Goal: Task Accomplishment & Management: Use online tool/utility

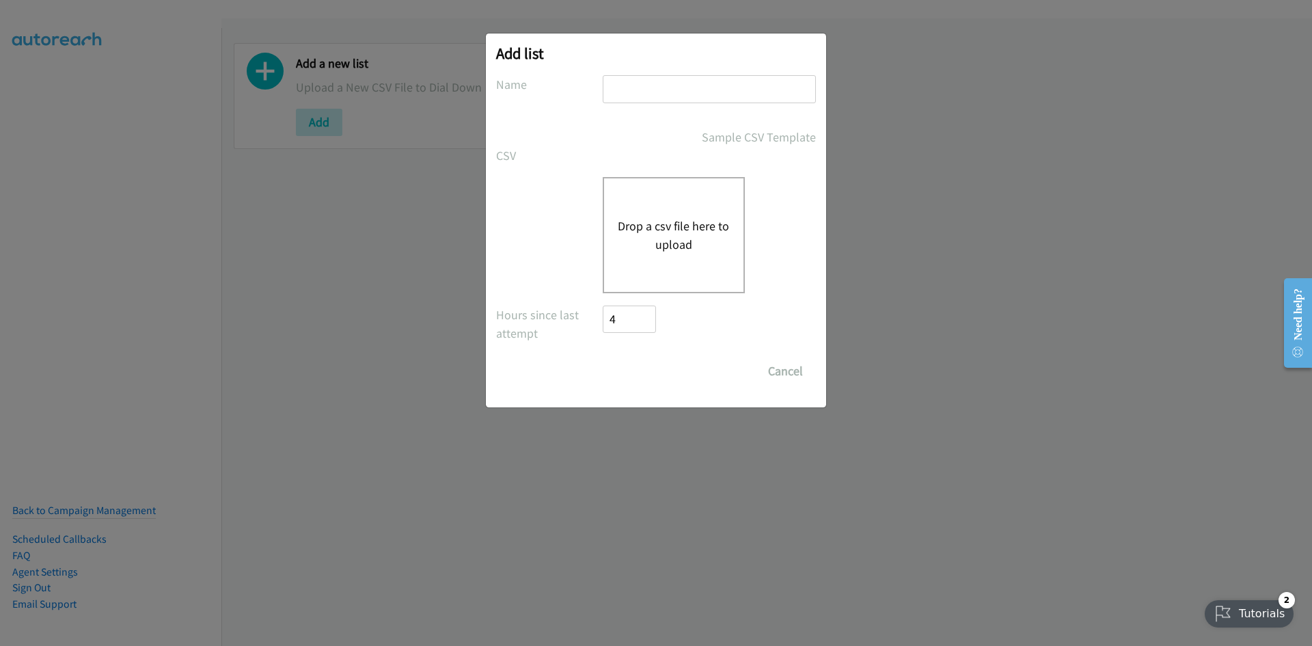
click at [618, 217] on button "Drop a csv file here to upload" at bounding box center [674, 235] width 112 height 37
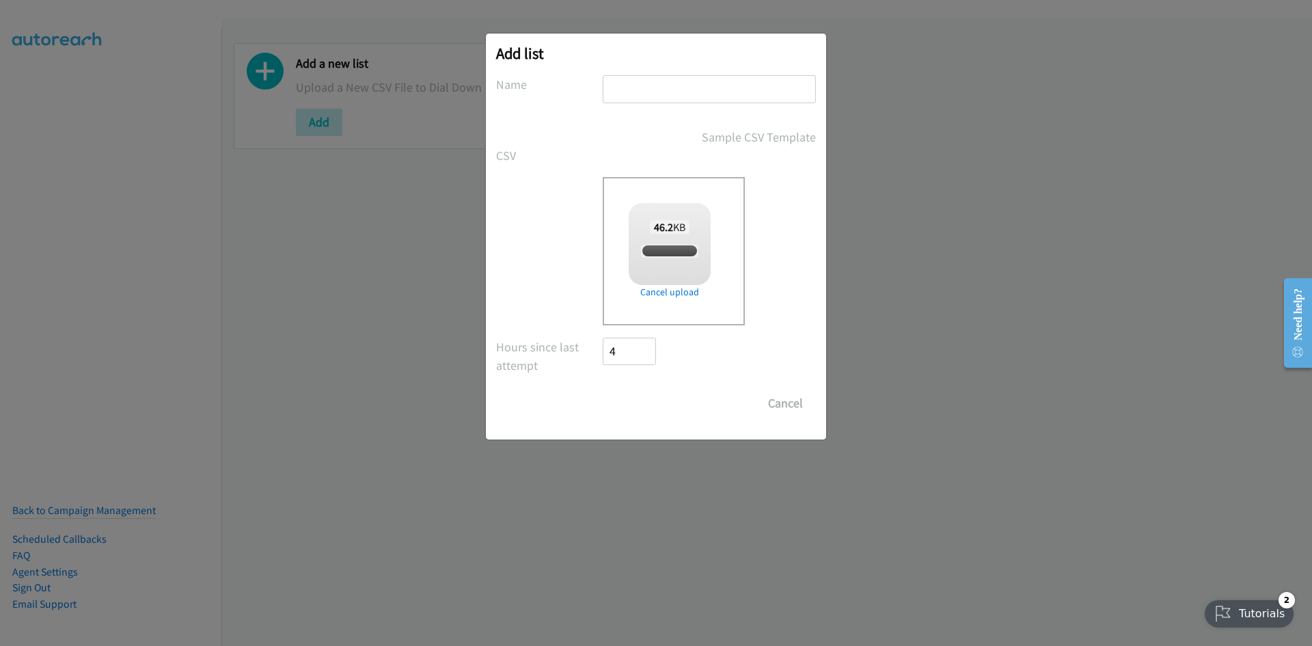
checkbox input "true"
drag, startPoint x: 640, startPoint y: 93, endPoint x: 649, endPoint y: 108, distance: 17.5
click at [642, 93] on input "text" at bounding box center [709, 89] width 213 height 28
type input "listie"
click at [622, 400] on input "Save List" at bounding box center [639, 402] width 72 height 27
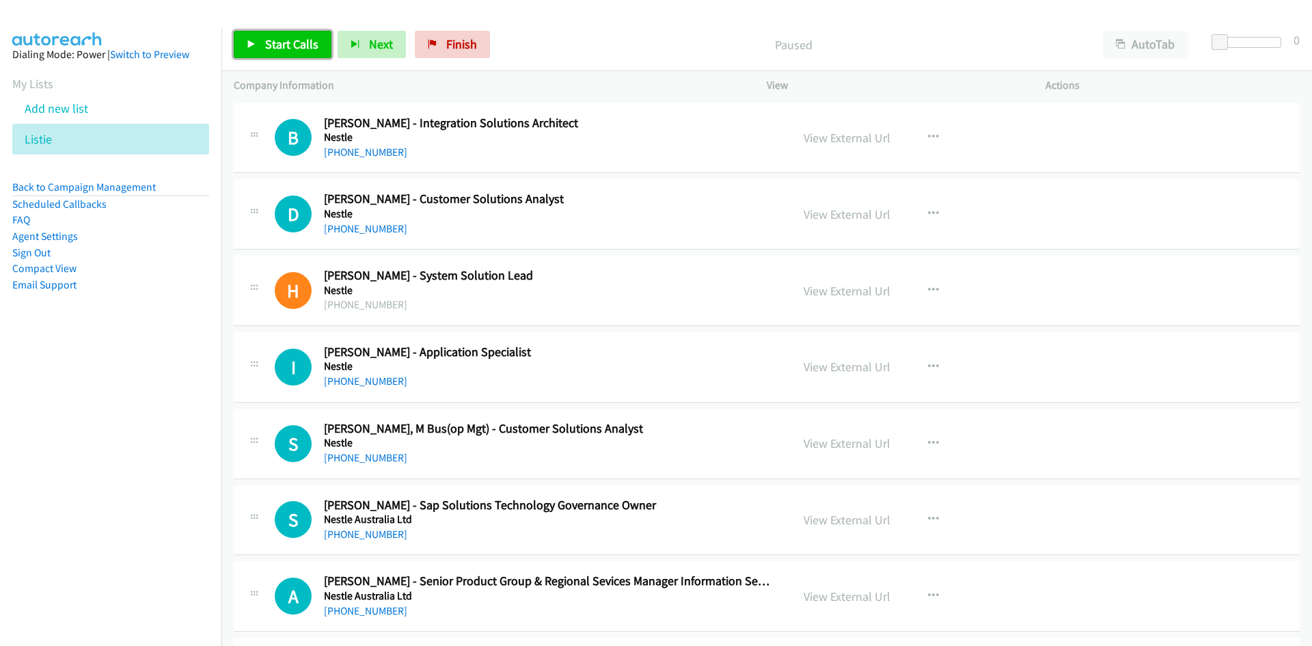
click at [290, 36] on span "Start Calls" at bounding box center [291, 44] width 53 height 16
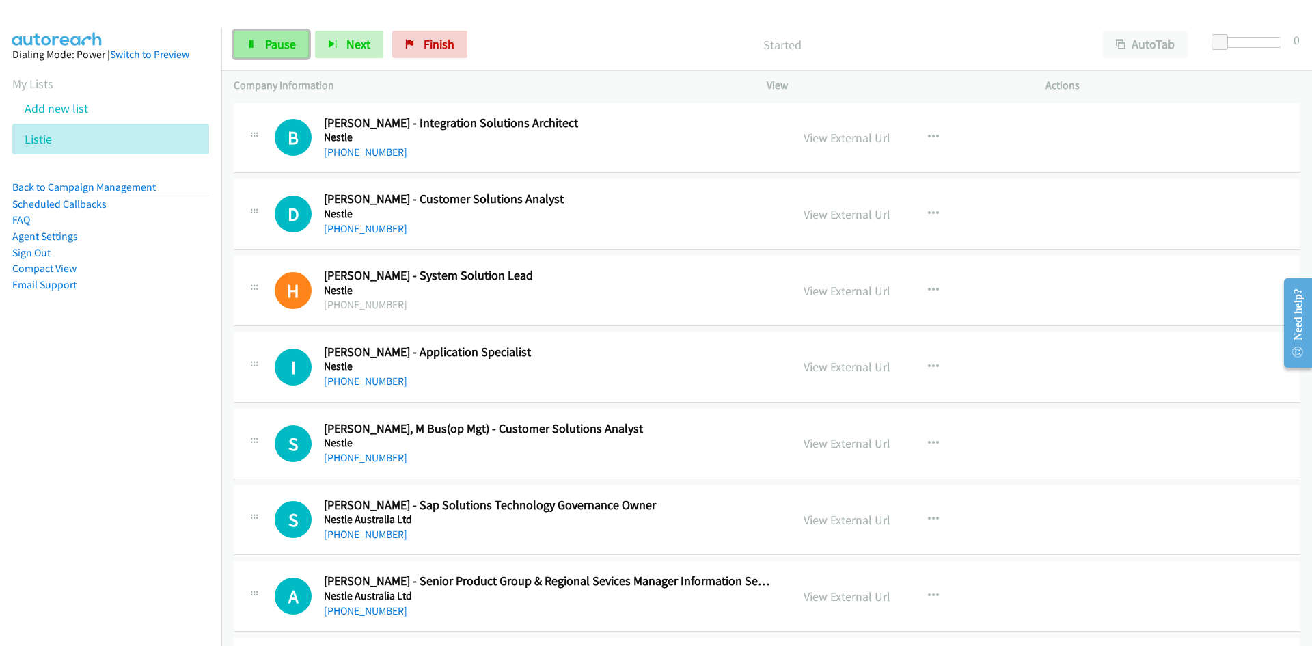
click at [290, 39] on span "Pause" at bounding box center [280, 44] width 31 height 16
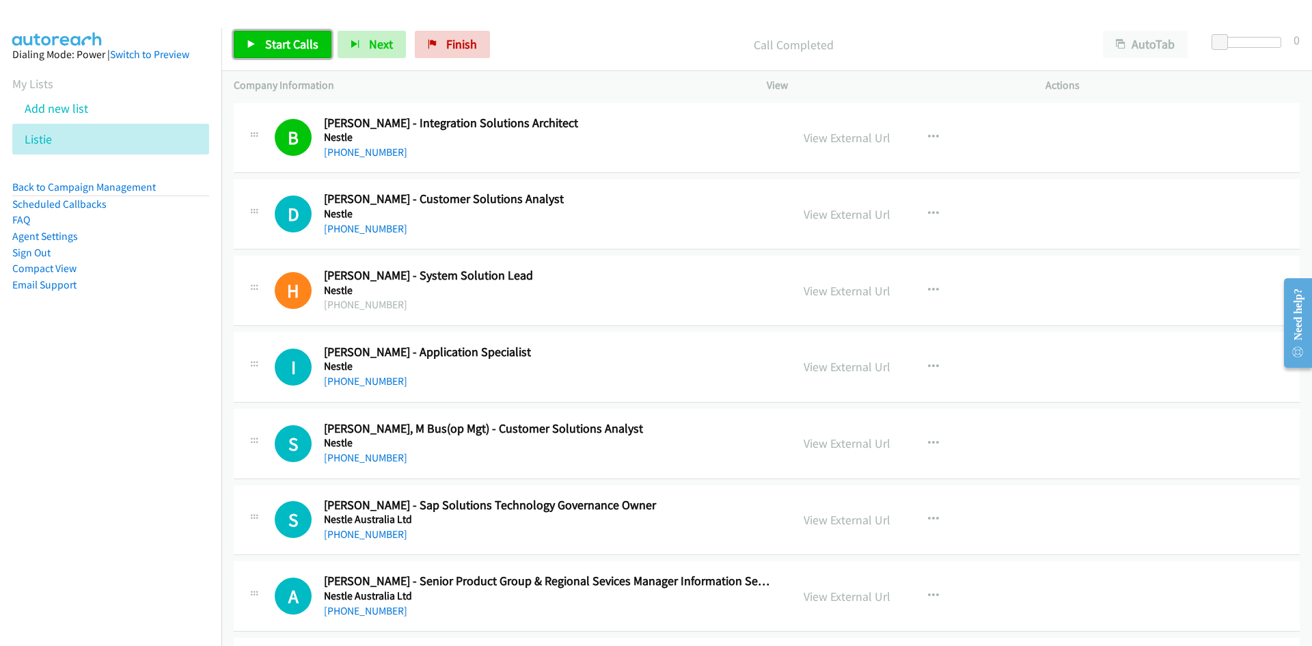
click at [286, 46] on span "Start Calls" at bounding box center [291, 44] width 53 height 16
click at [287, 44] on span "Pause" at bounding box center [280, 44] width 31 height 16
click at [381, 225] on link "+61 452 201 613" at bounding box center [365, 228] width 83 height 13
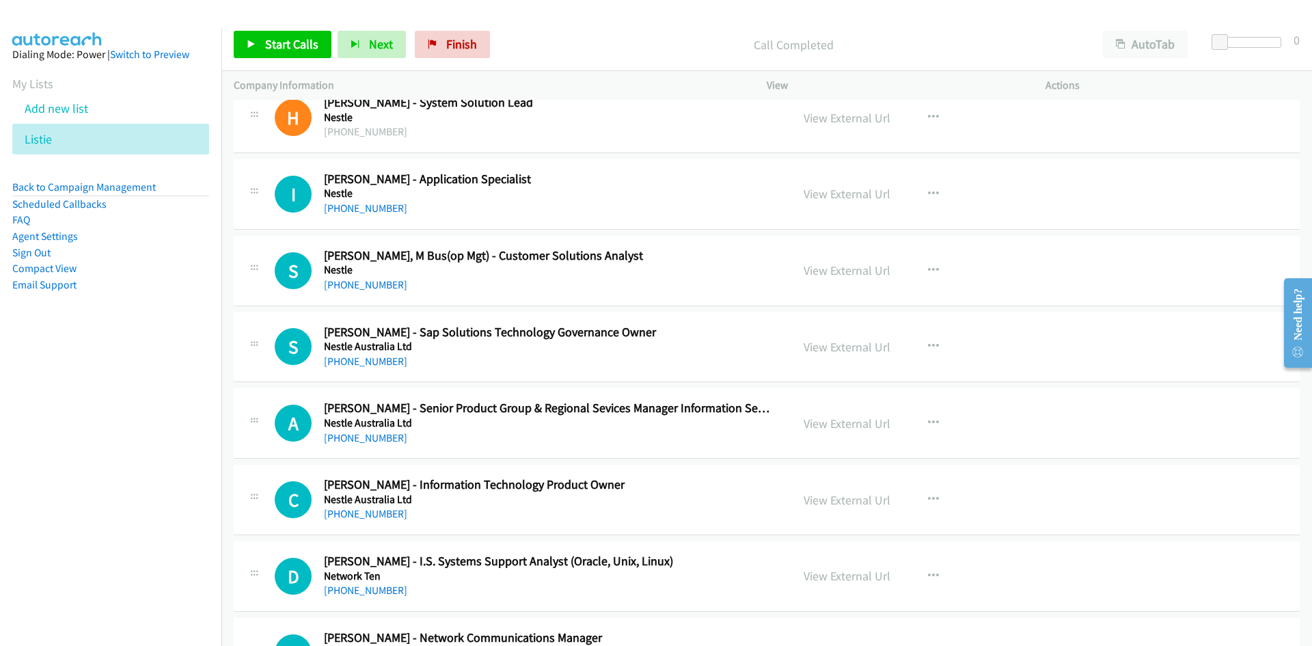
scroll to position [205, 0]
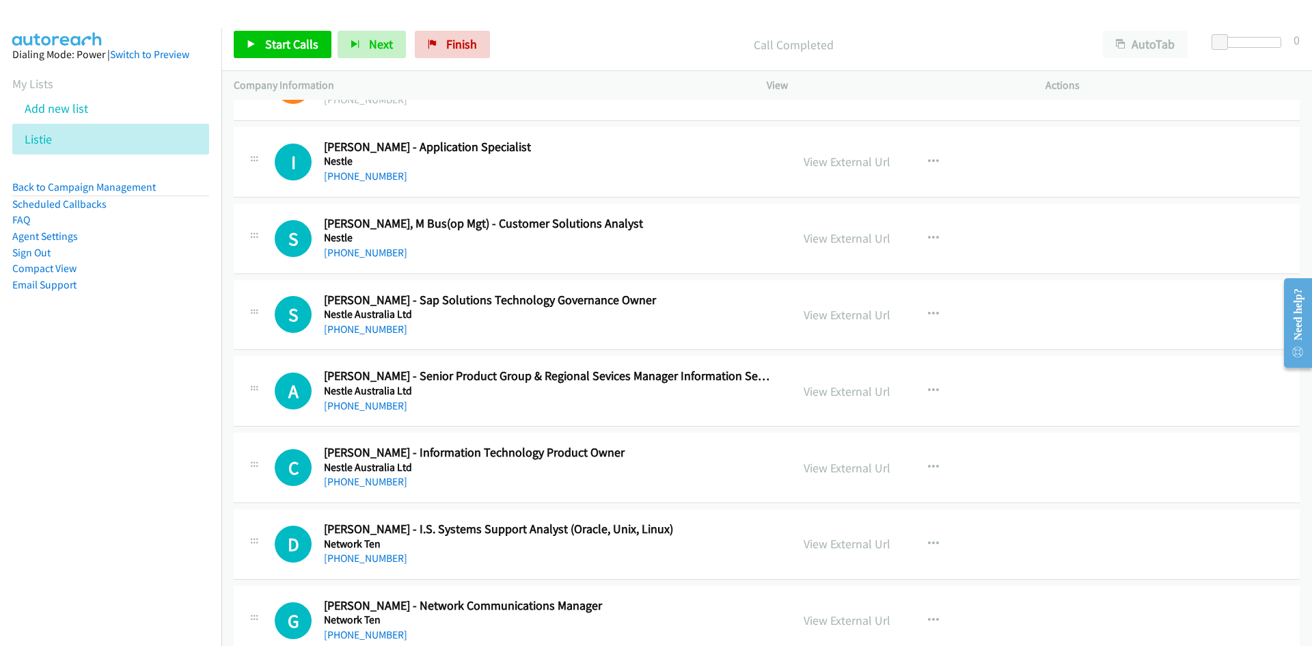
drag, startPoint x: 374, startPoint y: 179, endPoint x: 256, endPoint y: 192, distance: 119.6
click at [374, 179] on link "+61 408 266 904" at bounding box center [365, 175] width 83 height 13
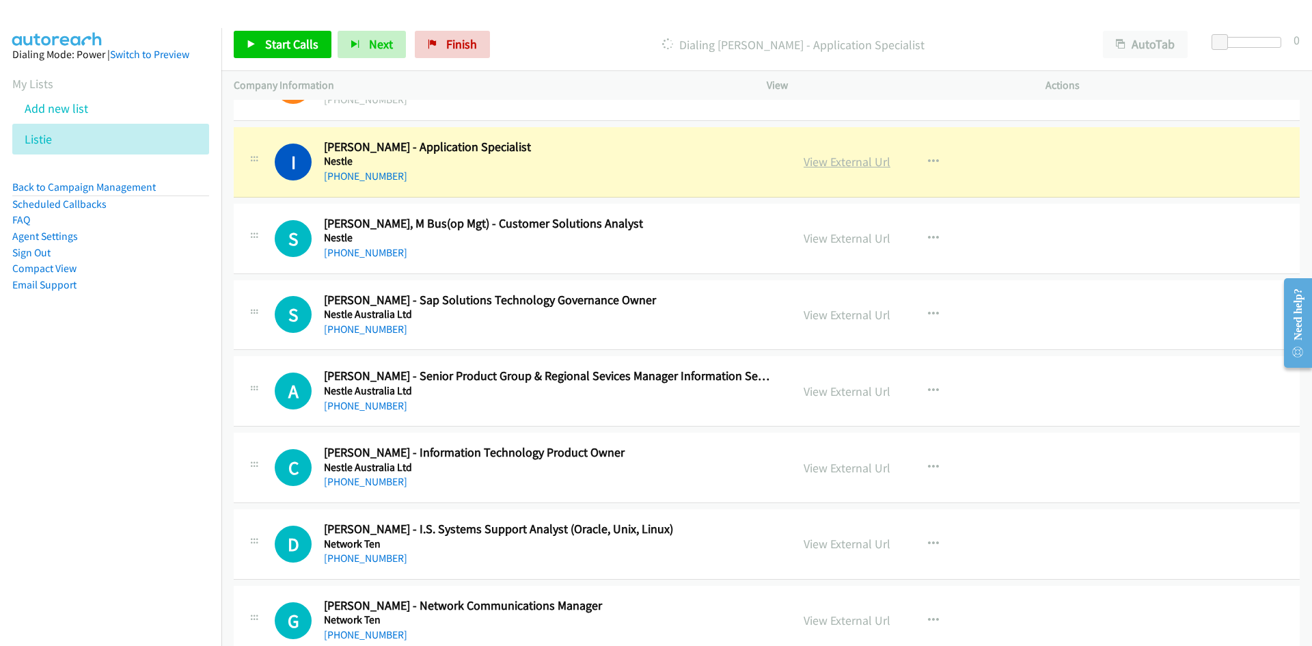
click at [828, 159] on link "View External Url" at bounding box center [847, 162] width 87 height 16
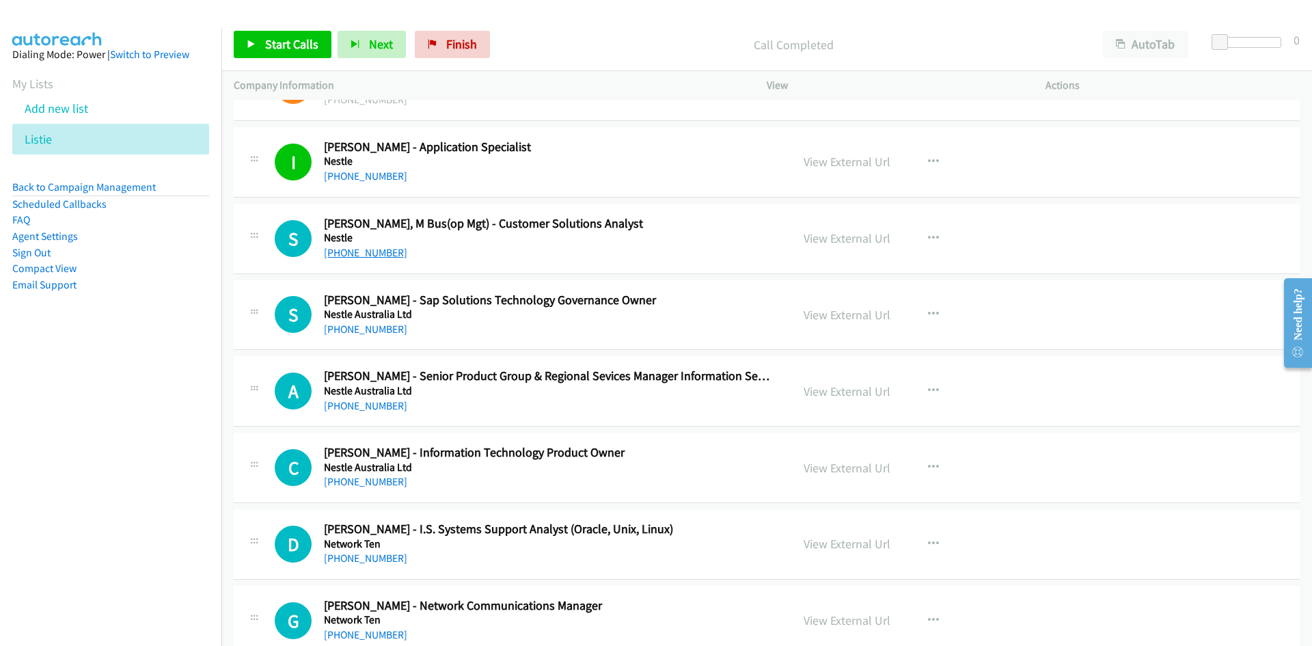
click at [375, 254] on link "+61 455 064 770" at bounding box center [365, 252] width 83 height 13
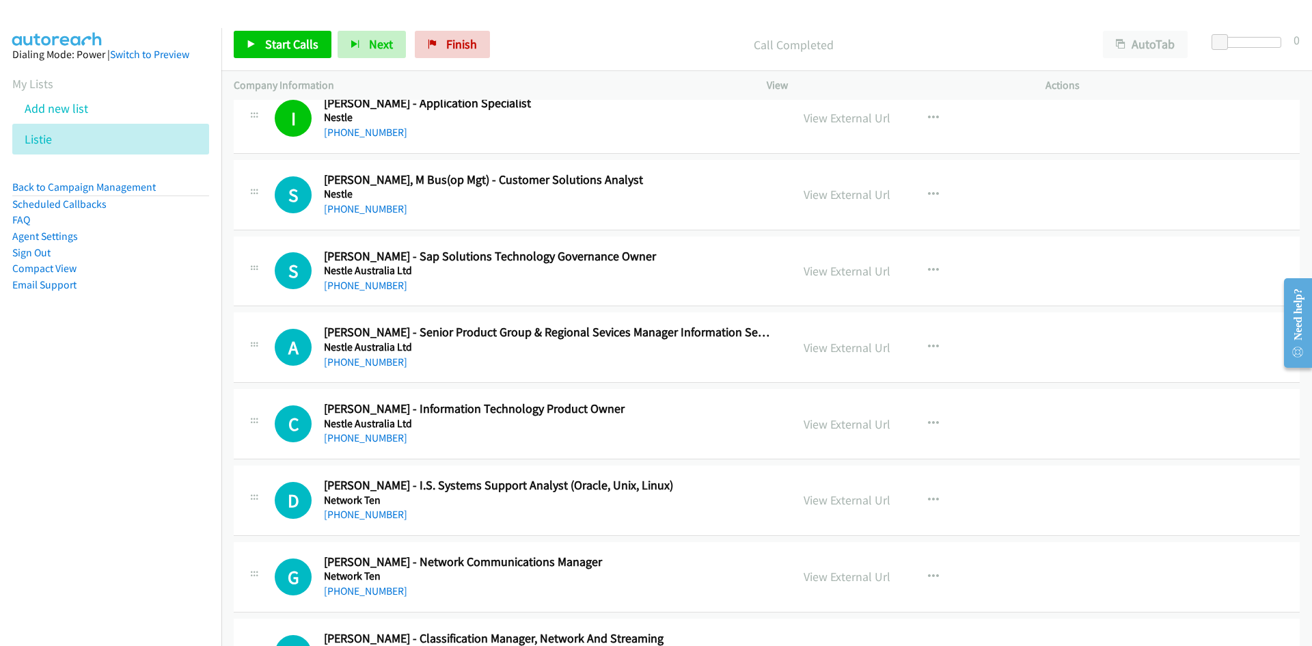
scroll to position [273, 0]
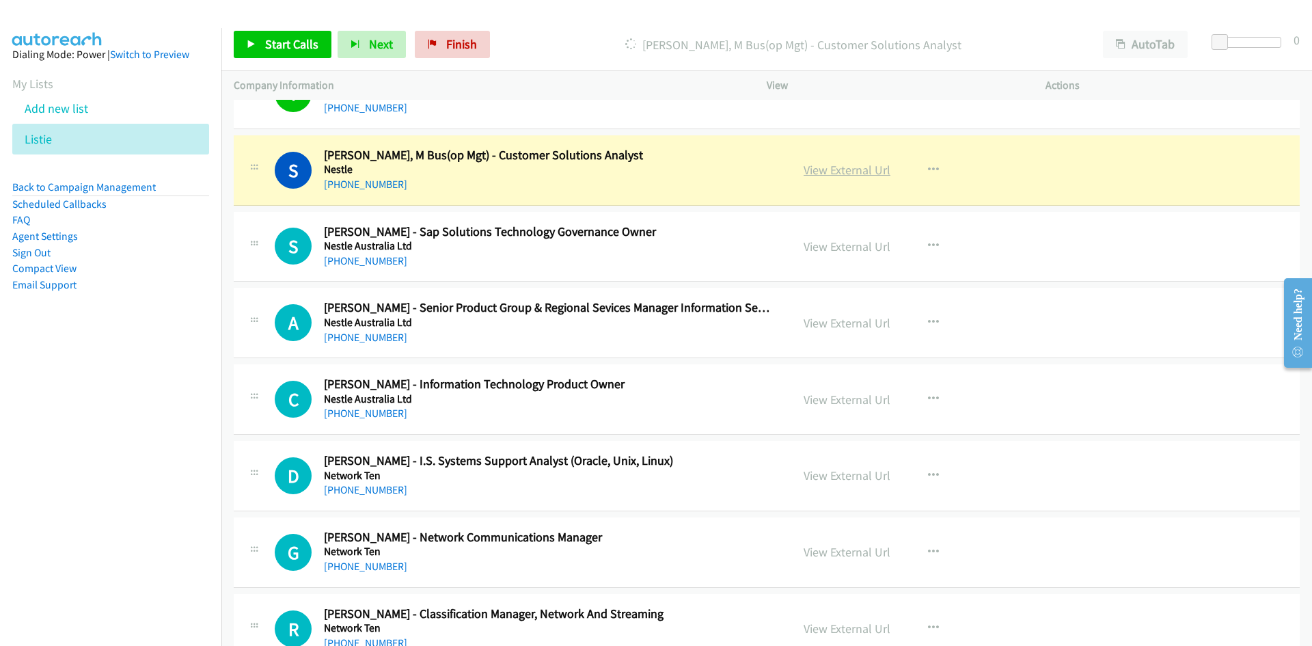
click at [823, 169] on link "View External Url" at bounding box center [847, 170] width 87 height 16
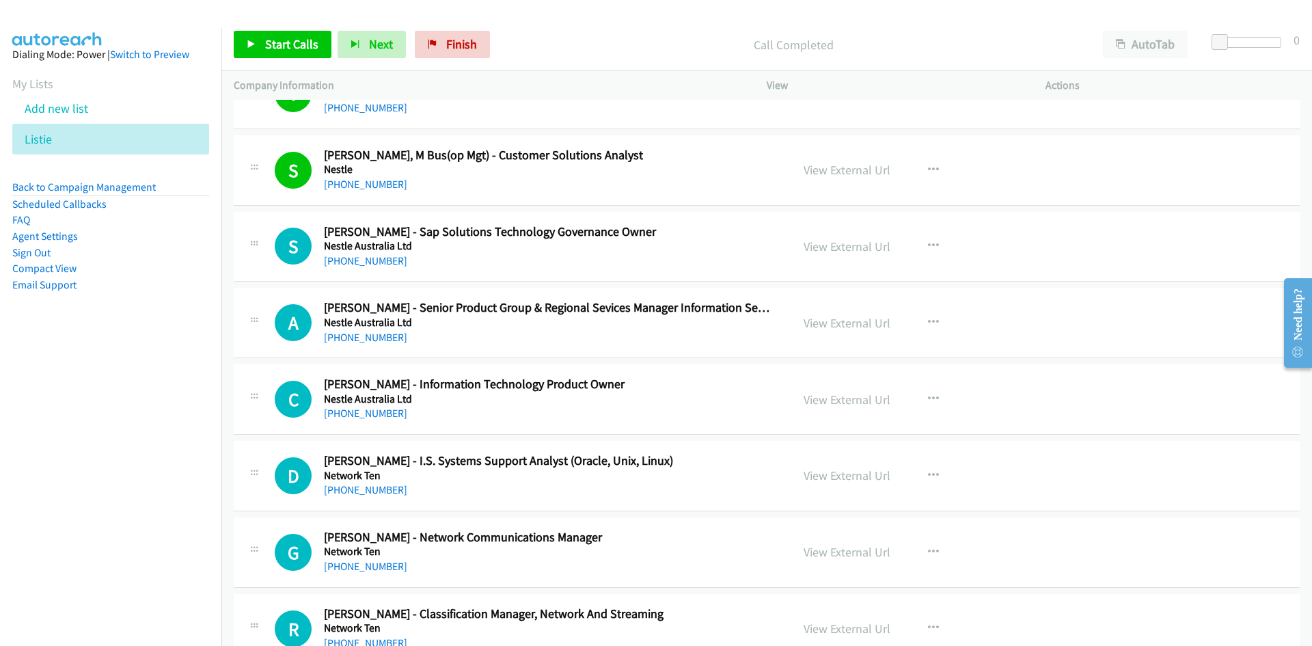
drag, startPoint x: 349, startPoint y: 258, endPoint x: 245, endPoint y: 278, distance: 106.5
click at [359, 254] on link "+61 403 250 991" at bounding box center [365, 260] width 83 height 13
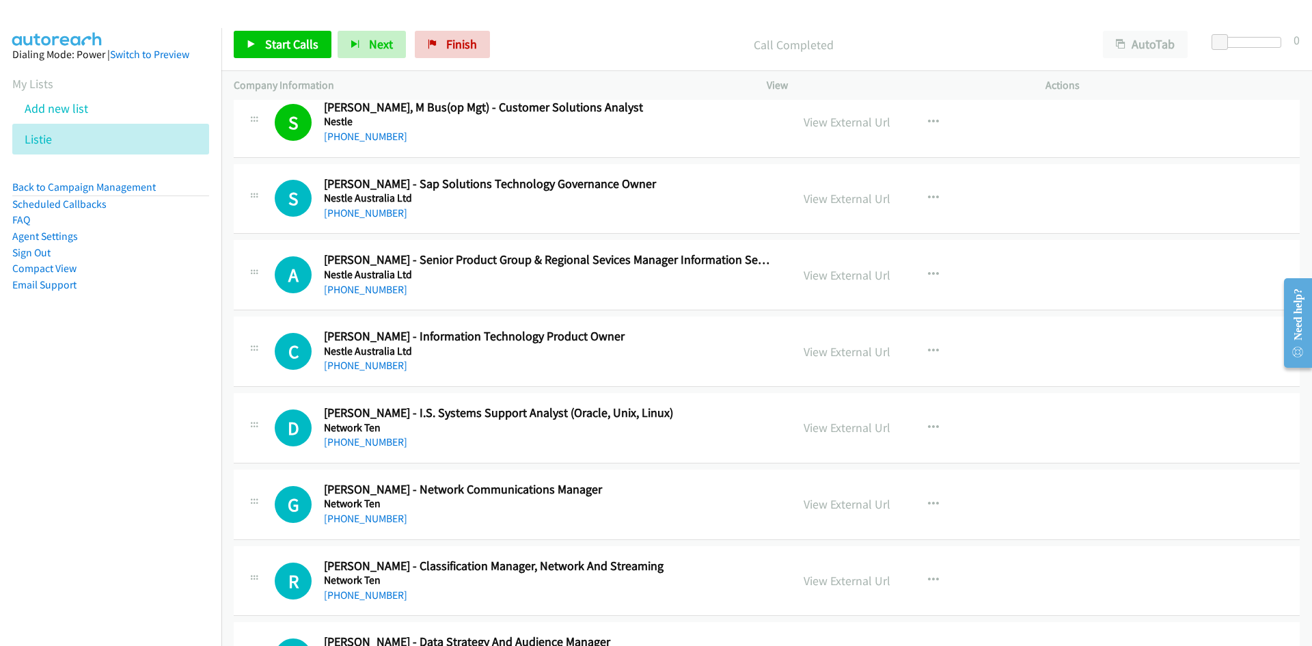
scroll to position [342, 0]
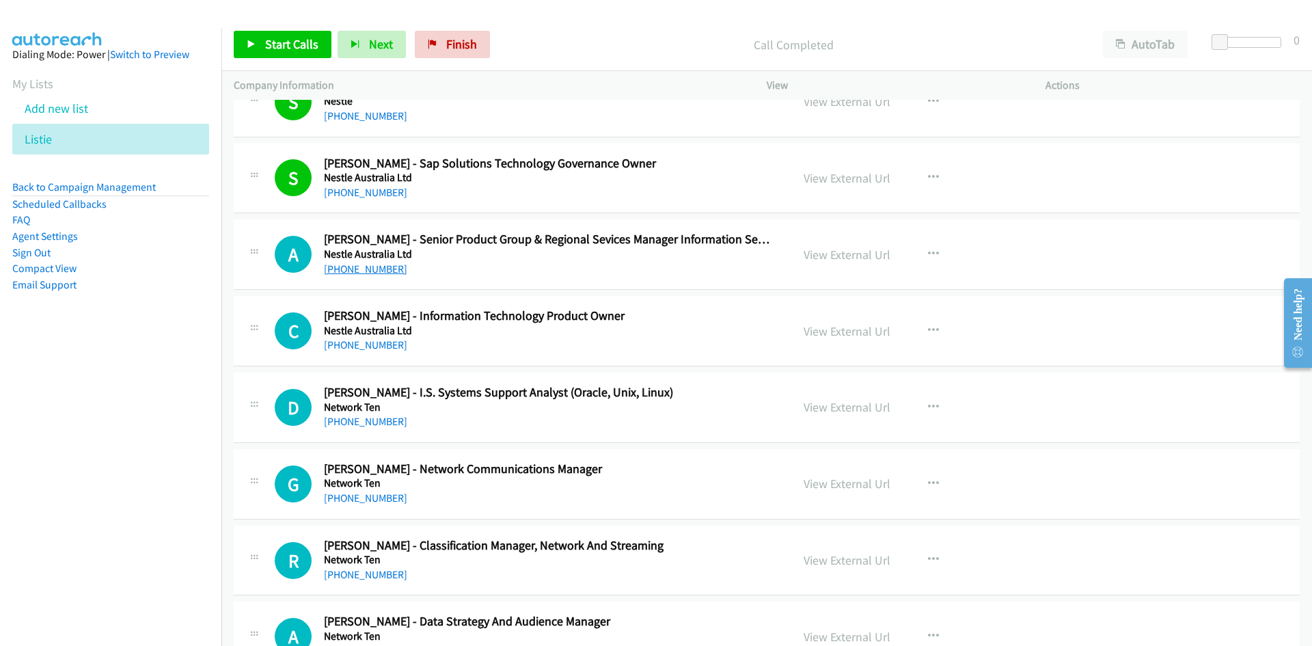
click at [392, 269] on link "+61 2 9810 4927" at bounding box center [365, 268] width 83 height 13
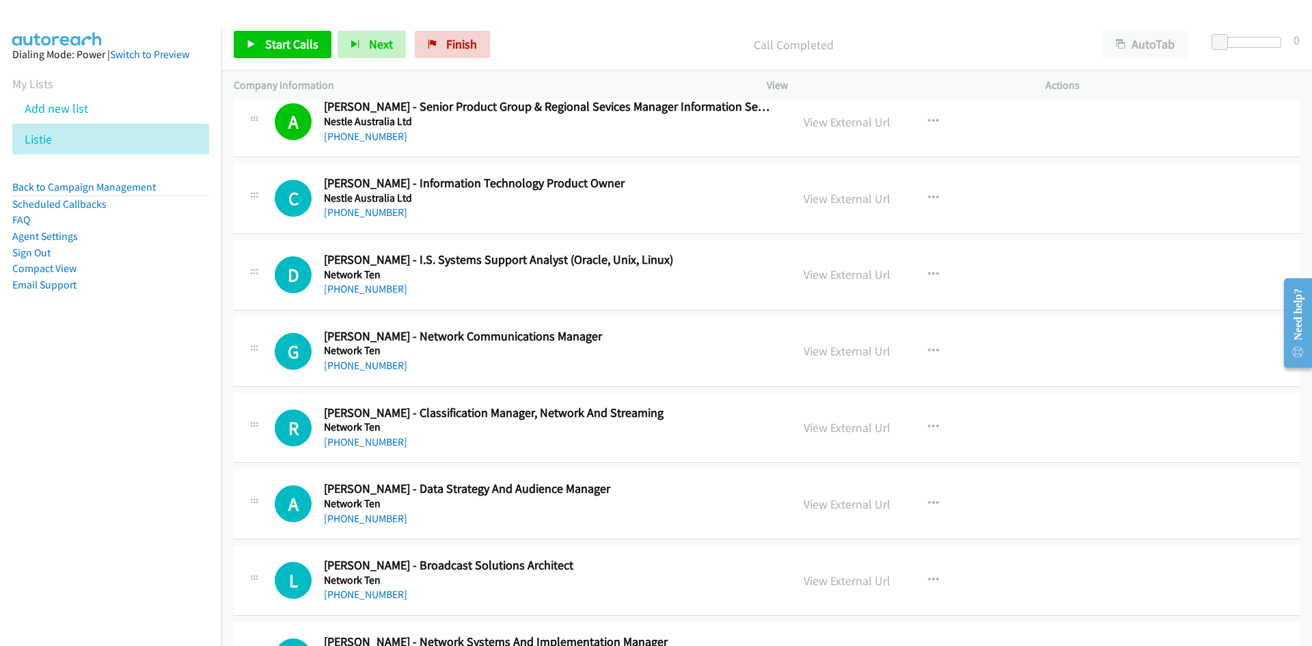
scroll to position [478, 0]
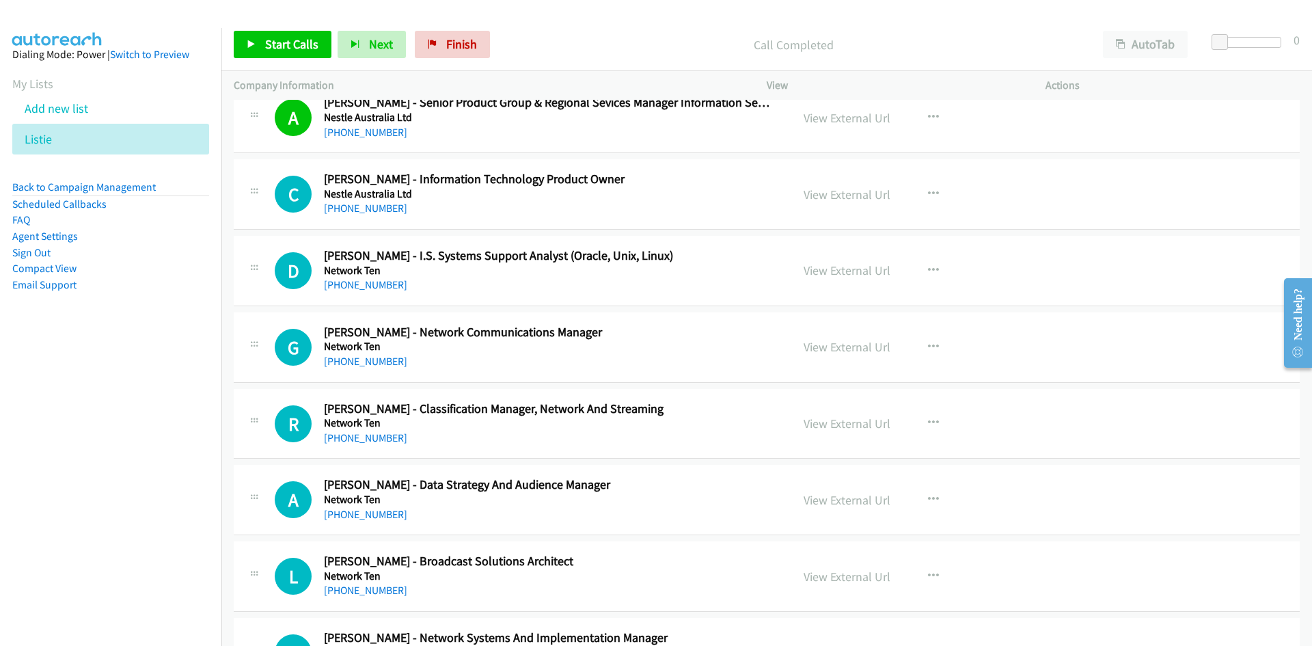
drag, startPoint x: 356, startPoint y: 208, endPoint x: 280, endPoint y: 228, distance: 78.2
click at [356, 208] on link "+61 411 356 865" at bounding box center [365, 208] width 83 height 13
click at [384, 286] on link "+61 2 9650 1620" at bounding box center [365, 284] width 83 height 13
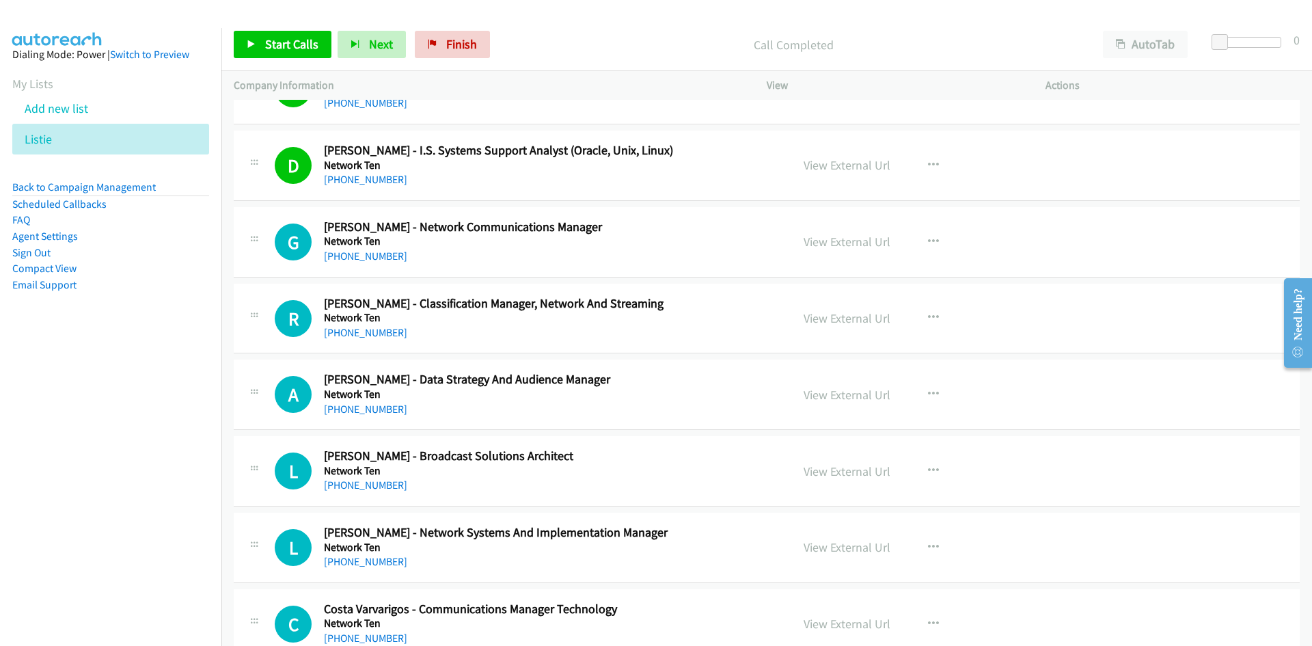
scroll to position [615, 0]
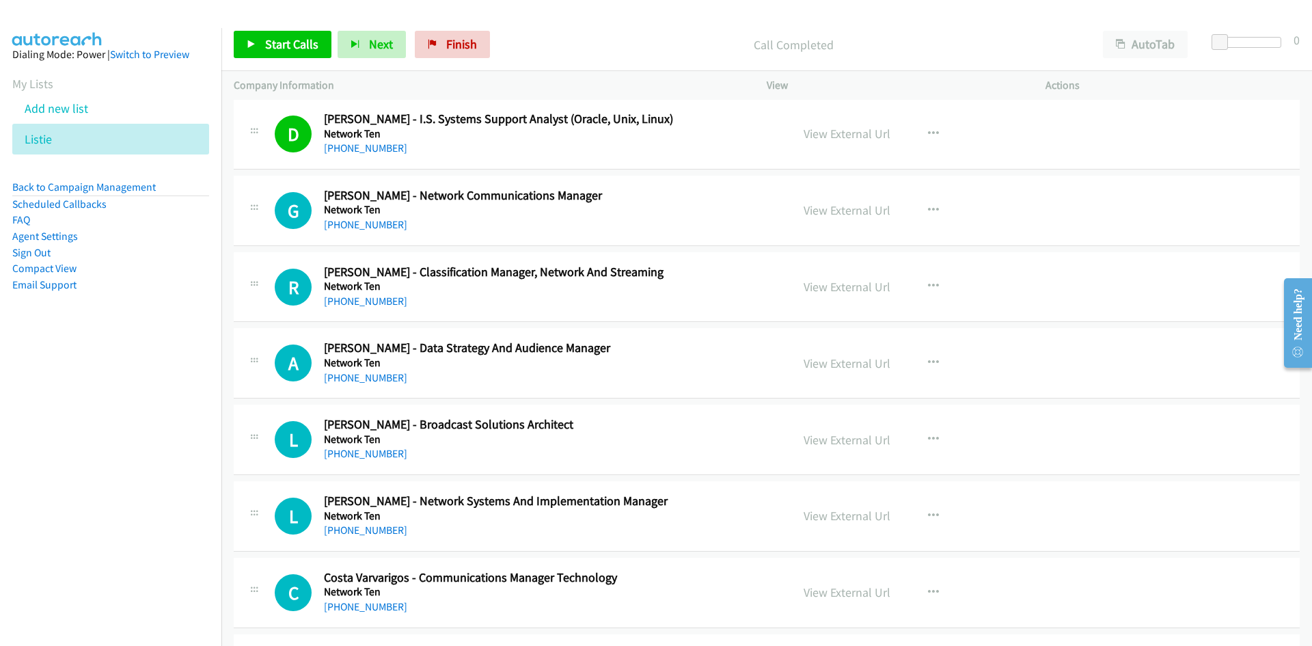
drag, startPoint x: 355, startPoint y: 225, endPoint x: 270, endPoint y: 269, distance: 95.0
click at [355, 225] on link "+61 2 9650 1318" at bounding box center [365, 224] width 83 height 13
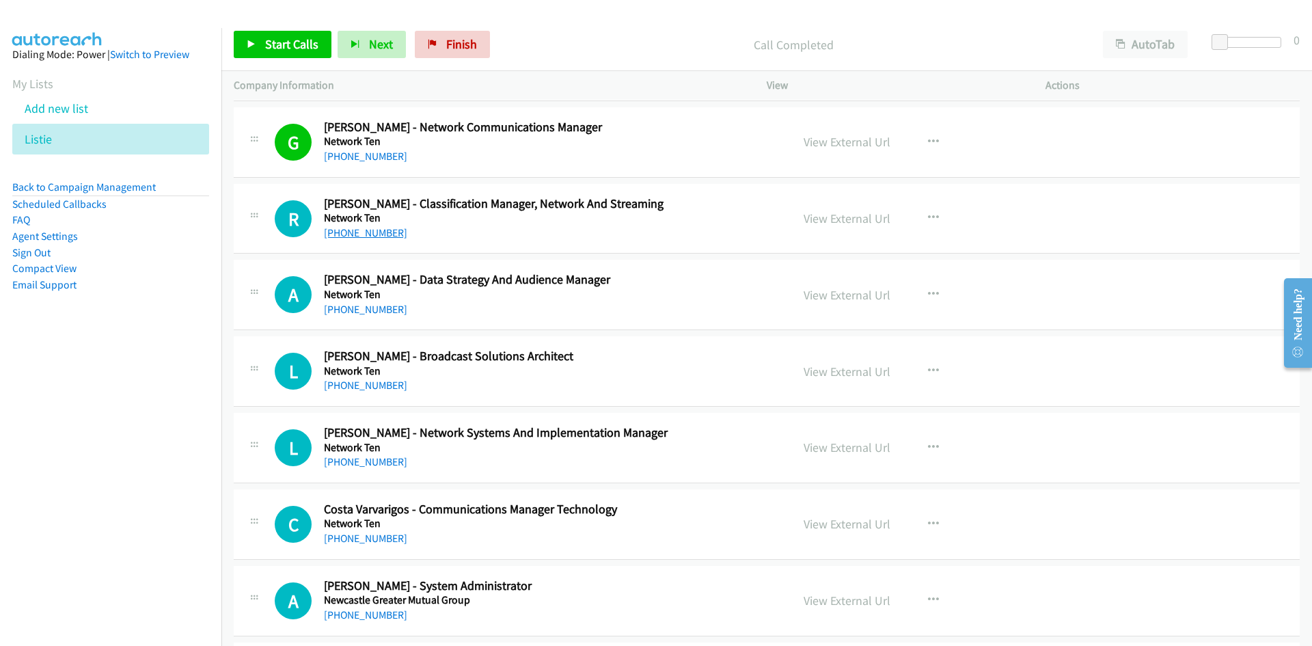
click at [385, 232] on link "+61 2 9650 1664" at bounding box center [365, 232] width 83 height 13
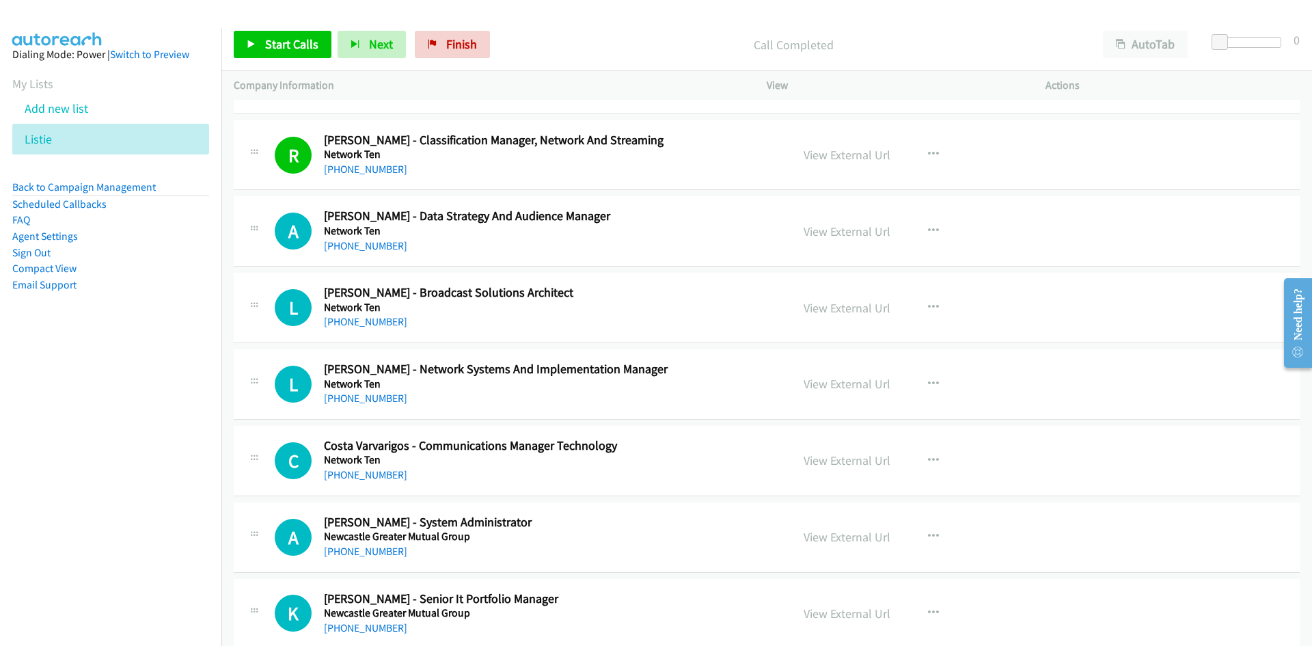
scroll to position [820, 0]
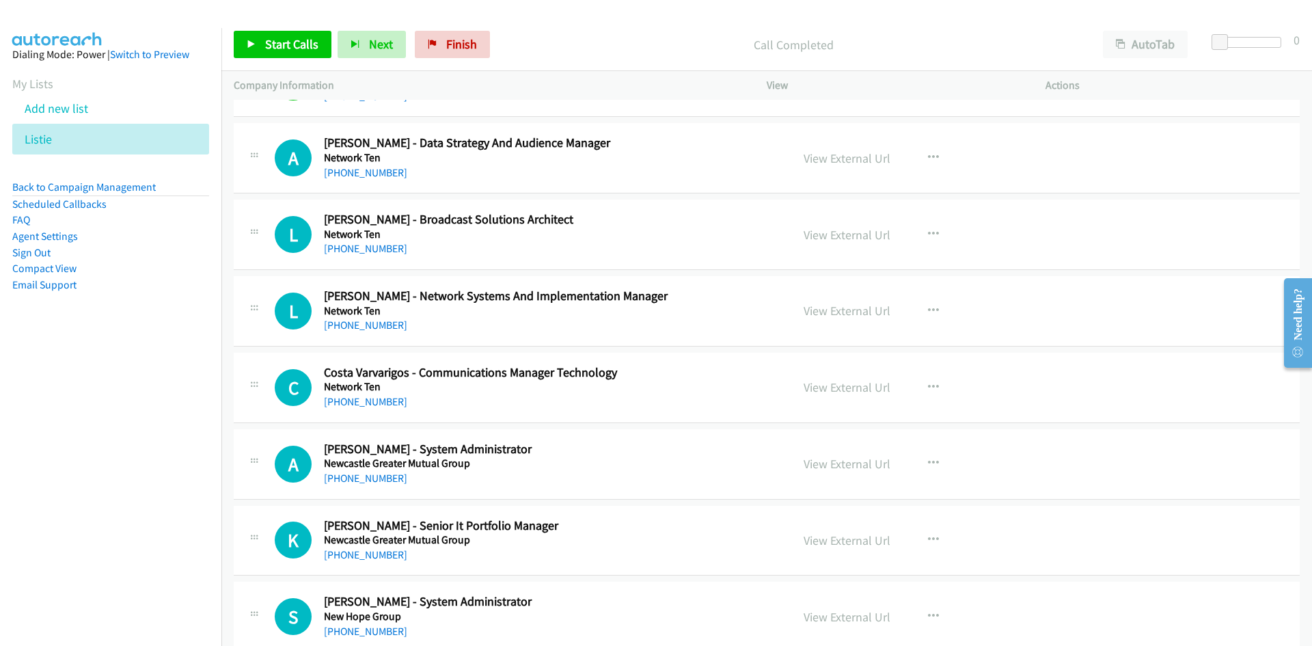
drag, startPoint x: 368, startPoint y: 172, endPoint x: 285, endPoint y: 206, distance: 89.5
click at [368, 172] on link "+61 426 841 977" at bounding box center [365, 172] width 83 height 13
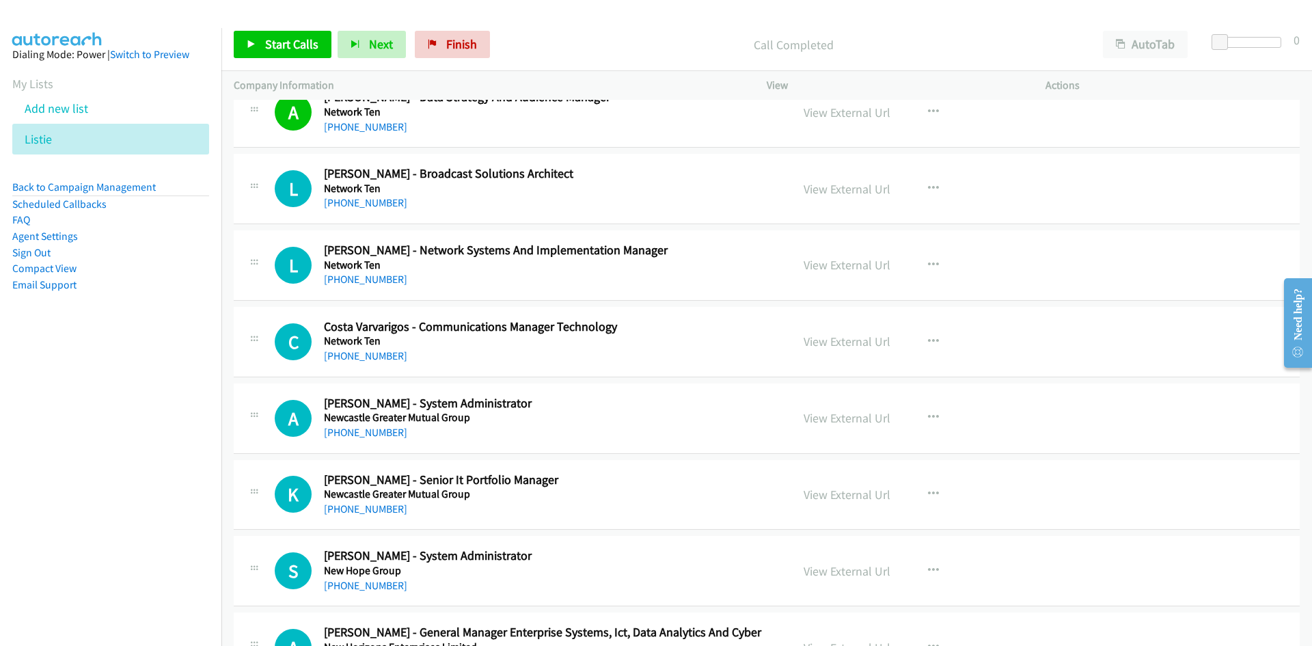
scroll to position [888, 0]
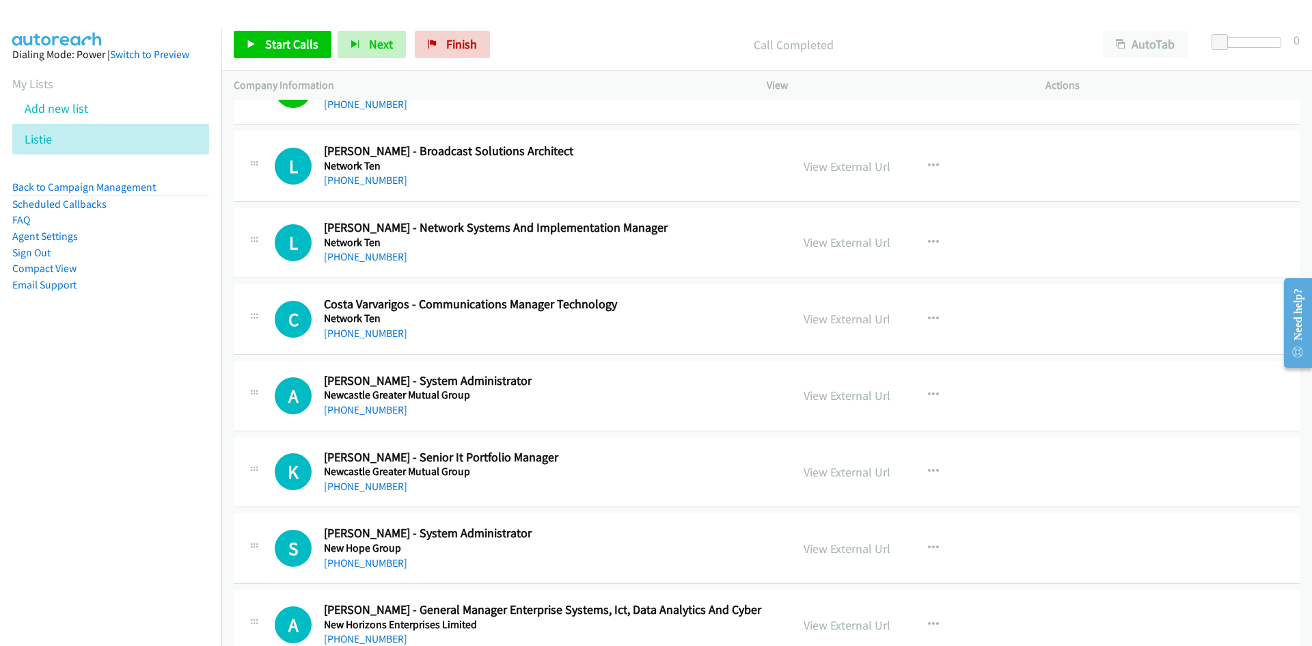
drag, startPoint x: 353, startPoint y: 184, endPoint x: 335, endPoint y: 193, distance: 20.2
click at [353, 184] on link "+61 2 9650 1512" at bounding box center [365, 180] width 83 height 13
click at [378, 260] on link "+61 413 120 756" at bounding box center [365, 256] width 83 height 13
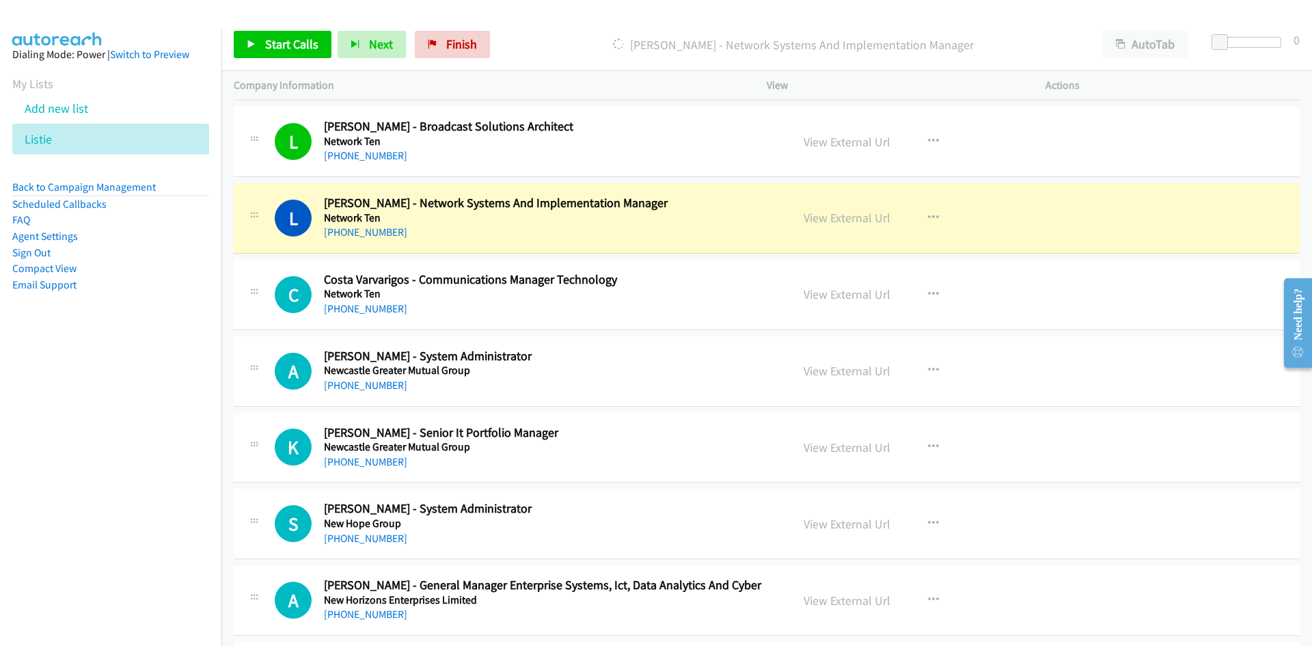
scroll to position [957, 0]
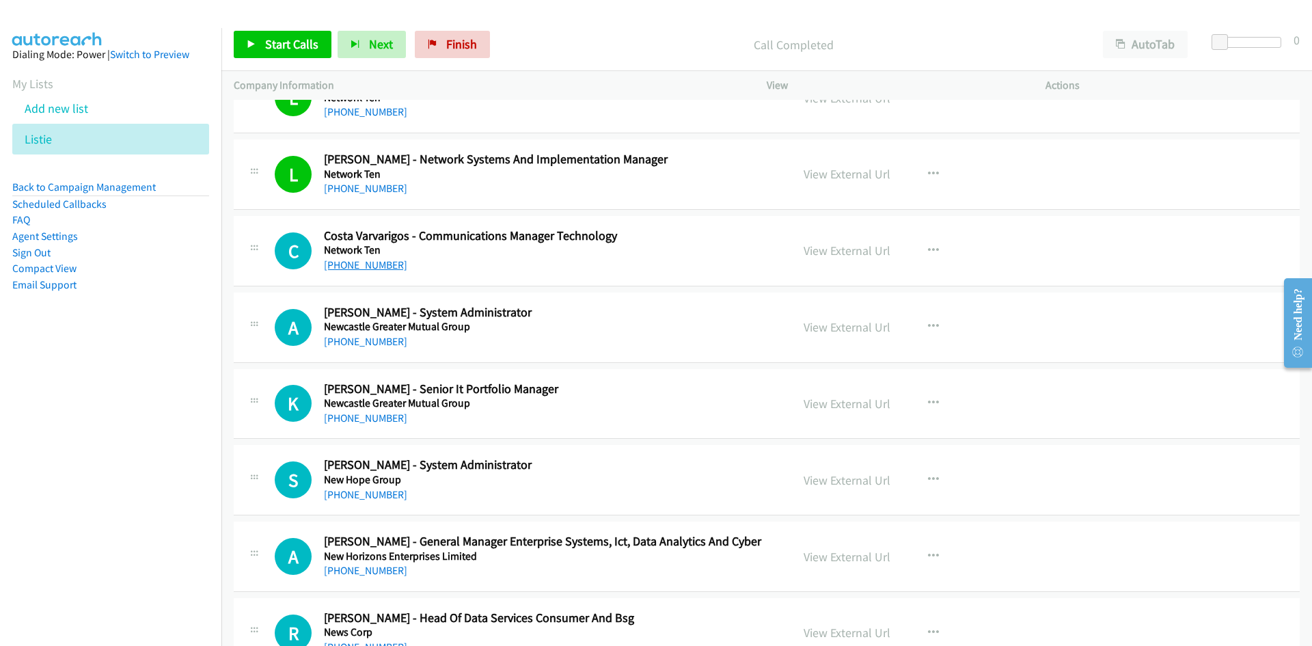
click at [389, 264] on link "+61 403 265 246" at bounding box center [365, 264] width 83 height 13
drag, startPoint x: 386, startPoint y: 338, endPoint x: 143, endPoint y: 376, distance: 245.6
click at [386, 338] on link "+61 406 039 646" at bounding box center [365, 341] width 83 height 13
drag, startPoint x: 381, startPoint y: 420, endPoint x: 219, endPoint y: 430, distance: 161.6
click at [381, 420] on link "+61 478 405 156" at bounding box center [365, 417] width 83 height 13
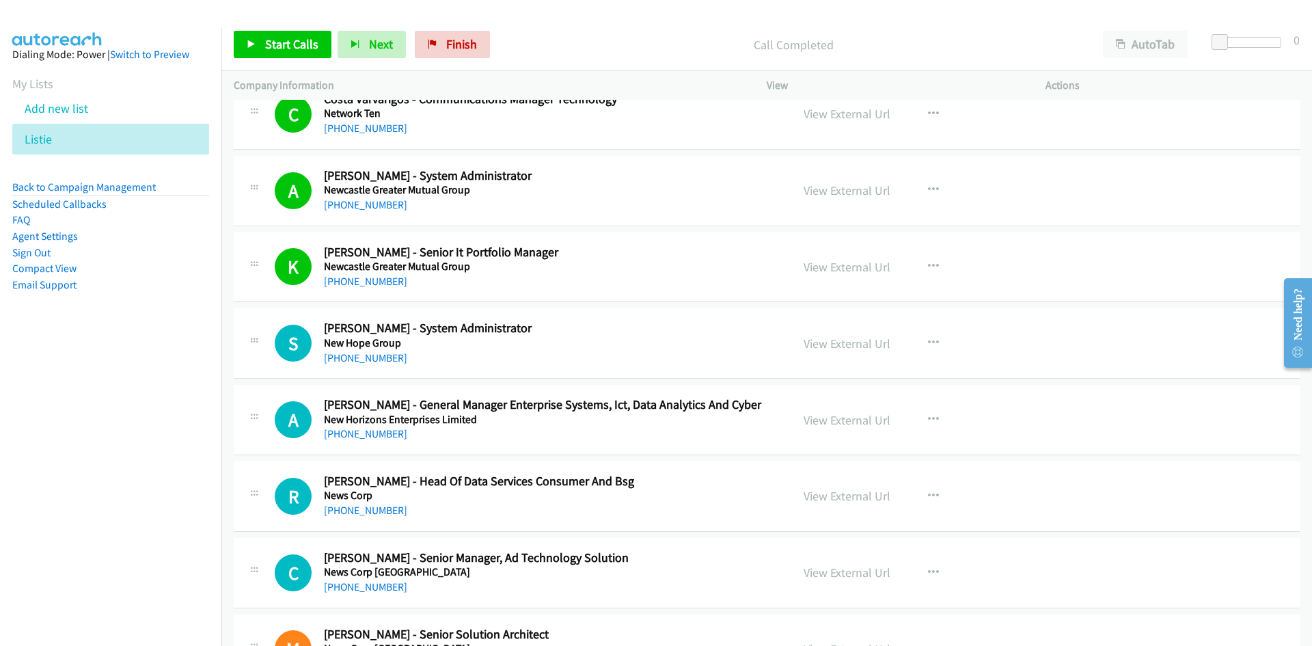
scroll to position [1230, 0]
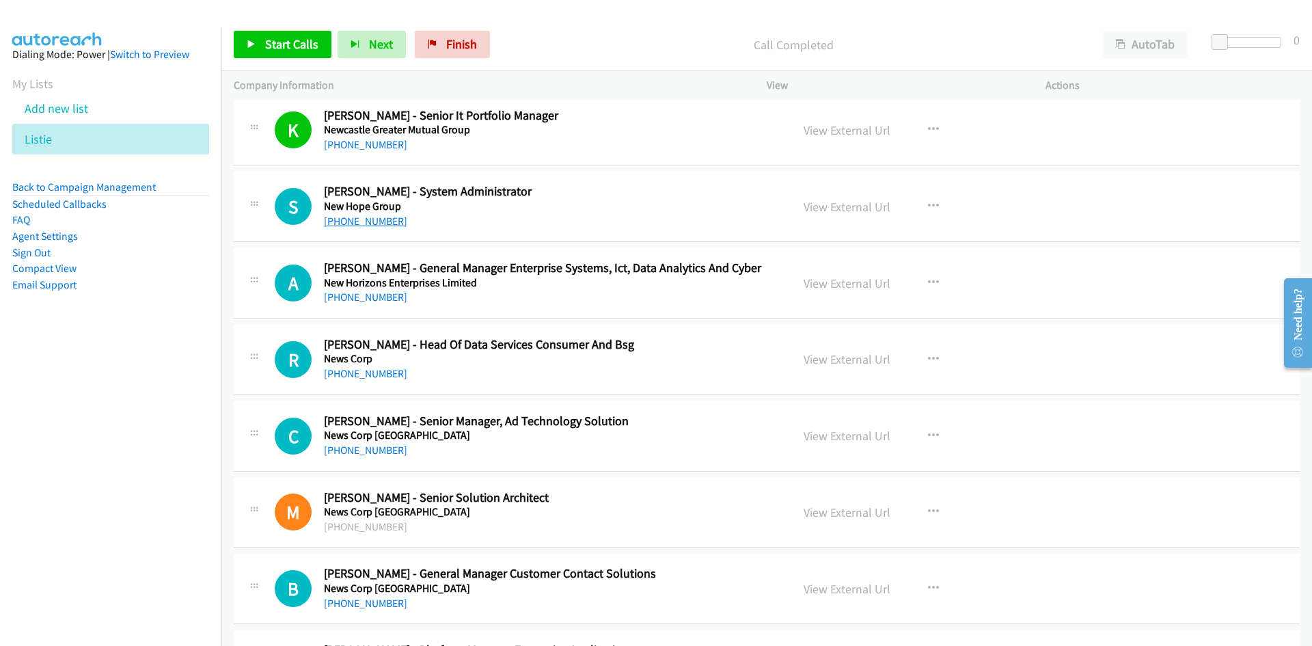
click at [374, 217] on link "+61 406 361 984" at bounding box center [365, 221] width 83 height 13
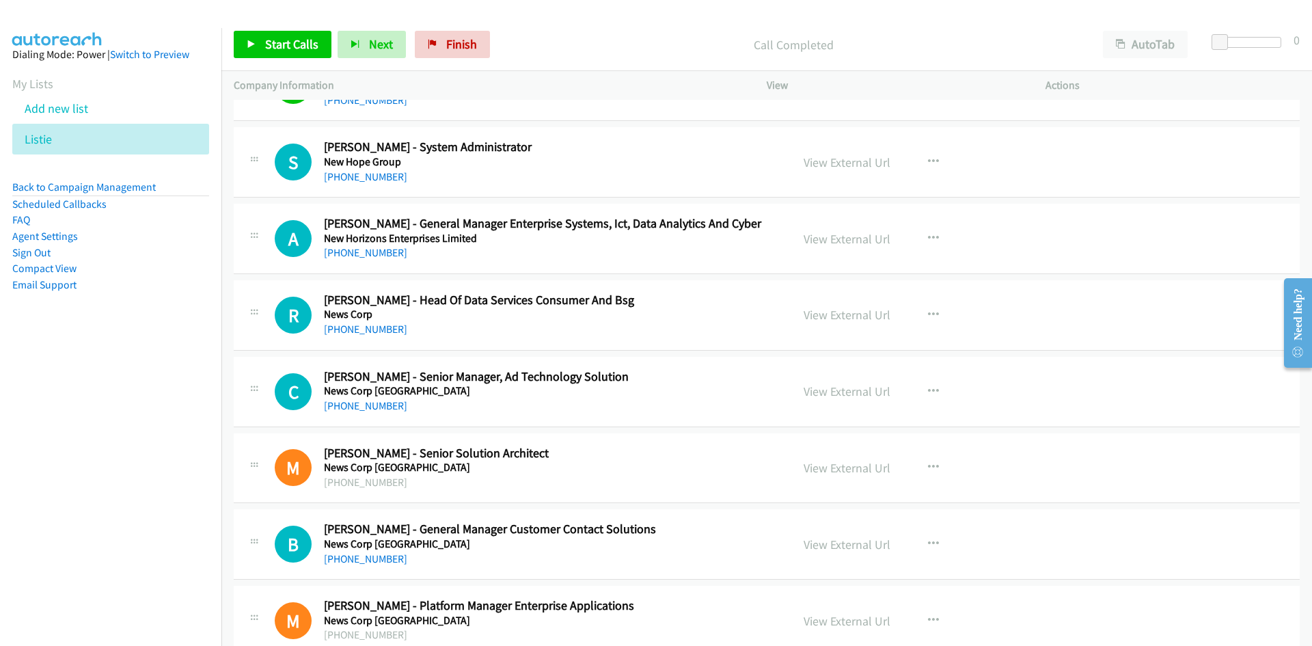
scroll to position [1298, 0]
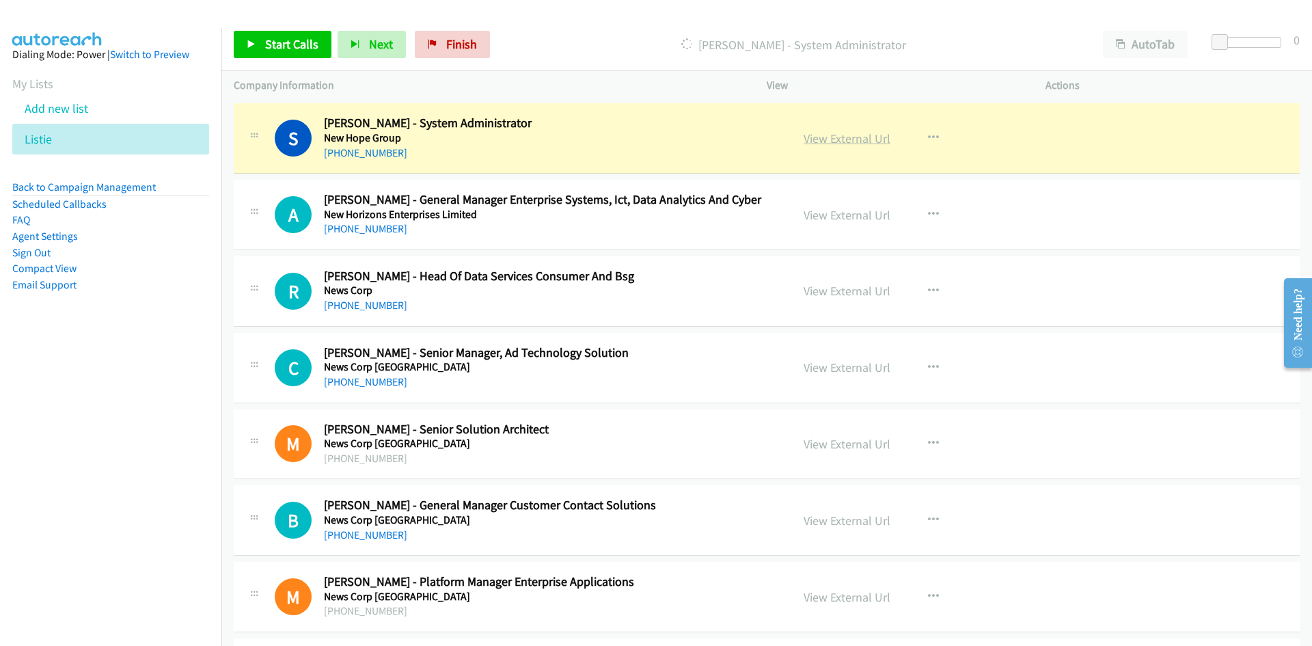
click at [848, 142] on link "View External Url" at bounding box center [847, 139] width 87 height 16
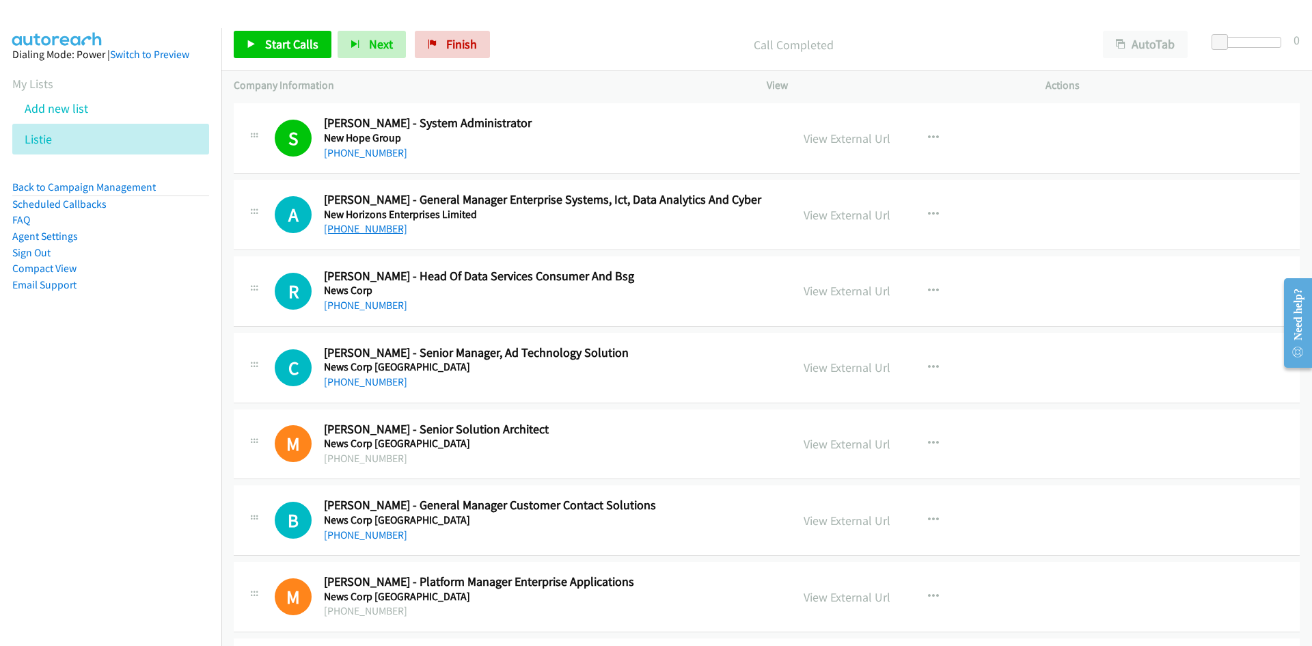
click at [381, 228] on link "+61 411 791 998" at bounding box center [365, 228] width 83 height 13
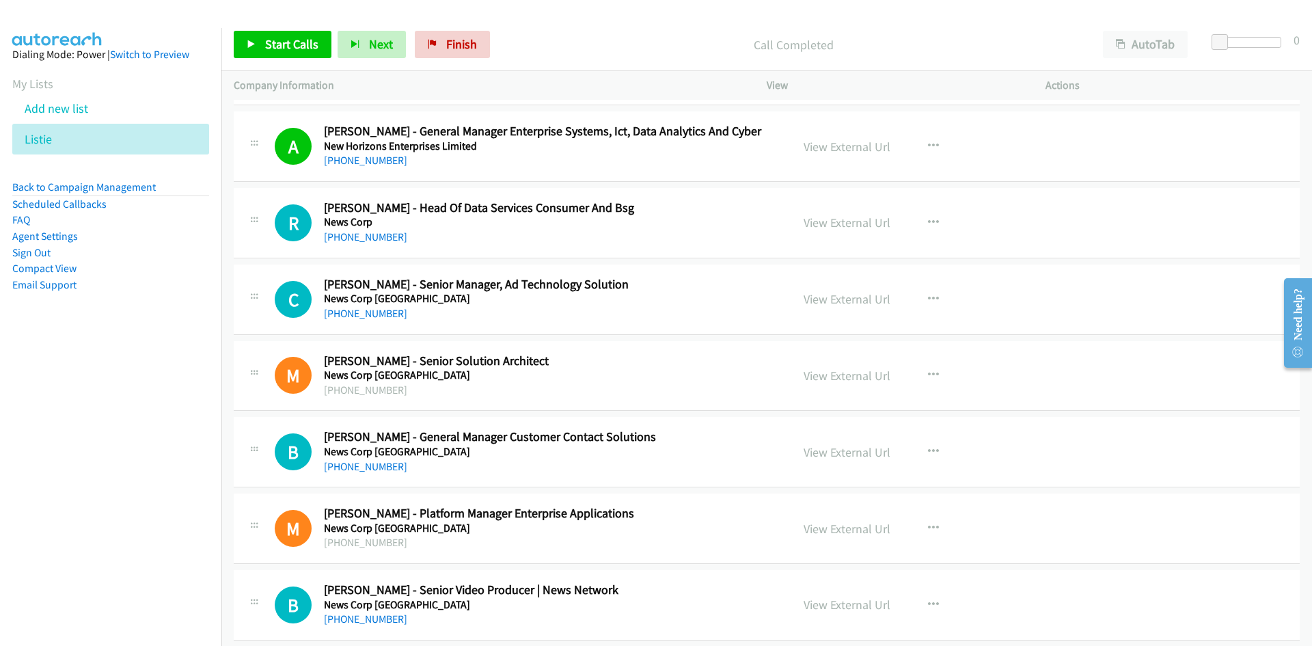
drag, startPoint x: 388, startPoint y: 232, endPoint x: 223, endPoint y: 335, distance: 194.3
click at [388, 232] on link "+61 416 593 701" at bounding box center [365, 236] width 83 height 13
drag, startPoint x: 351, startPoint y: 316, endPoint x: 199, endPoint y: 343, distance: 154.7
click at [351, 316] on link "+61 414 530 325" at bounding box center [365, 313] width 83 height 13
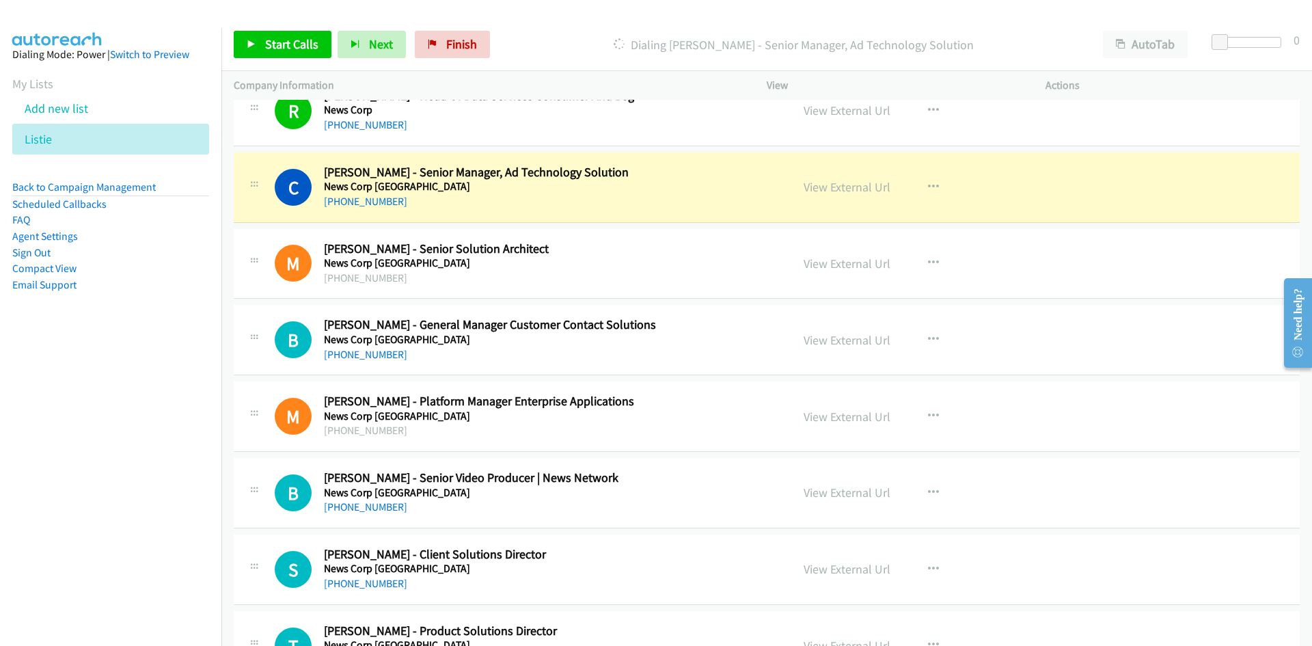
scroll to position [1503, 0]
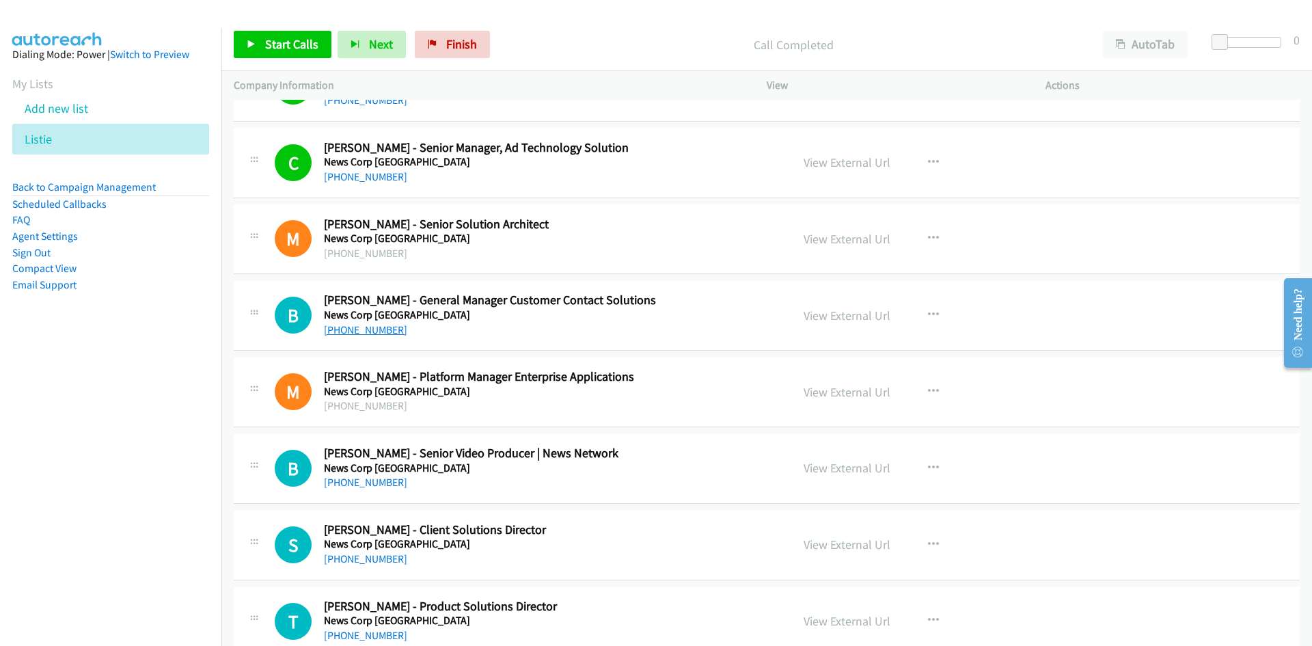
drag, startPoint x: 358, startPoint y: 332, endPoint x: 385, endPoint y: 328, distance: 27.6
click at [358, 332] on link "+61 488 205 167" at bounding box center [365, 329] width 83 height 13
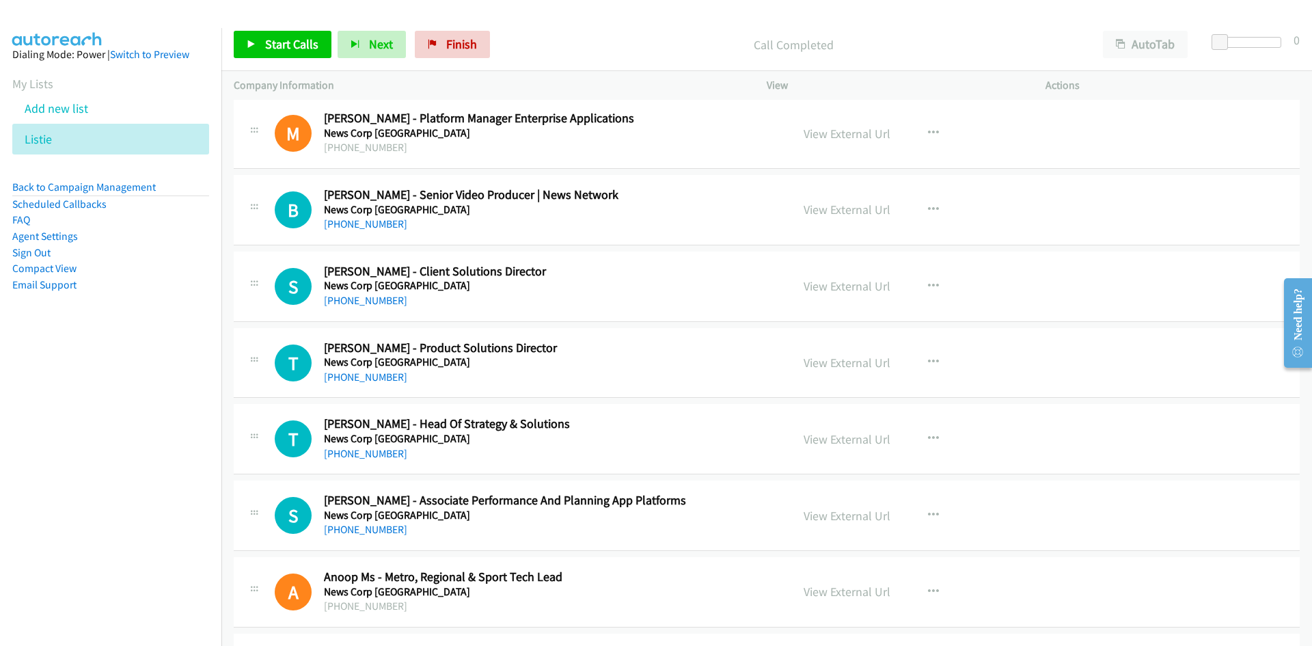
scroll to position [1777, 0]
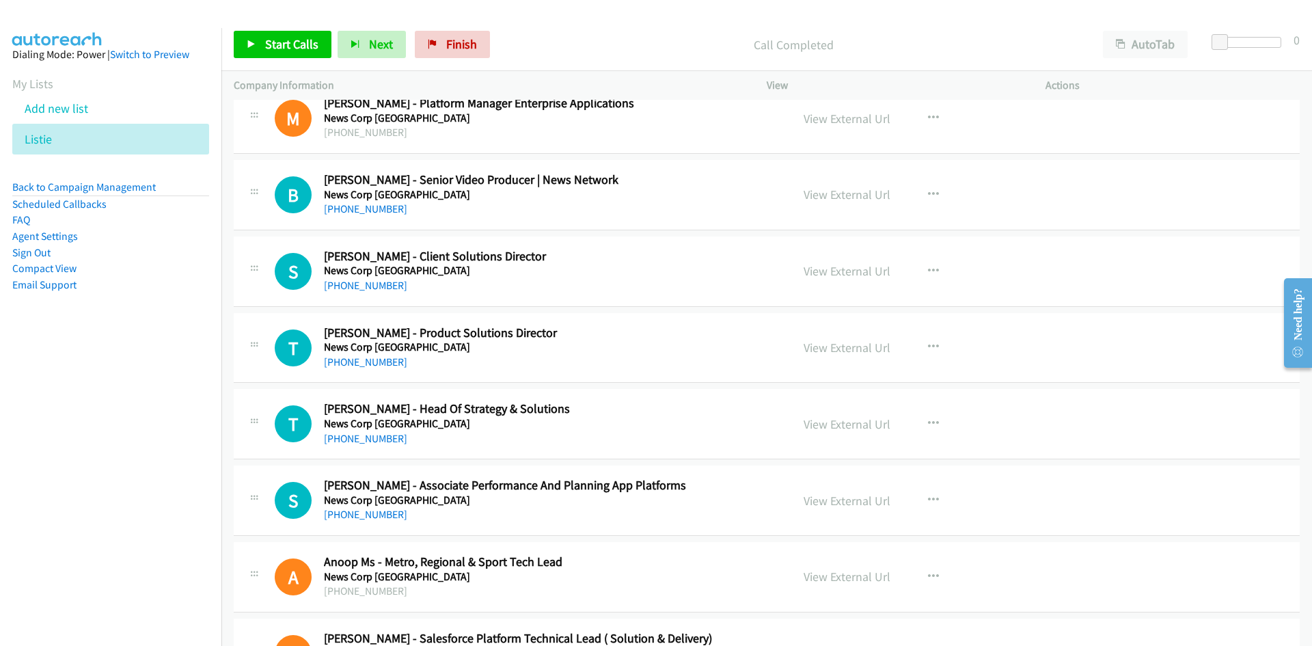
drag, startPoint x: 386, startPoint y: 280, endPoint x: 241, endPoint y: 306, distance: 147.2
click at [386, 280] on link "+61 431 404 654" at bounding box center [365, 285] width 83 height 13
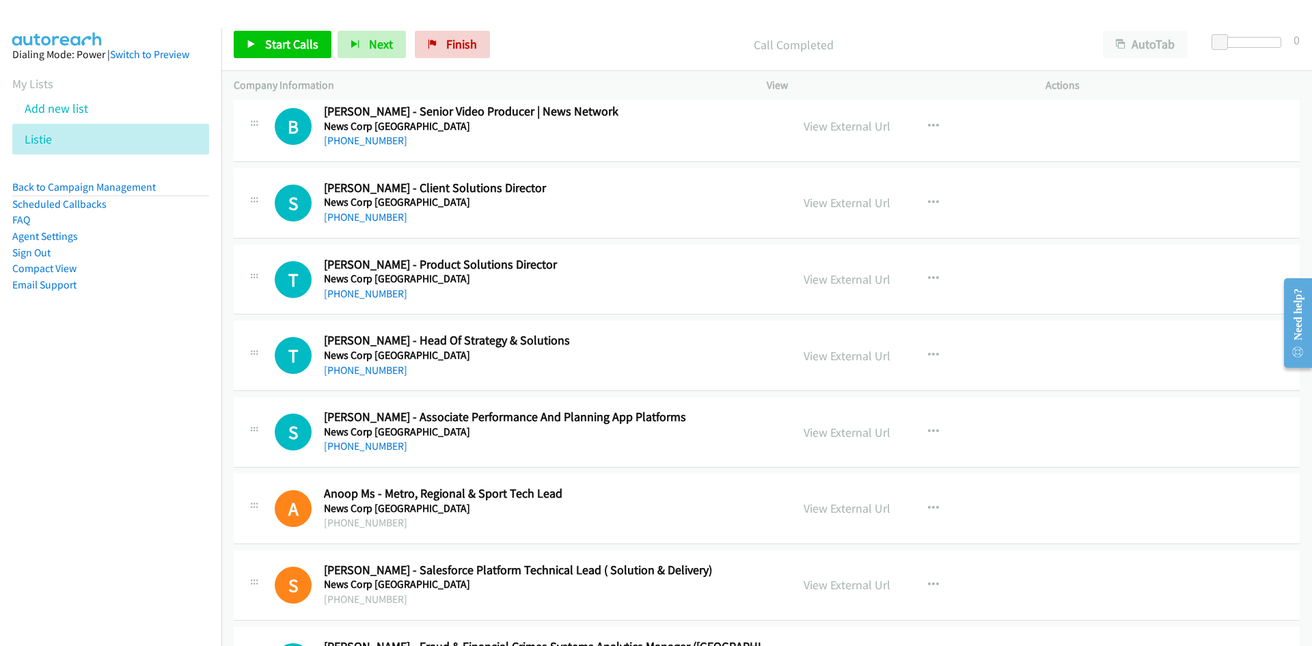
scroll to position [1913, 0]
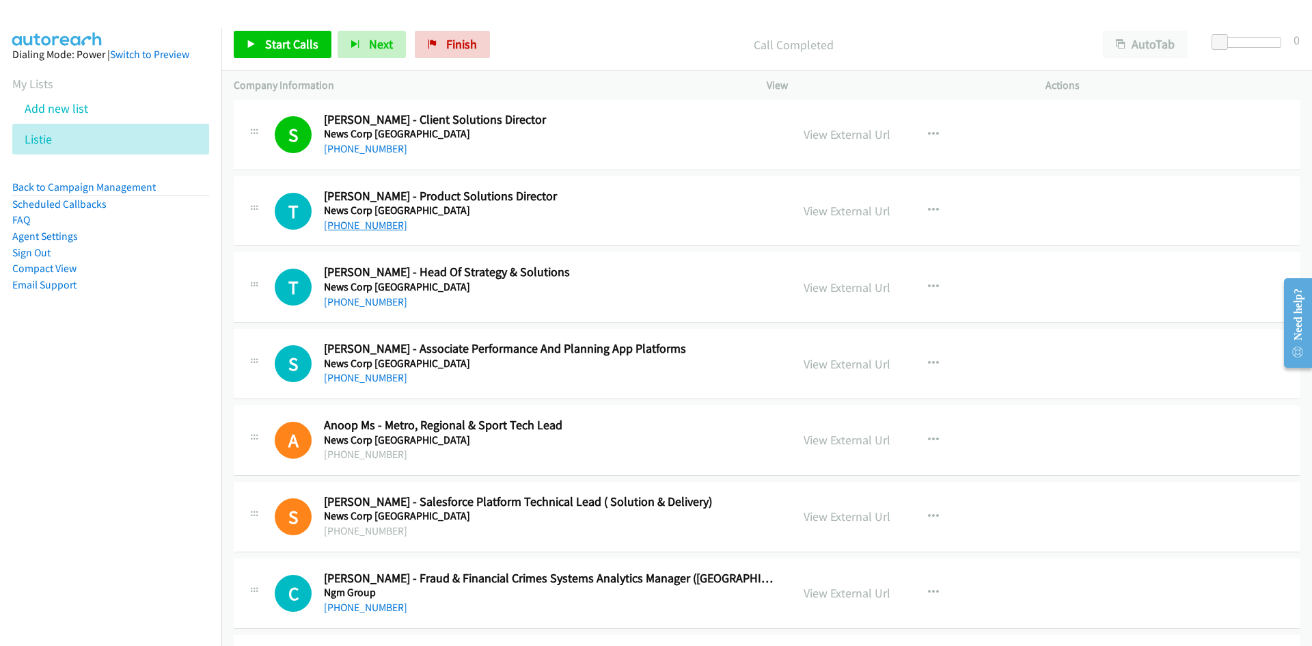
click at [372, 228] on link "+61 406 673 123" at bounding box center [365, 225] width 83 height 13
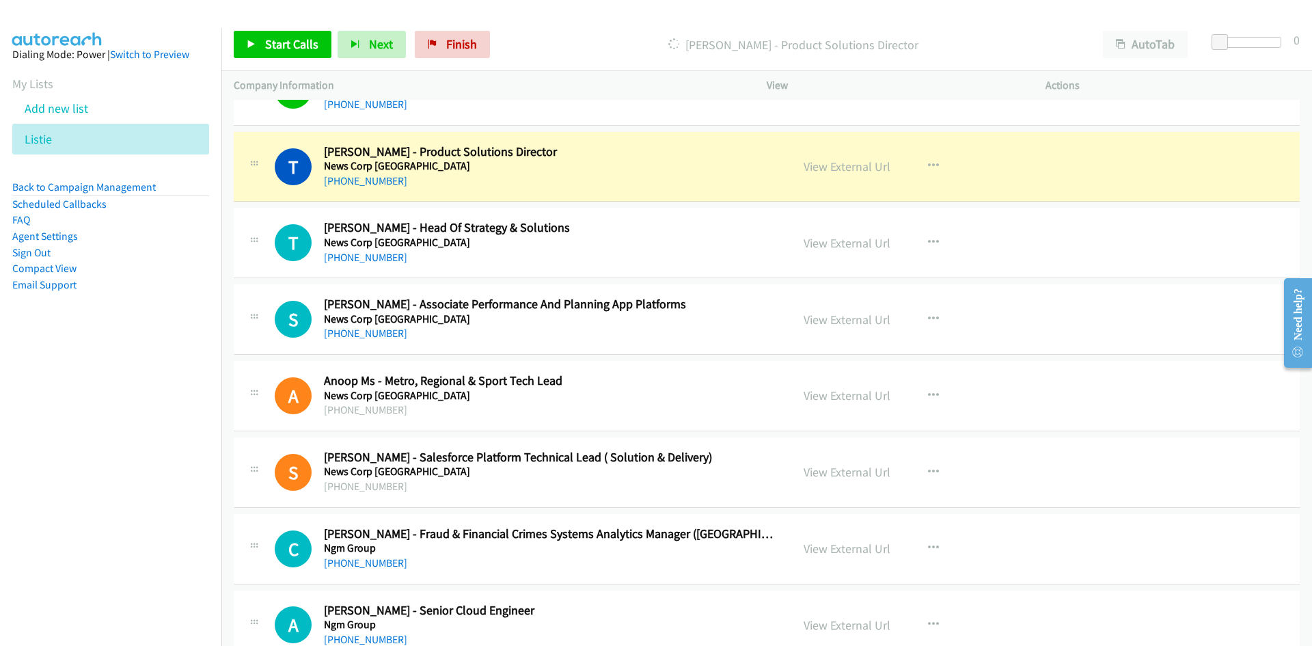
scroll to position [1982, 0]
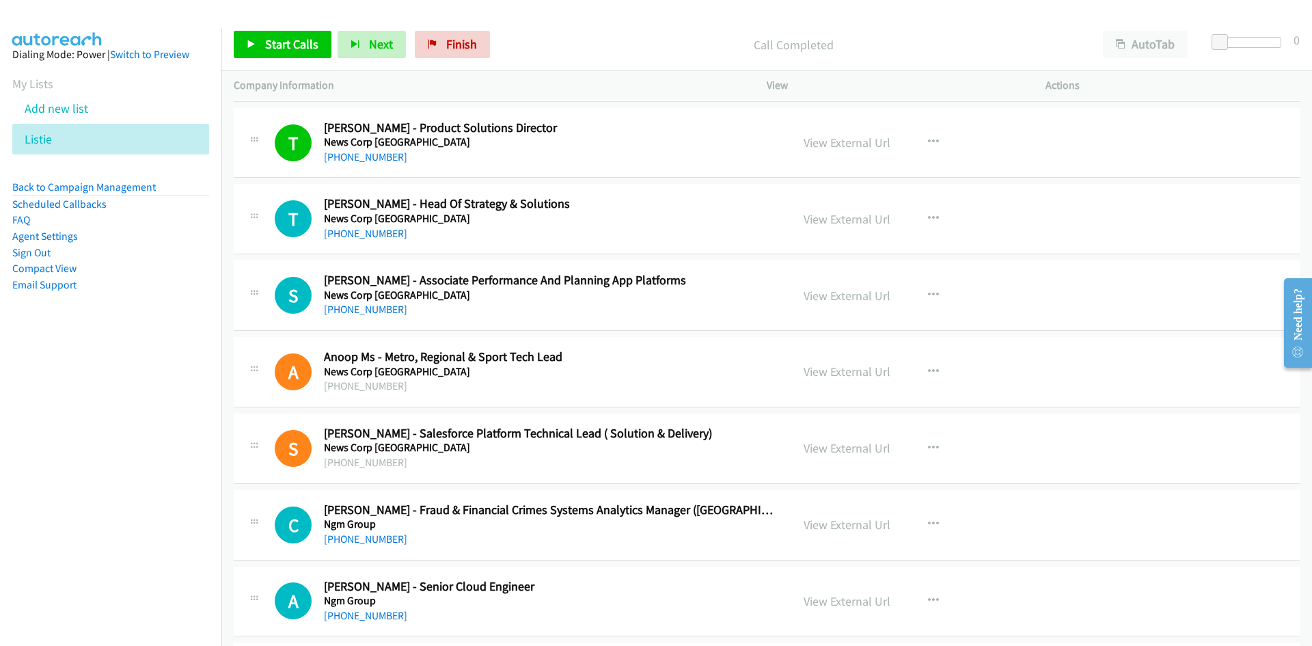
drag, startPoint x: 342, startPoint y: 237, endPoint x: 137, endPoint y: 305, distance: 216.7
click at [342, 237] on link "+61 2 8667 5802" at bounding box center [365, 233] width 83 height 13
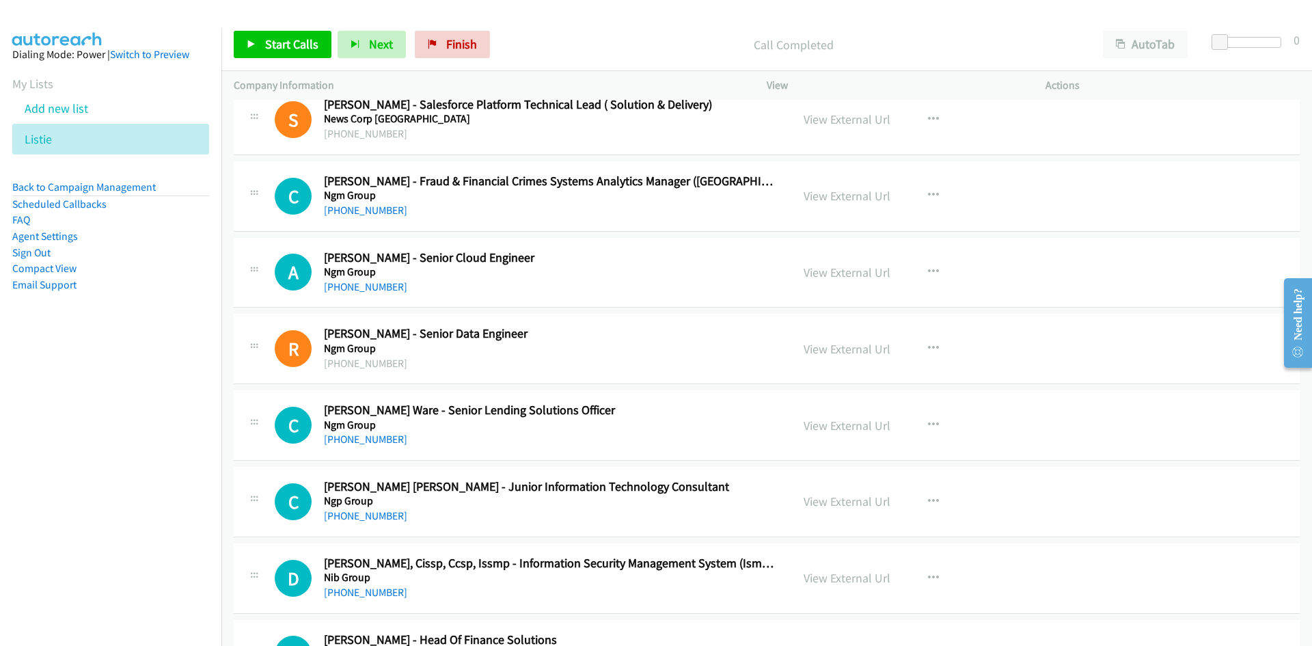
scroll to position [2323, 0]
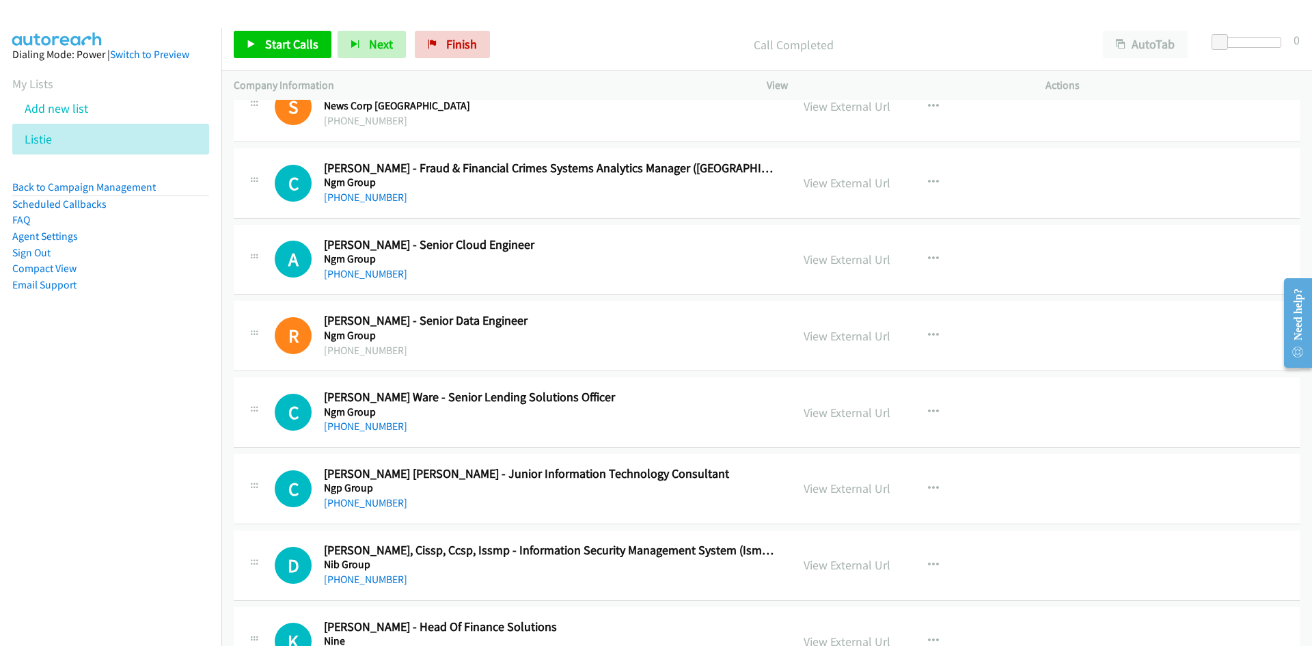
drag, startPoint x: 362, startPoint y: 273, endPoint x: 204, endPoint y: 320, distance: 164.7
click at [362, 273] on link "+61 423 028 161" at bounding box center [365, 273] width 83 height 13
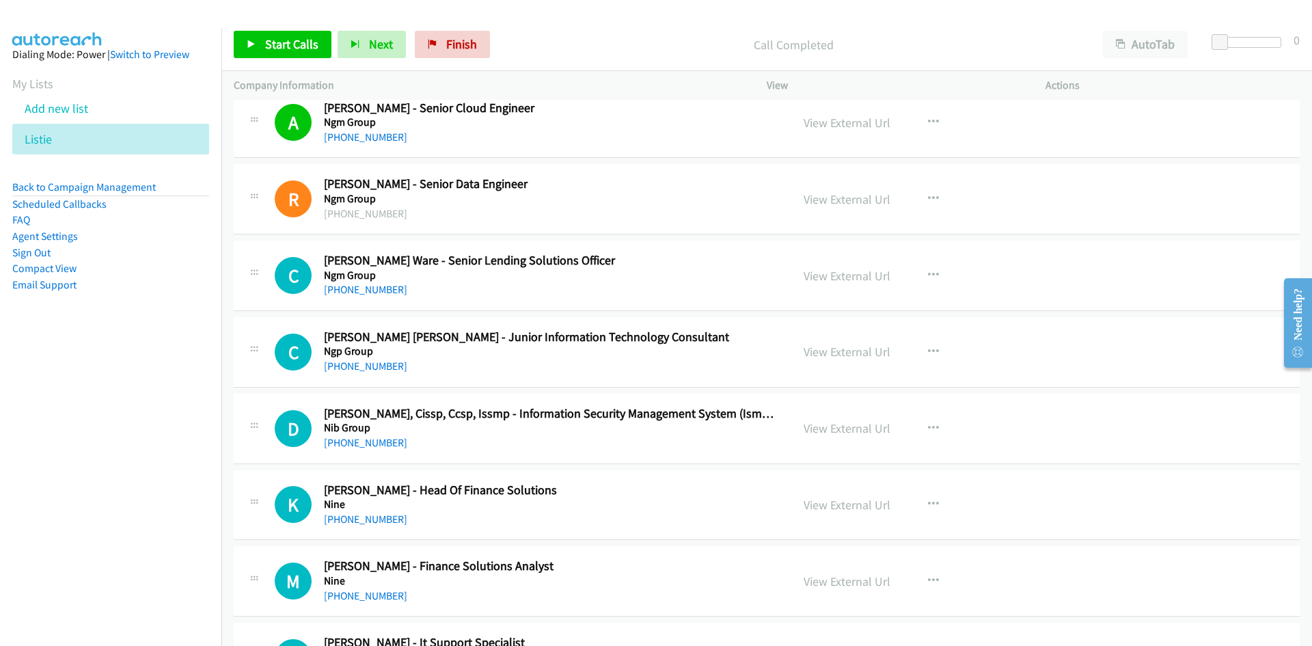
scroll to position [2528, 0]
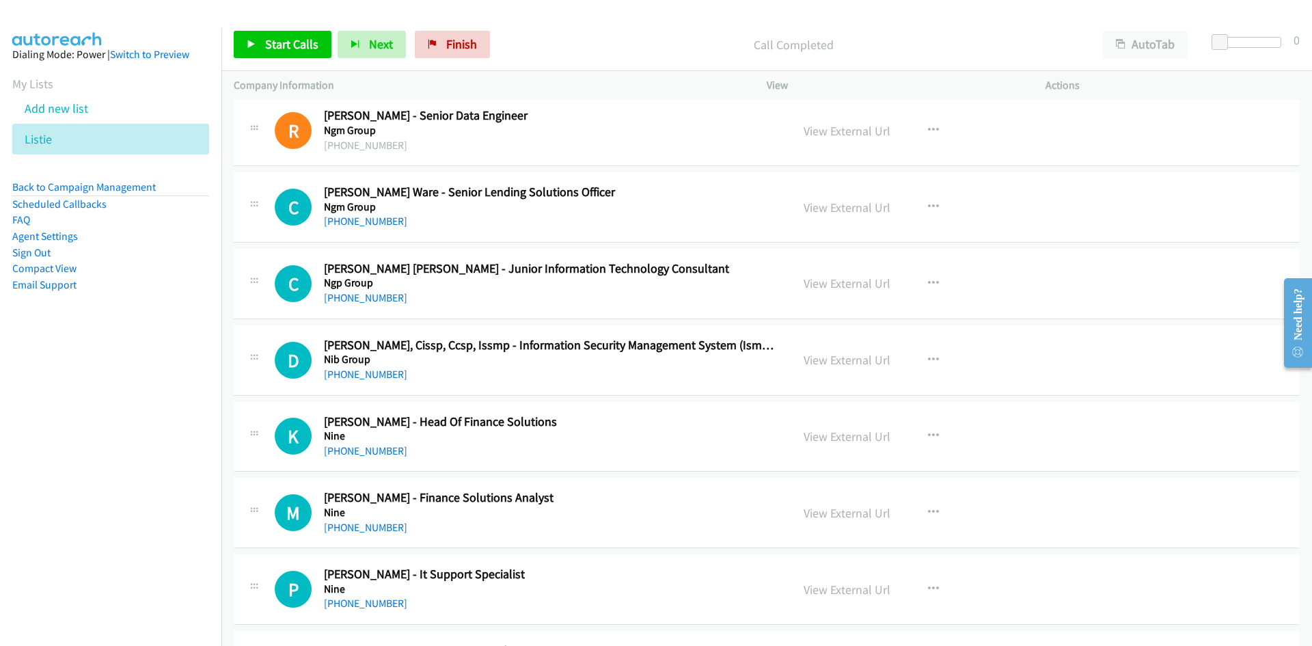
drag, startPoint x: 337, startPoint y: 297, endPoint x: 241, endPoint y: 334, distance: 103.4
click at [337, 297] on link "+61 459 595 587" at bounding box center [365, 297] width 83 height 13
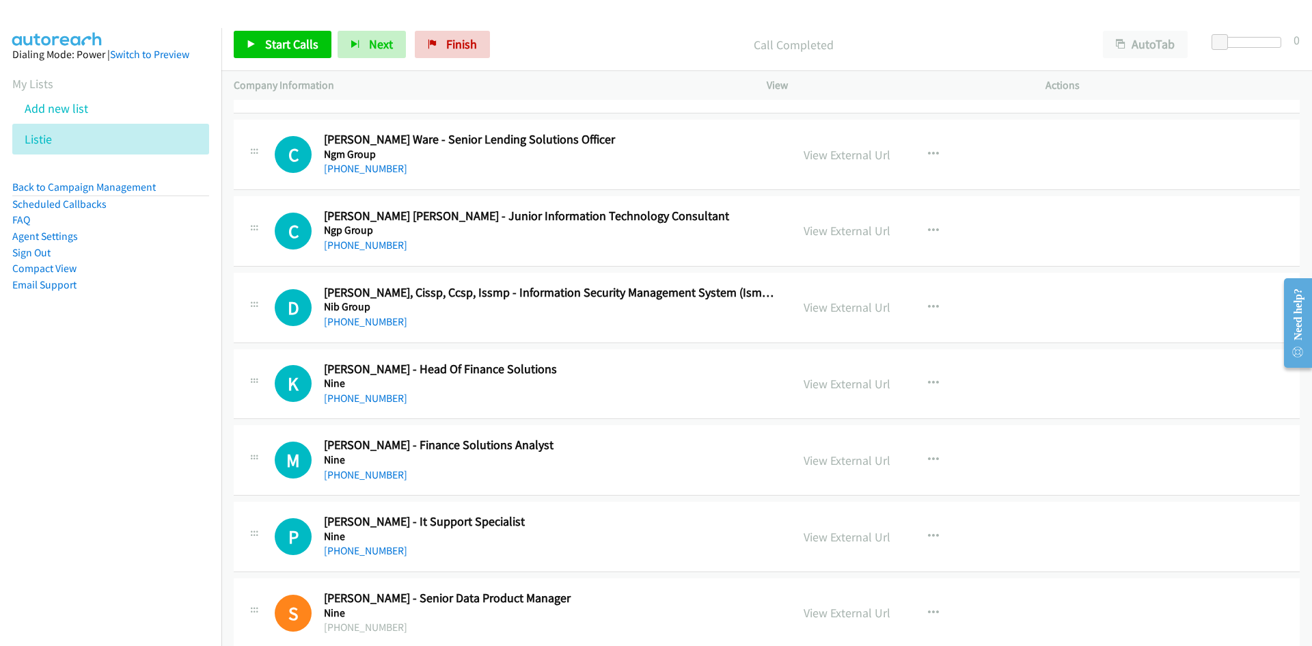
scroll to position [2597, 0]
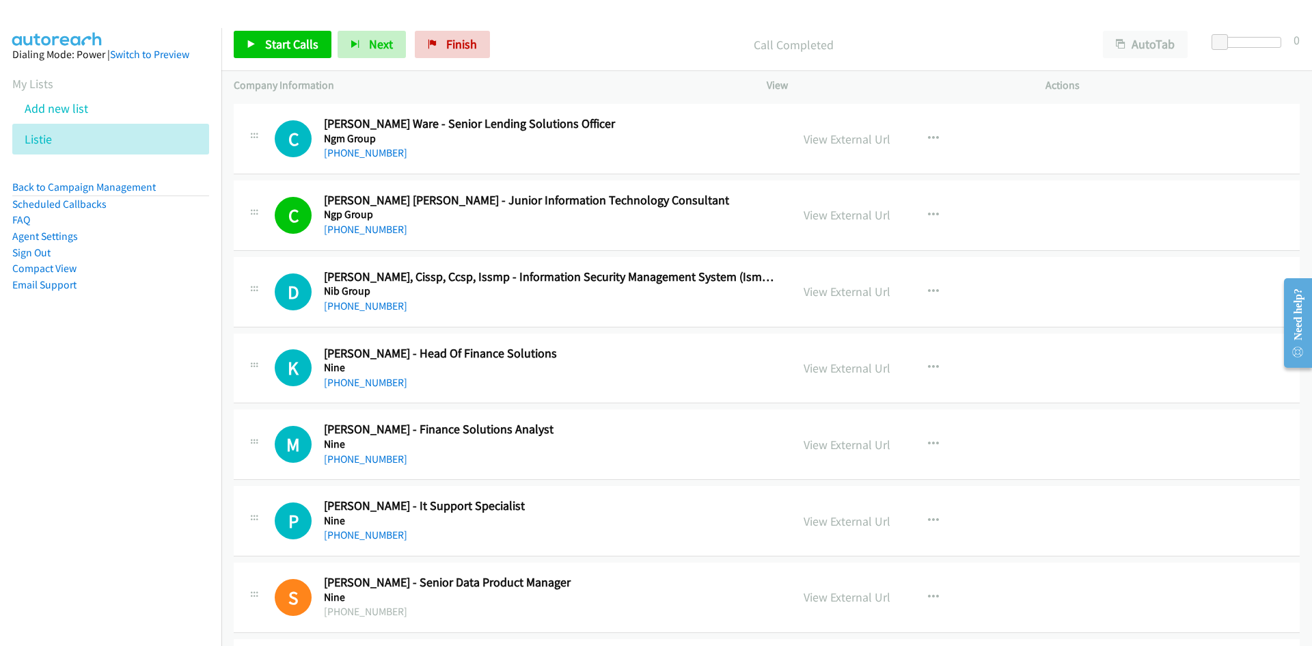
drag, startPoint x: 352, startPoint y: 306, endPoint x: 264, endPoint y: 328, distance: 90.2
click at [352, 306] on link "+61 433 676 874" at bounding box center [365, 305] width 83 height 13
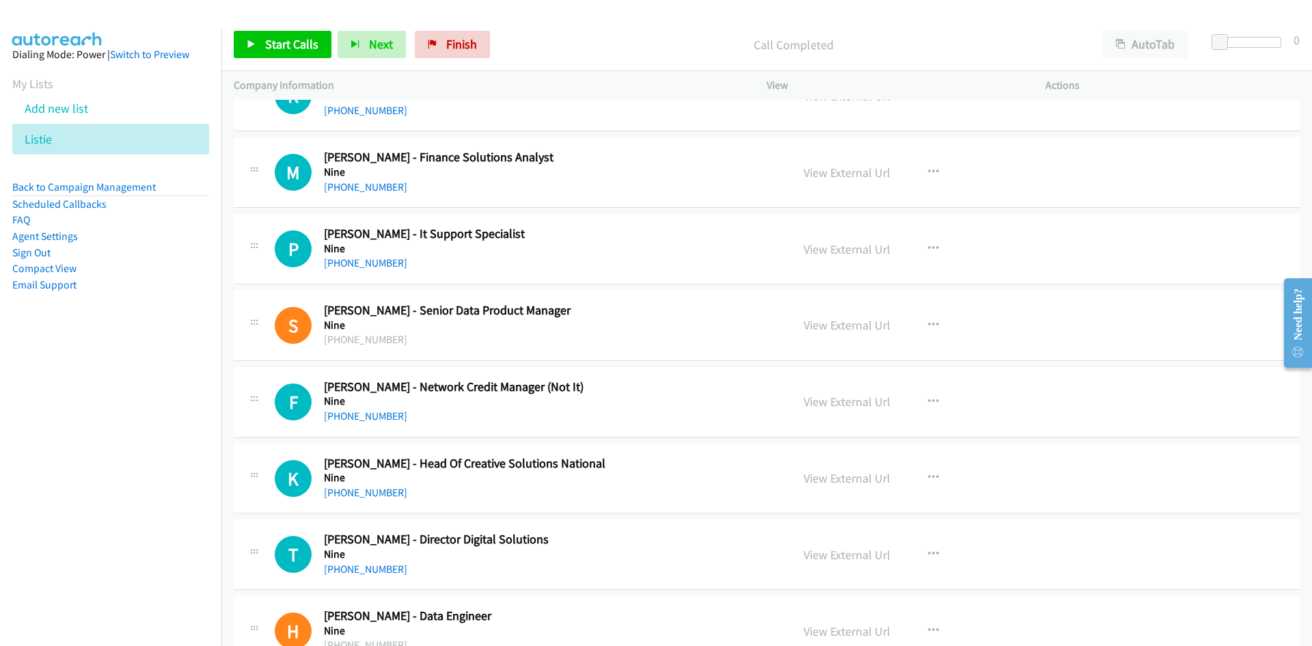
scroll to position [2870, 0]
click at [352, 259] on link "+61 2 8596 4571" at bounding box center [365, 261] width 83 height 13
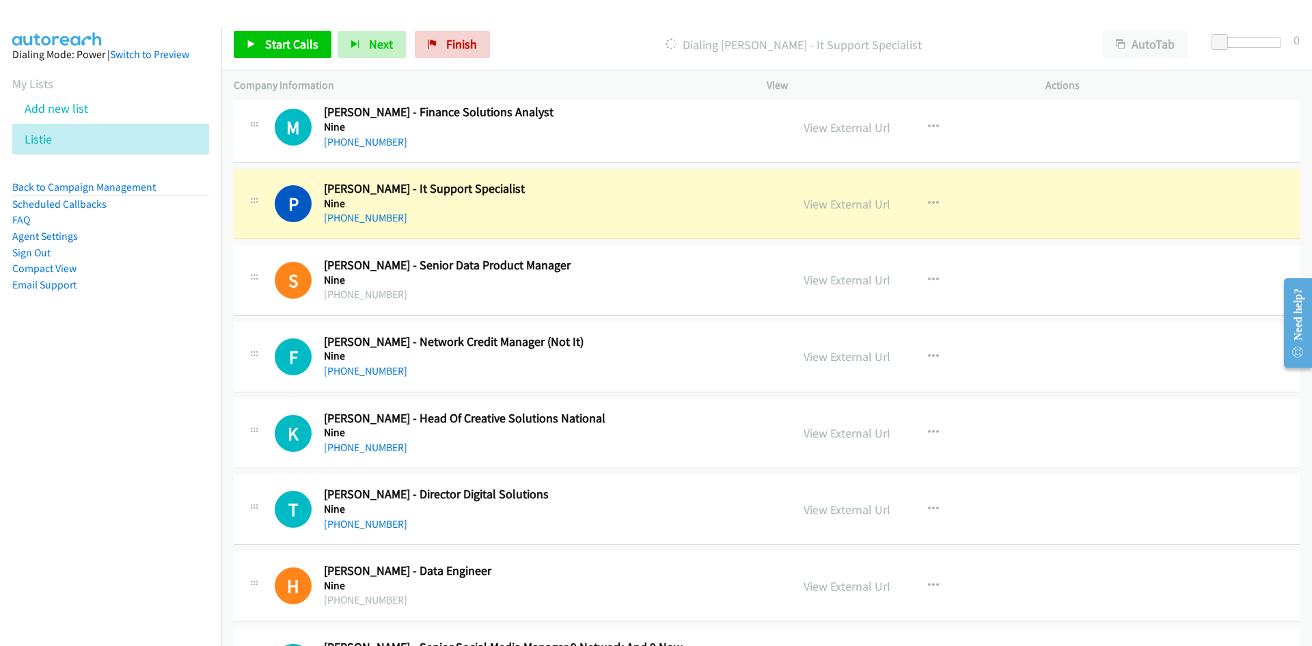
scroll to position [2938, 0]
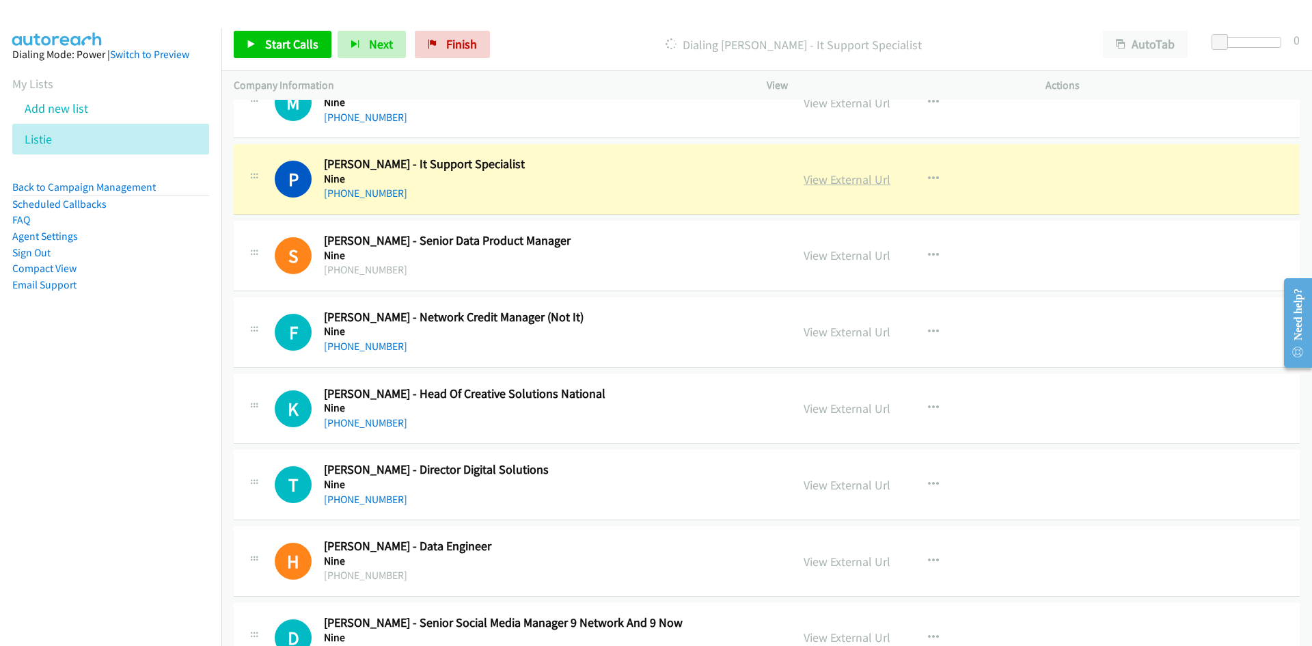
click at [838, 174] on link "View External Url" at bounding box center [847, 180] width 87 height 16
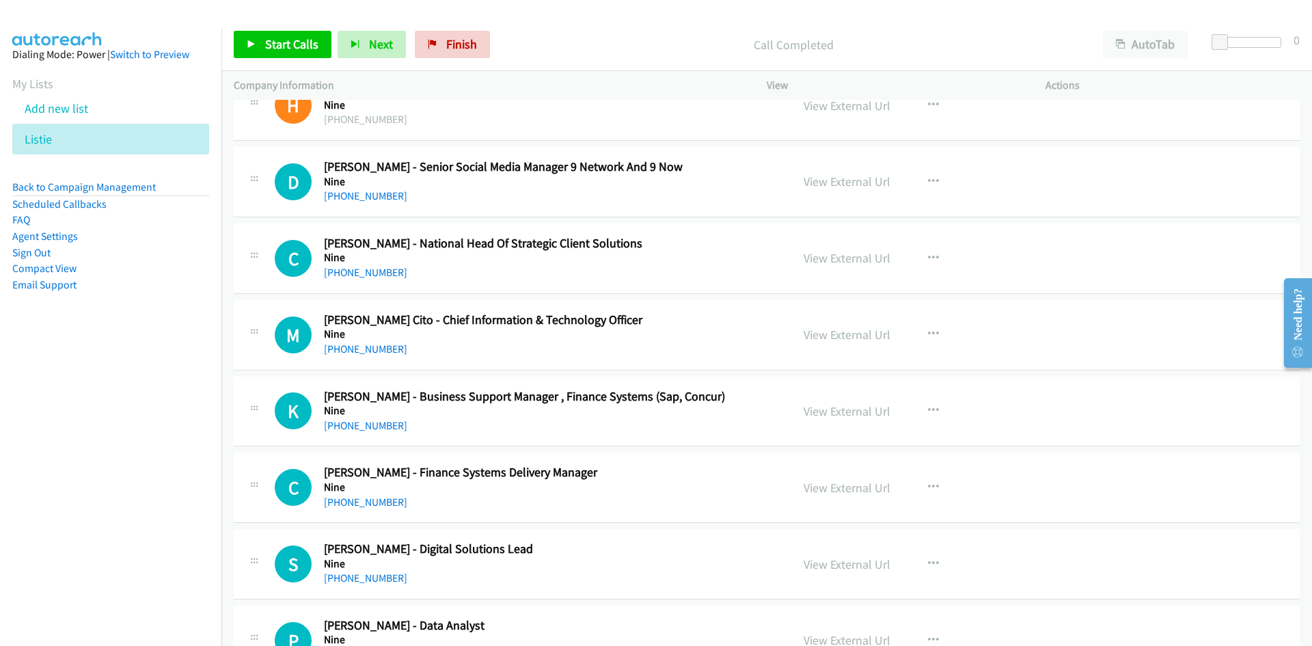
scroll to position [3416, 0]
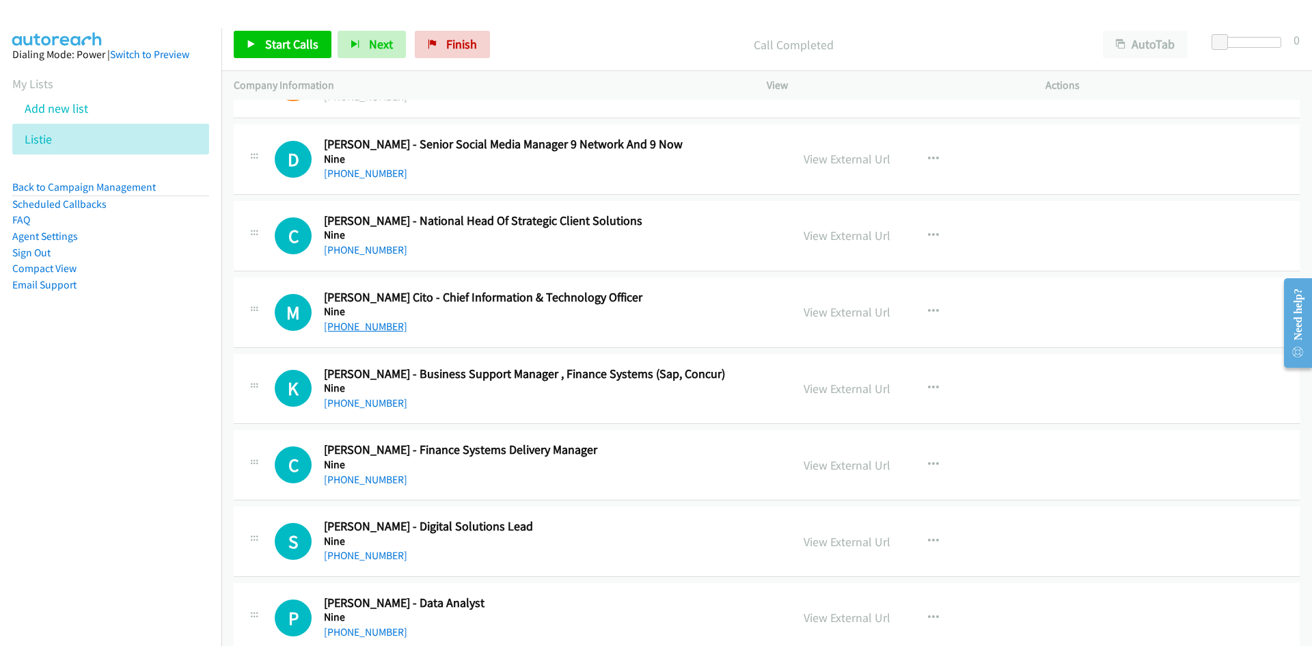
click at [374, 325] on link "+61 411 877 885" at bounding box center [365, 326] width 83 height 13
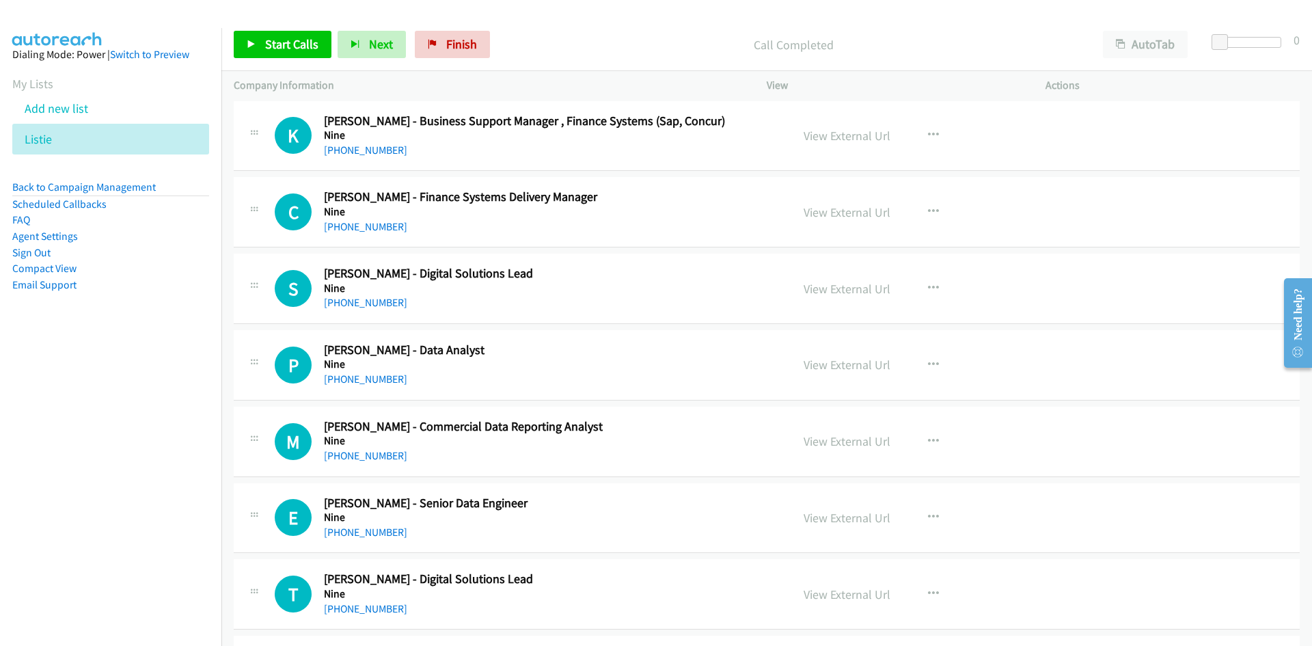
scroll to position [3758, 0]
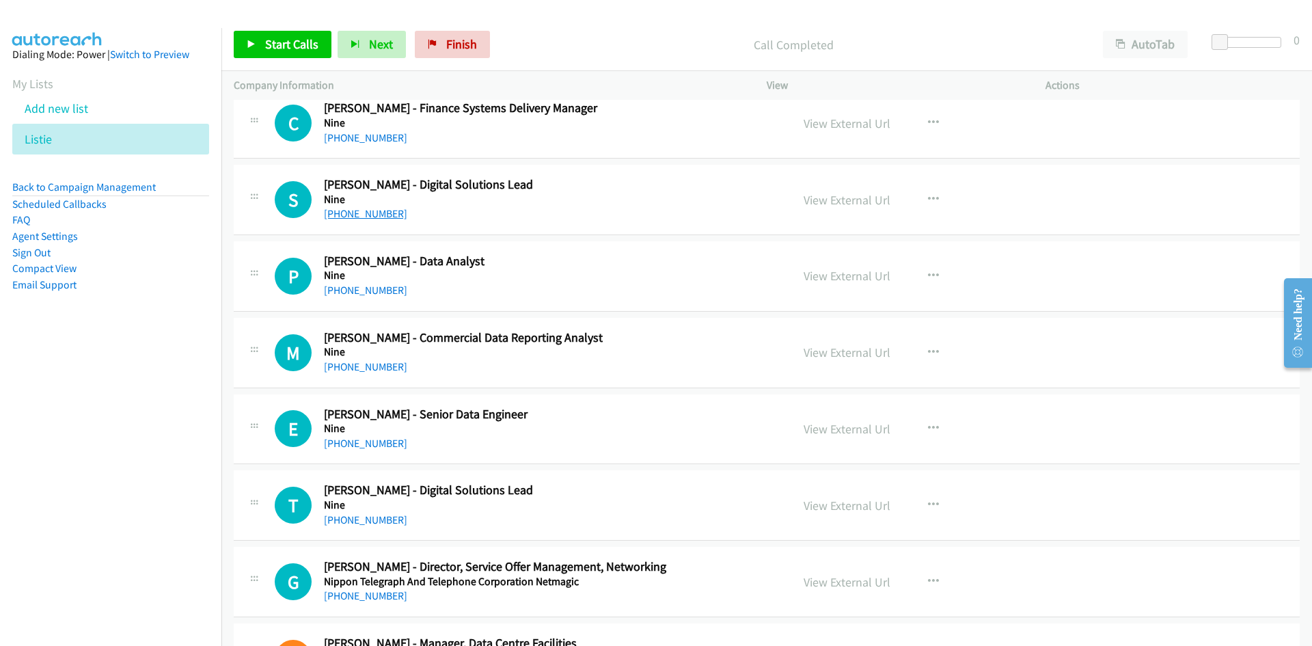
click at [383, 209] on link "+61 413 948 847" at bounding box center [365, 213] width 83 height 13
drag, startPoint x: 380, startPoint y: 288, endPoint x: 331, endPoint y: 294, distance: 48.9
click at [380, 288] on link "+61 404 790 436" at bounding box center [365, 290] width 83 height 13
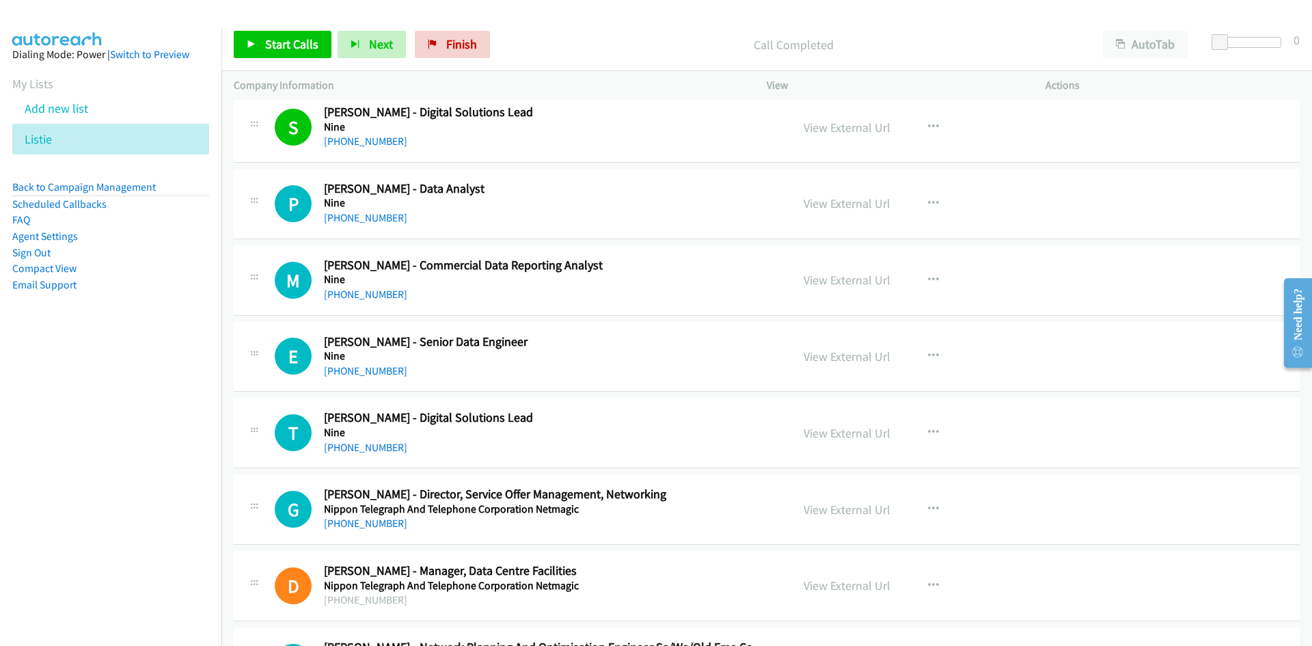
scroll to position [3895, 0]
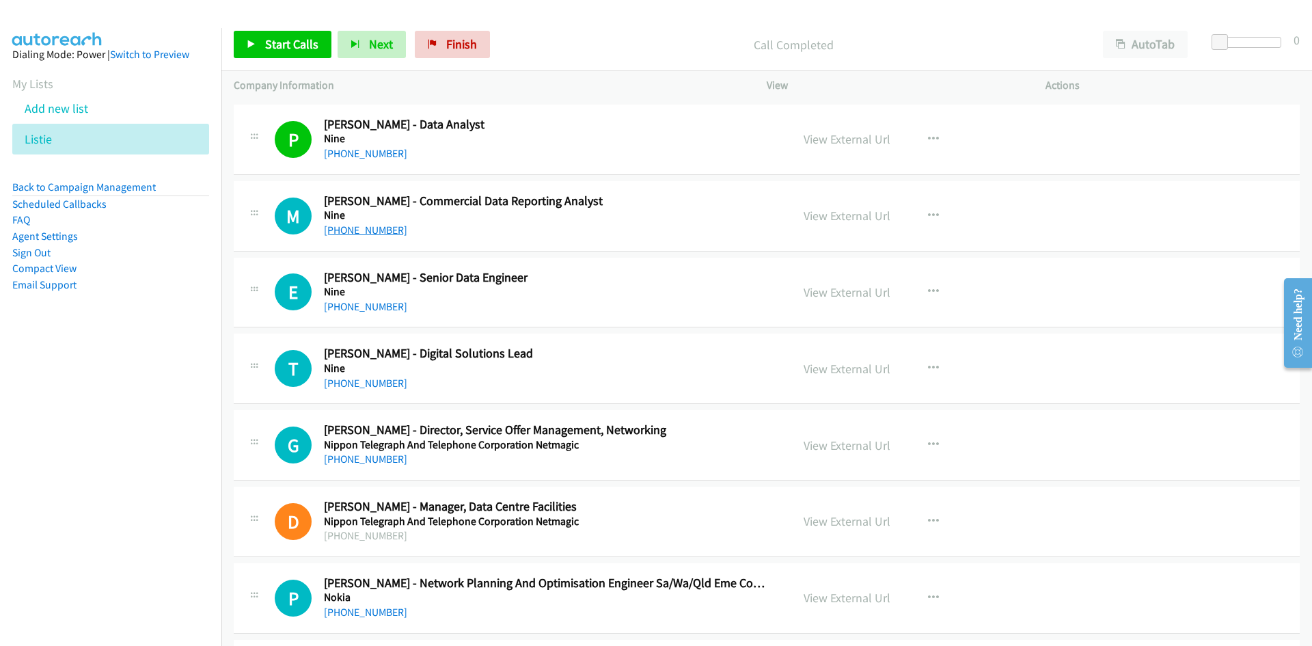
click at [370, 228] on link "+61 421 103 895" at bounding box center [365, 229] width 83 height 13
click at [364, 302] on link "+61 468 530 377" at bounding box center [365, 306] width 83 height 13
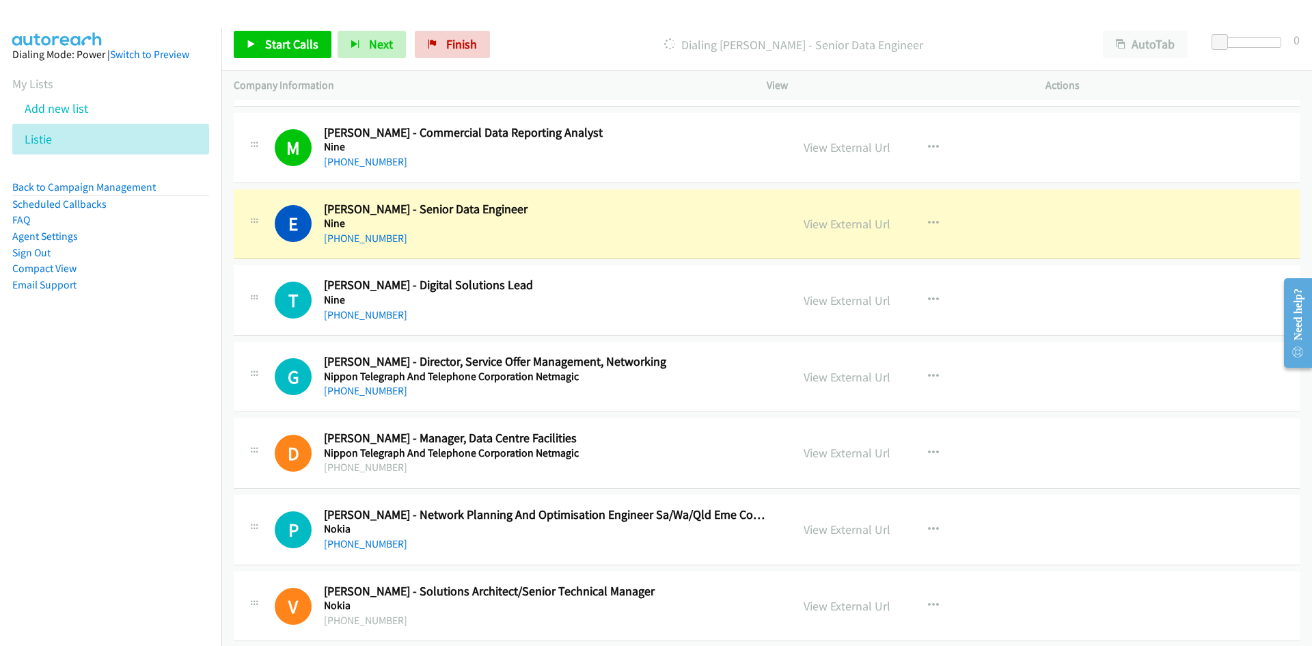
scroll to position [4031, 0]
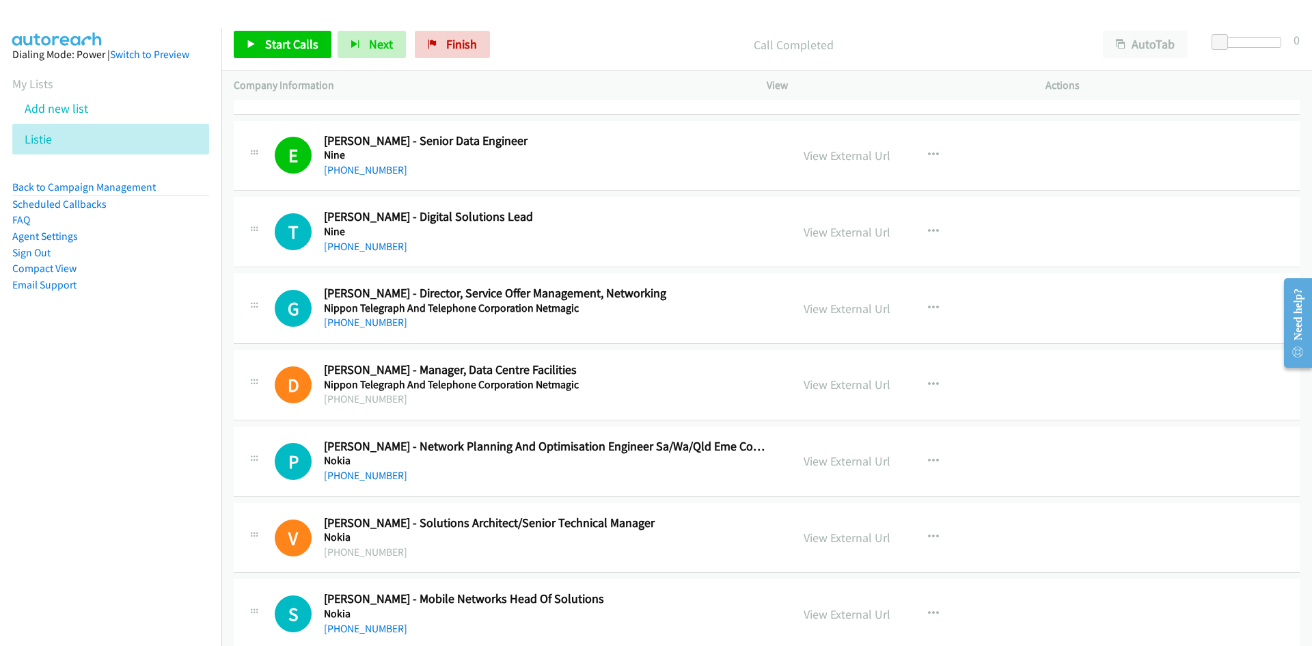
drag, startPoint x: 340, startPoint y: 248, endPoint x: 215, endPoint y: 300, distance: 135.4
click at [340, 248] on link "+61 498 310 622" at bounding box center [365, 246] width 83 height 13
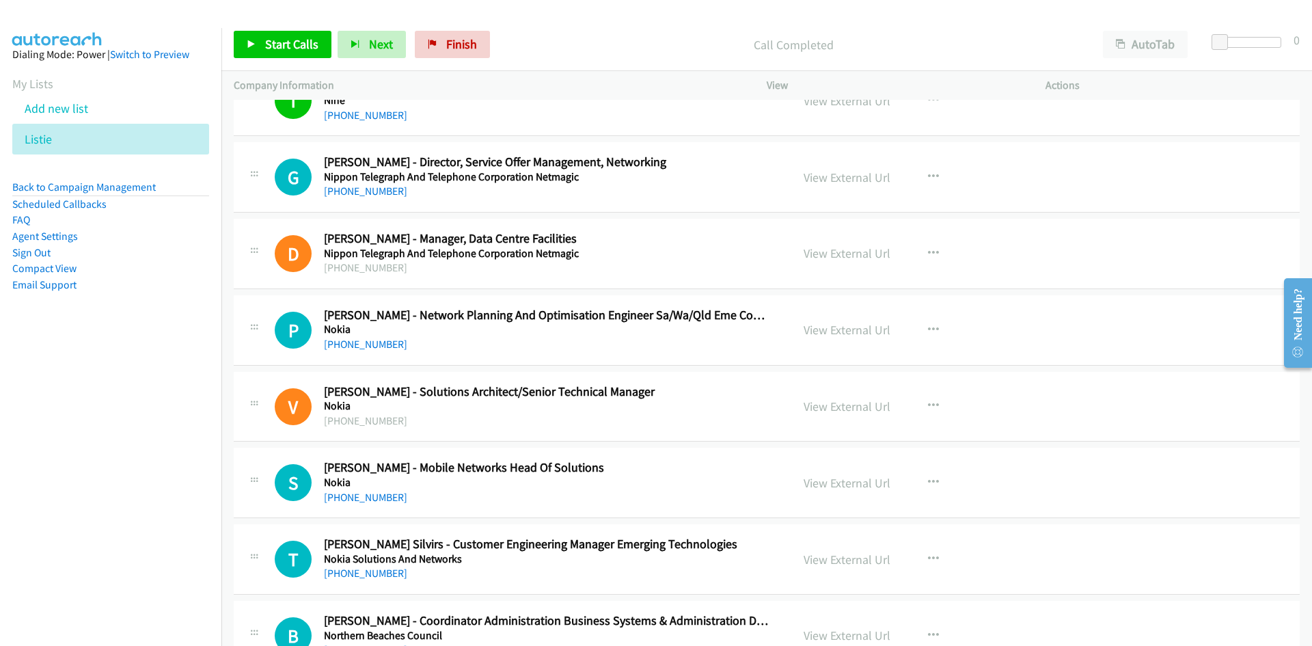
scroll to position [4168, 0]
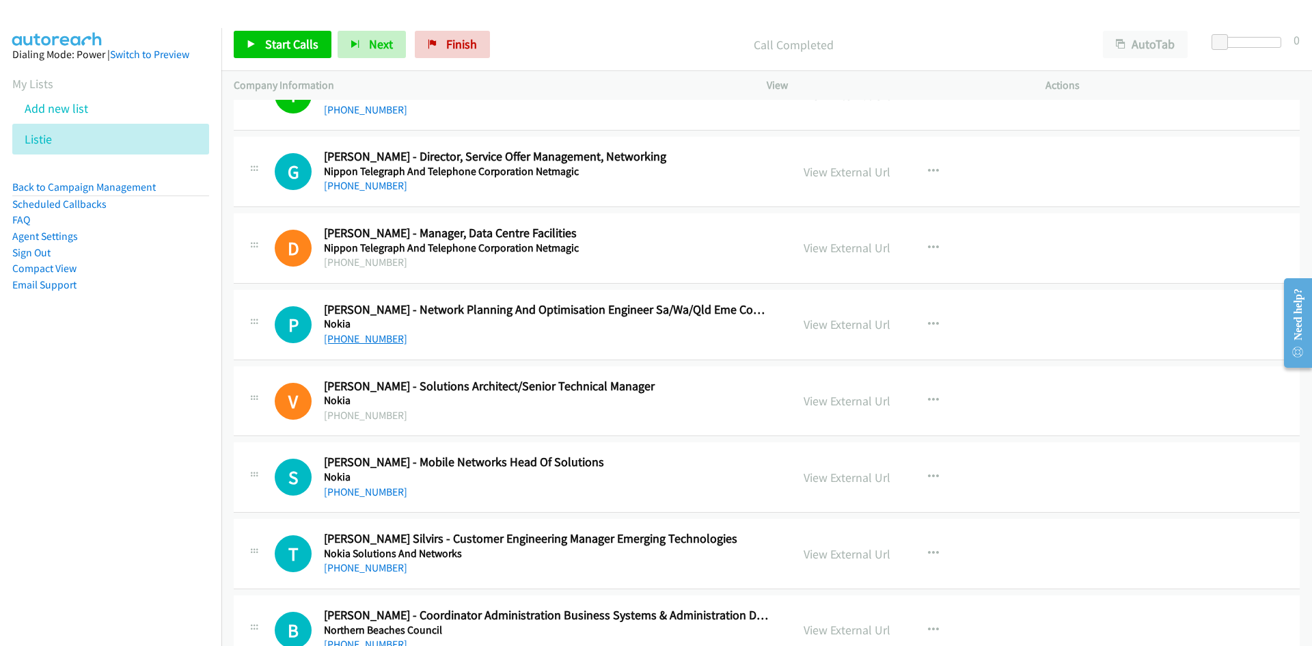
click at [352, 342] on link "+61 452 002 029" at bounding box center [365, 338] width 83 height 13
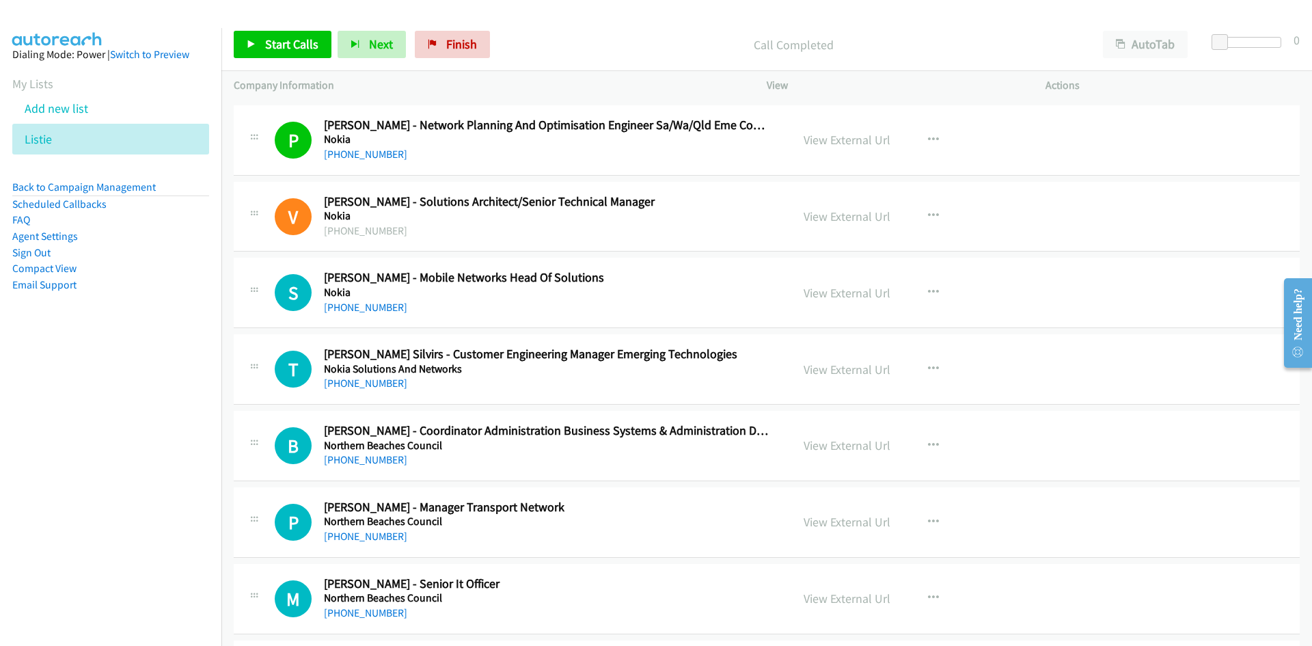
scroll to position [4373, 0]
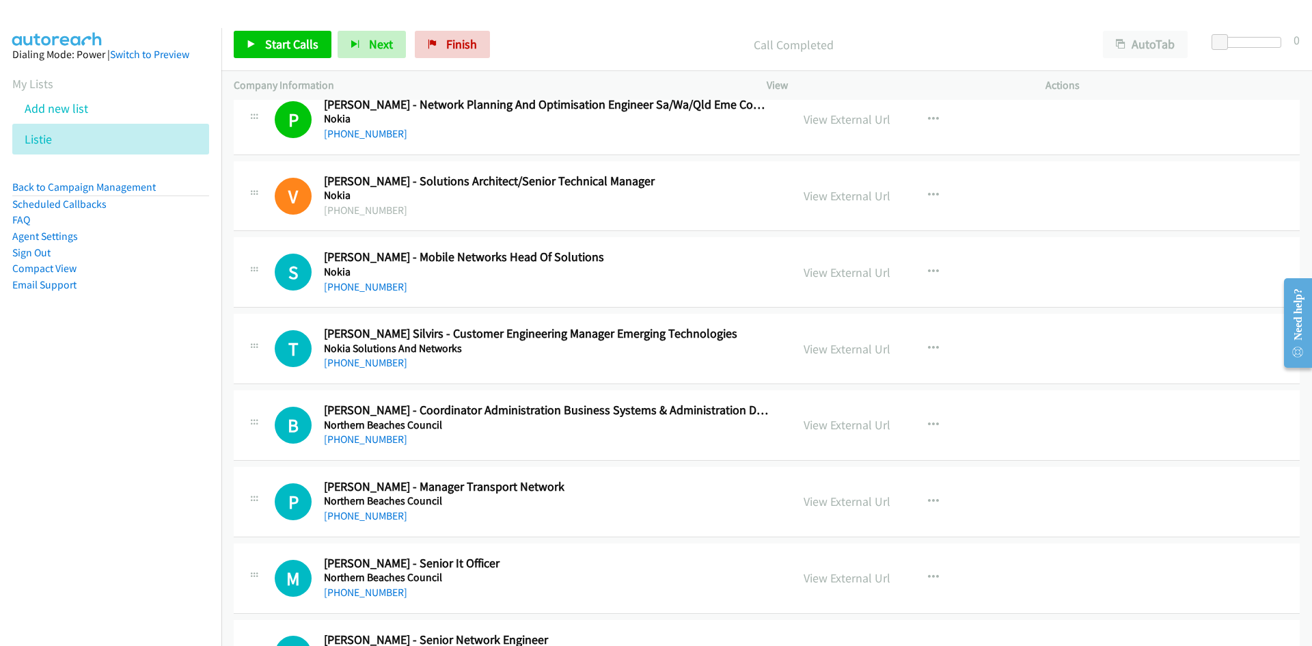
drag, startPoint x: 360, startPoint y: 361, endPoint x: 258, endPoint y: 395, distance: 107.4
click at [360, 361] on link "+61 419 261 970" at bounding box center [365, 362] width 83 height 13
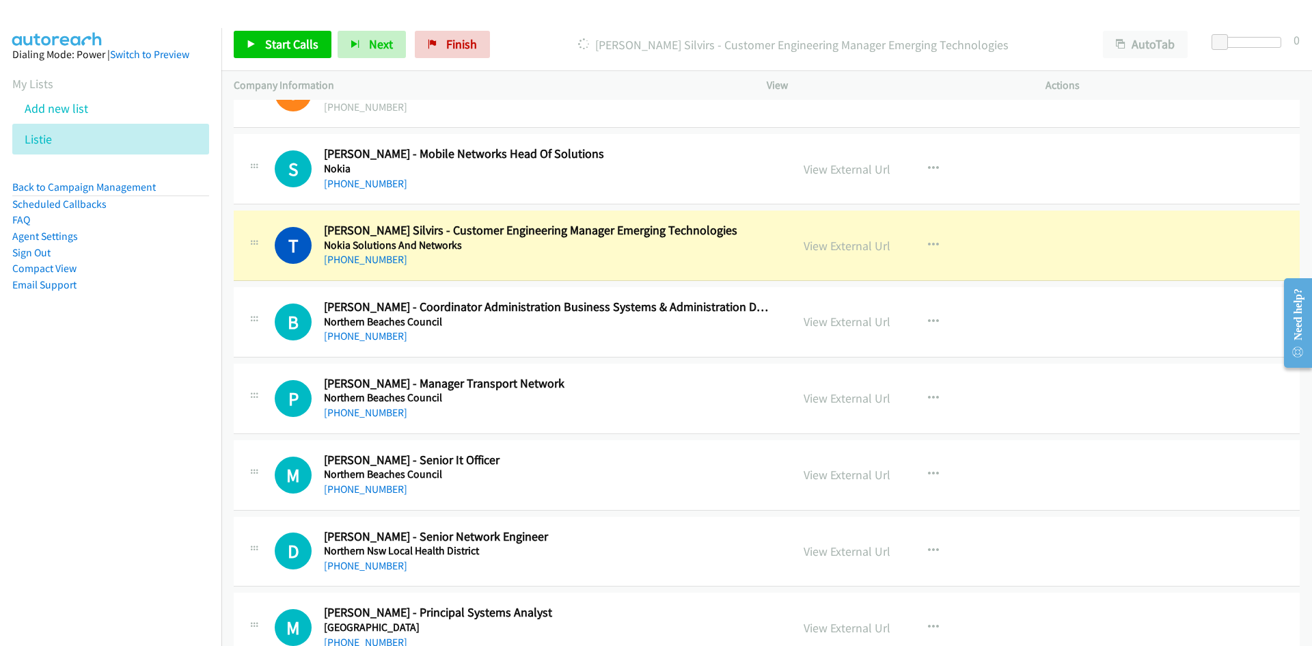
scroll to position [4510, 0]
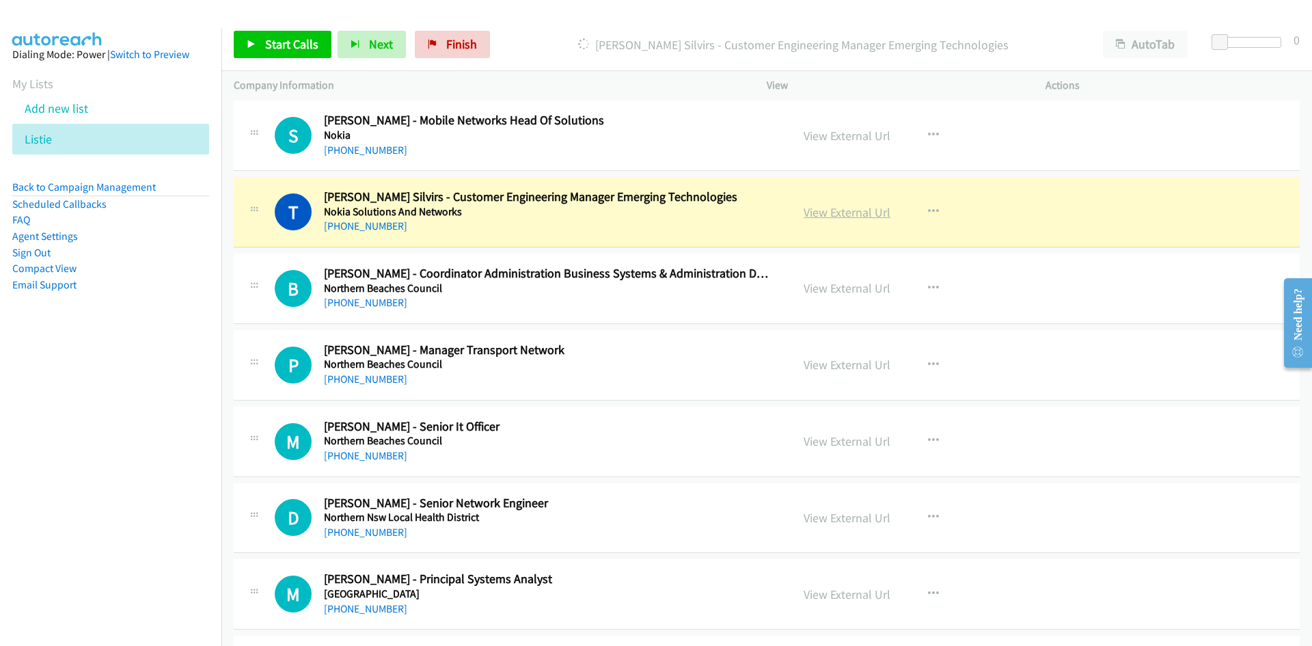
click at [862, 209] on link "View External Url" at bounding box center [847, 212] width 87 height 16
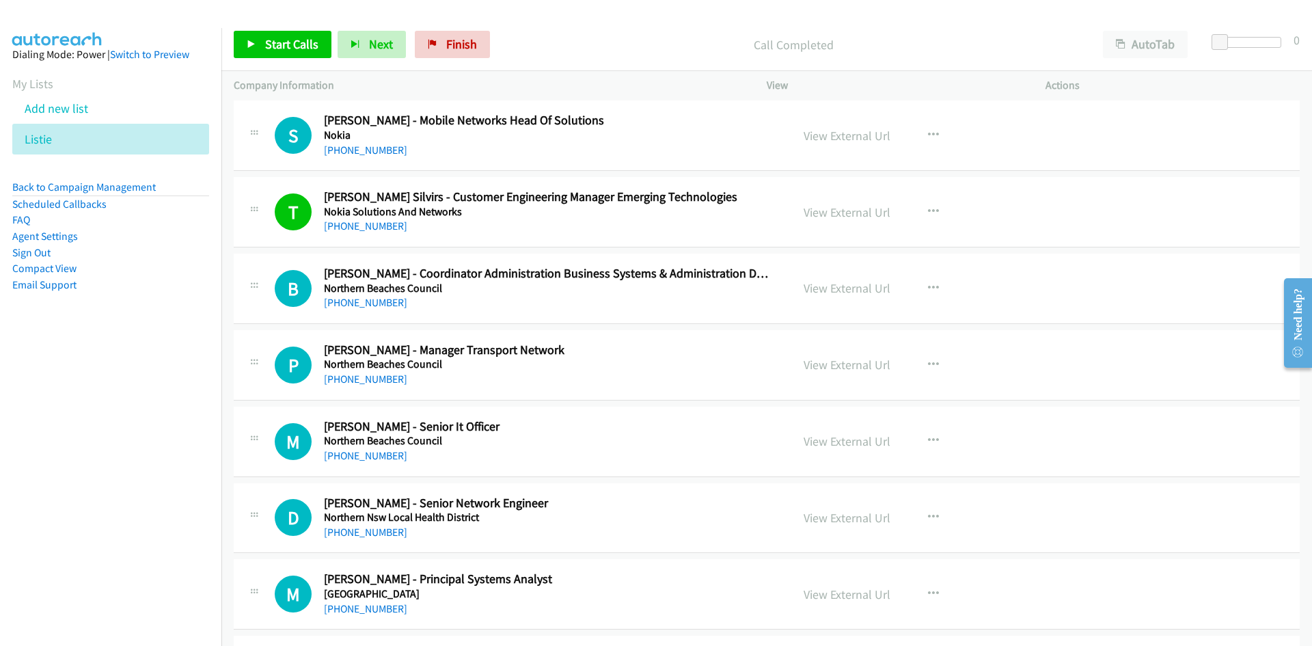
scroll to position [4578, 0]
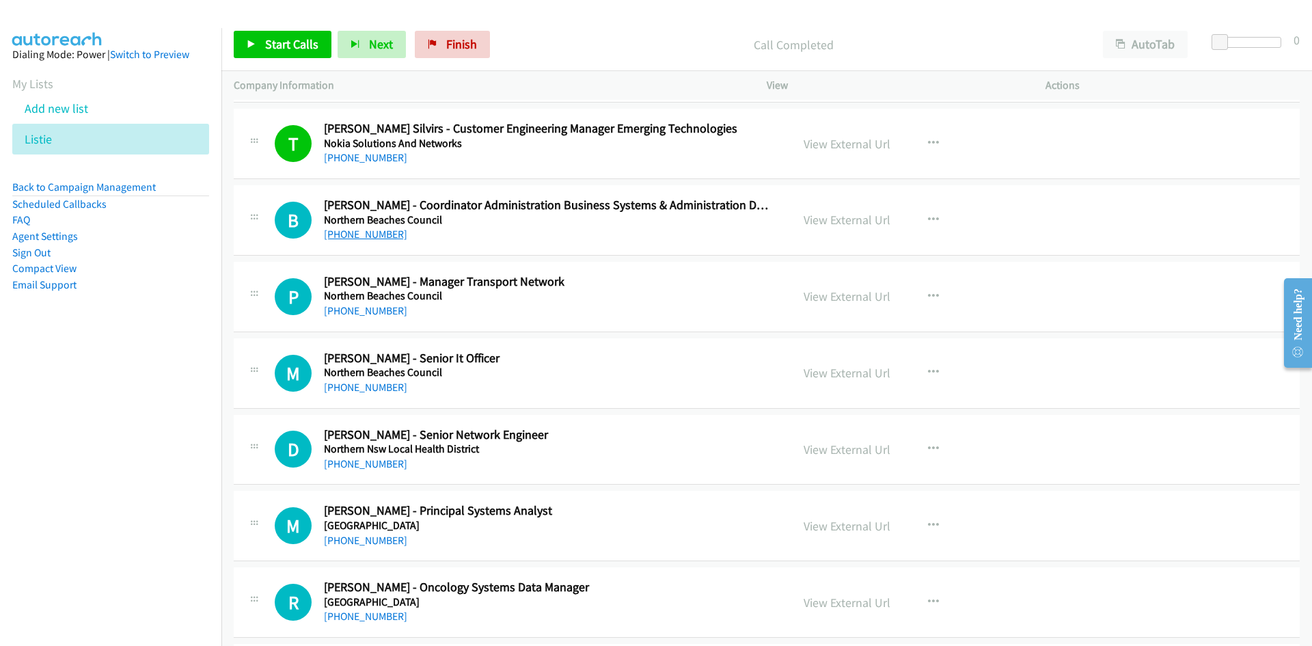
click at [353, 230] on link "+61 405 255 531" at bounding box center [365, 234] width 83 height 13
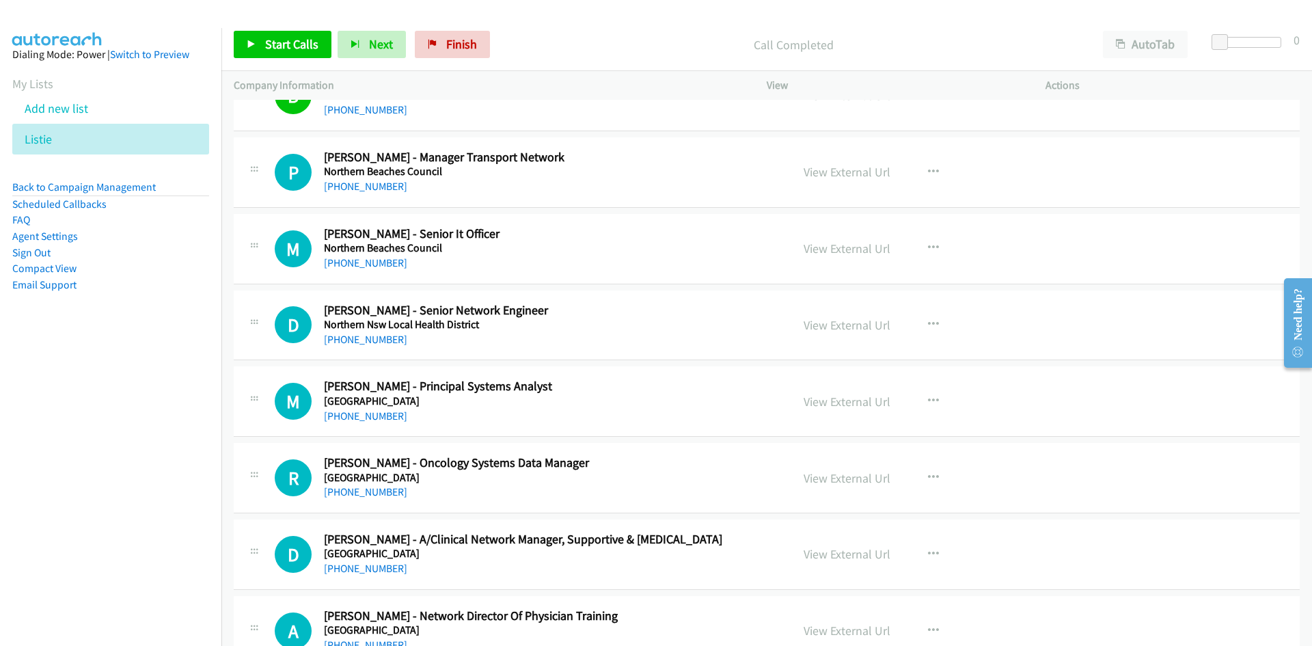
scroll to position [4715, 0]
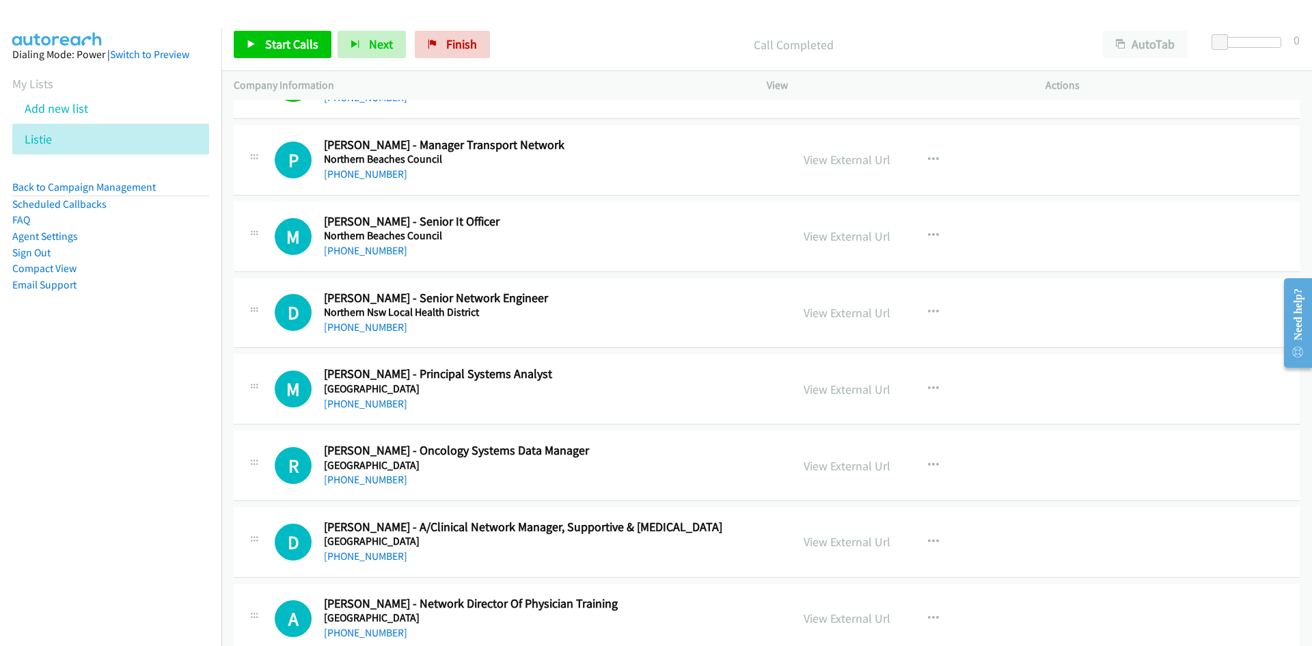
drag, startPoint x: 379, startPoint y: 247, endPoint x: 351, endPoint y: 258, distance: 29.2
click at [379, 247] on link "+61 2 8495 6105" at bounding box center [365, 250] width 83 height 13
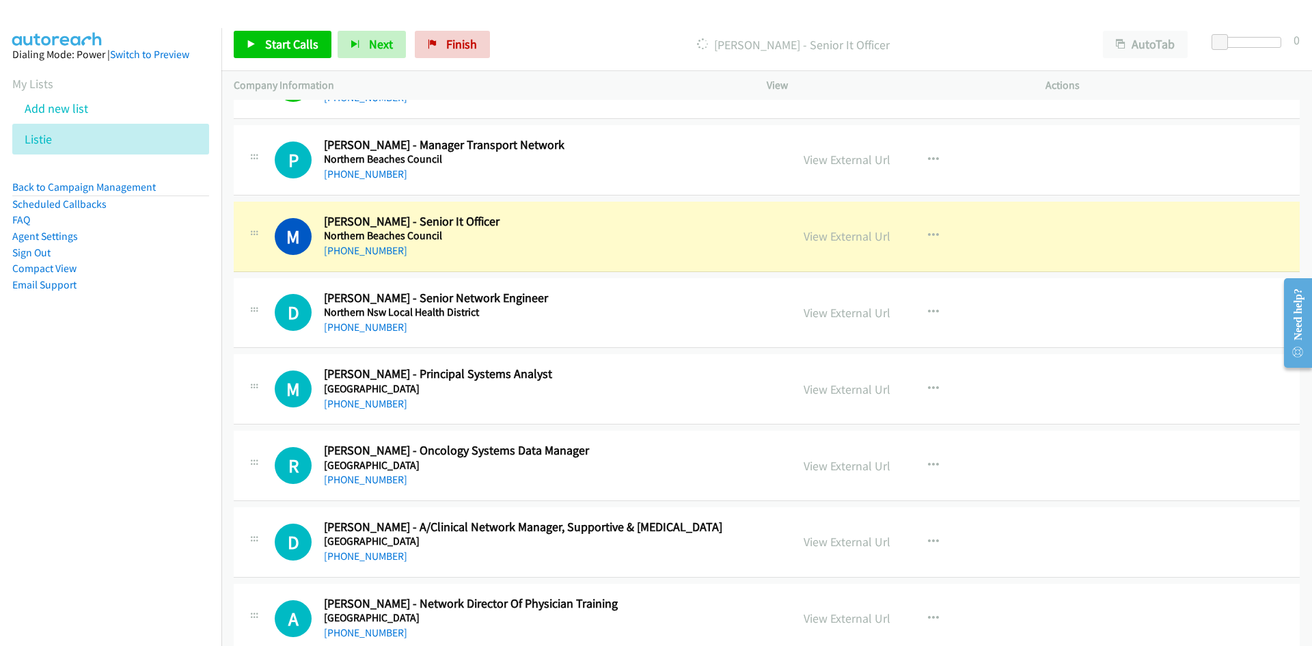
scroll to position [4783, 0]
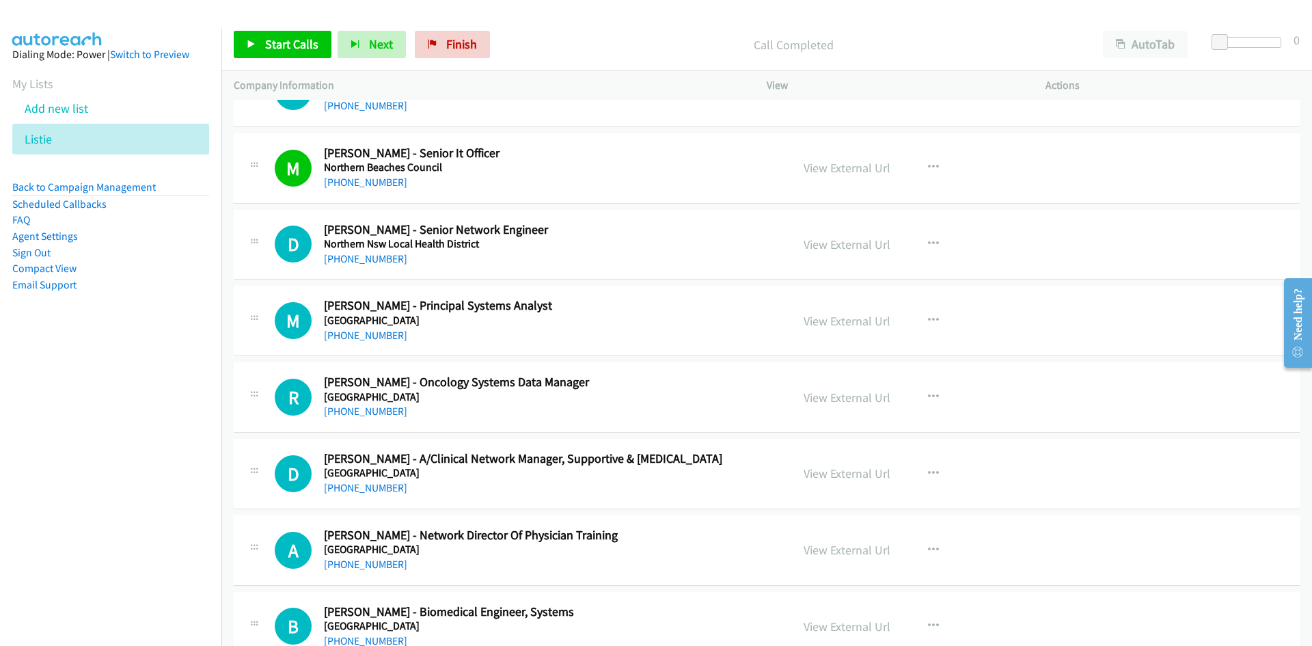
drag, startPoint x: 386, startPoint y: 258, endPoint x: 284, endPoint y: 297, distance: 109.3
click at [386, 258] on link "+61 2 6620 0860" at bounding box center [365, 258] width 83 height 13
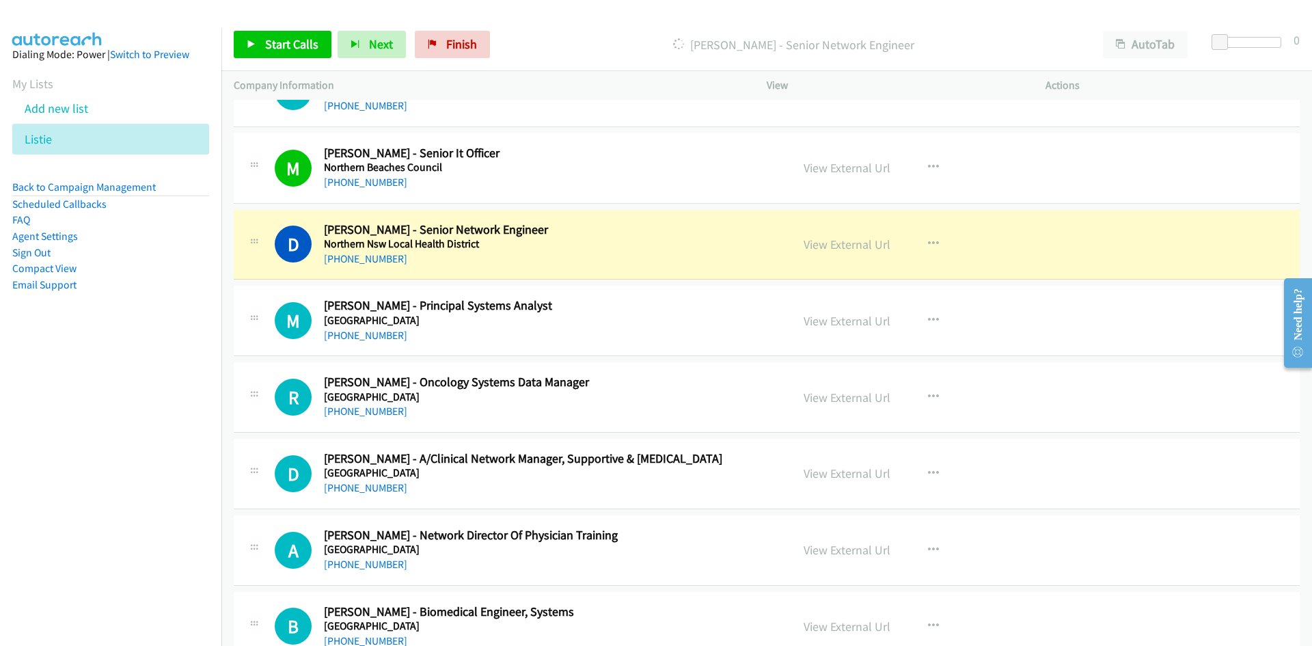
scroll to position [4851, 0]
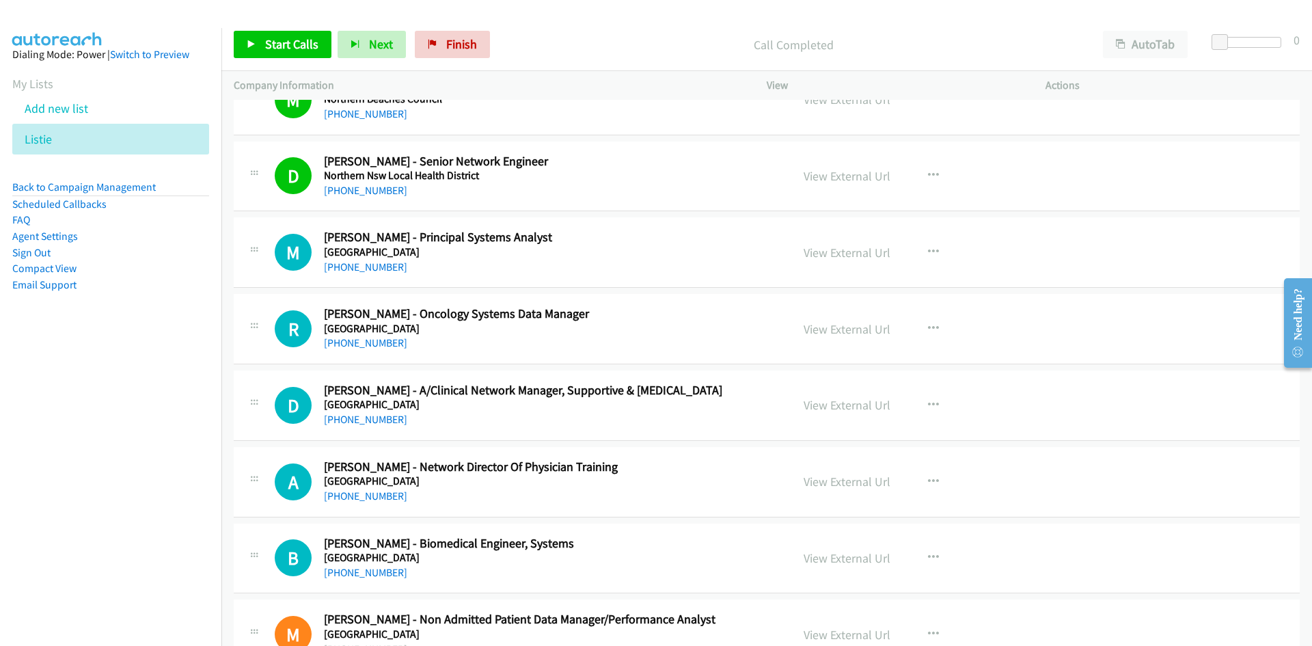
drag, startPoint x: 379, startPoint y: 272, endPoint x: 395, endPoint y: 289, distance: 23.7
click at [391, 262] on link "+61 2 9462 9954" at bounding box center [365, 266] width 83 height 13
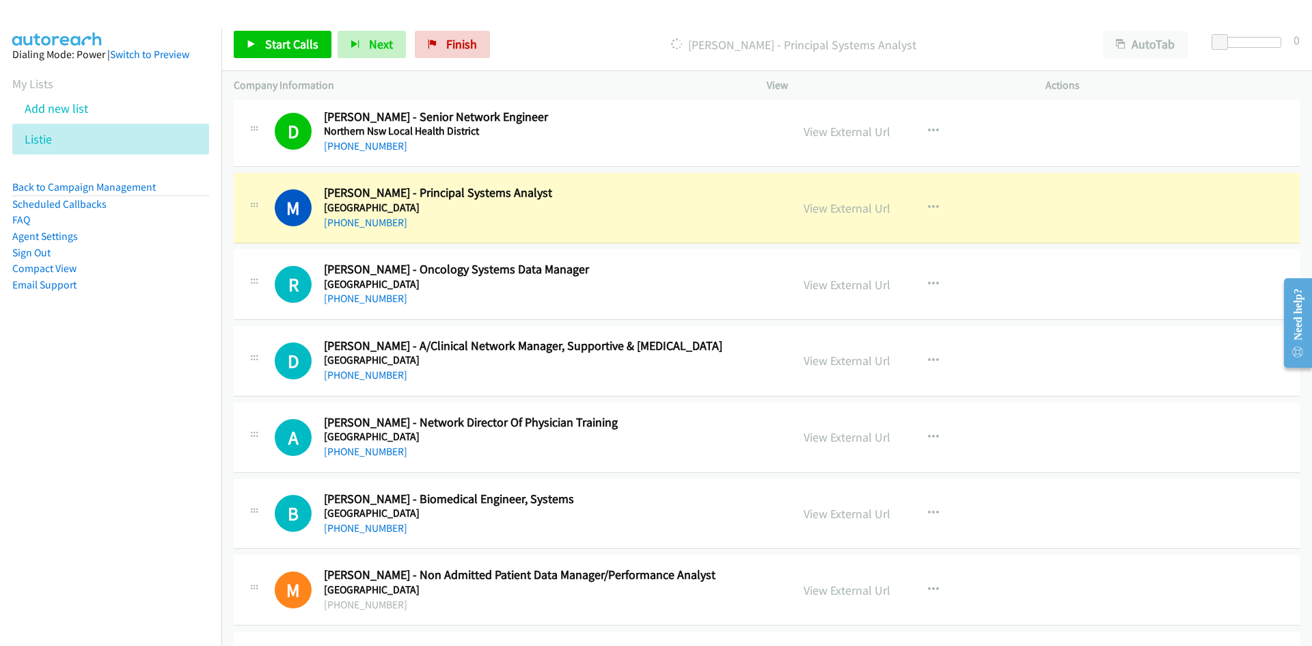
scroll to position [4920, 0]
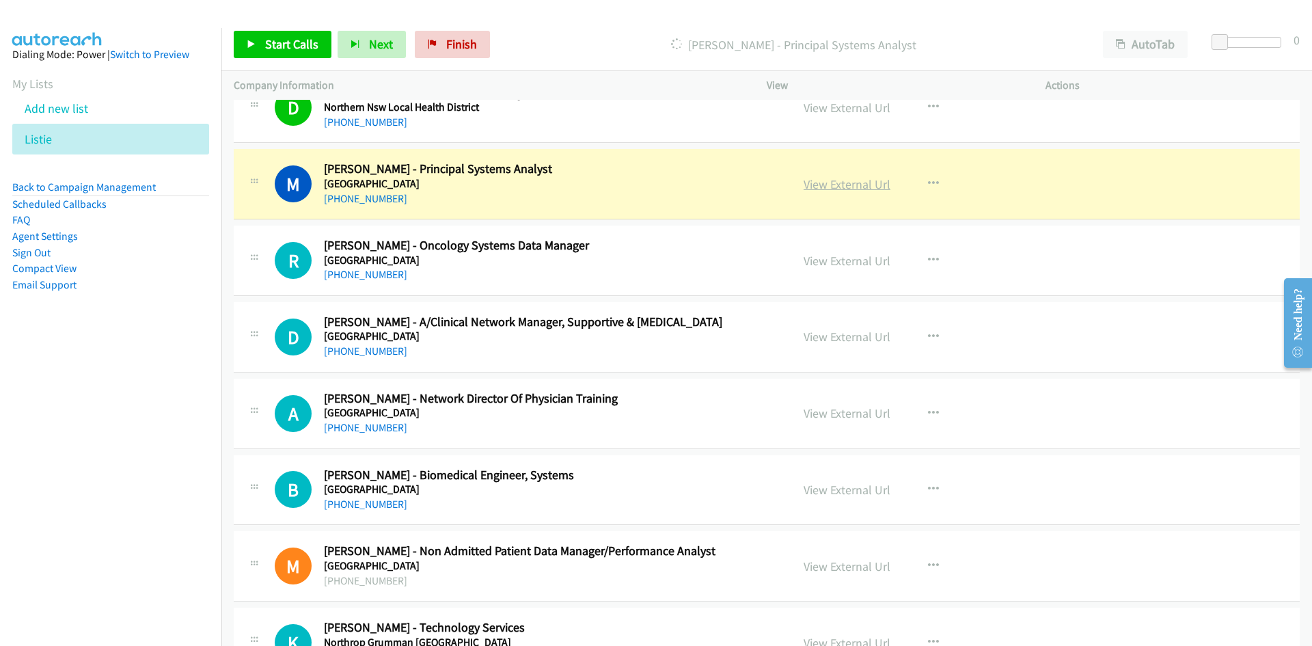
click at [844, 184] on link "View External Url" at bounding box center [847, 184] width 87 height 16
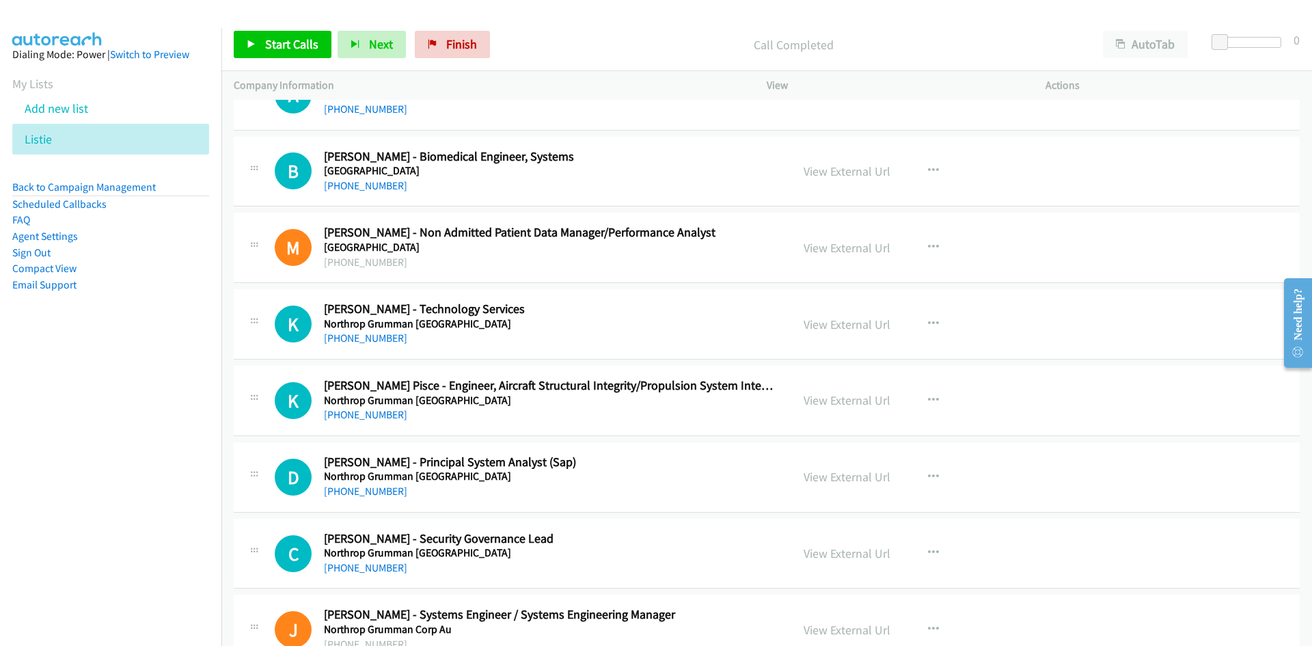
scroll to position [5261, 0]
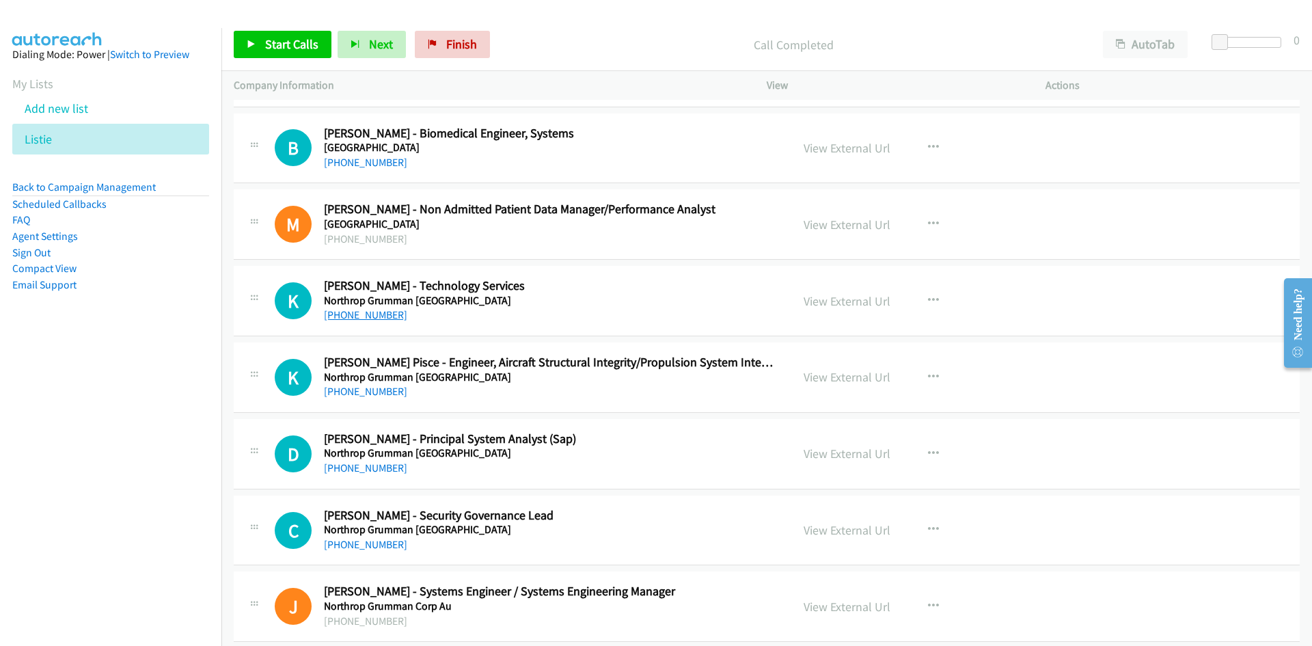
click at [361, 310] on link "+61 2 4561 0071" at bounding box center [365, 314] width 83 height 13
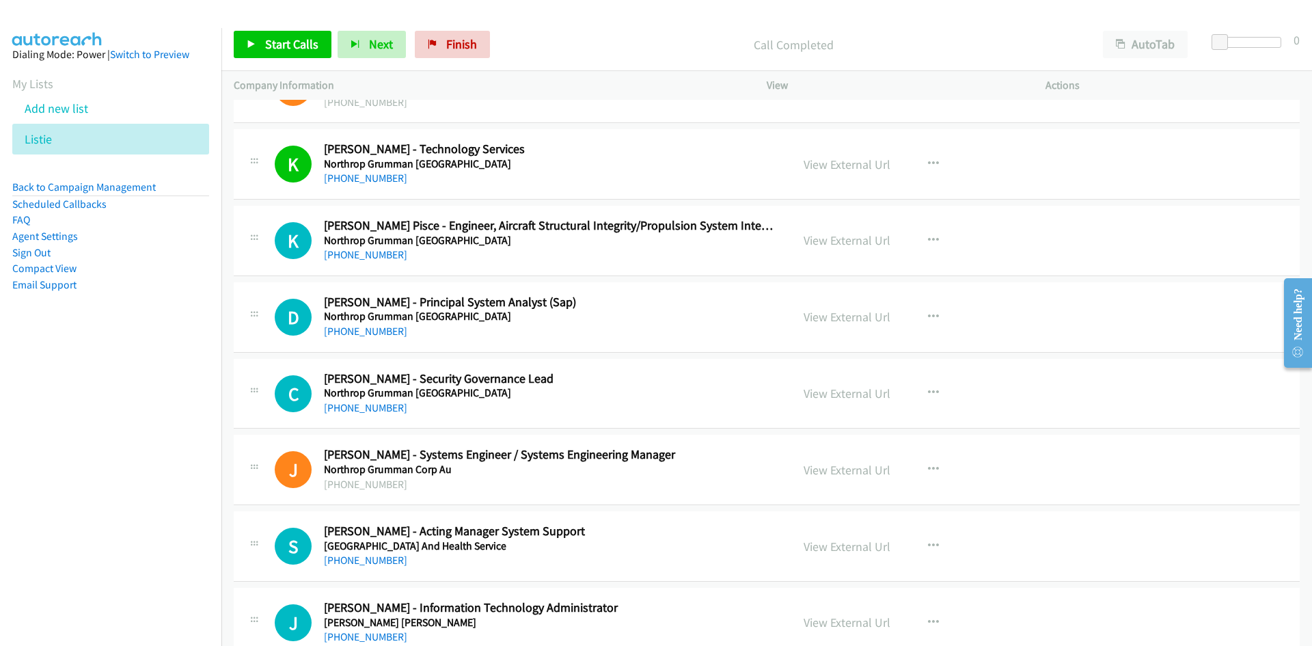
scroll to position [5466, 0]
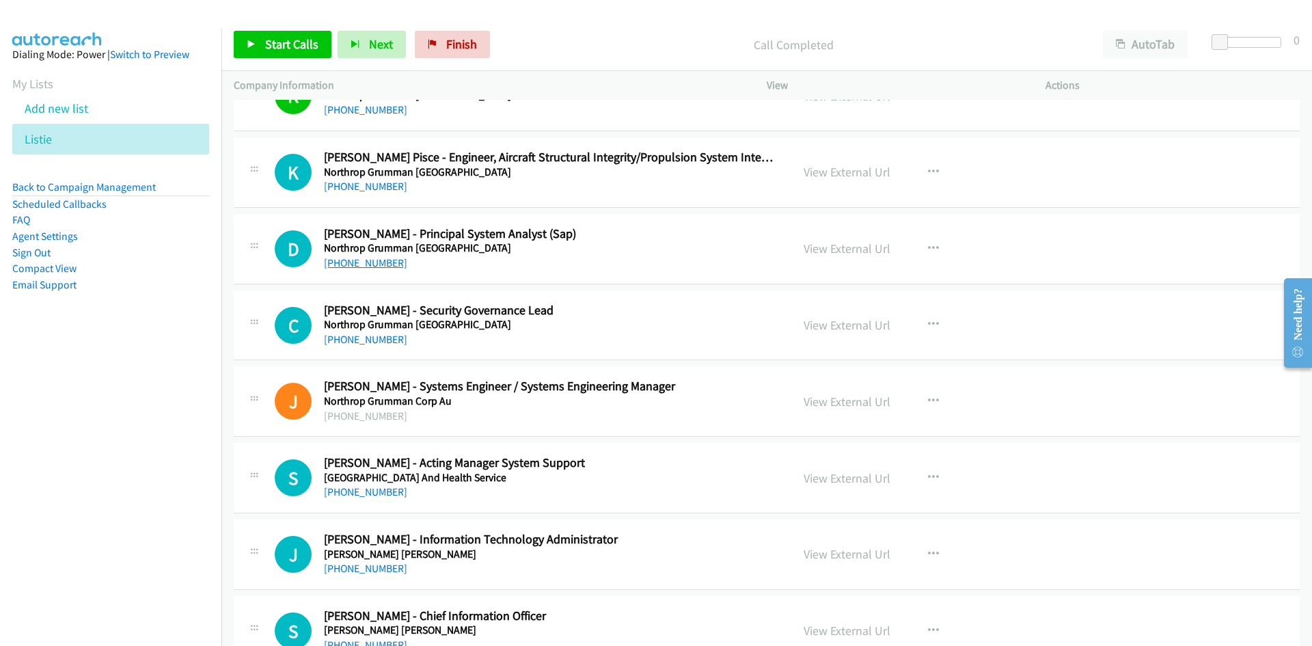
click at [369, 265] on link "+61 433 021 878" at bounding box center [365, 262] width 83 height 13
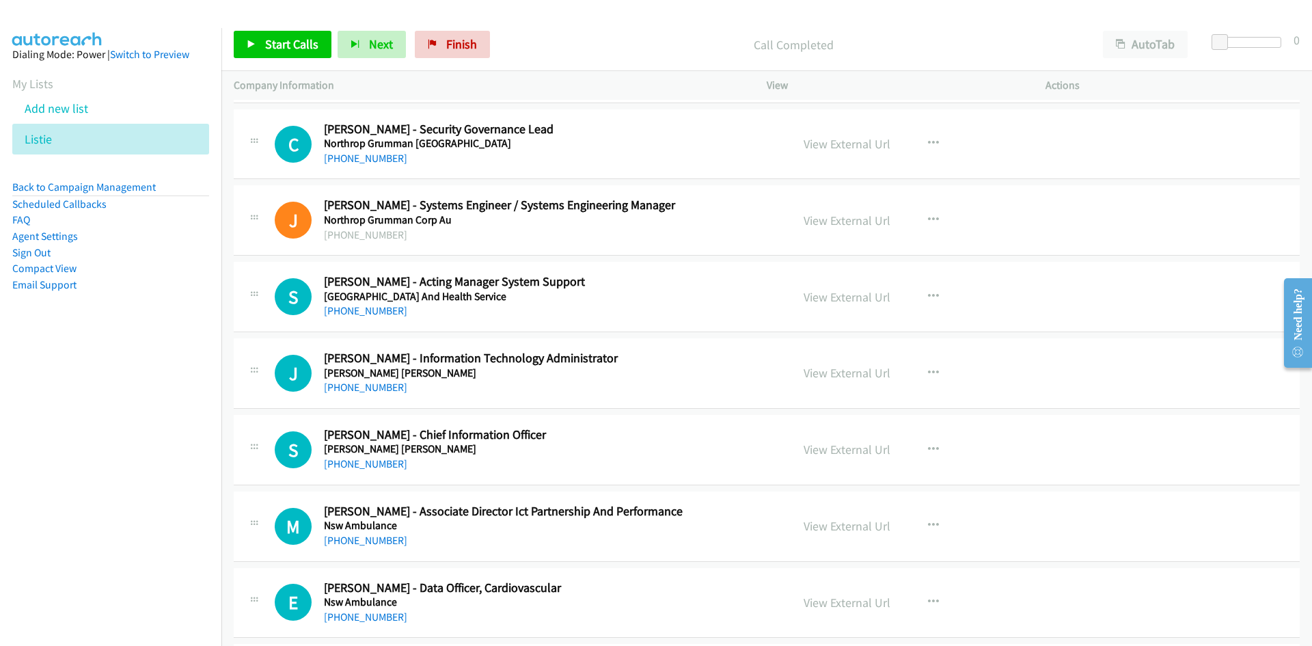
scroll to position [5671, 0]
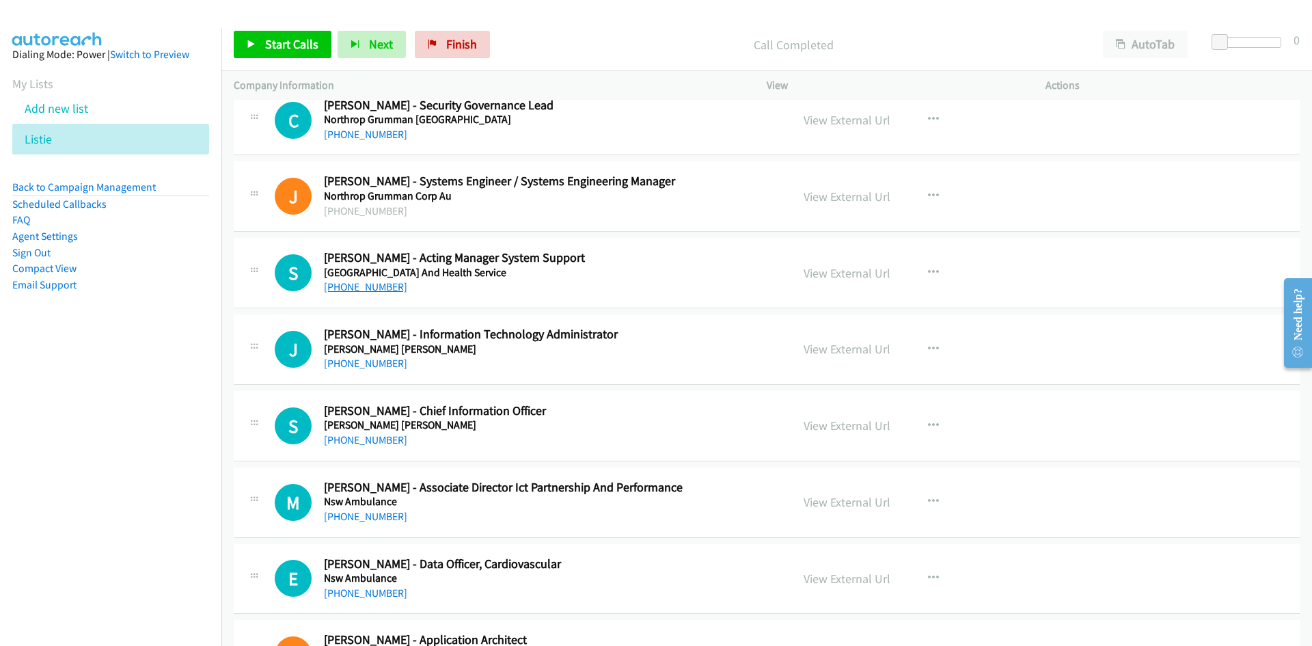
drag, startPoint x: 363, startPoint y: 284, endPoint x: 354, endPoint y: 284, distance: 8.9
click at [363, 284] on link "+61 7 4744 3690" at bounding box center [365, 286] width 83 height 13
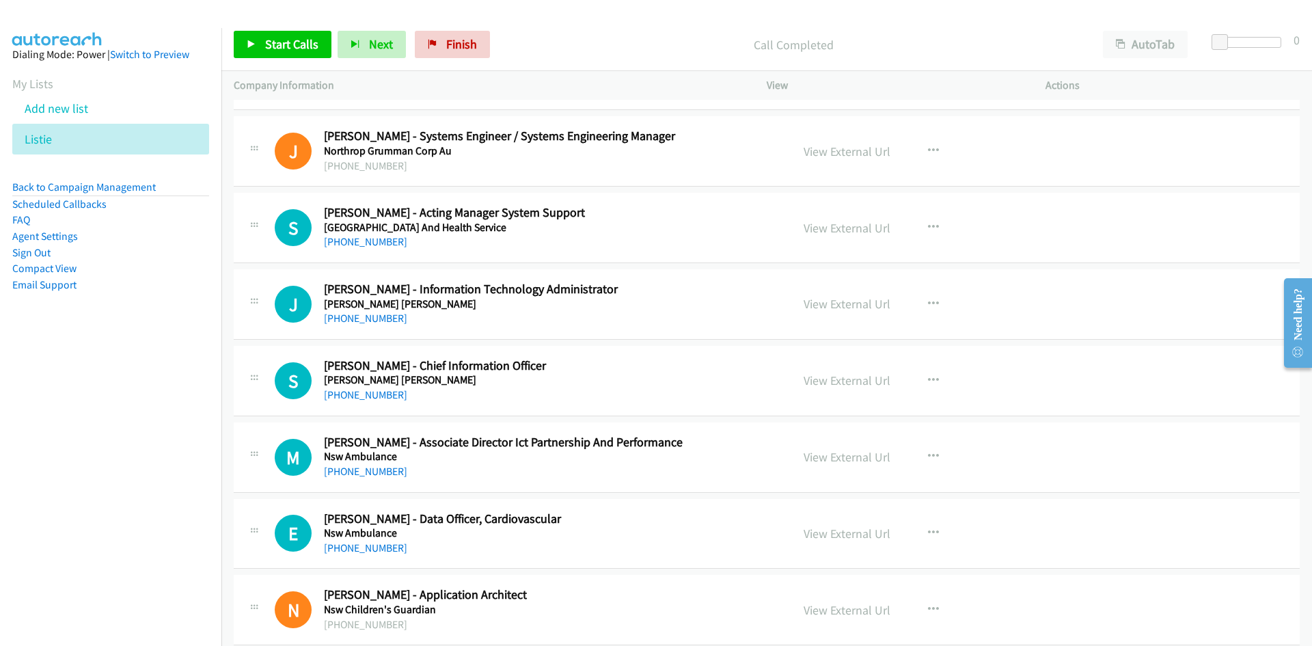
scroll to position [5740, 0]
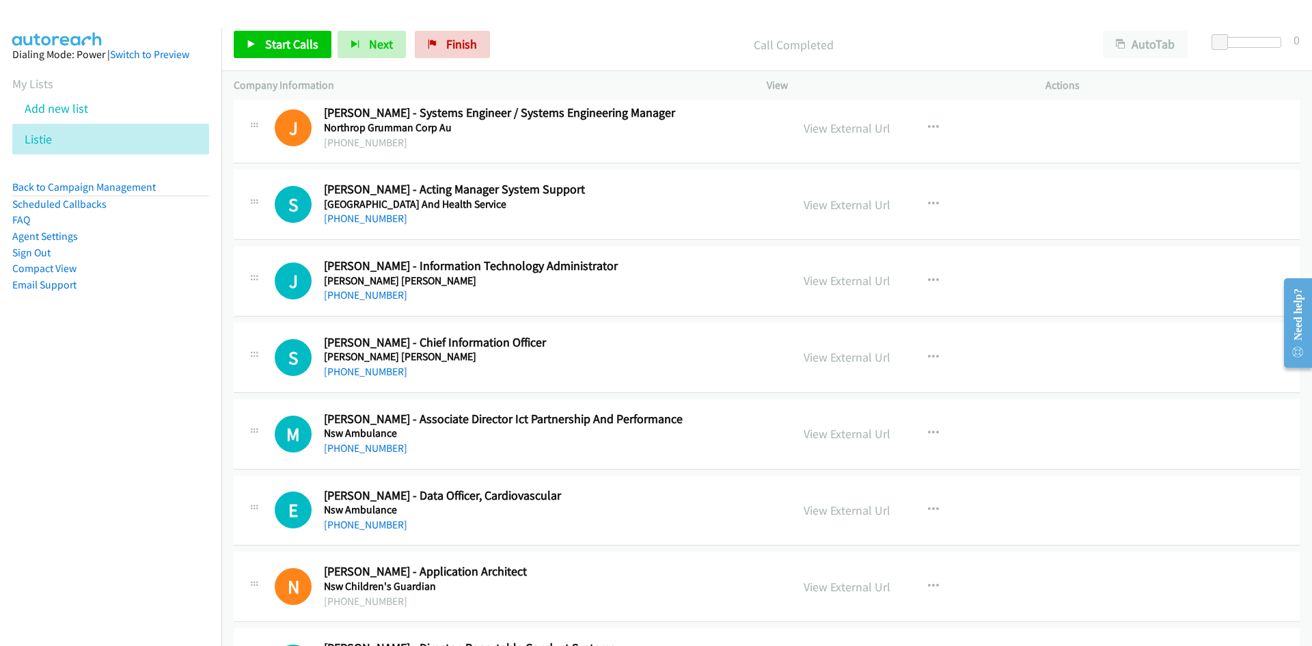
drag, startPoint x: 374, startPoint y: 295, endPoint x: 202, endPoint y: 325, distance: 174.8
click at [374, 295] on link "+61 2 9330 8517" at bounding box center [365, 294] width 83 height 13
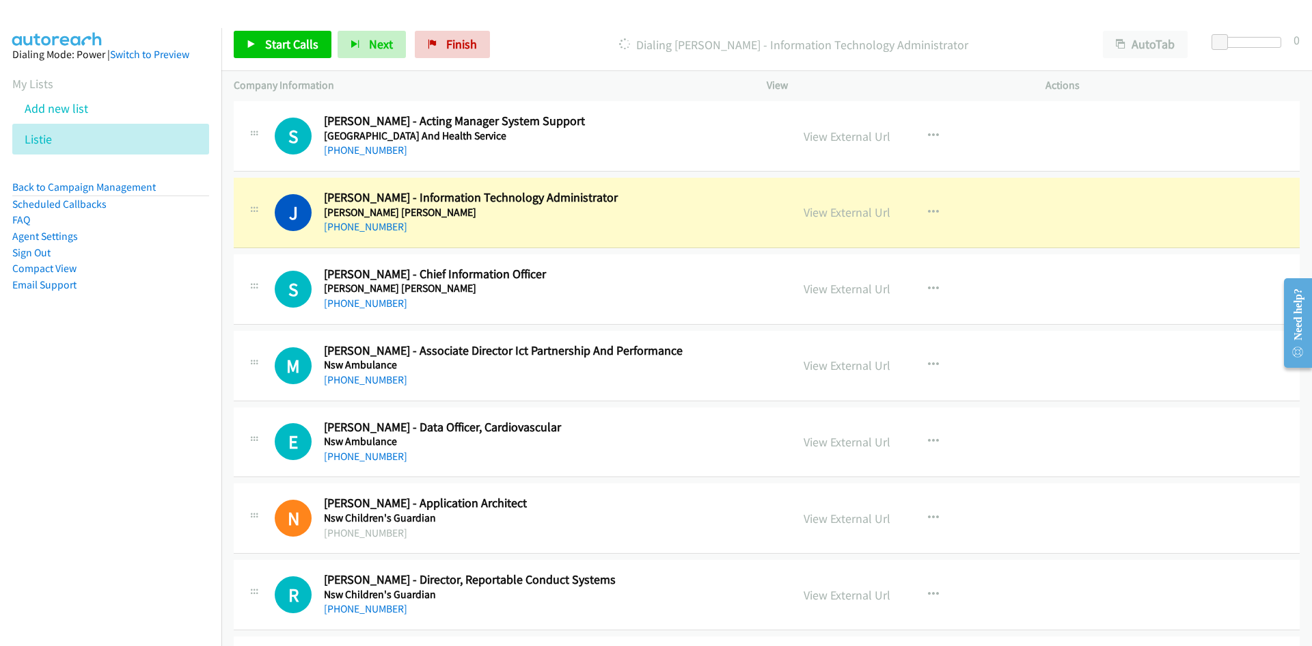
scroll to position [5876, 0]
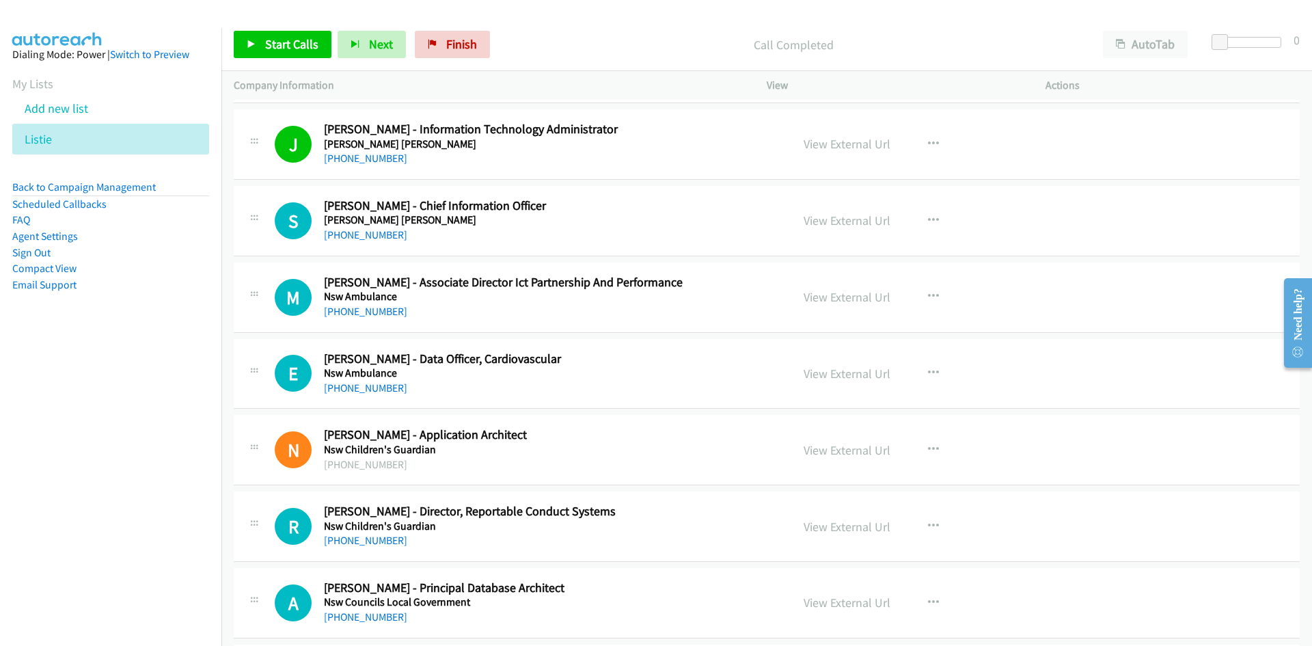
drag, startPoint x: 382, startPoint y: 232, endPoint x: 8, endPoint y: 307, distance: 381.4
click at [382, 232] on link "+61 439 046 564" at bounding box center [365, 234] width 83 height 13
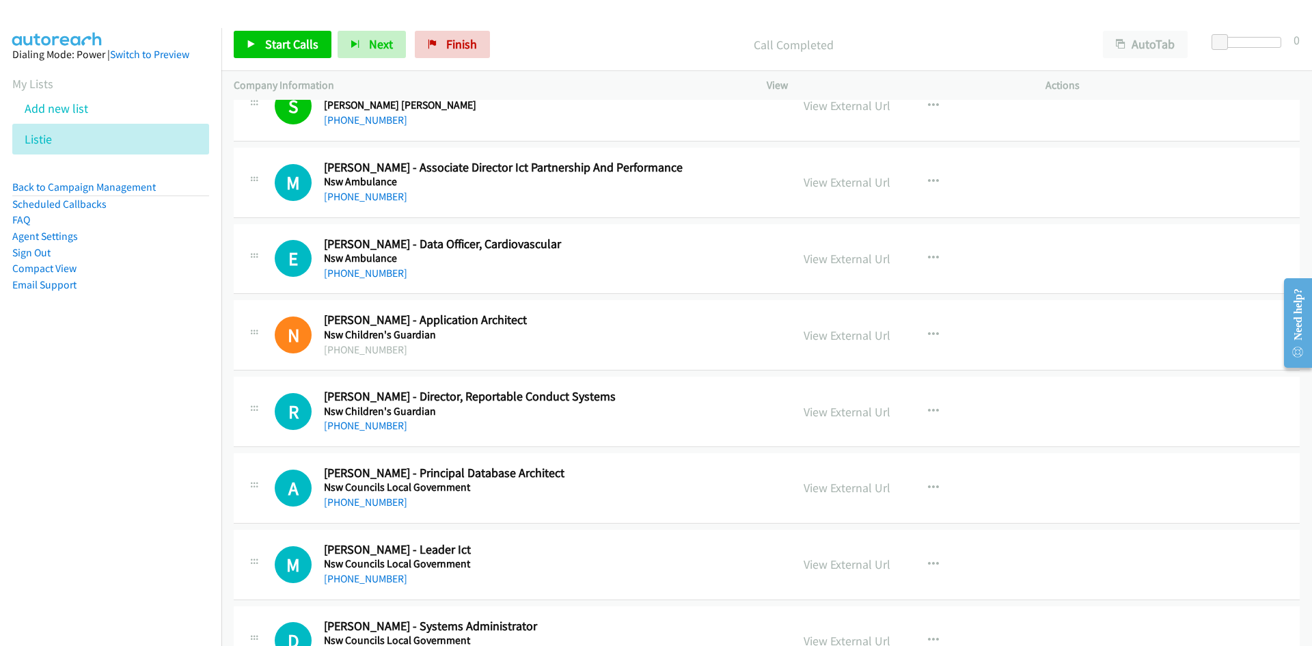
scroll to position [6013, 0]
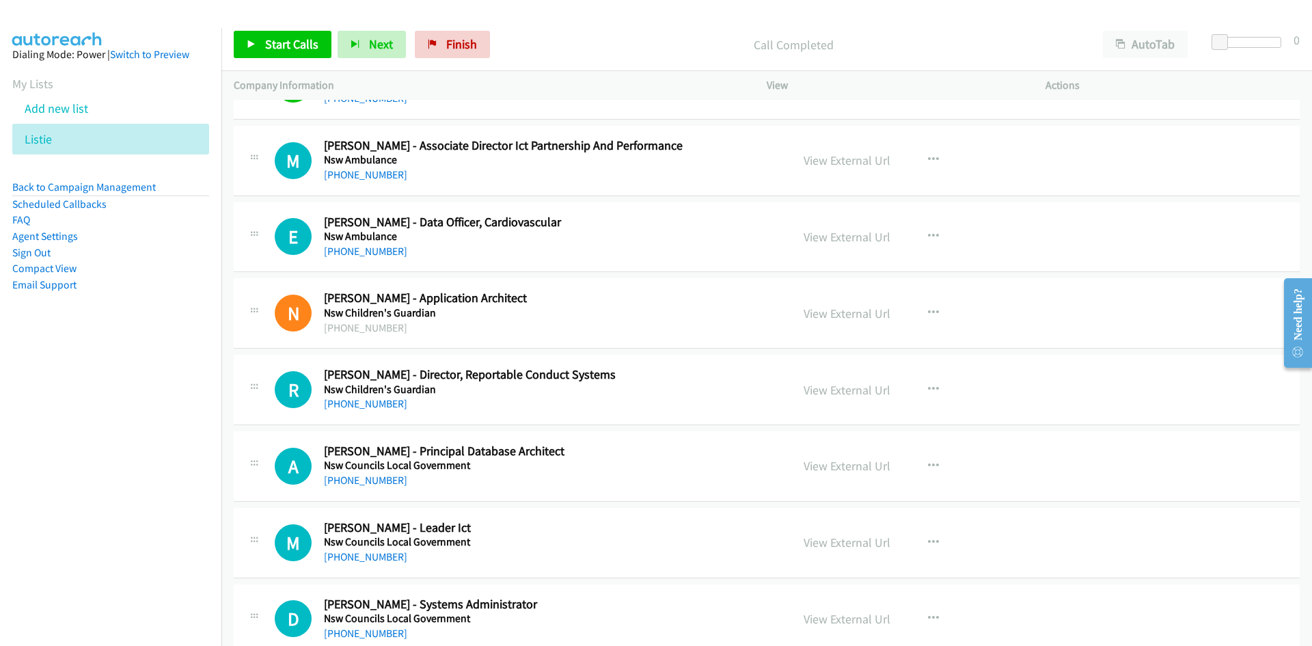
drag, startPoint x: 373, startPoint y: 178, endPoint x: 266, endPoint y: 225, distance: 117.2
click at [373, 178] on link "+61 2 9320 7777" at bounding box center [365, 174] width 83 height 13
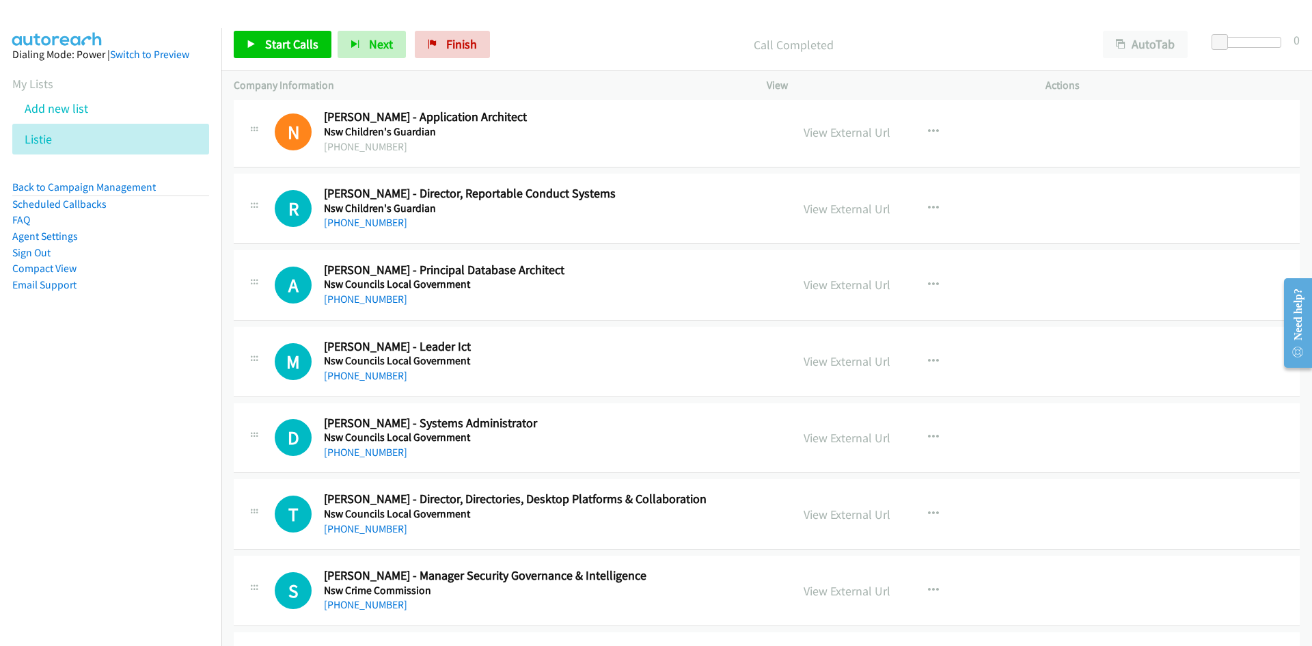
scroll to position [6218, 0]
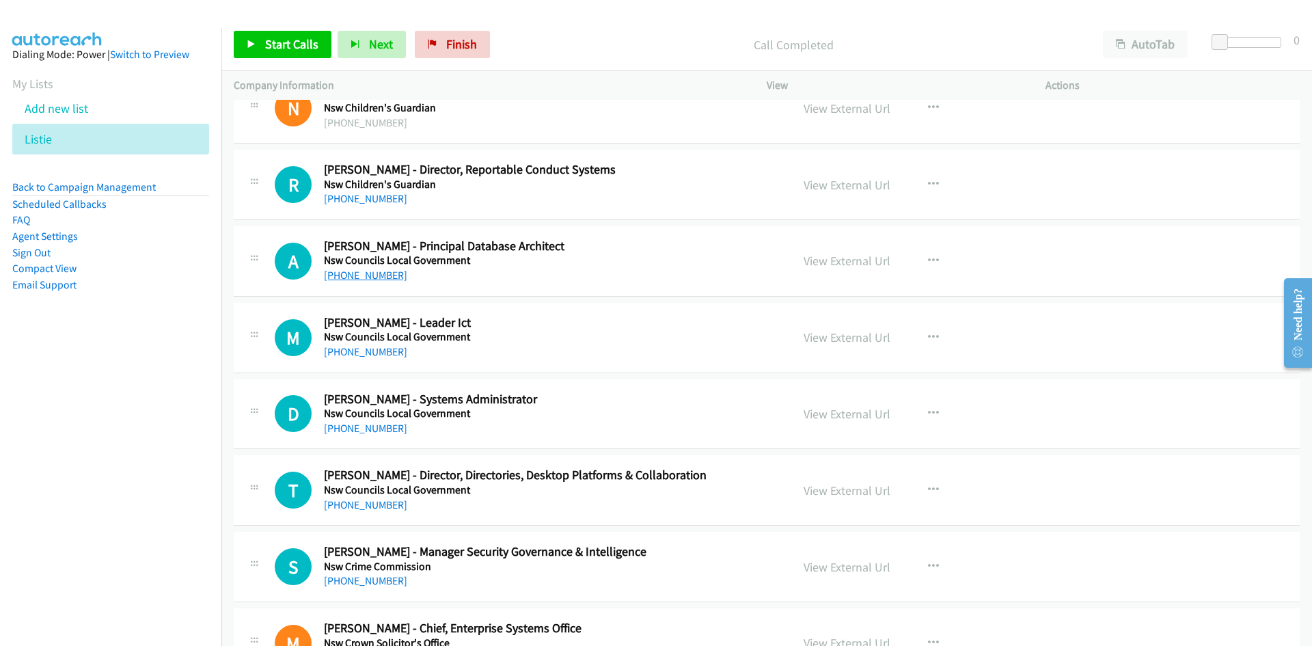
click at [390, 271] on link "+61 2 9372 8507" at bounding box center [365, 275] width 83 height 13
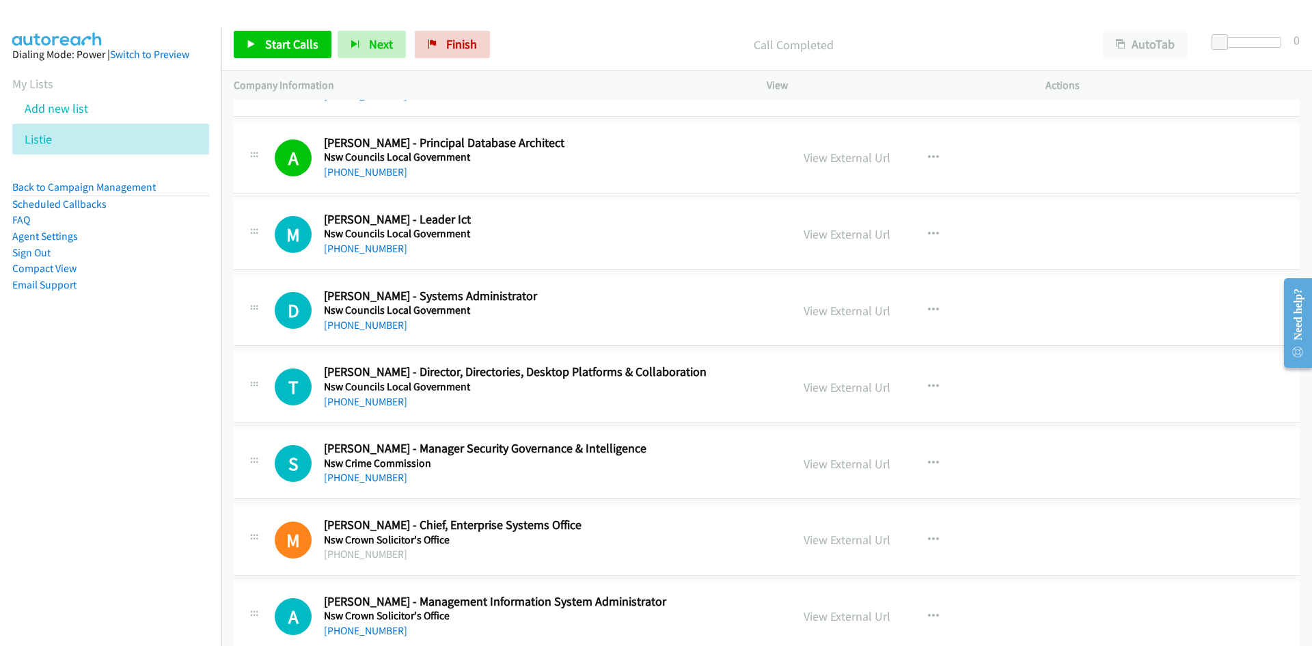
scroll to position [6355, 0]
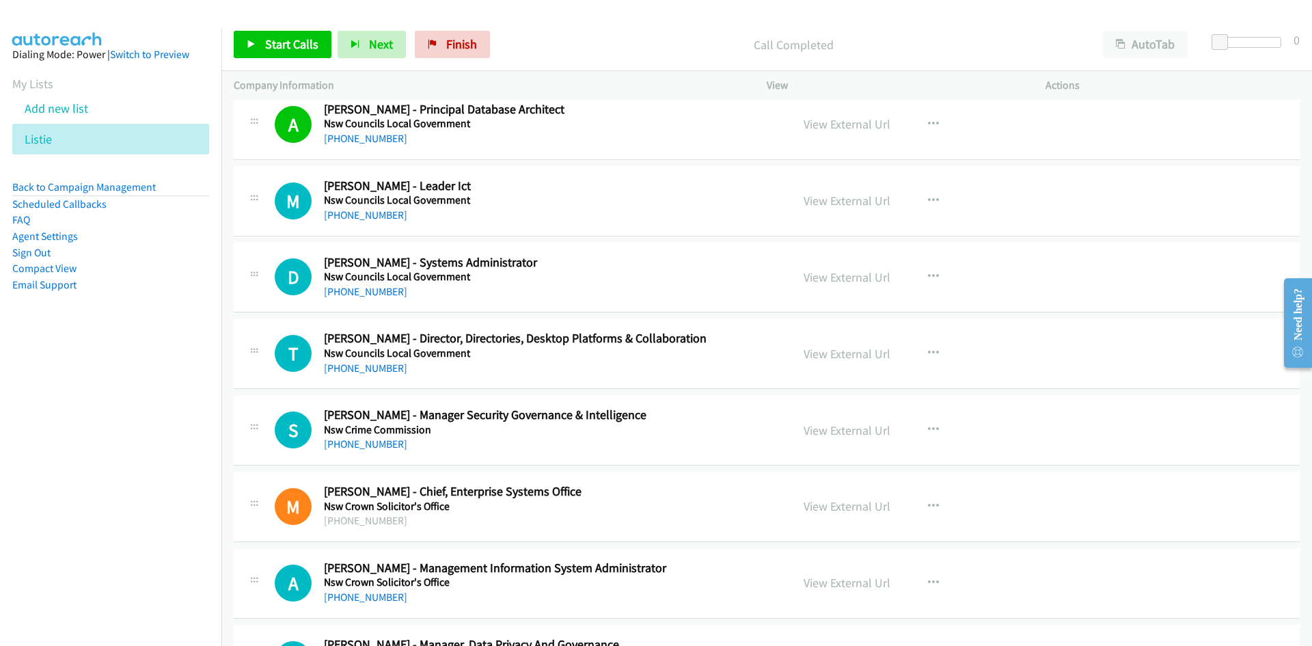
drag, startPoint x: 376, startPoint y: 293, endPoint x: 271, endPoint y: 350, distance: 120.1
click at [376, 293] on link "+61 411 341 971" at bounding box center [365, 291] width 83 height 13
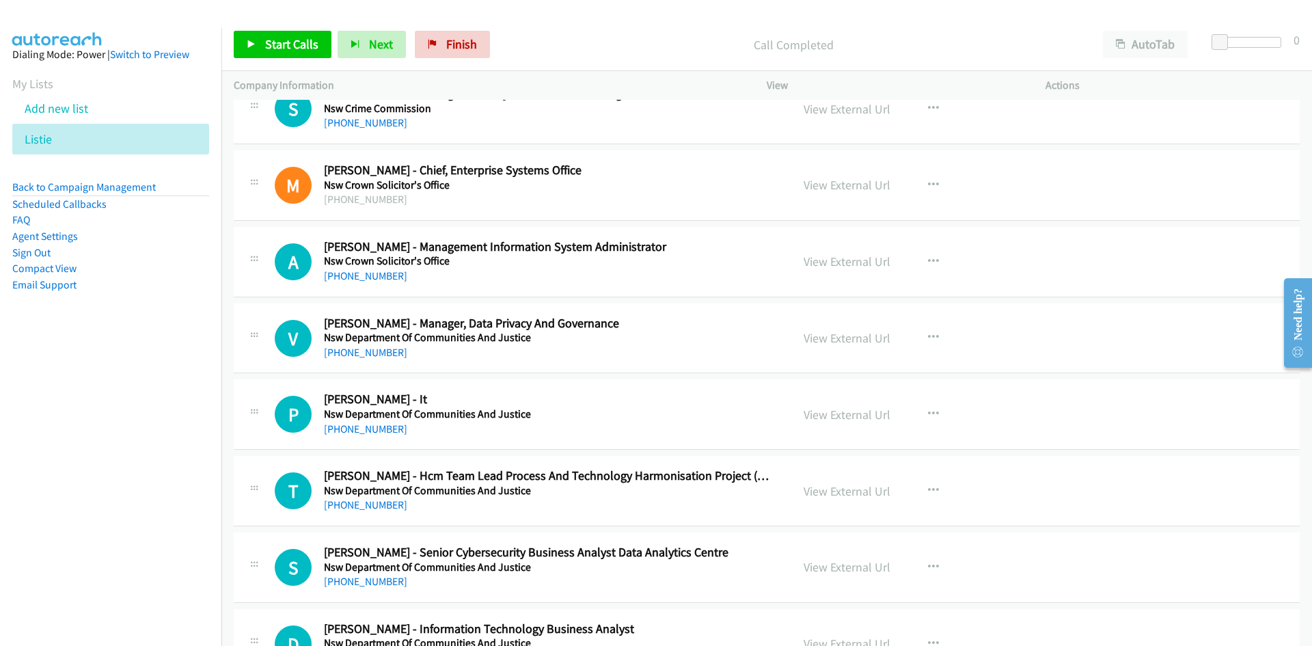
scroll to position [6696, 0]
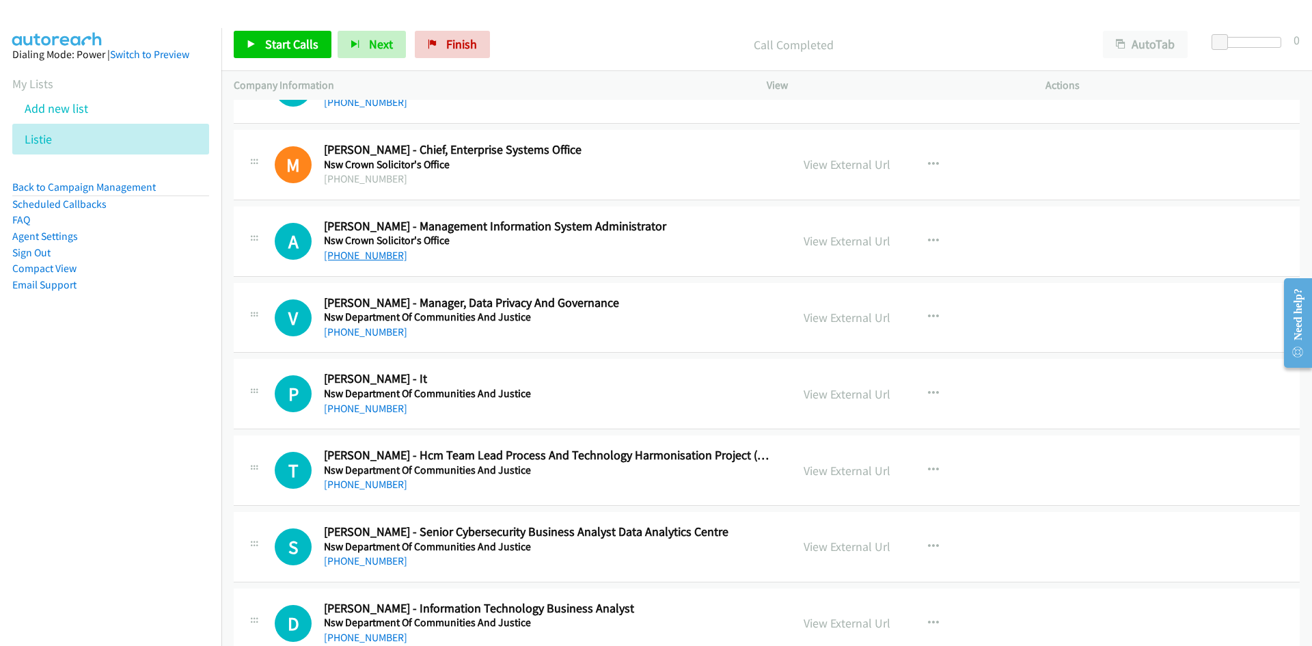
drag, startPoint x: 376, startPoint y: 254, endPoint x: 344, endPoint y: 258, distance: 32.4
click at [376, 254] on link "+61 432 046 655" at bounding box center [365, 255] width 83 height 13
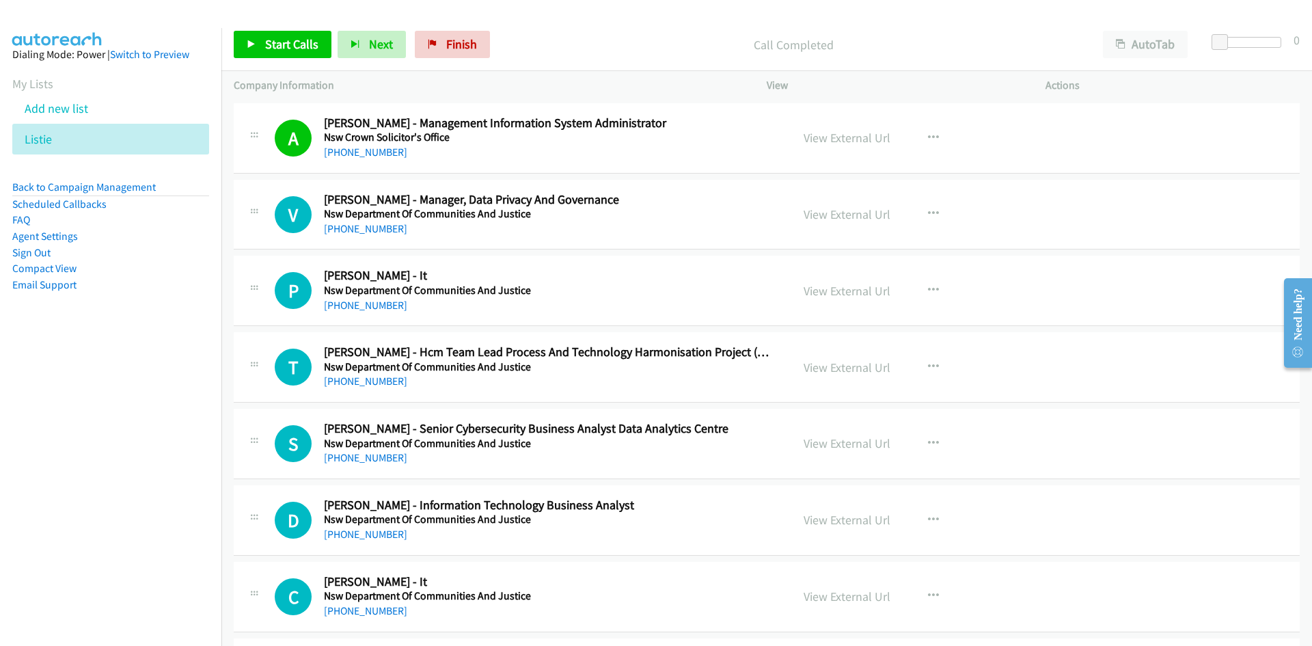
scroll to position [6833, 0]
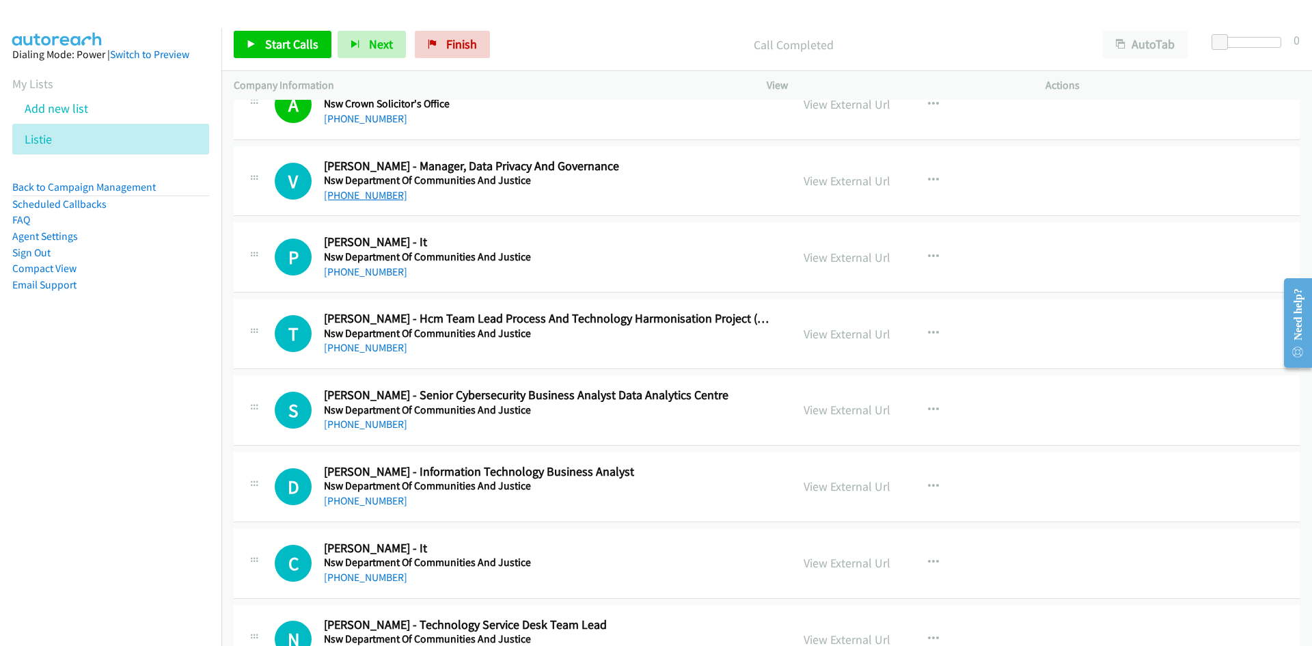
click at [386, 193] on link "+61 499 944 905" at bounding box center [365, 195] width 83 height 13
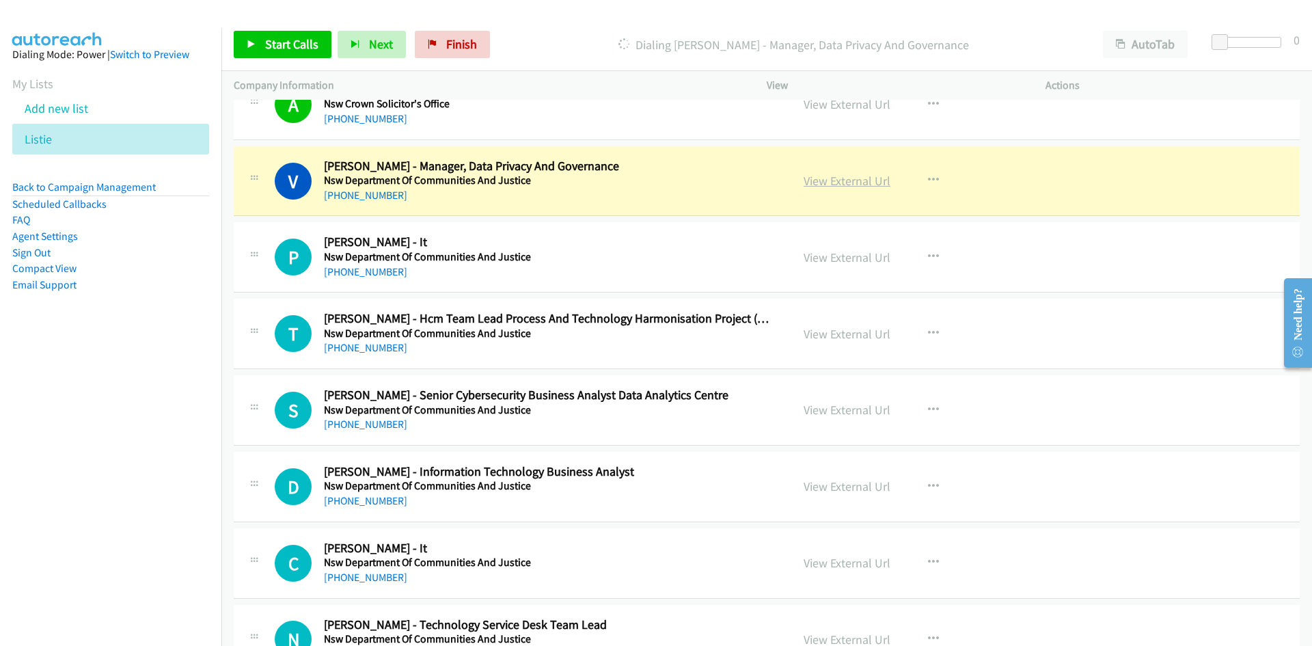
click at [843, 178] on link "View External Url" at bounding box center [847, 181] width 87 height 16
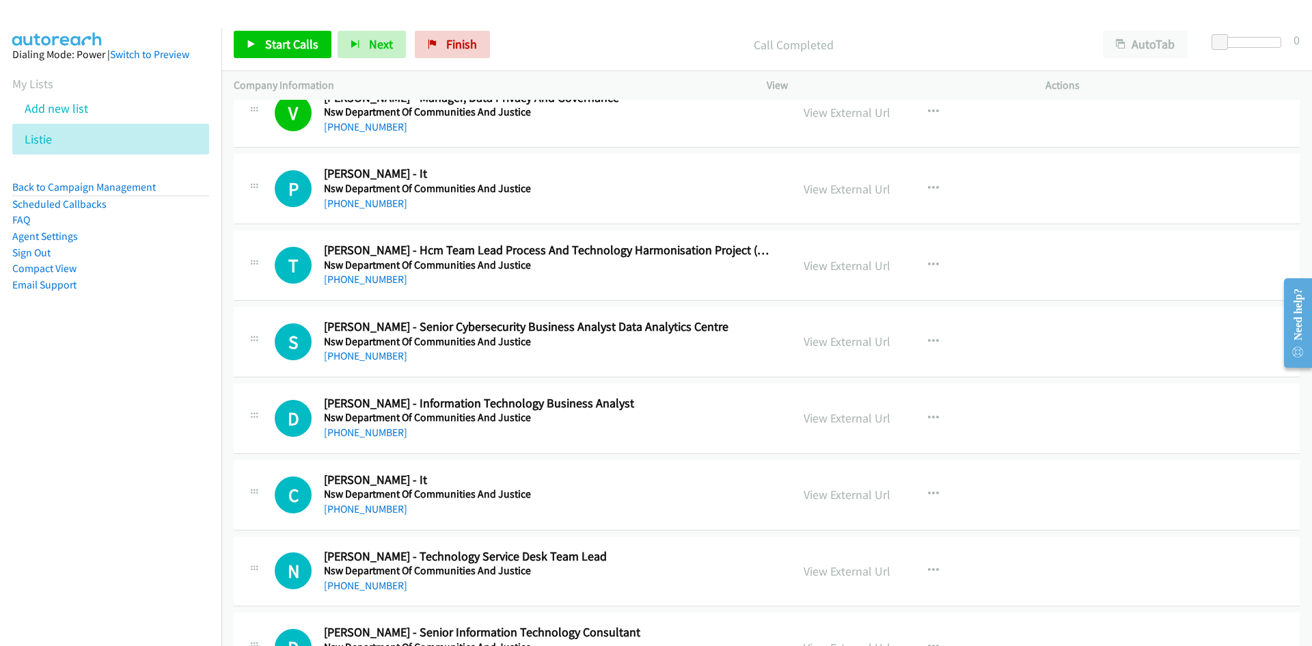
scroll to position [6970, 0]
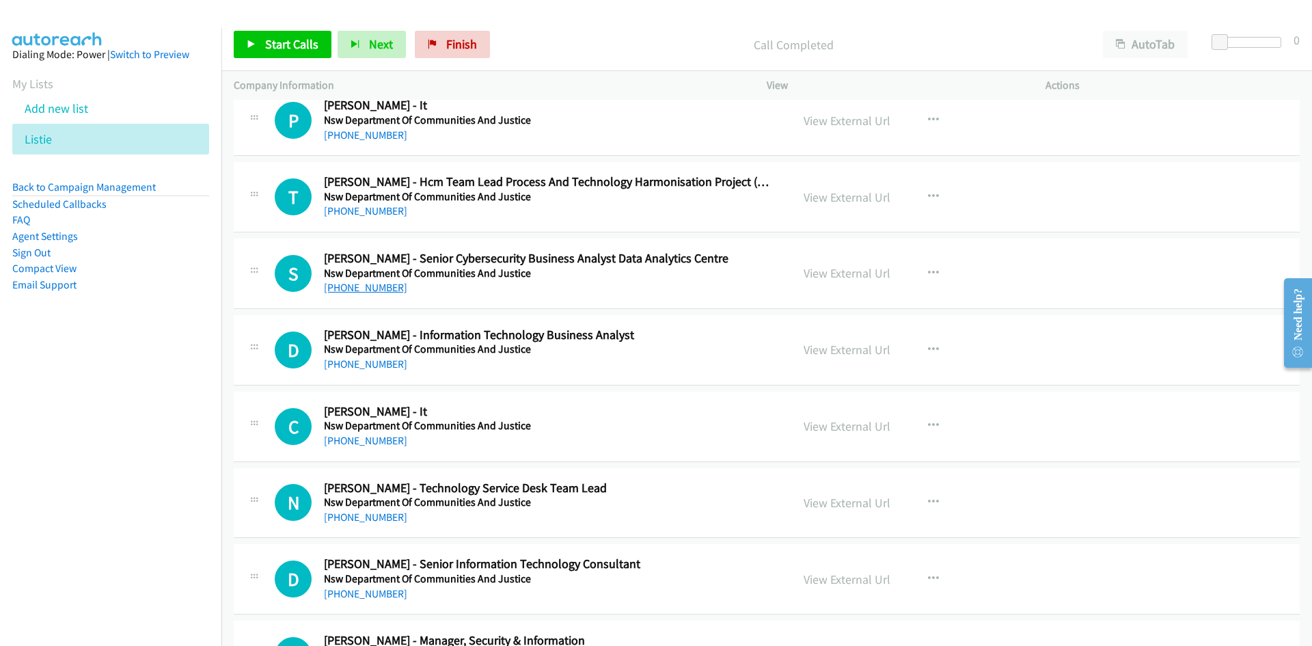
click at [376, 291] on link "+61 3 9889 1450" at bounding box center [365, 287] width 83 height 13
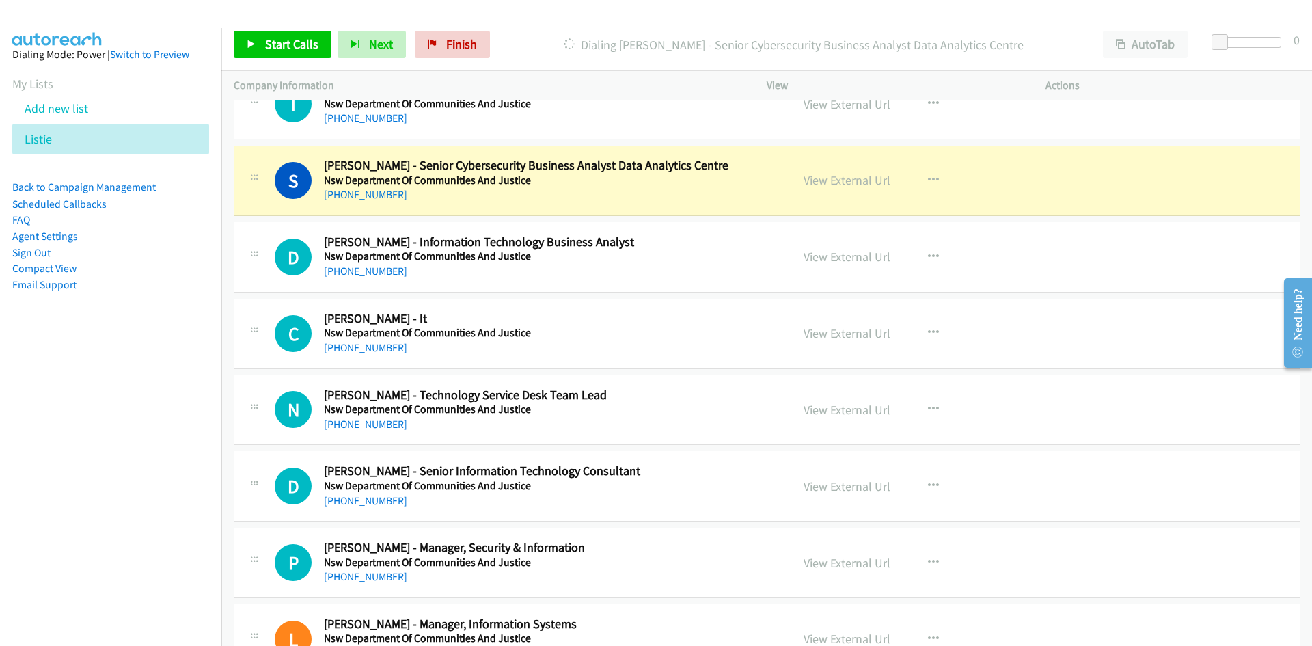
scroll to position [7038, 0]
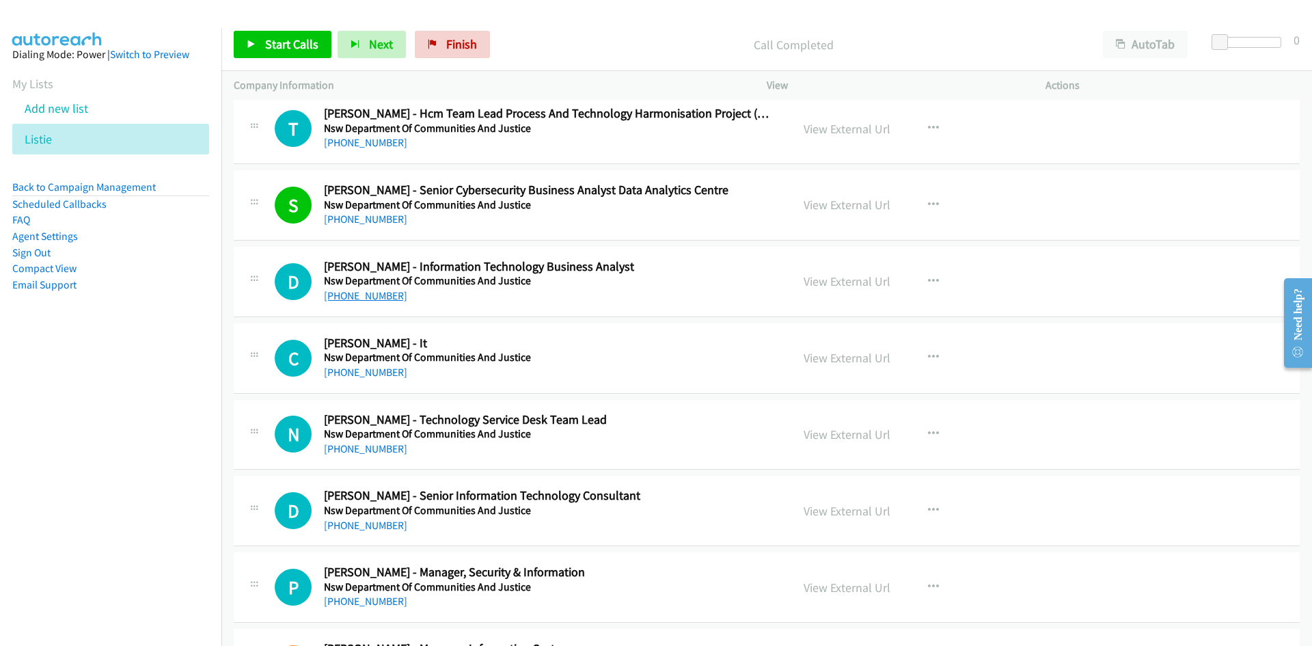
click at [377, 297] on link "+61 424 368 384" at bounding box center [365, 295] width 83 height 13
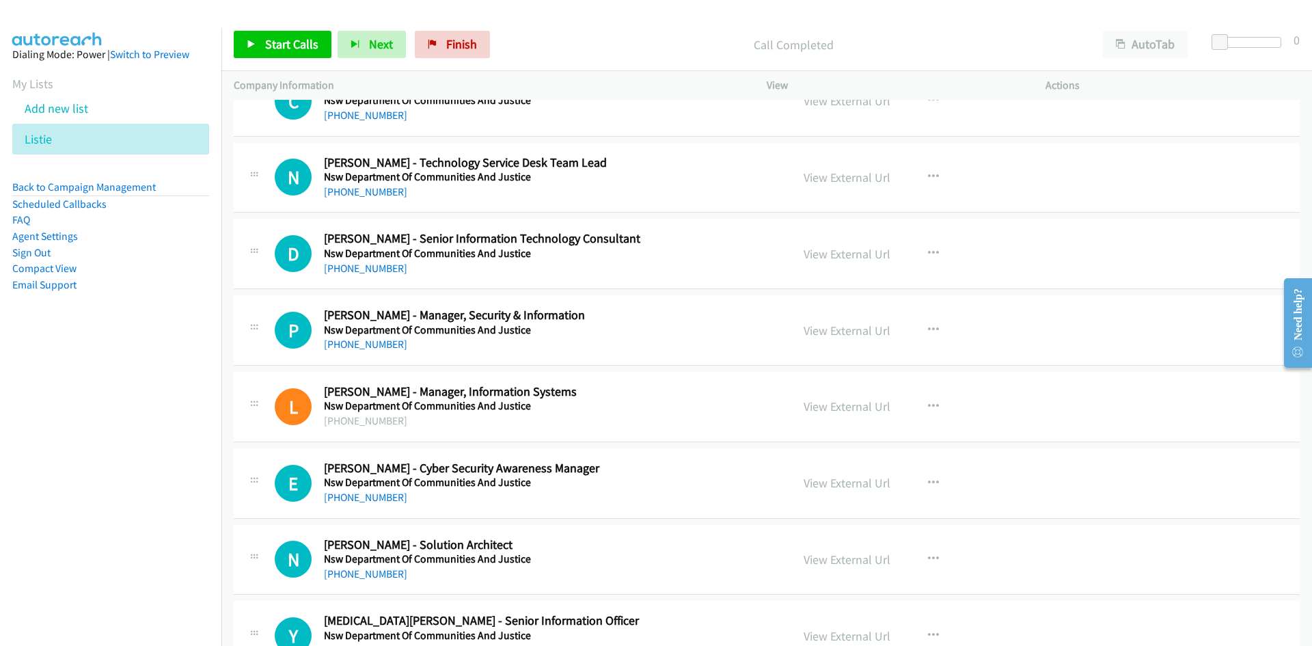
scroll to position [7311, 0]
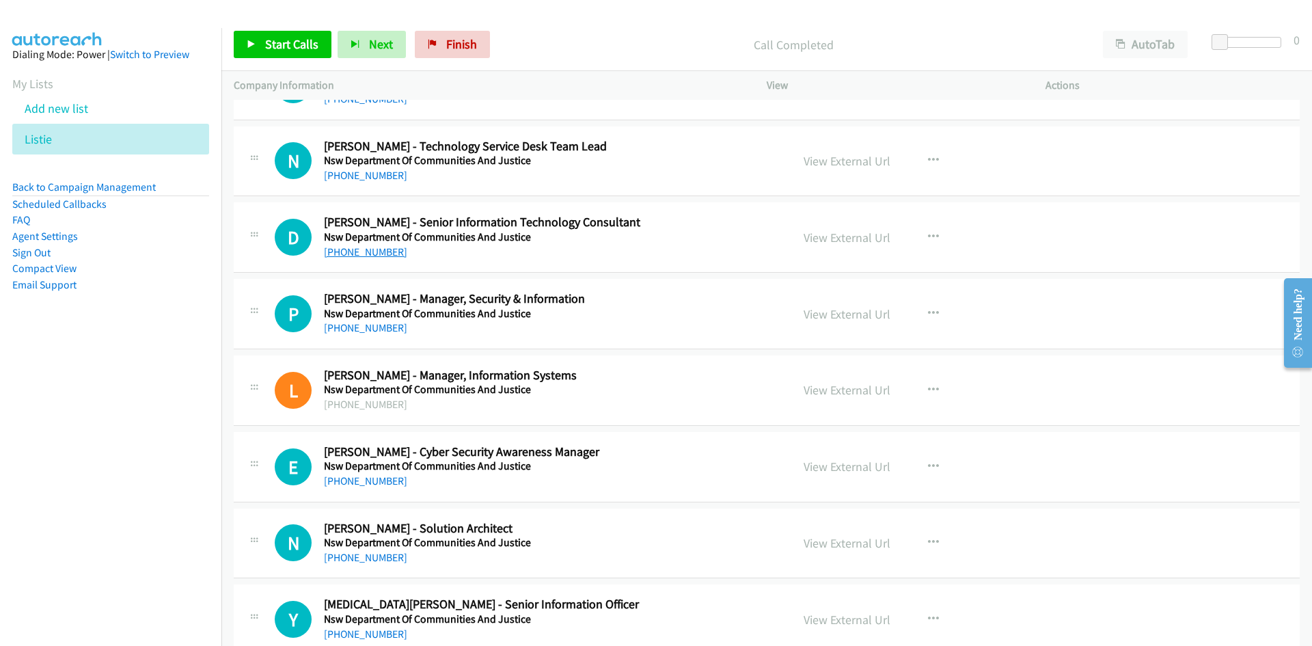
click at [368, 252] on link "+61 435 851 550" at bounding box center [365, 251] width 83 height 13
drag, startPoint x: 359, startPoint y: 325, endPoint x: 204, endPoint y: 361, distance: 160.1
click at [359, 325] on link "+61 413 763 994" at bounding box center [365, 327] width 83 height 13
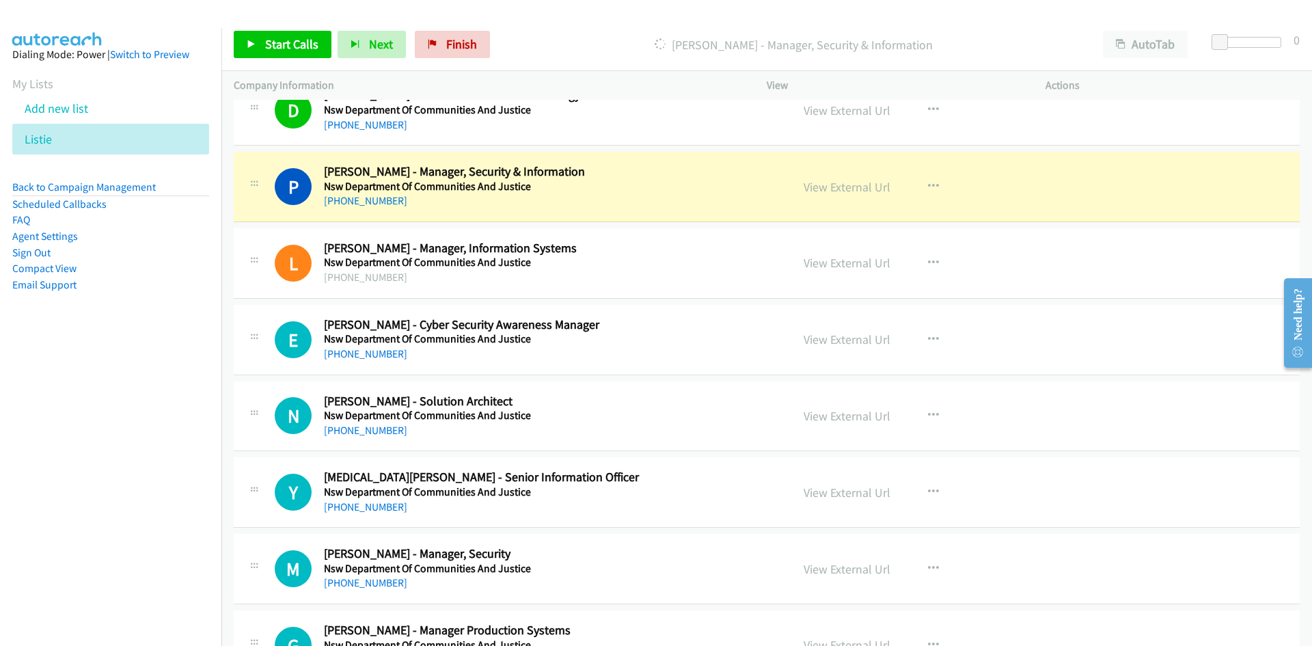
scroll to position [7448, 0]
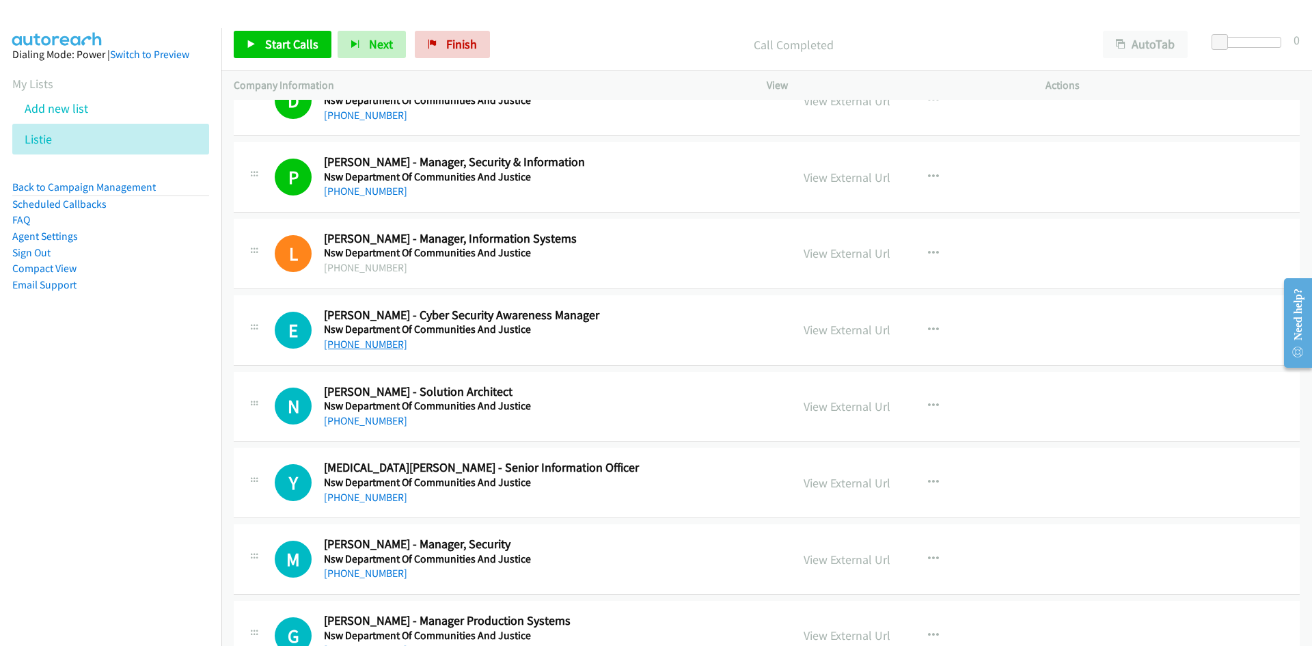
click at [382, 344] on link "+61 2 9259 6861" at bounding box center [365, 344] width 83 height 13
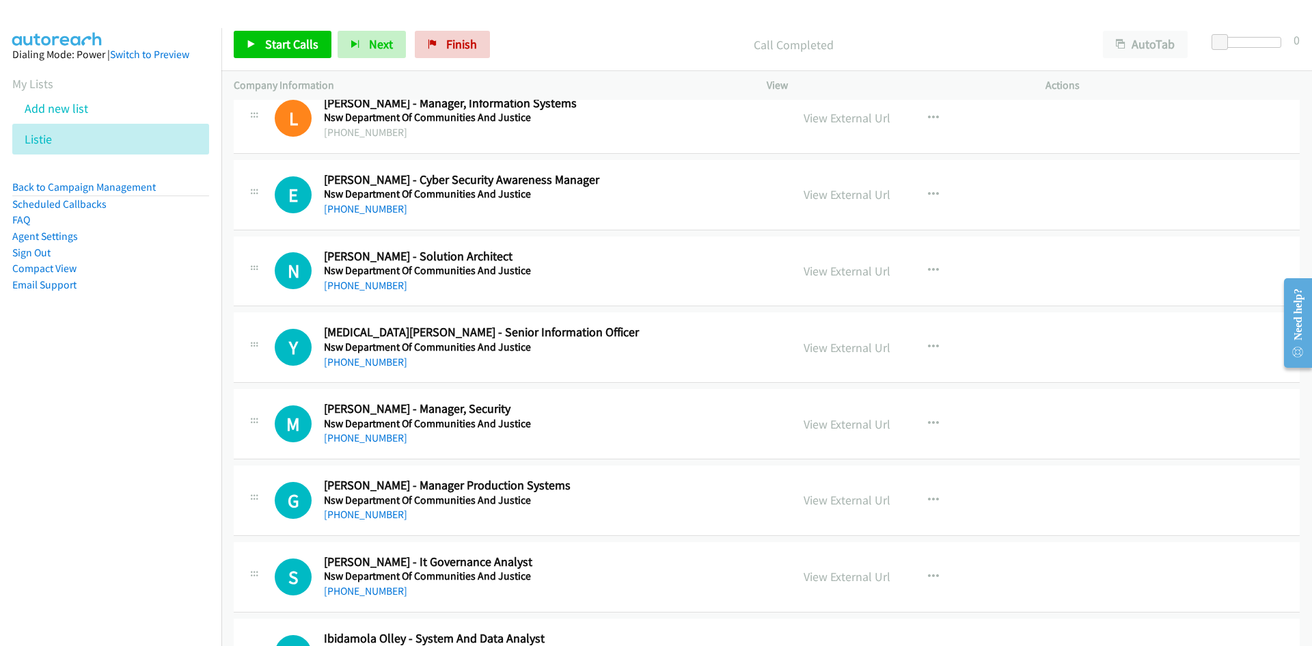
scroll to position [7585, 0]
click at [353, 286] on link "+61 416 254 109" at bounding box center [365, 283] width 83 height 13
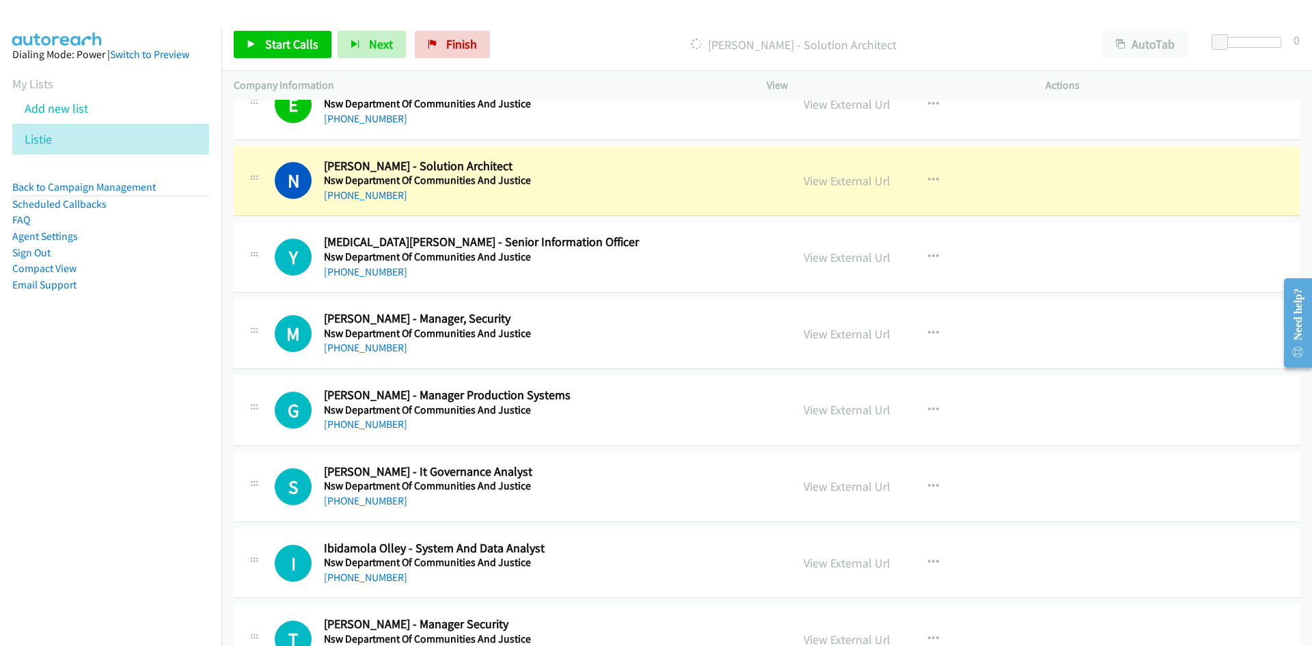
scroll to position [7653, 0]
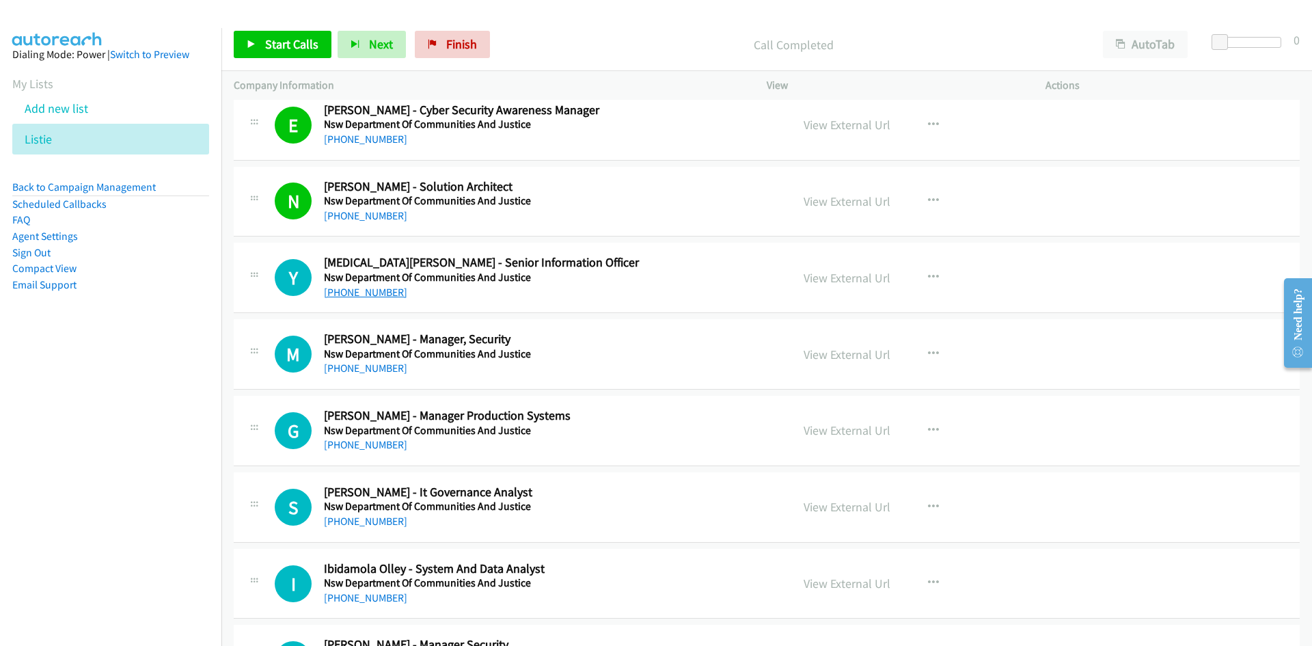
click at [342, 288] on link "+61 2 9951 7822" at bounding box center [365, 292] width 83 height 13
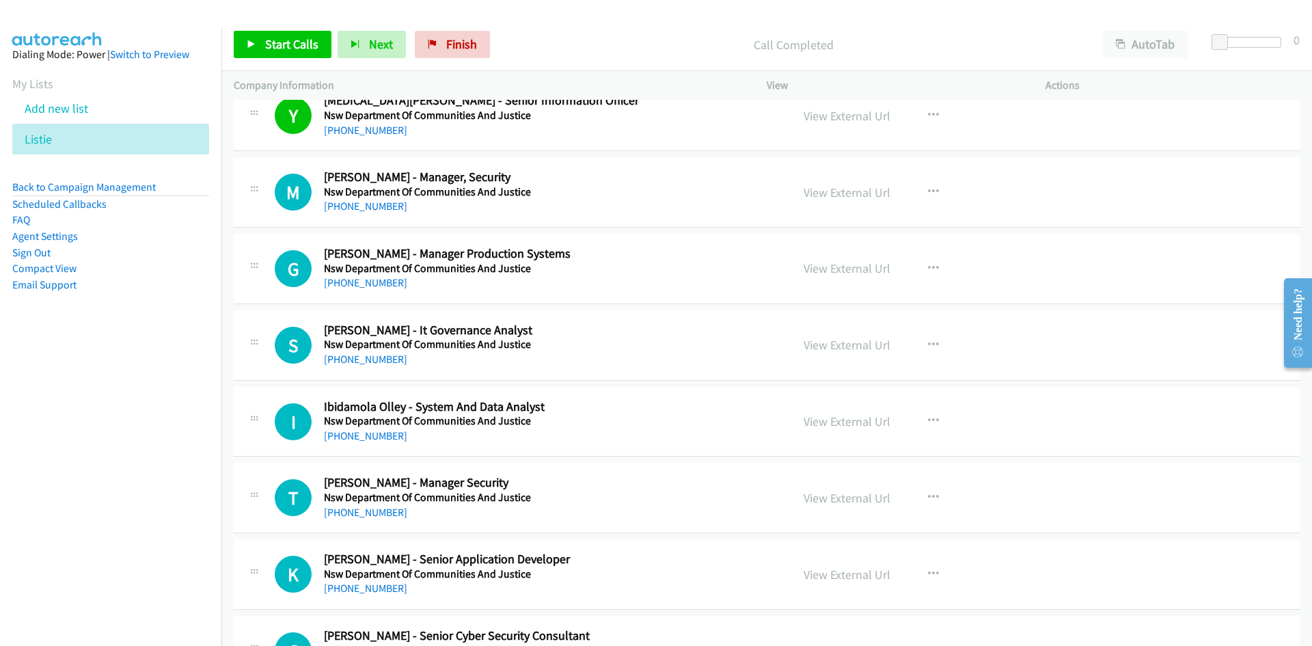
scroll to position [7858, 0]
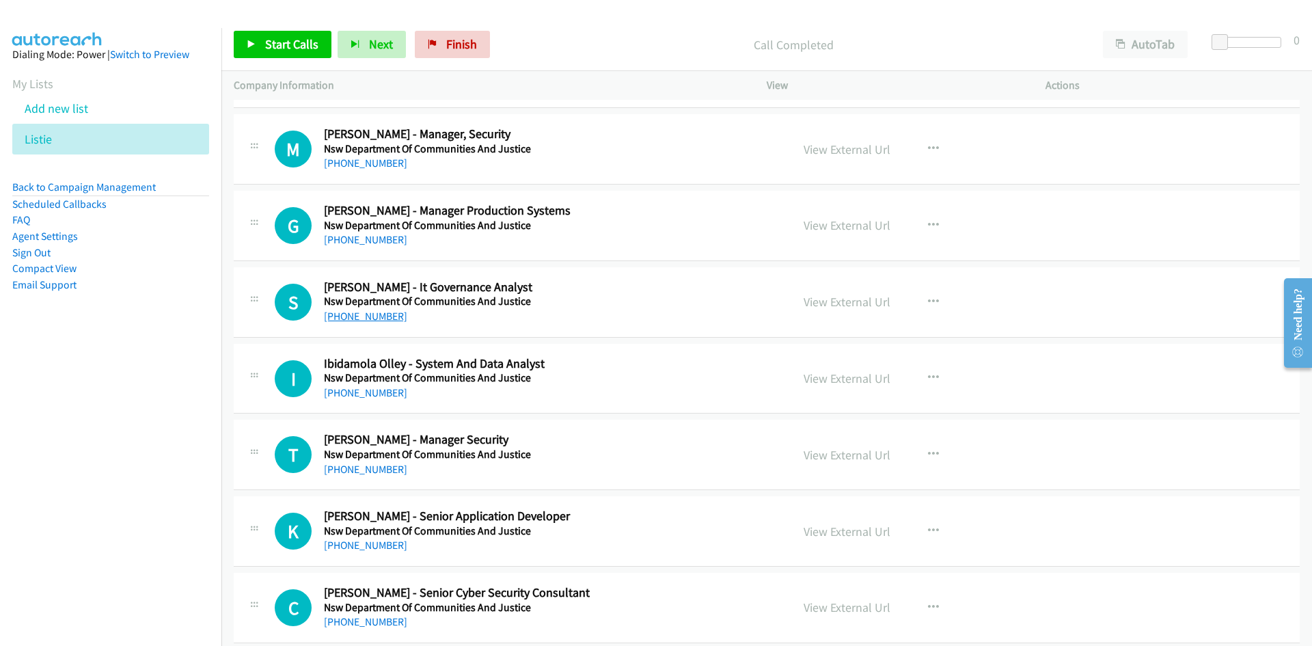
click at [368, 314] on link "+61 439 038 143" at bounding box center [365, 316] width 83 height 13
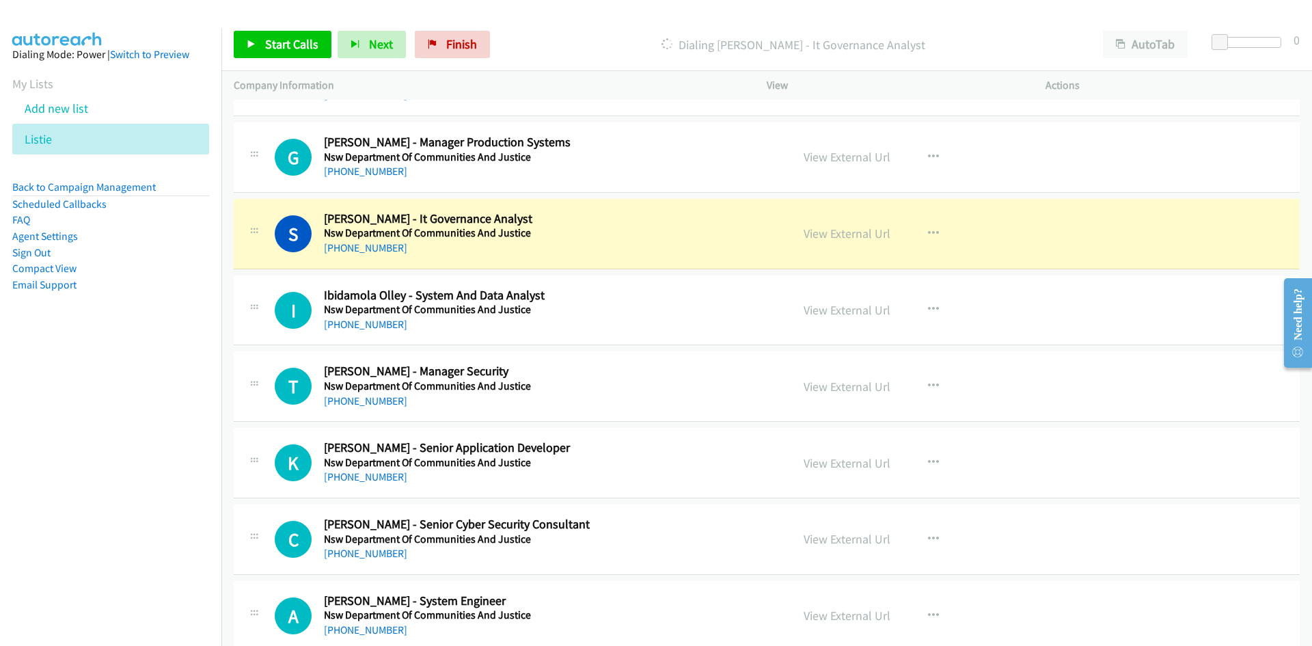
scroll to position [7995, 0]
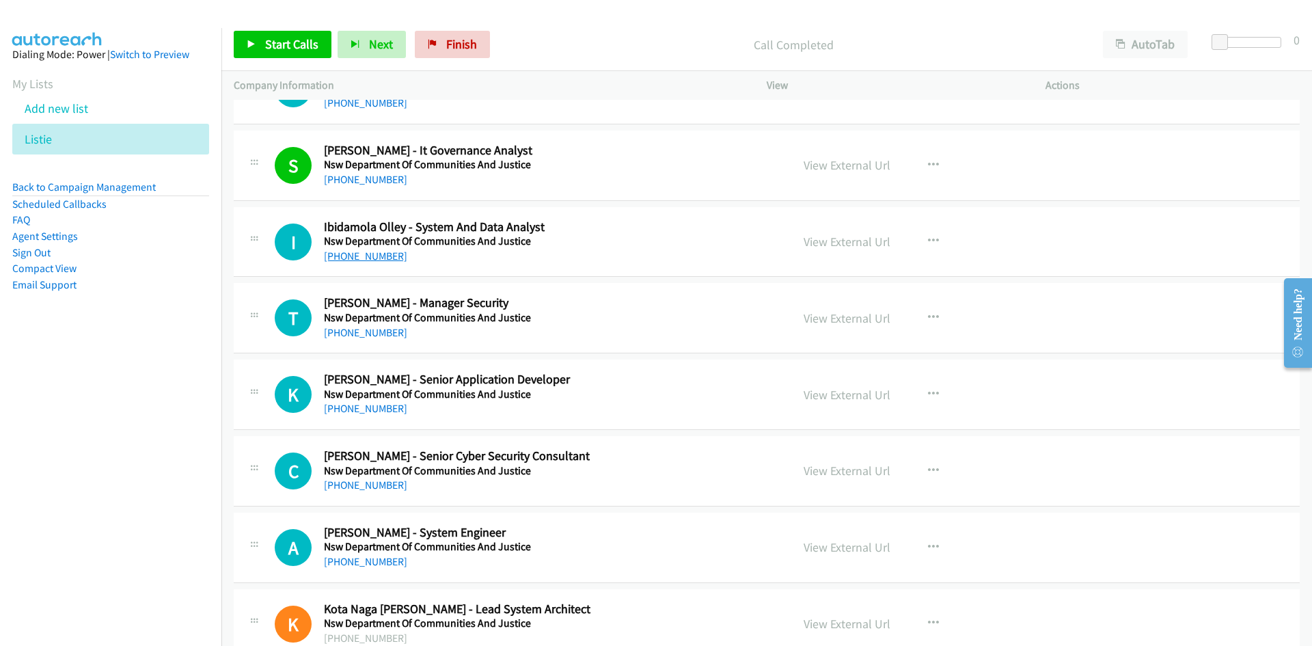
click at [330, 255] on link "+61 431 400 439" at bounding box center [365, 255] width 83 height 13
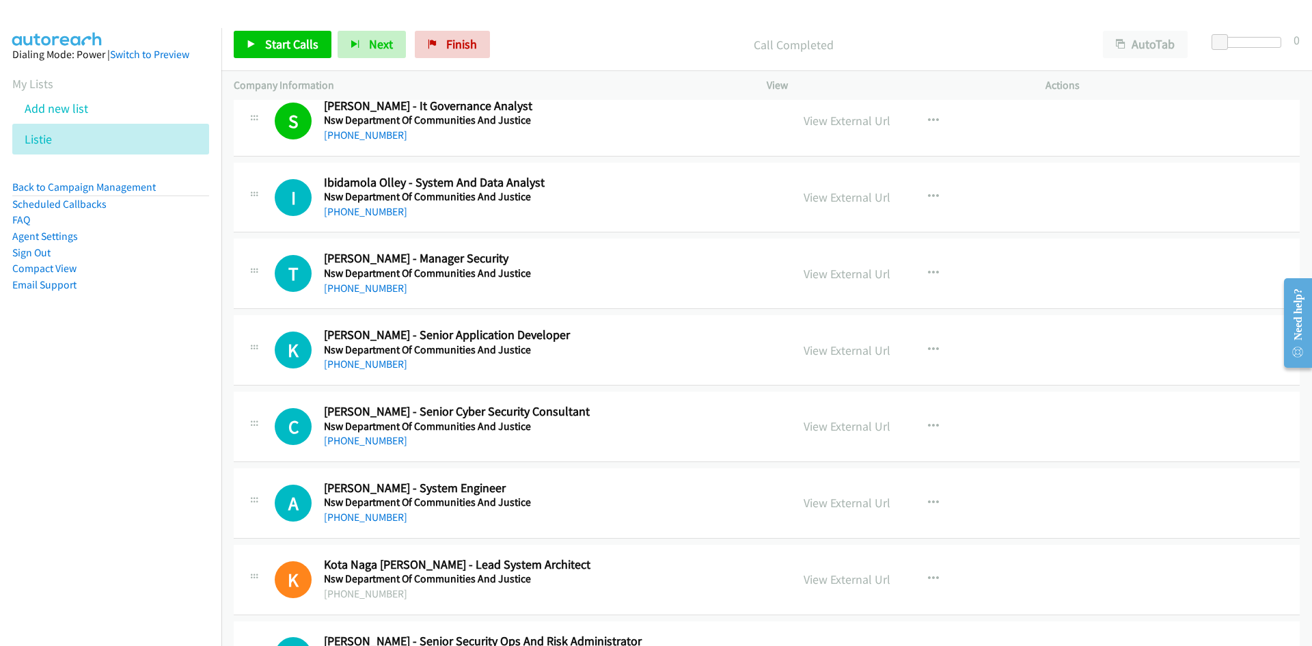
scroll to position [8063, 0]
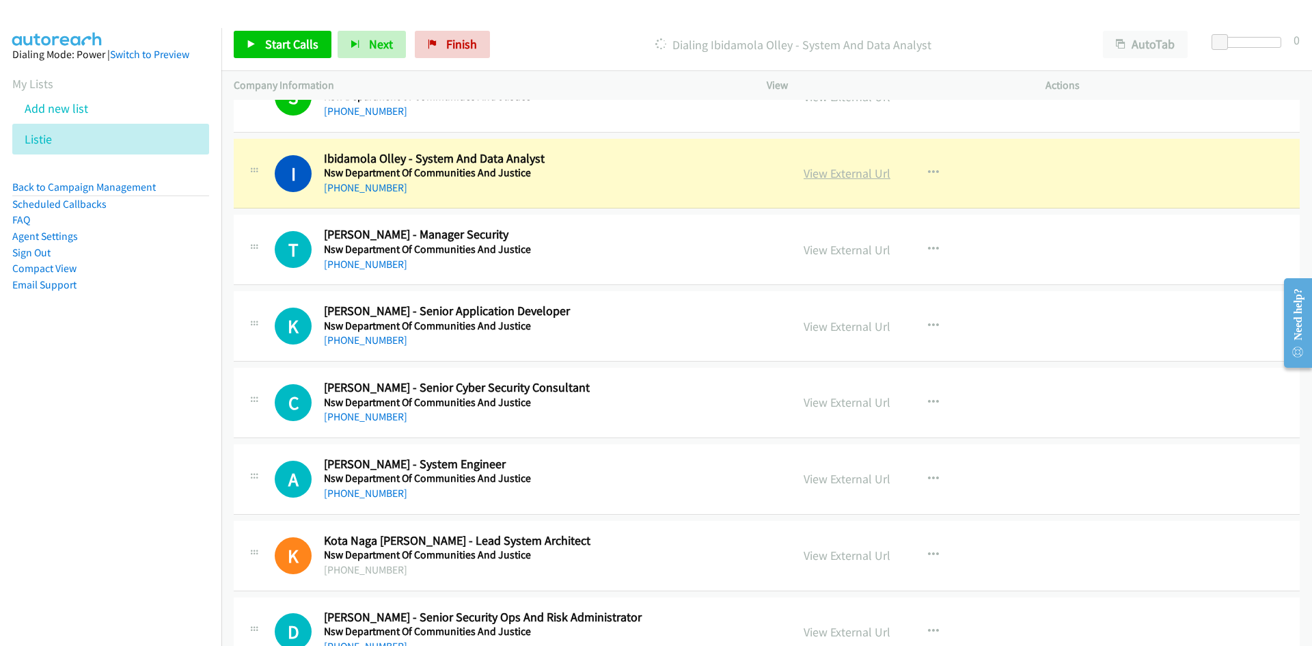
click at [847, 175] on link "View External Url" at bounding box center [847, 173] width 87 height 16
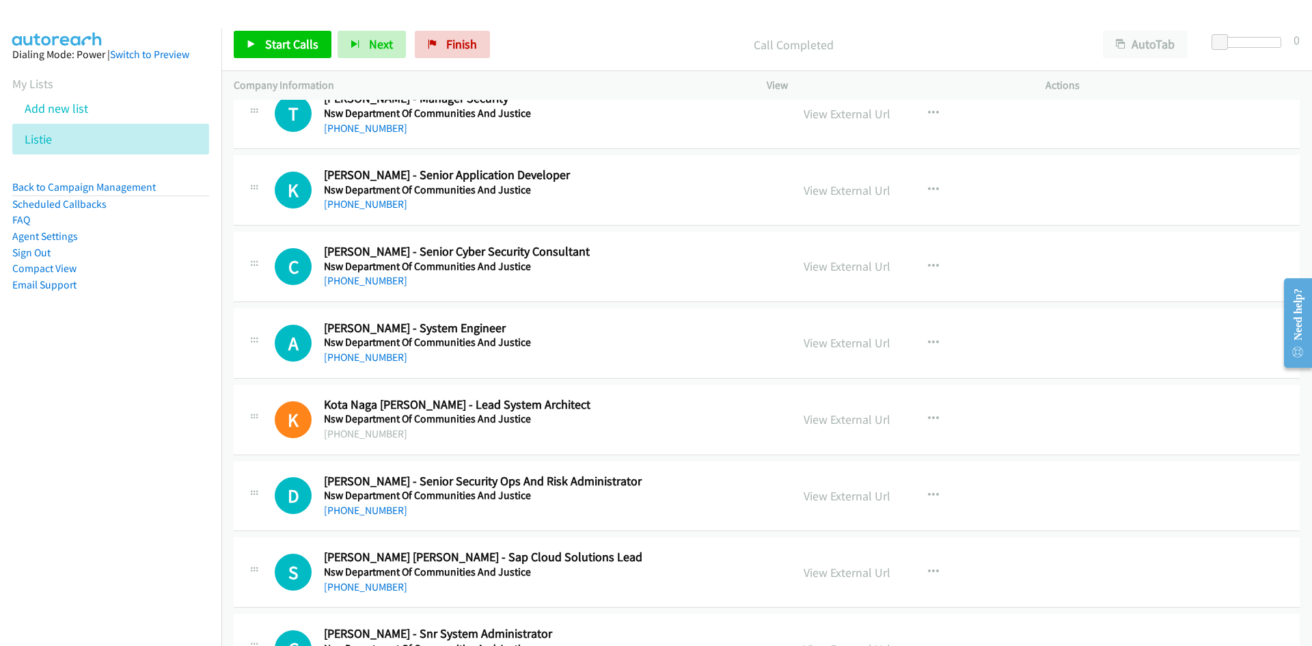
scroll to position [8200, 0]
click at [382, 207] on link "+61 451 467 605" at bounding box center [365, 203] width 83 height 13
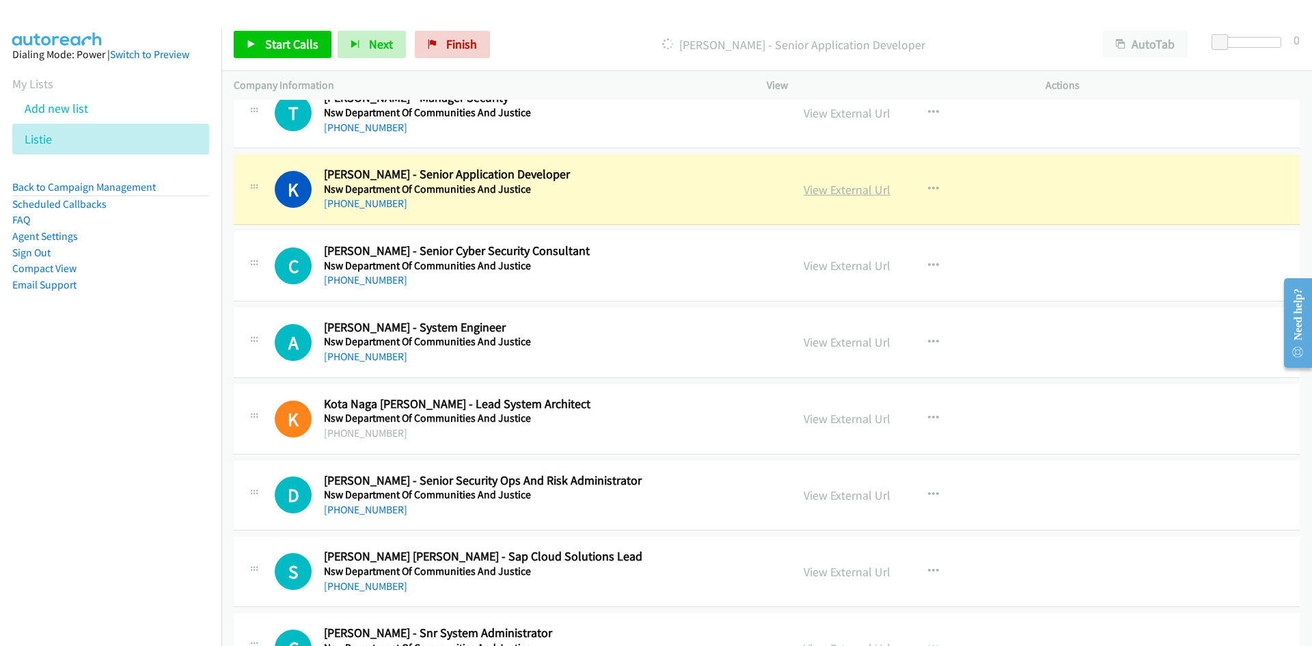
click at [849, 188] on link "View External Url" at bounding box center [847, 190] width 87 height 16
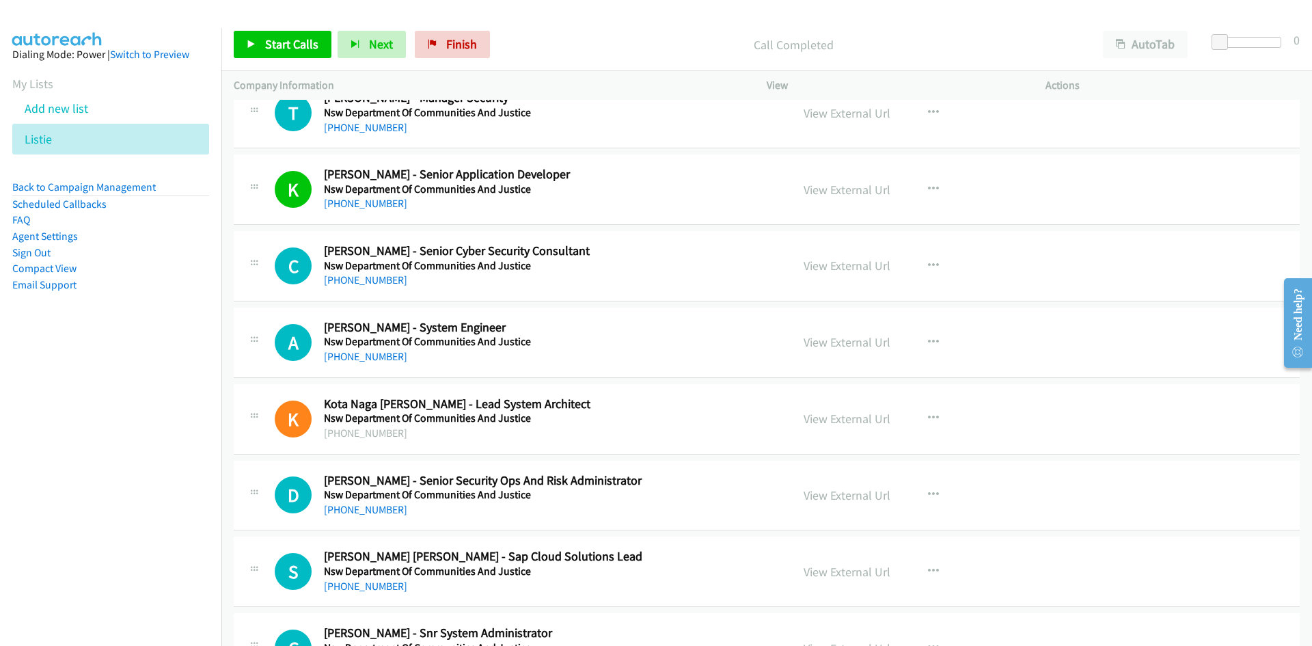
click at [371, 273] on div "+61 413 274 647" at bounding box center [549, 280] width 450 height 16
click at [367, 275] on link "+61 413 274 647" at bounding box center [365, 279] width 83 height 13
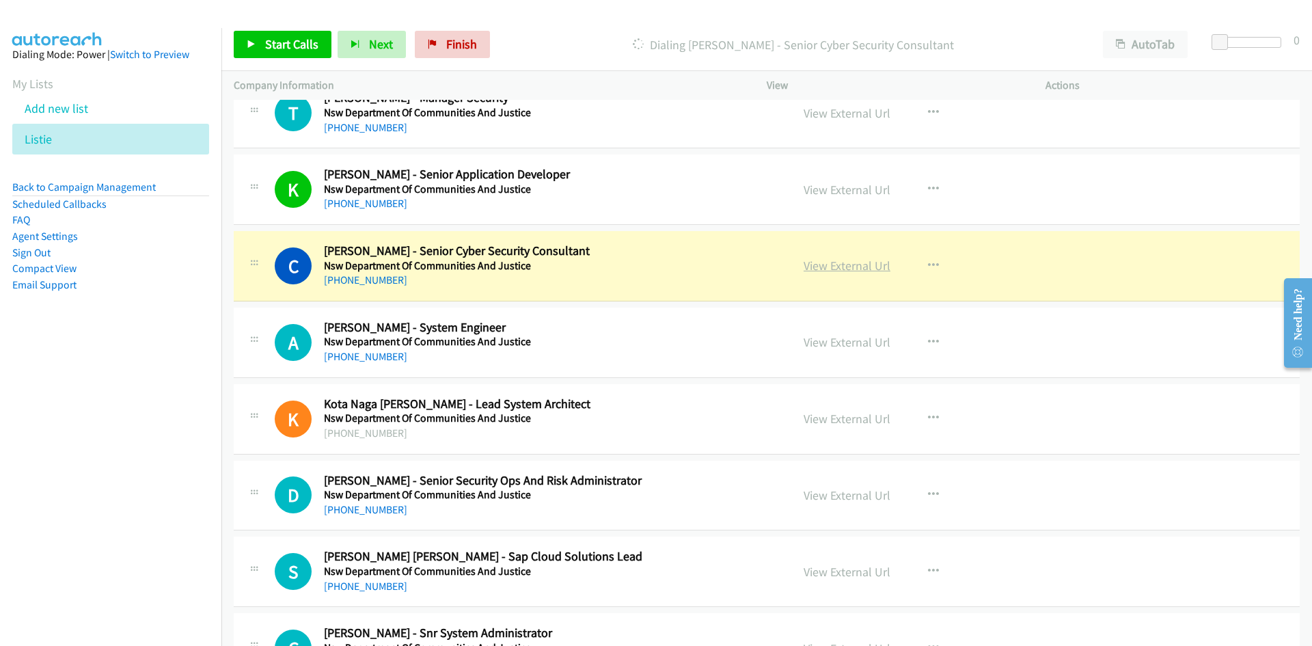
click at [840, 266] on link "View External Url" at bounding box center [847, 266] width 87 height 16
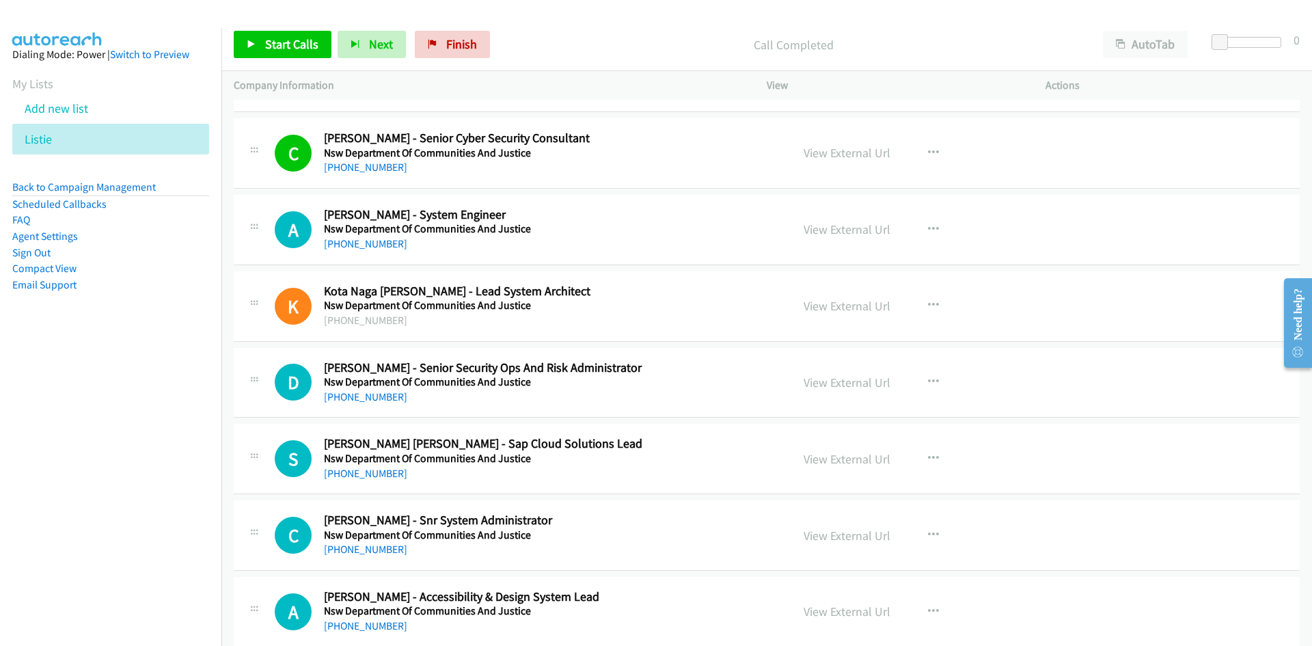
scroll to position [8336, 0]
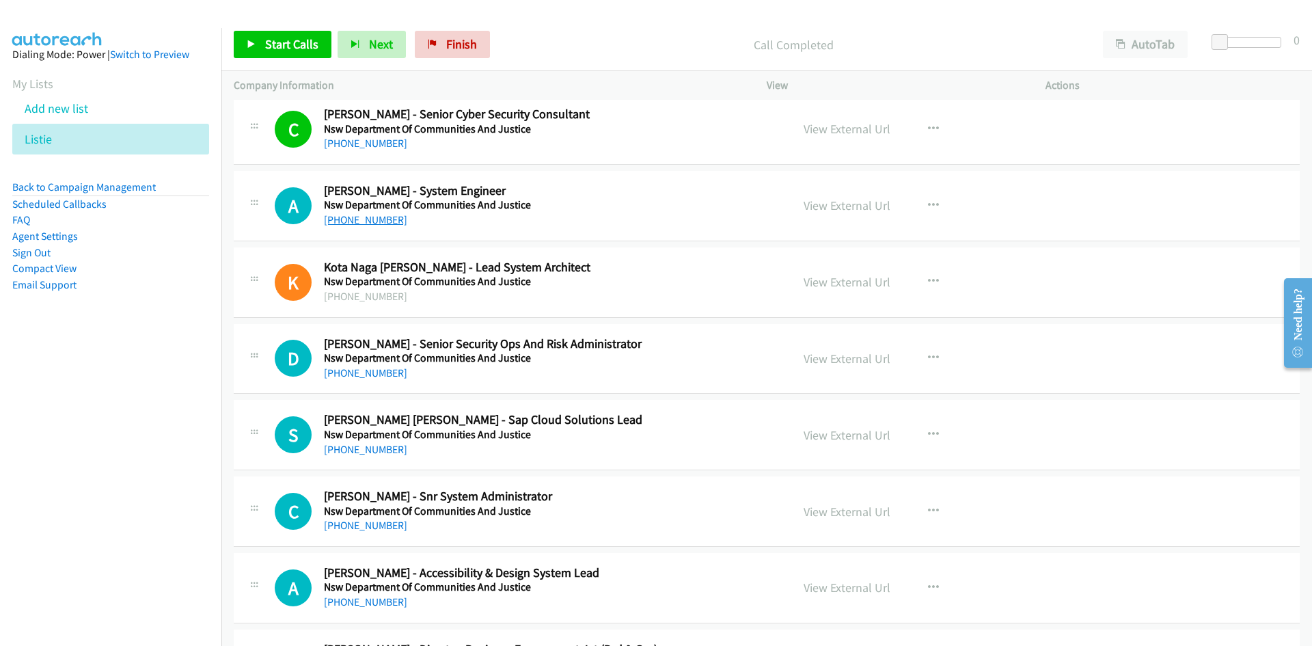
click at [370, 218] on link "+61 458 245 855" at bounding box center [365, 219] width 83 height 13
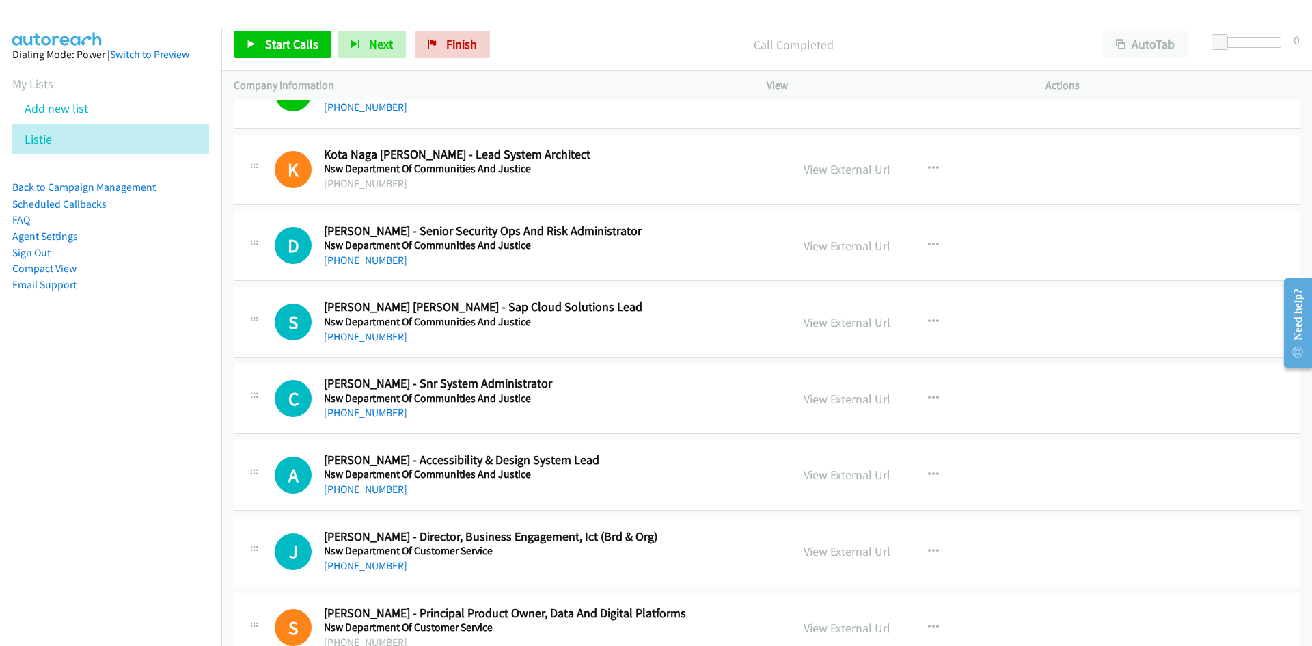
scroll to position [8473, 0]
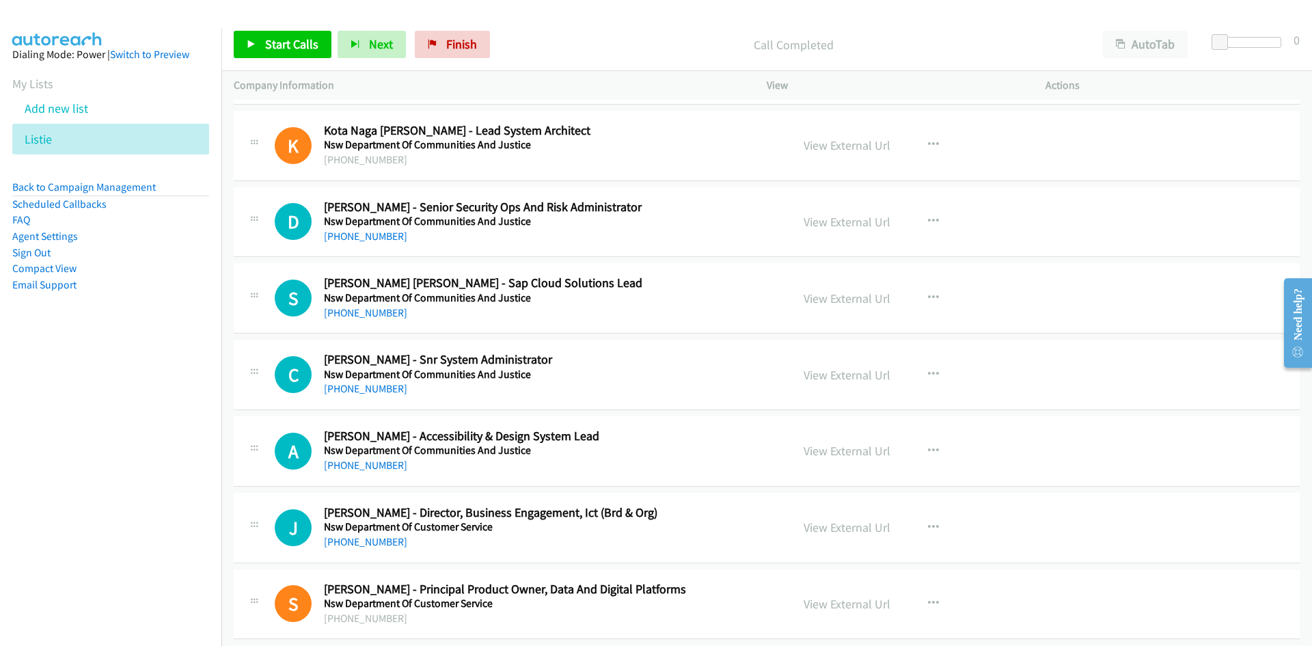
drag, startPoint x: 383, startPoint y: 238, endPoint x: 339, endPoint y: 251, distance: 45.4
click at [383, 238] on link "+61 470 284 597" at bounding box center [365, 236] width 83 height 13
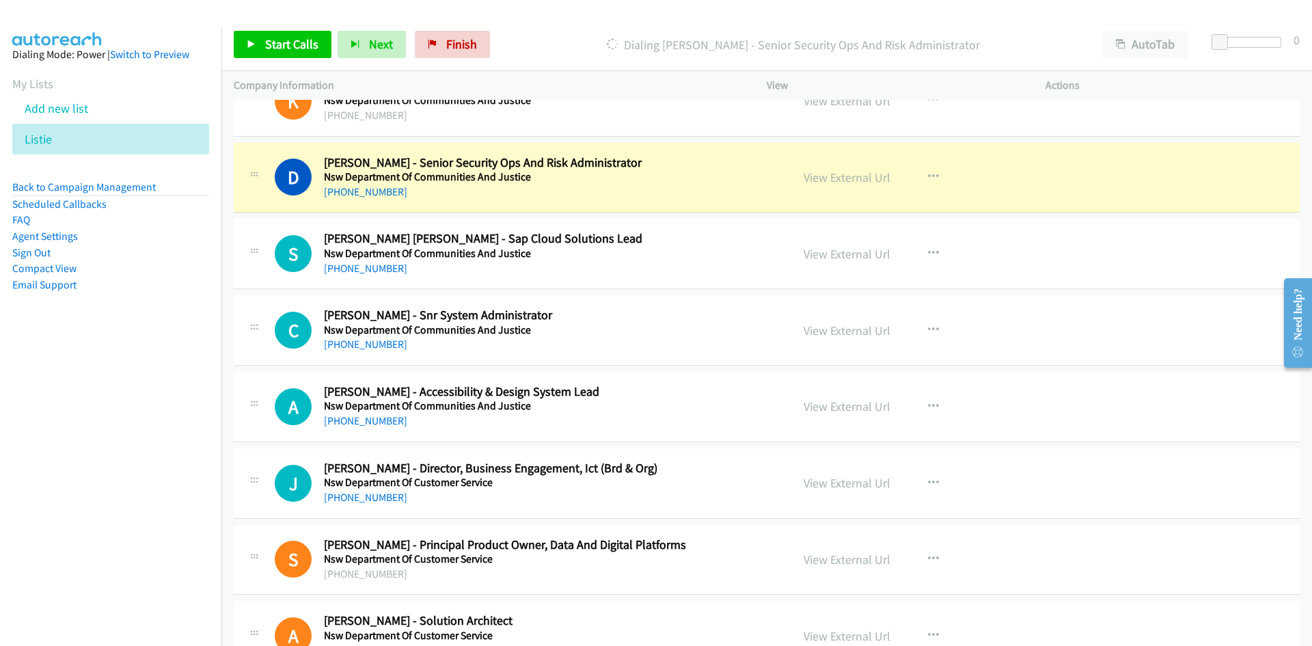
scroll to position [8541, 0]
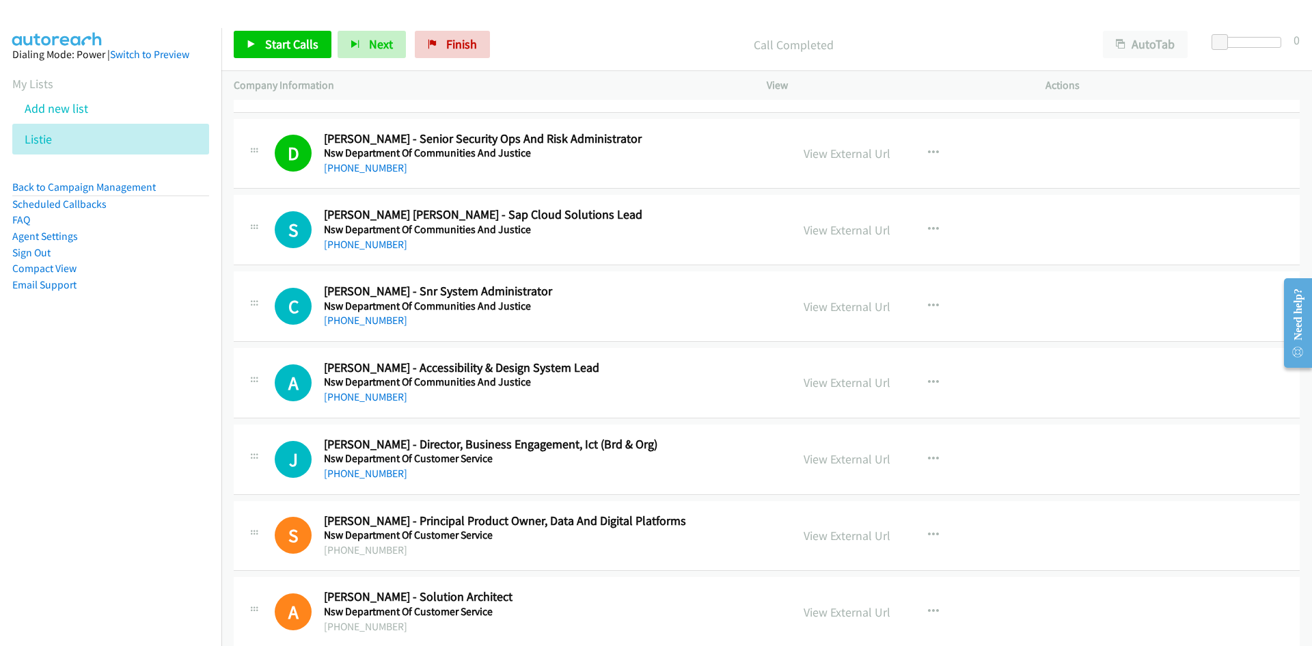
drag, startPoint x: 375, startPoint y: 246, endPoint x: 208, endPoint y: 302, distance: 175.9
click at [375, 246] on link "+61 413 145 918" at bounding box center [365, 244] width 83 height 13
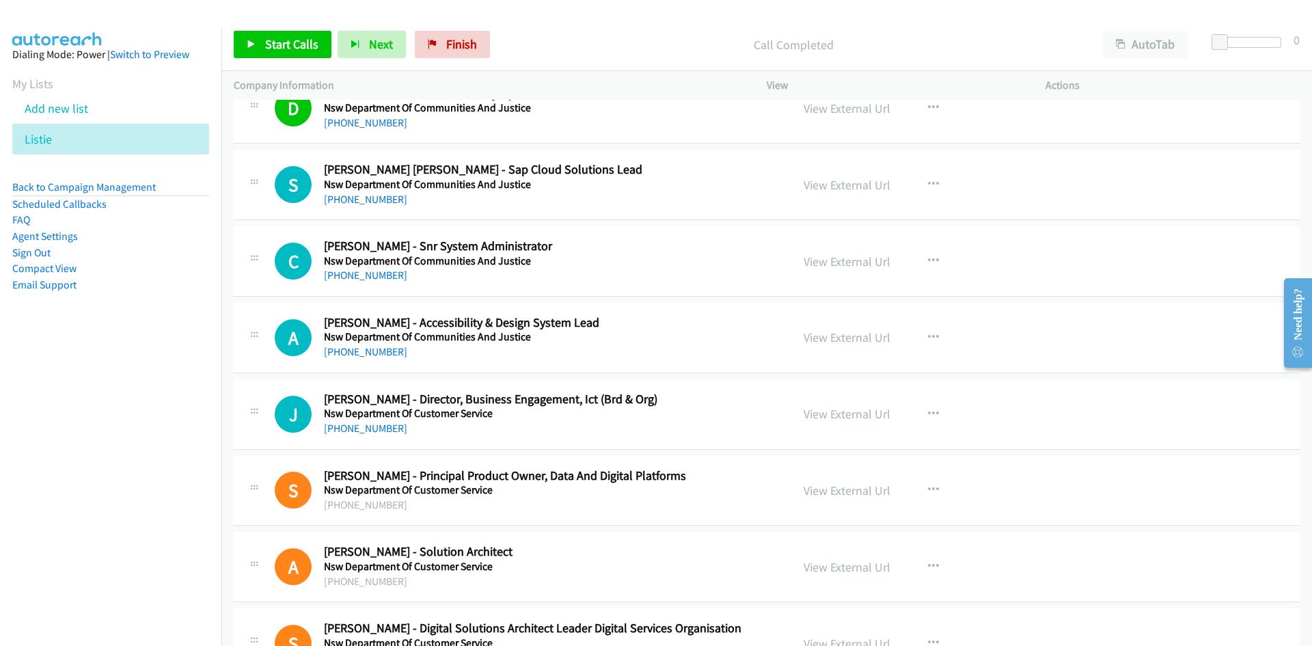
scroll to position [8610, 0]
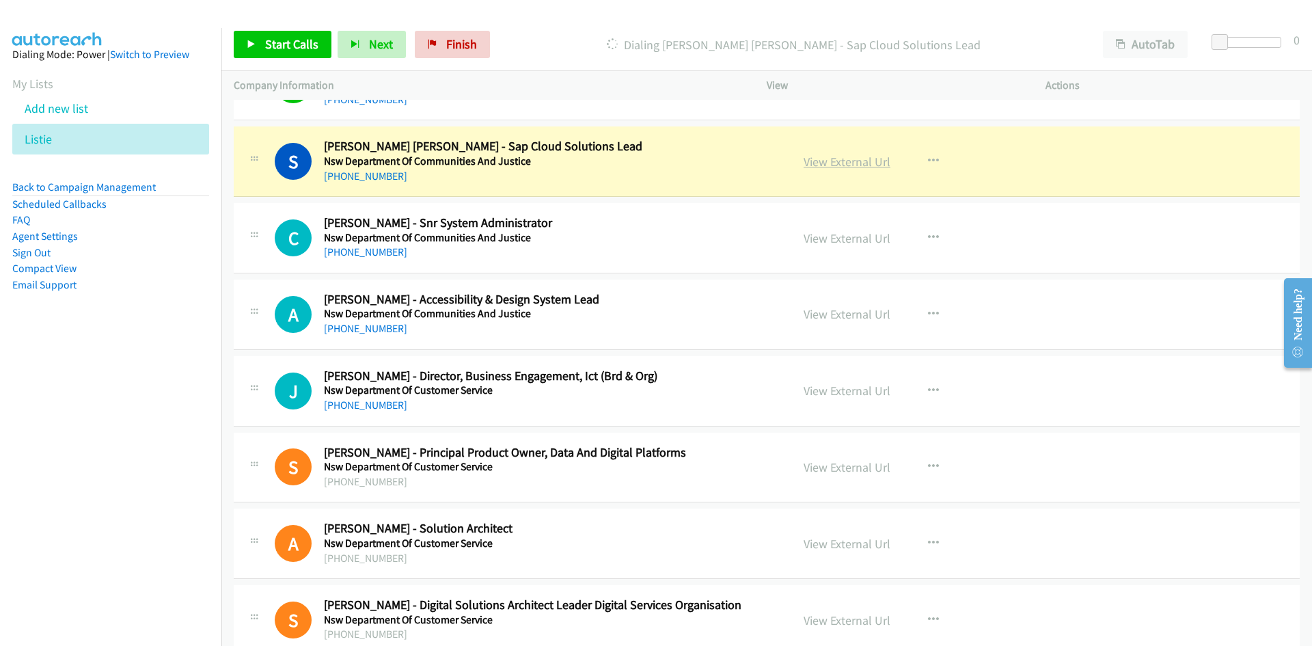
click at [859, 159] on link "View External Url" at bounding box center [847, 162] width 87 height 16
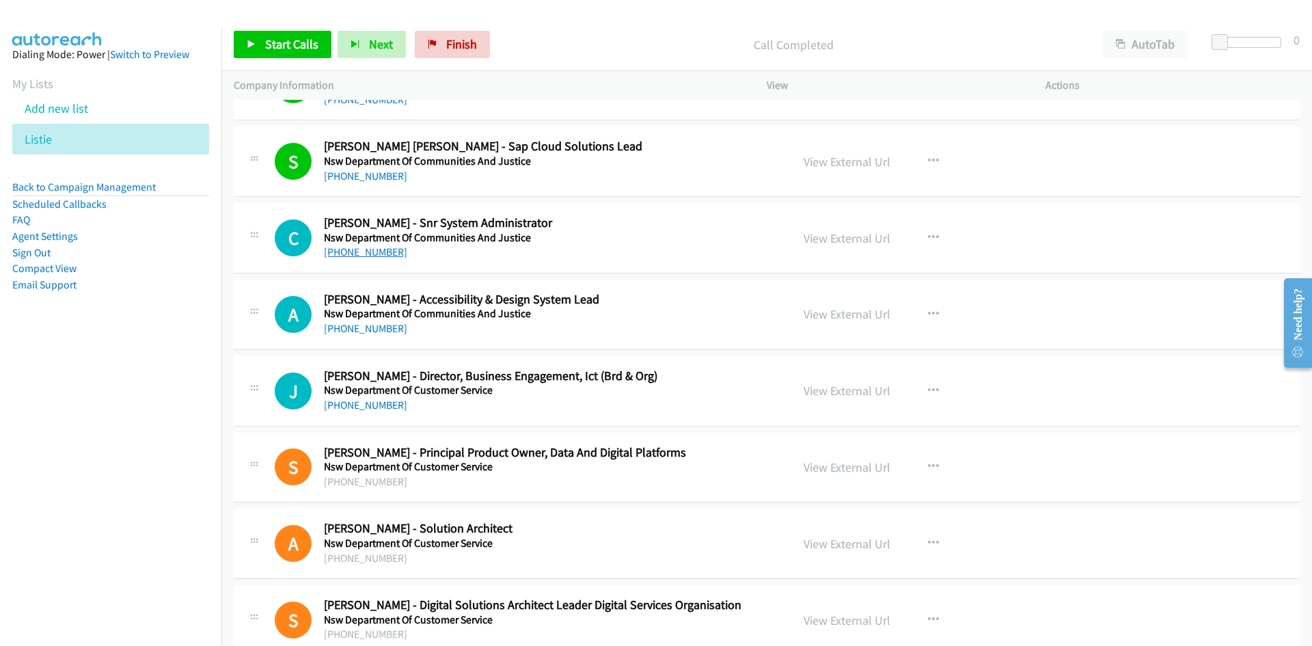
click at [378, 248] on link "+61 410 128 406" at bounding box center [365, 251] width 83 height 13
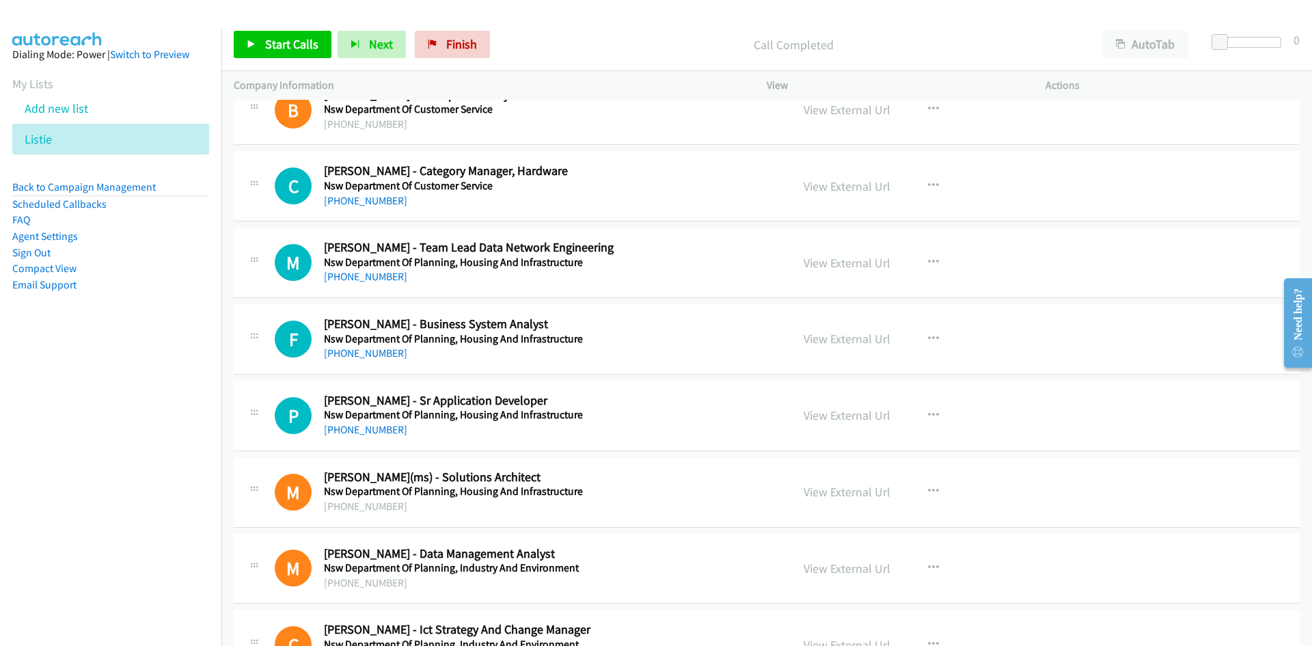
scroll to position [9361, 0]
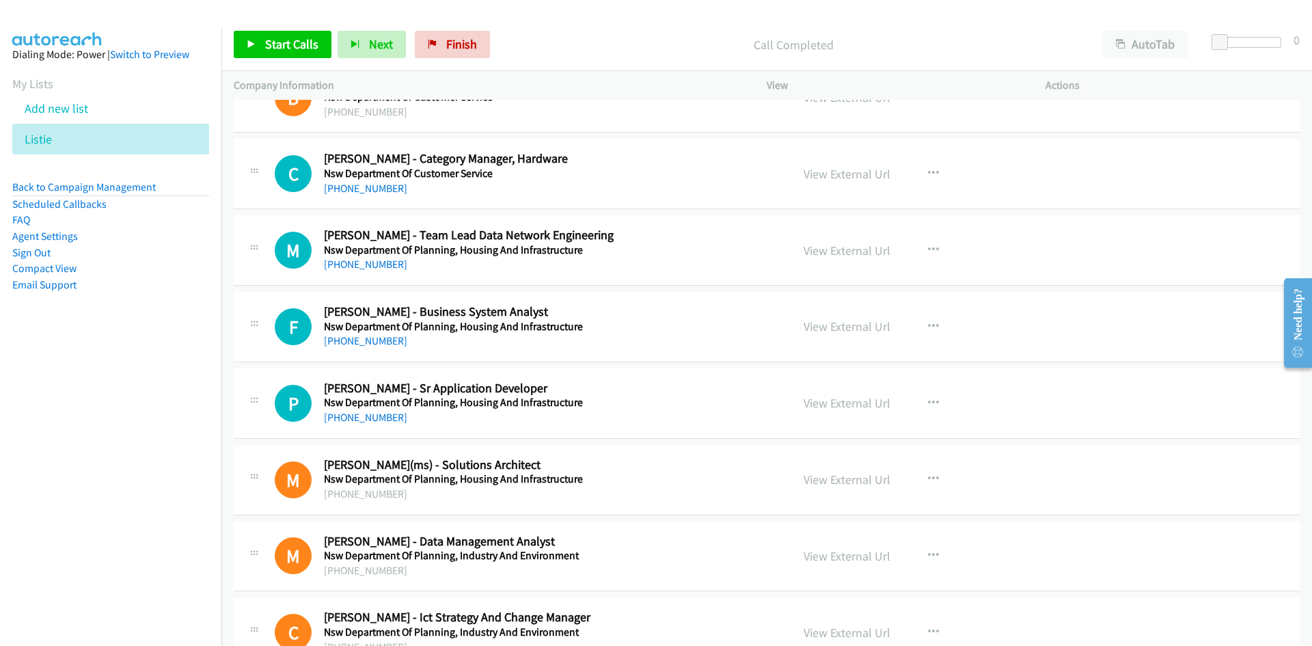
drag, startPoint x: 378, startPoint y: 266, endPoint x: 11, endPoint y: 324, distance: 371.4
click at [378, 266] on link "+61 488 284 112" at bounding box center [365, 264] width 83 height 13
drag, startPoint x: 379, startPoint y: 345, endPoint x: 221, endPoint y: 417, distance: 174.3
click at [379, 345] on link "+61 420 576 430" at bounding box center [365, 340] width 83 height 13
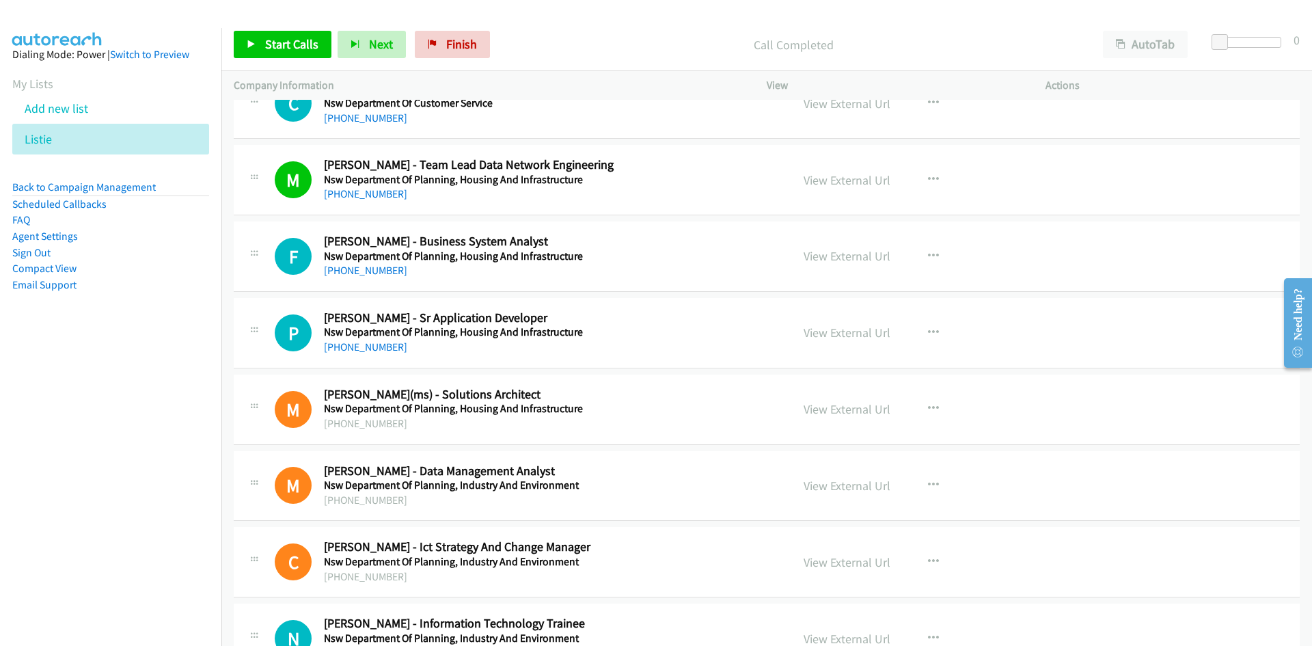
scroll to position [9498, 0]
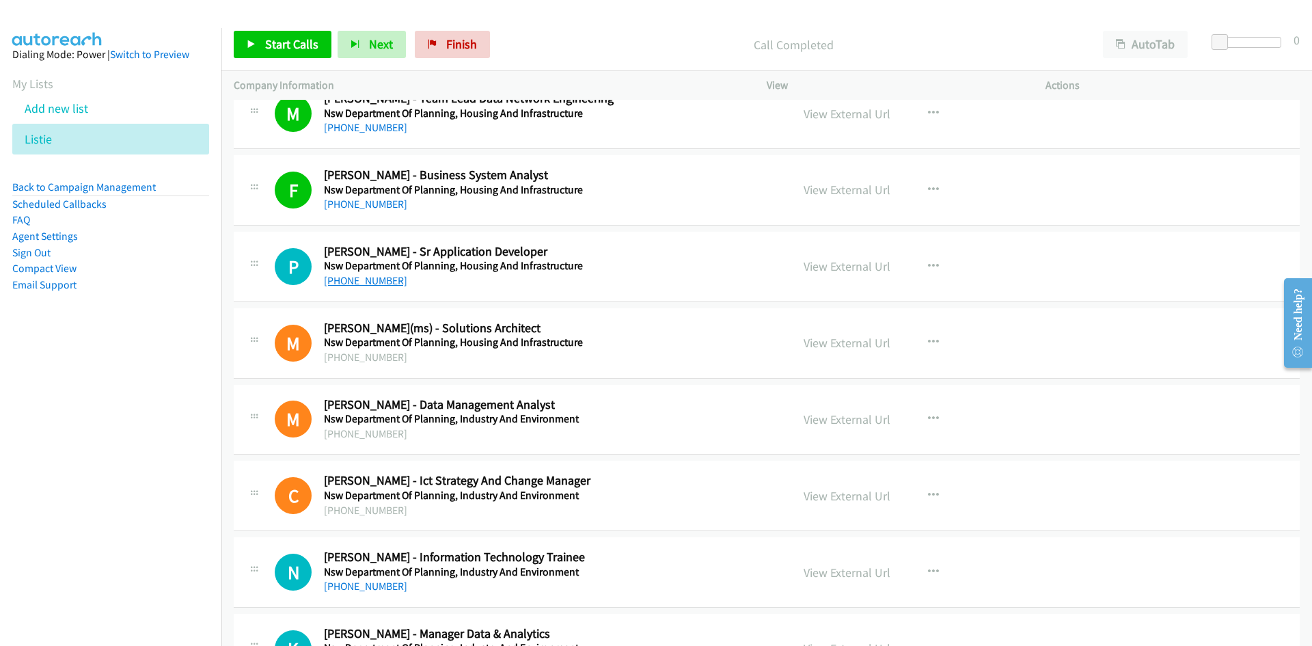
click at [334, 279] on link "+61 413 990 028" at bounding box center [365, 280] width 83 height 13
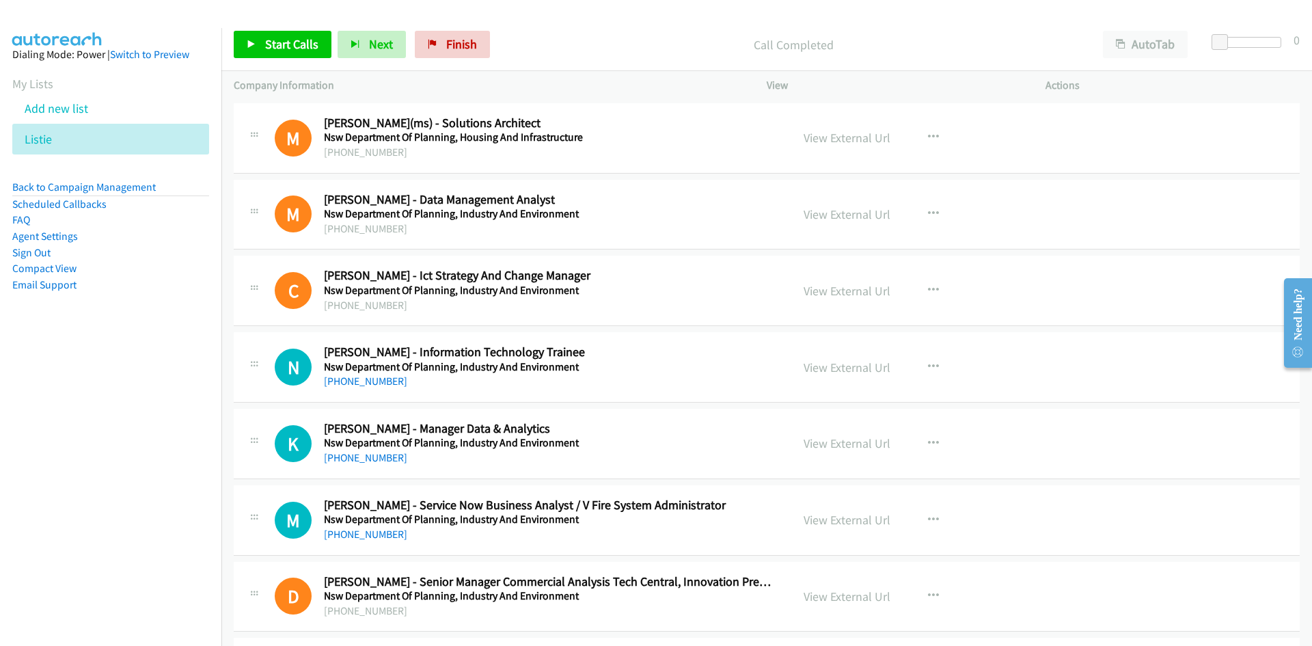
scroll to position [9839, 0]
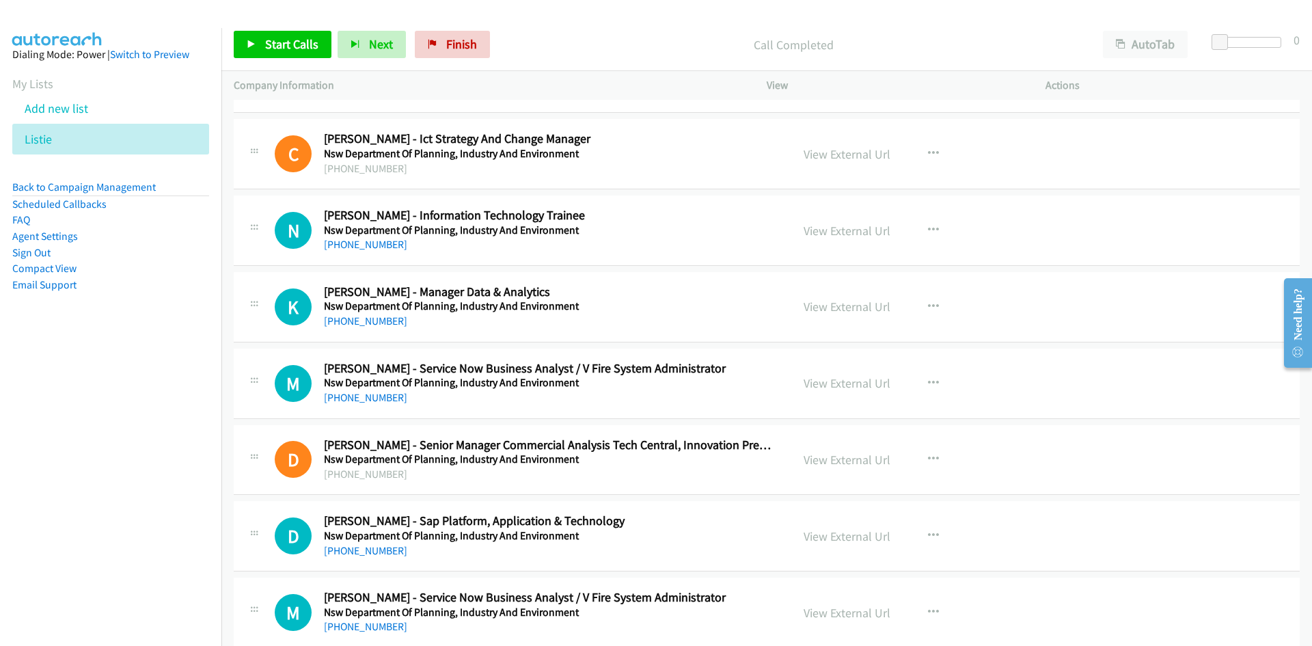
drag, startPoint x: 372, startPoint y: 249, endPoint x: 167, endPoint y: 319, distance: 217.2
click at [372, 249] on link "+61 2 8831 3541" at bounding box center [365, 244] width 83 height 13
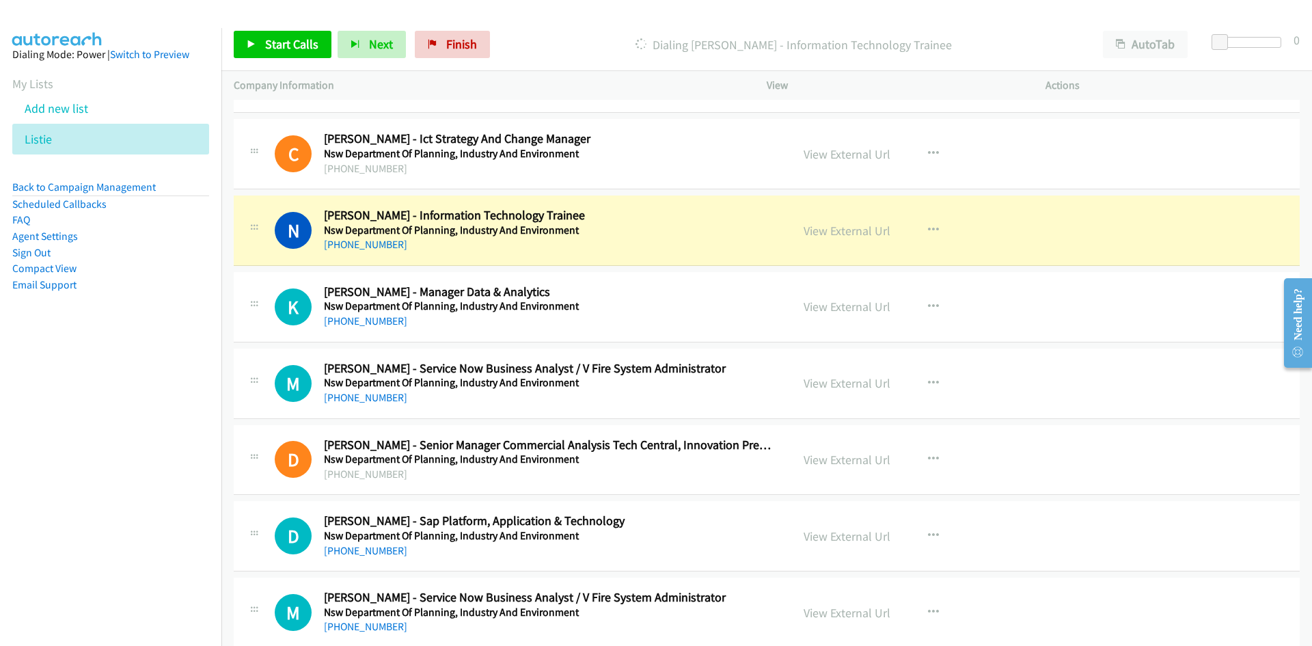
drag, startPoint x: 356, startPoint y: 320, endPoint x: 156, endPoint y: 353, distance: 202.2
click at [356, 320] on link "+61 416 623 079" at bounding box center [365, 320] width 83 height 13
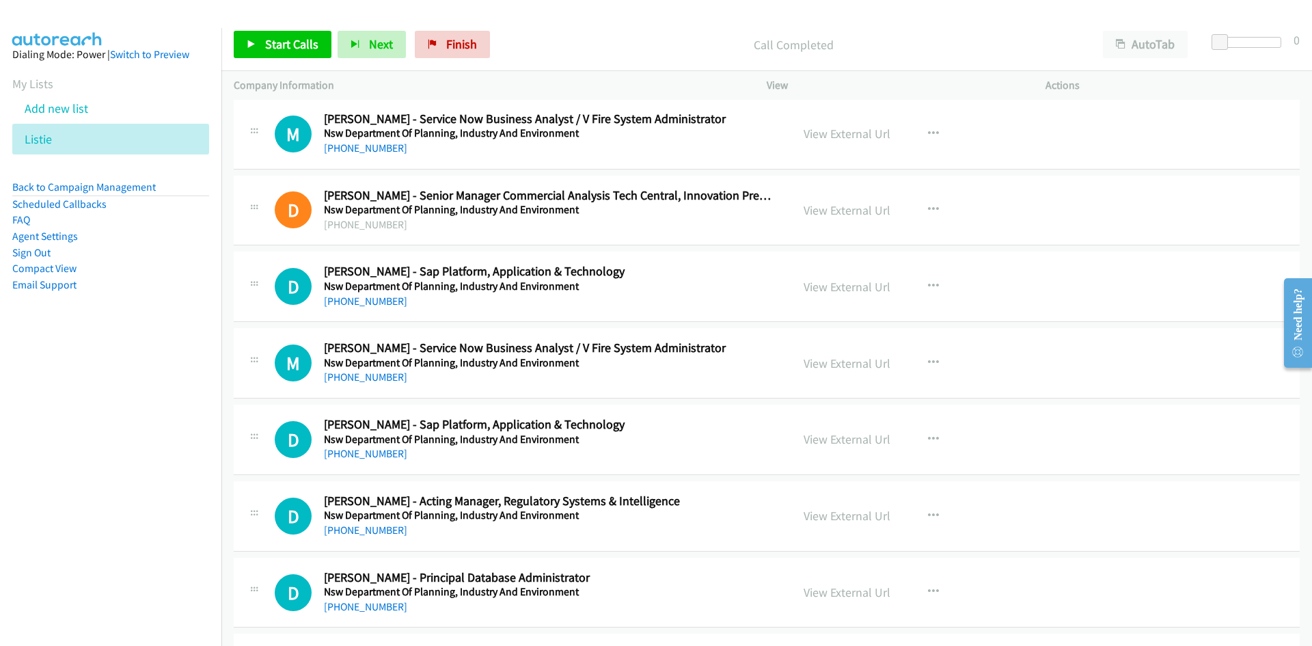
scroll to position [10113, 0]
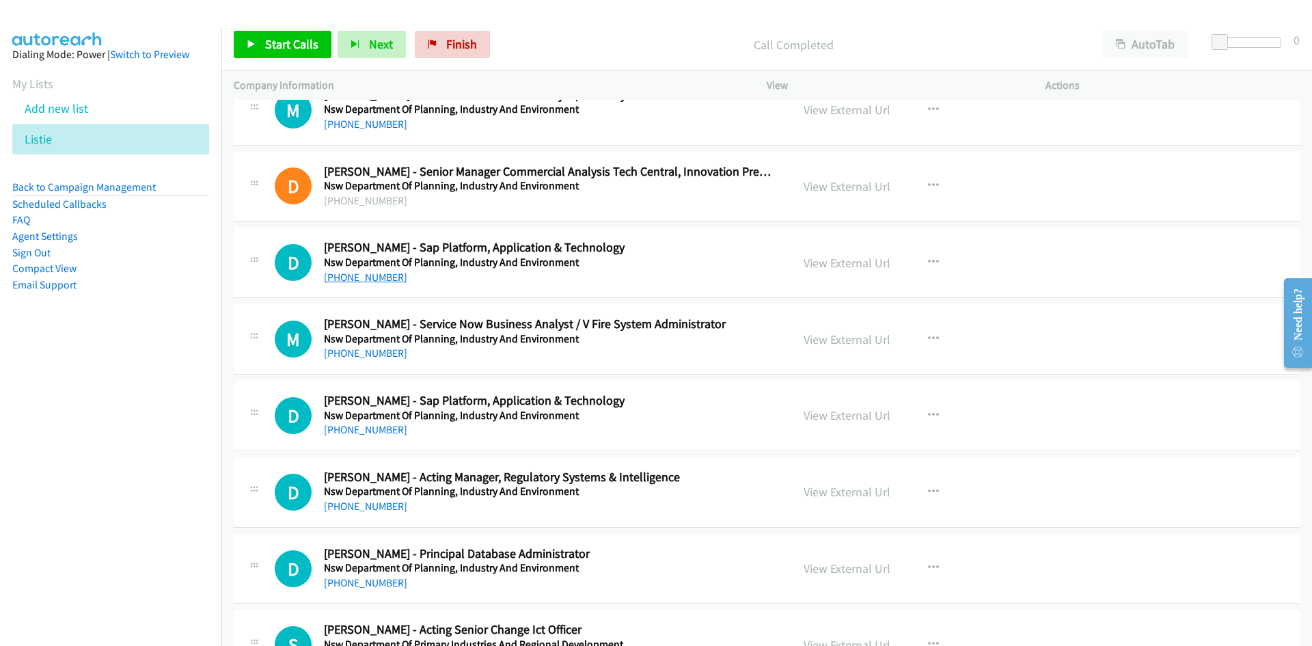
click at [370, 277] on link "+61 410 830 384" at bounding box center [365, 277] width 83 height 13
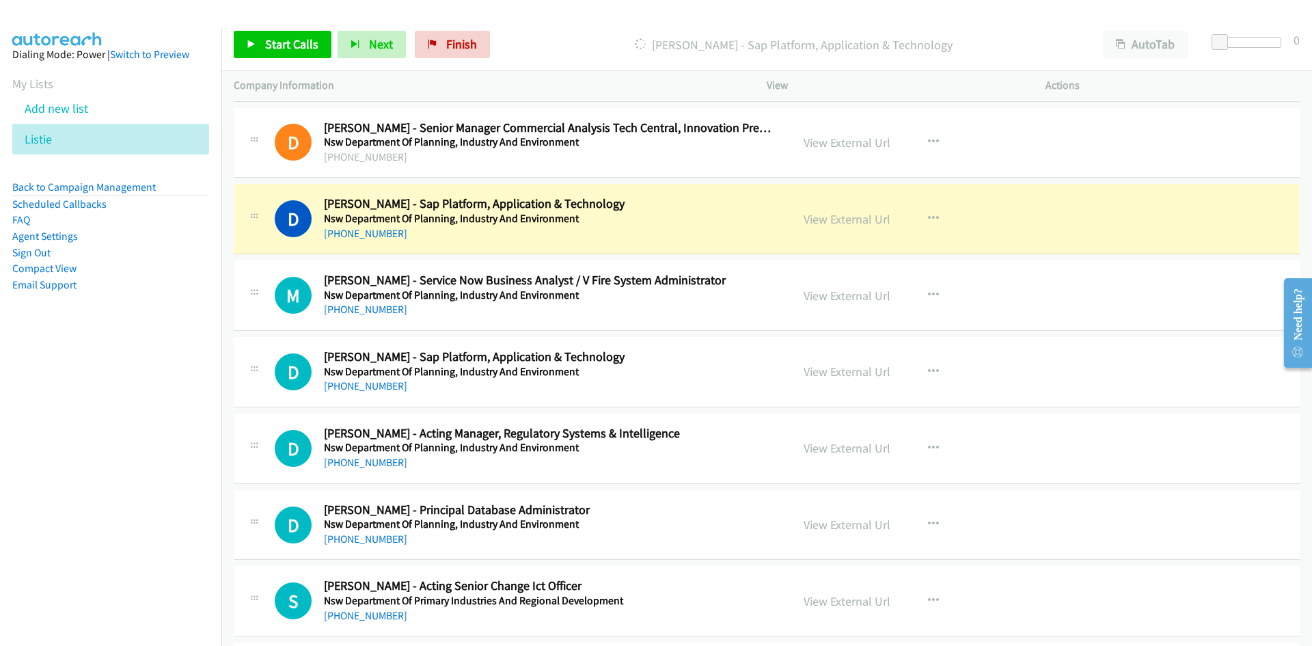
scroll to position [10181, 0]
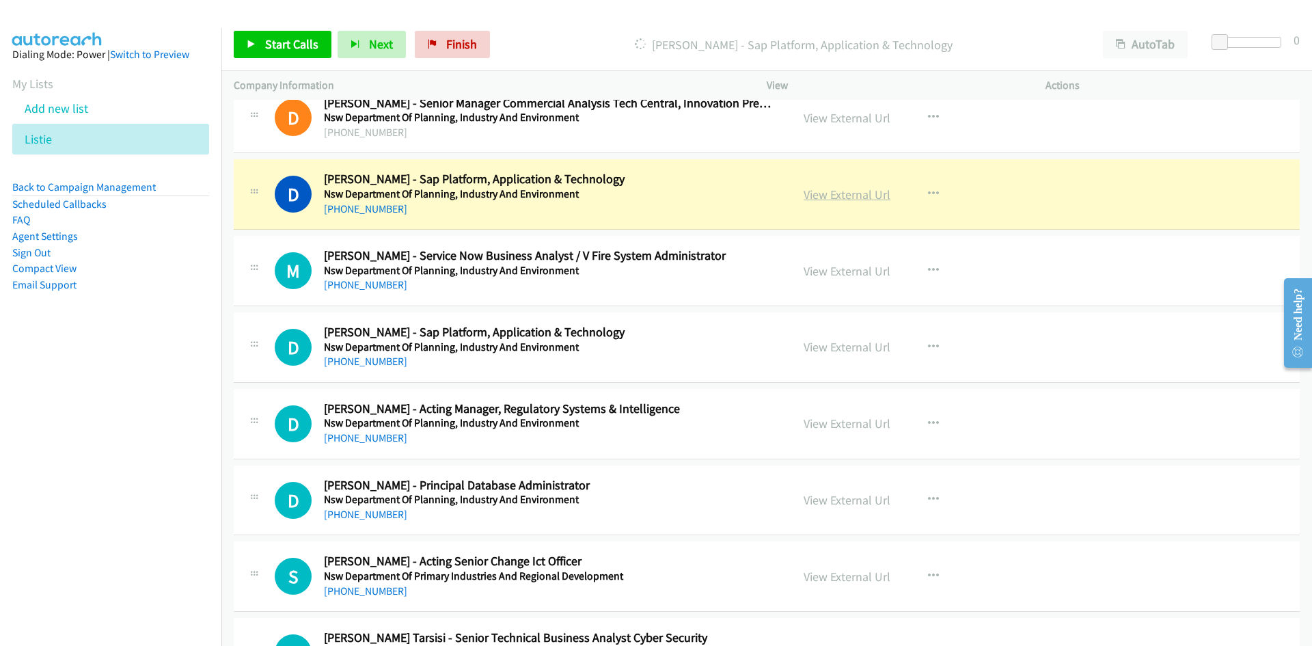
click at [856, 191] on link "View External Url" at bounding box center [847, 195] width 87 height 16
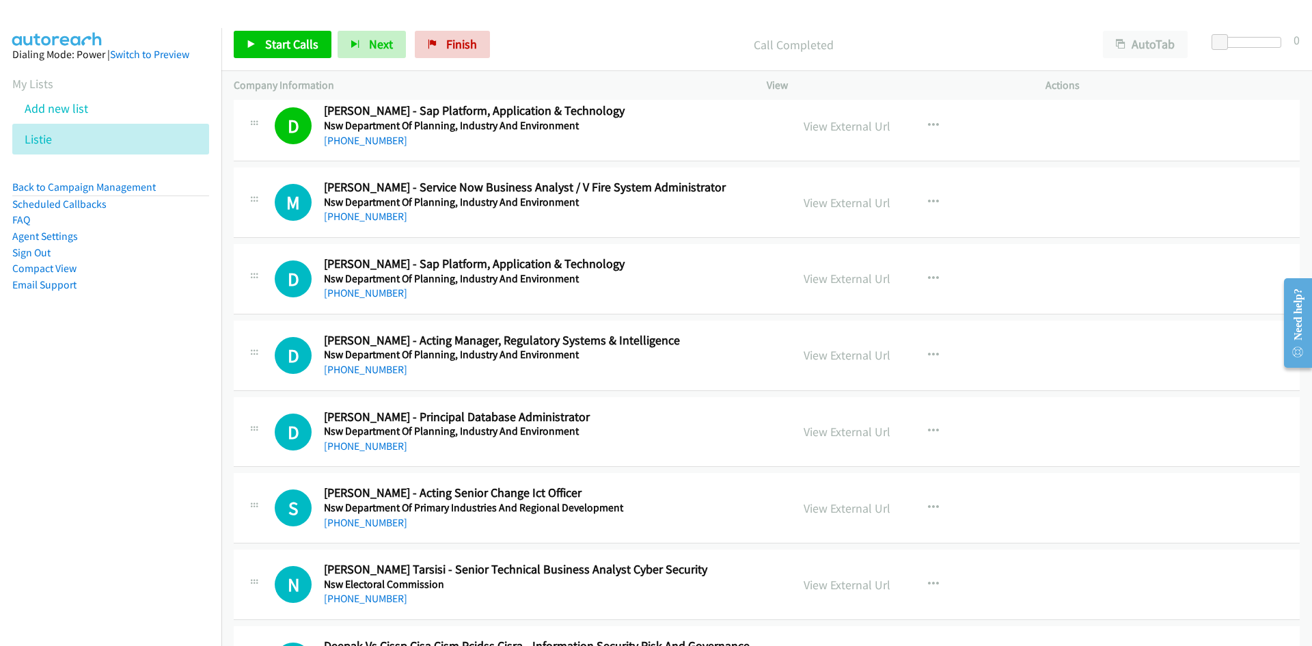
scroll to position [10318, 0]
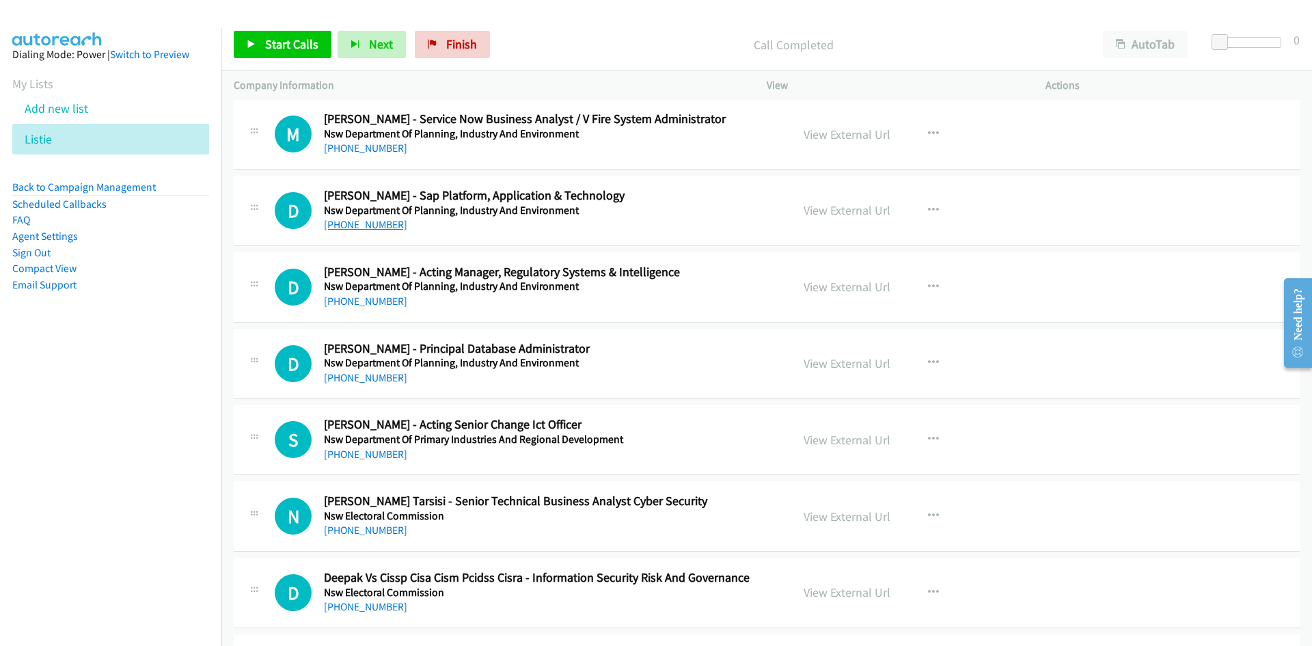
click at [372, 228] on link "+61 2 9585 6305" at bounding box center [365, 224] width 83 height 13
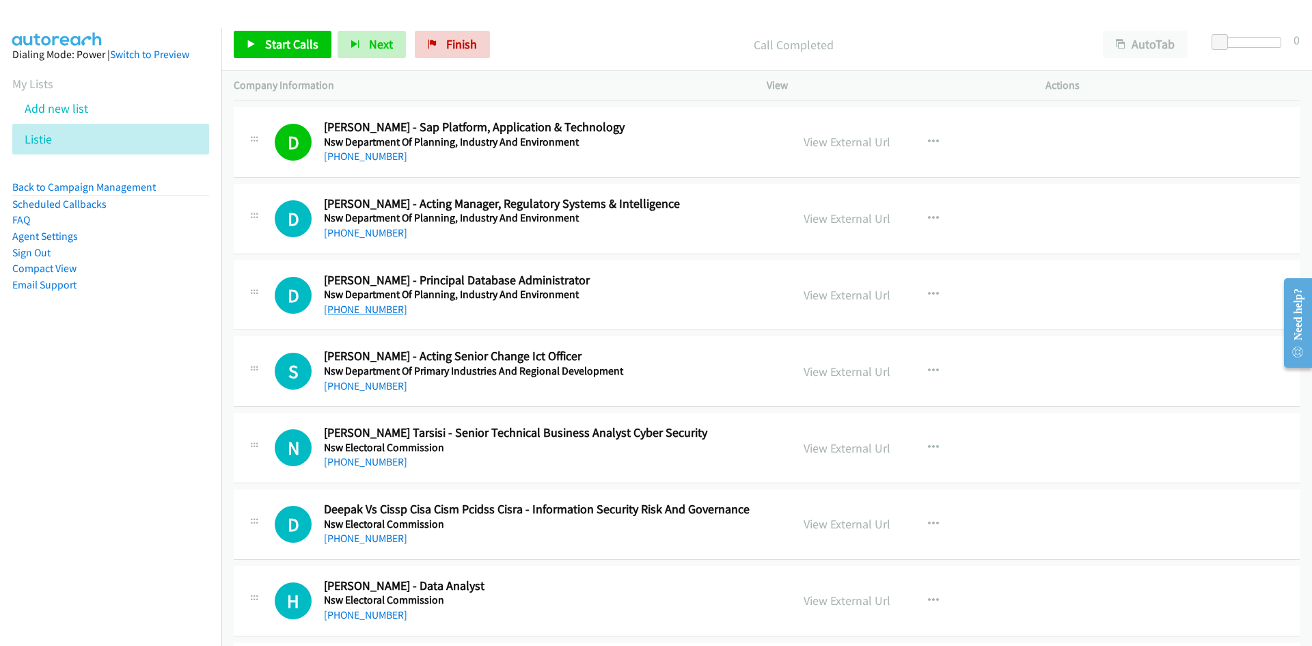
click at [379, 304] on link "+61 423 093 753" at bounding box center [365, 309] width 83 height 13
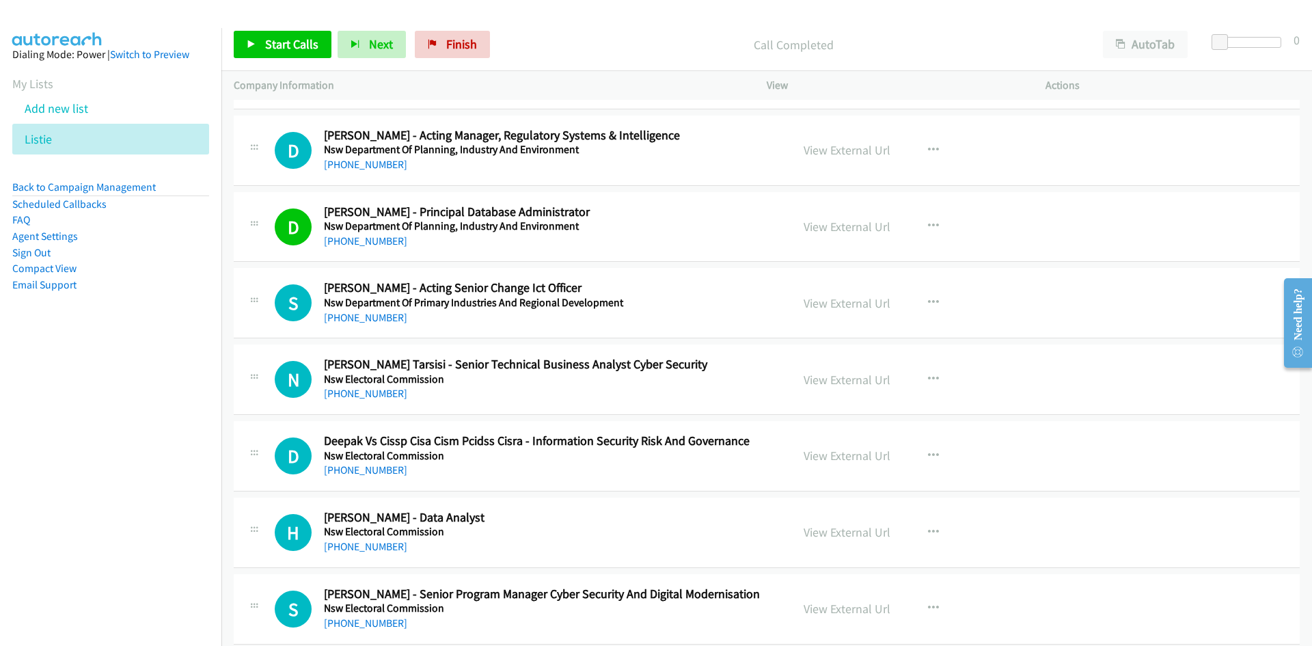
scroll to position [10523, 0]
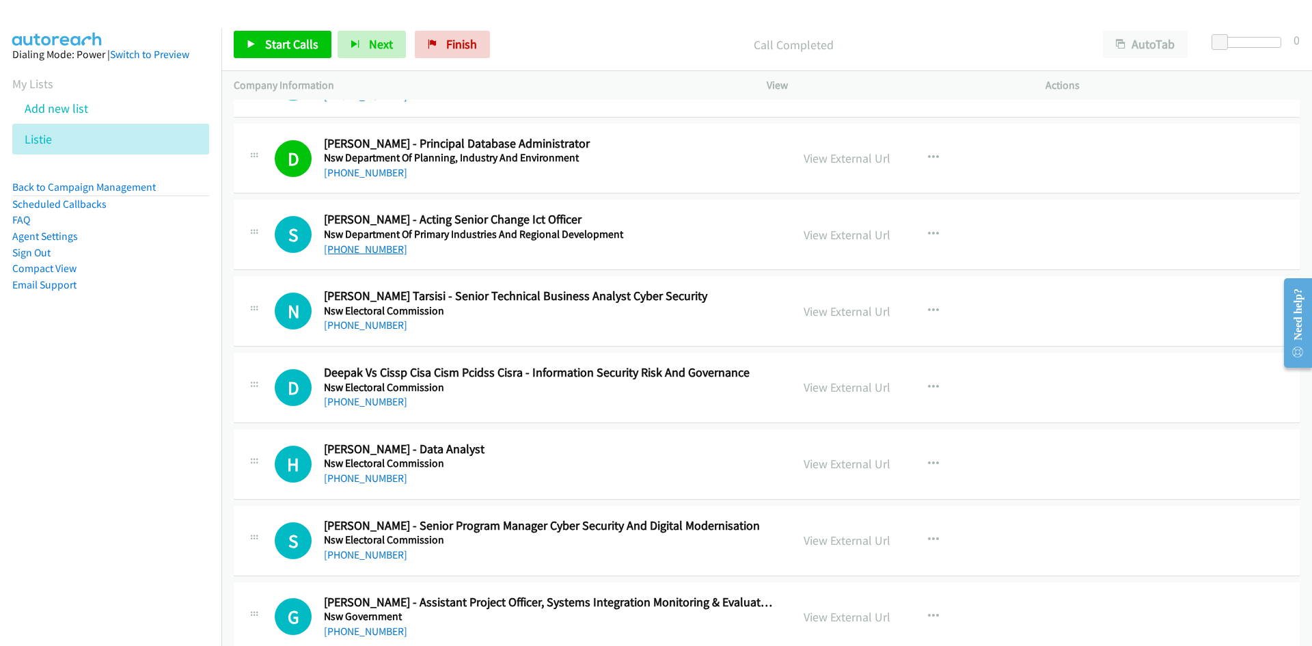
click at [374, 250] on link "+61 411 924 290" at bounding box center [365, 249] width 83 height 13
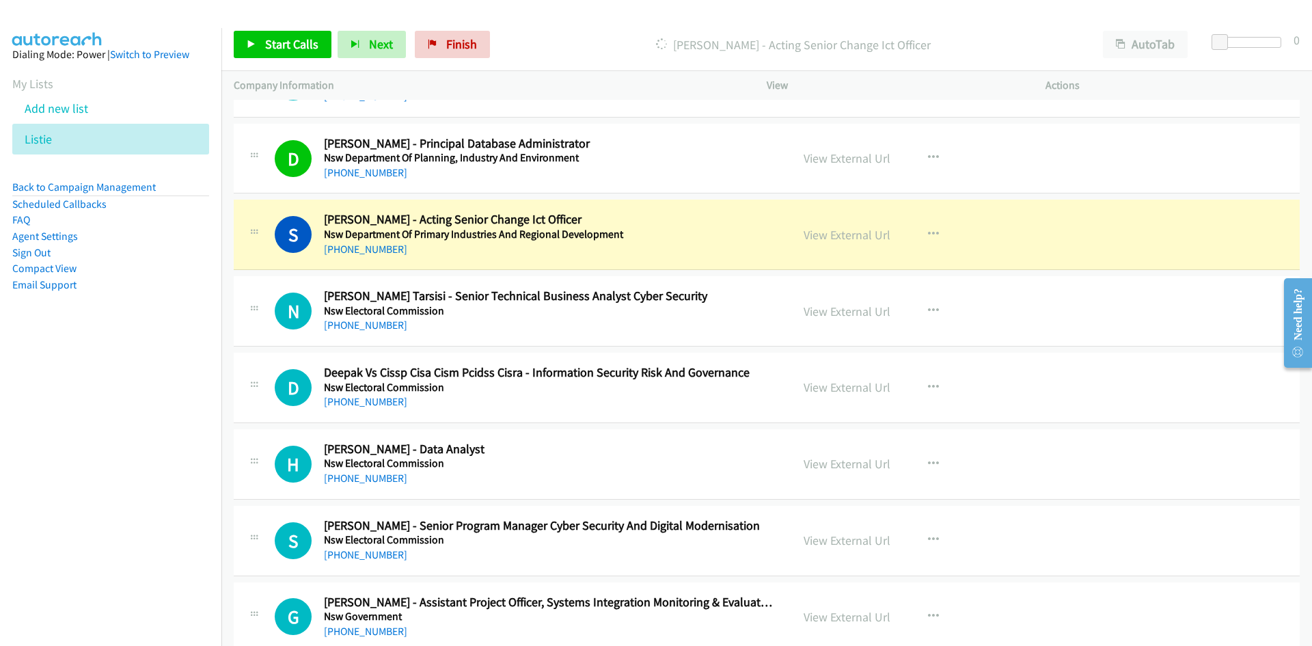
scroll to position [10591, 0]
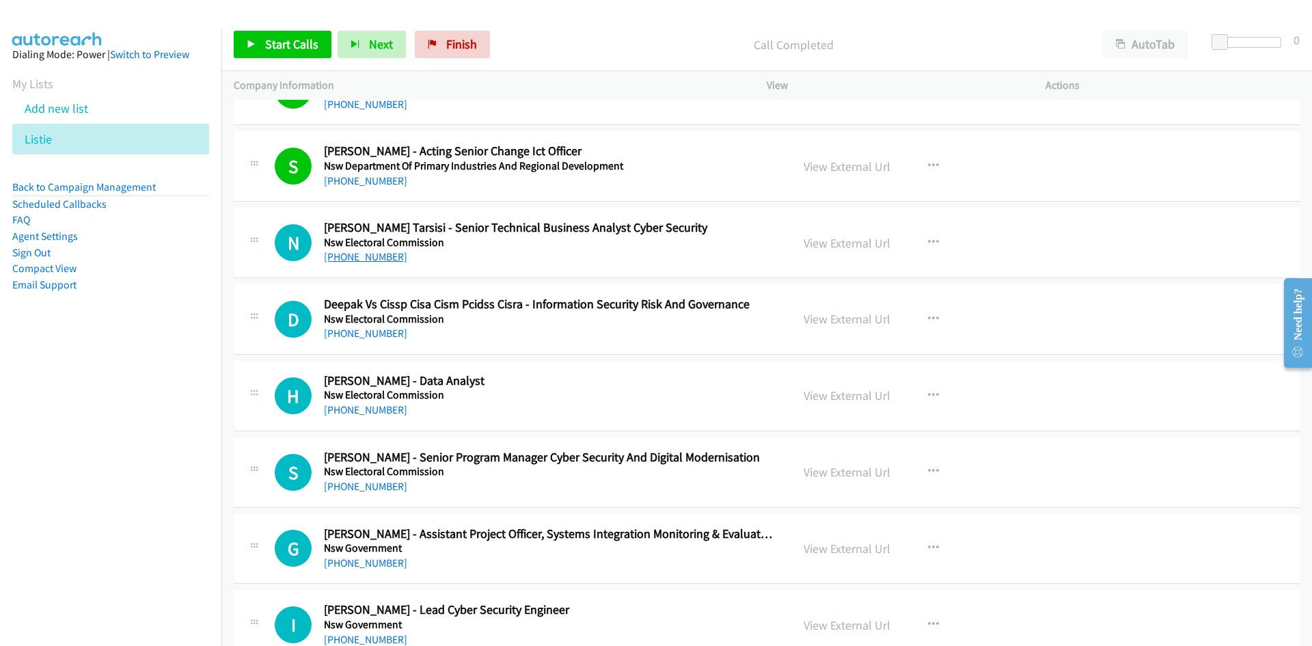
click at [388, 258] on link "+61 2 6216 5028" at bounding box center [365, 256] width 83 height 13
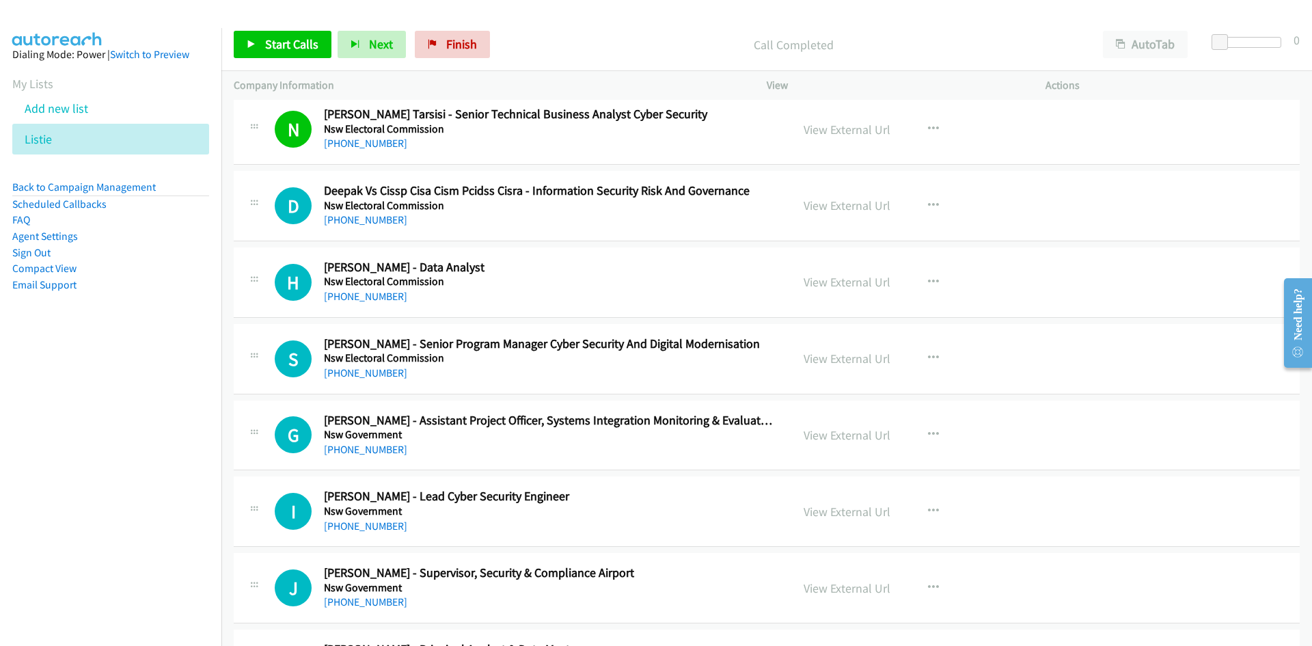
scroll to position [10728, 0]
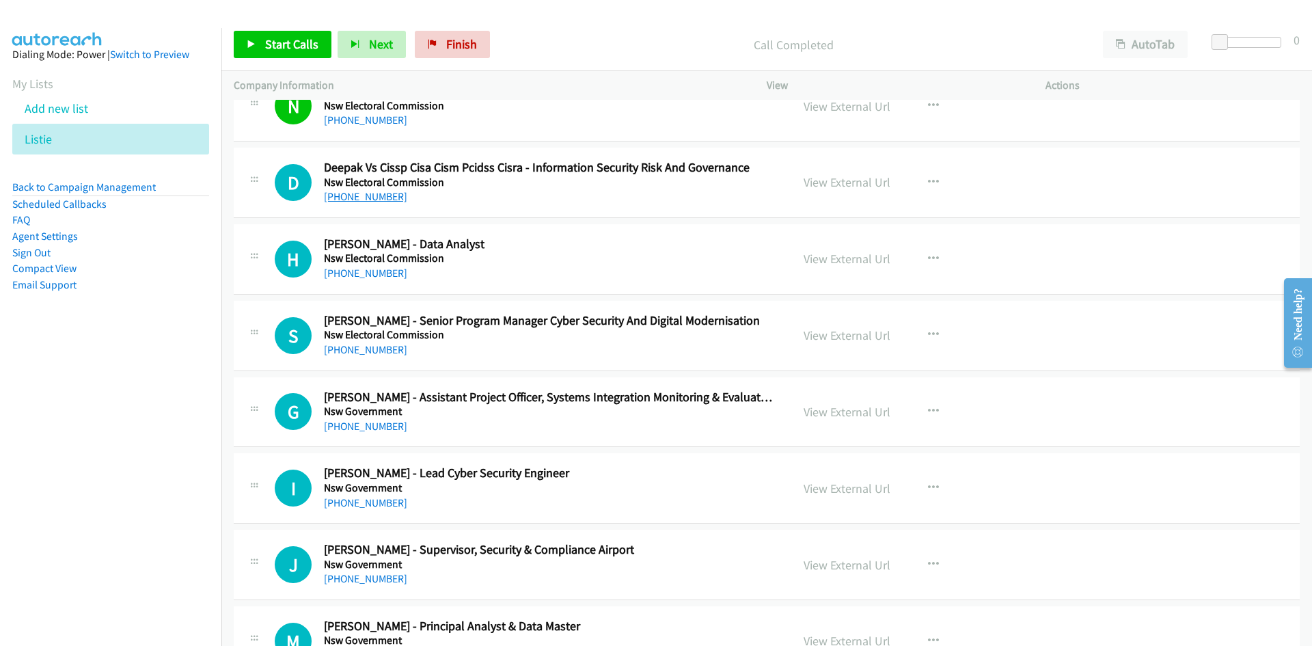
click at [366, 195] on link "+61 424 882 370" at bounding box center [365, 196] width 83 height 13
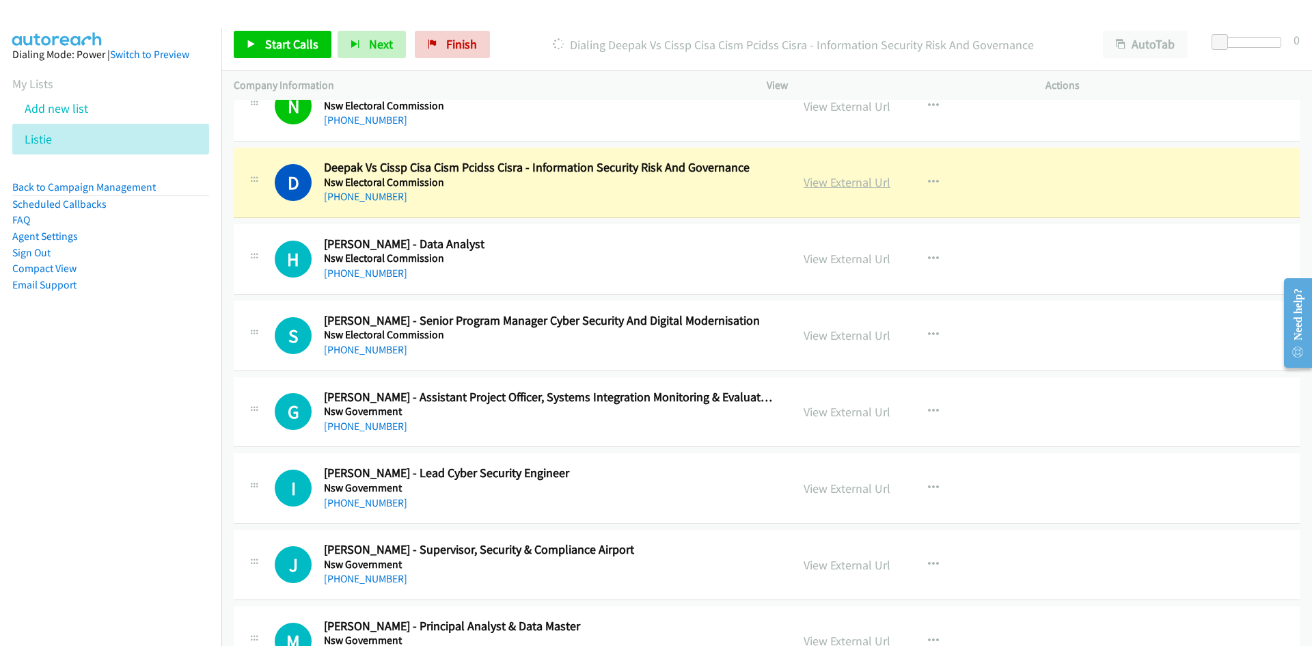
click at [838, 180] on link "View External Url" at bounding box center [847, 182] width 87 height 16
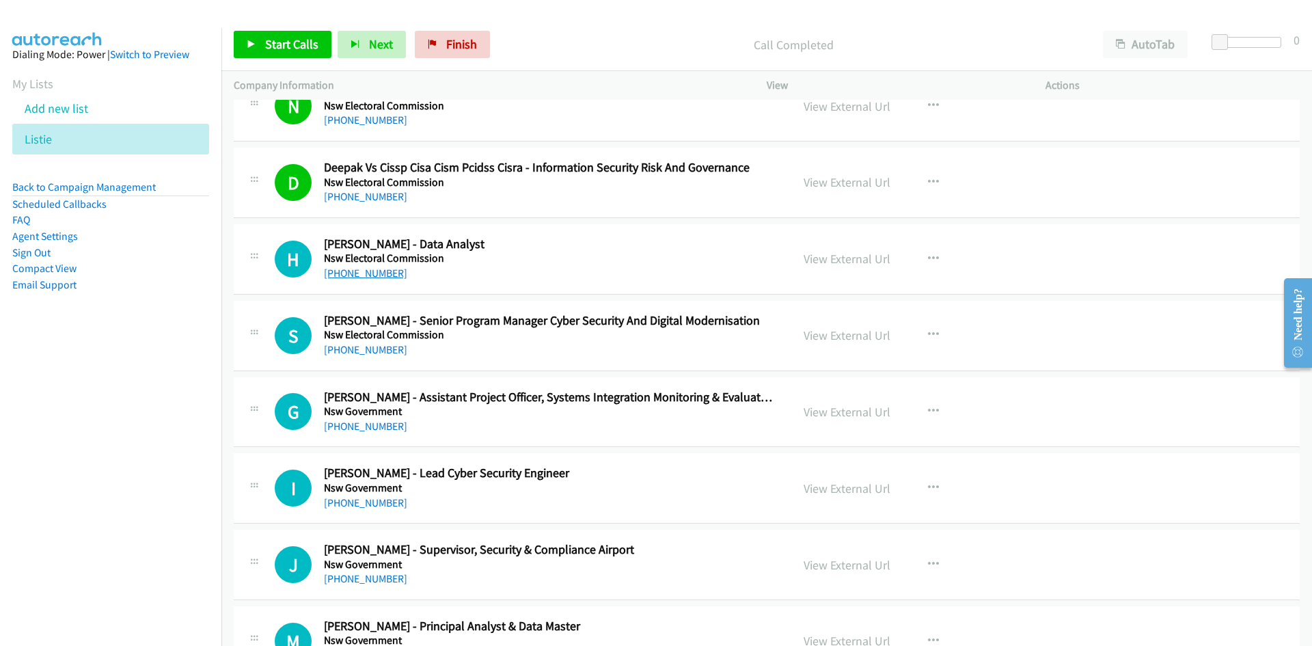
click at [379, 274] on link "+61 404 636 966" at bounding box center [365, 272] width 83 height 13
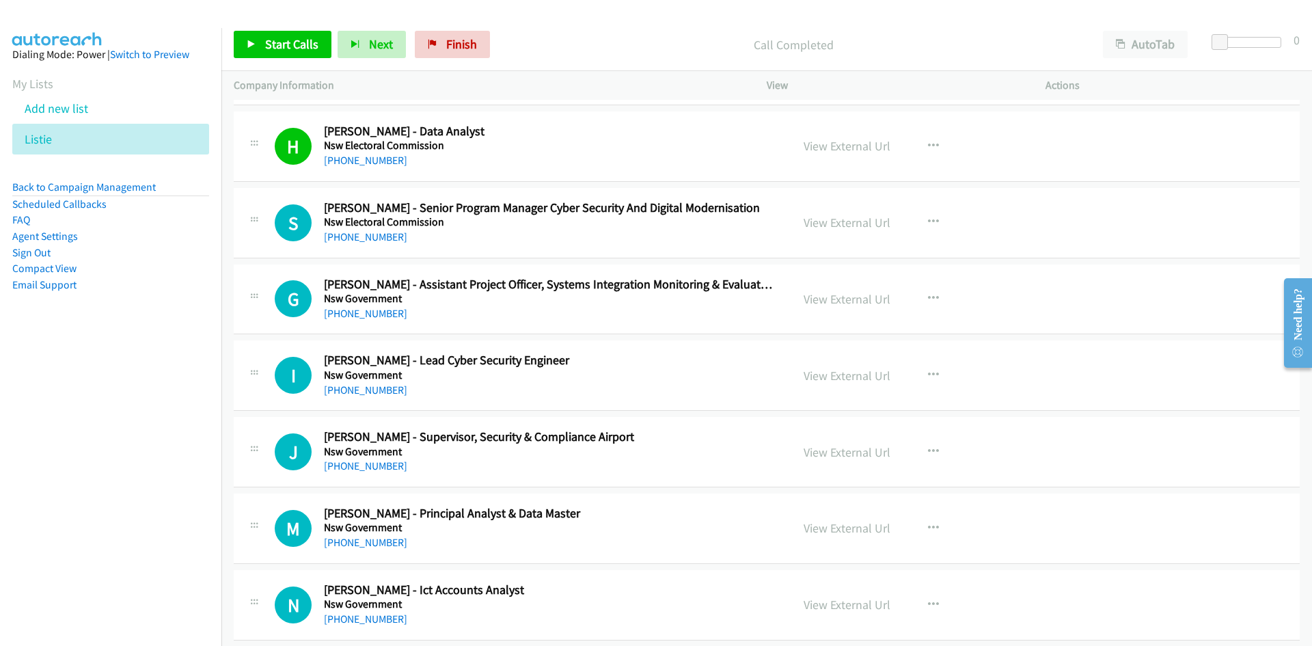
scroll to position [10864, 0]
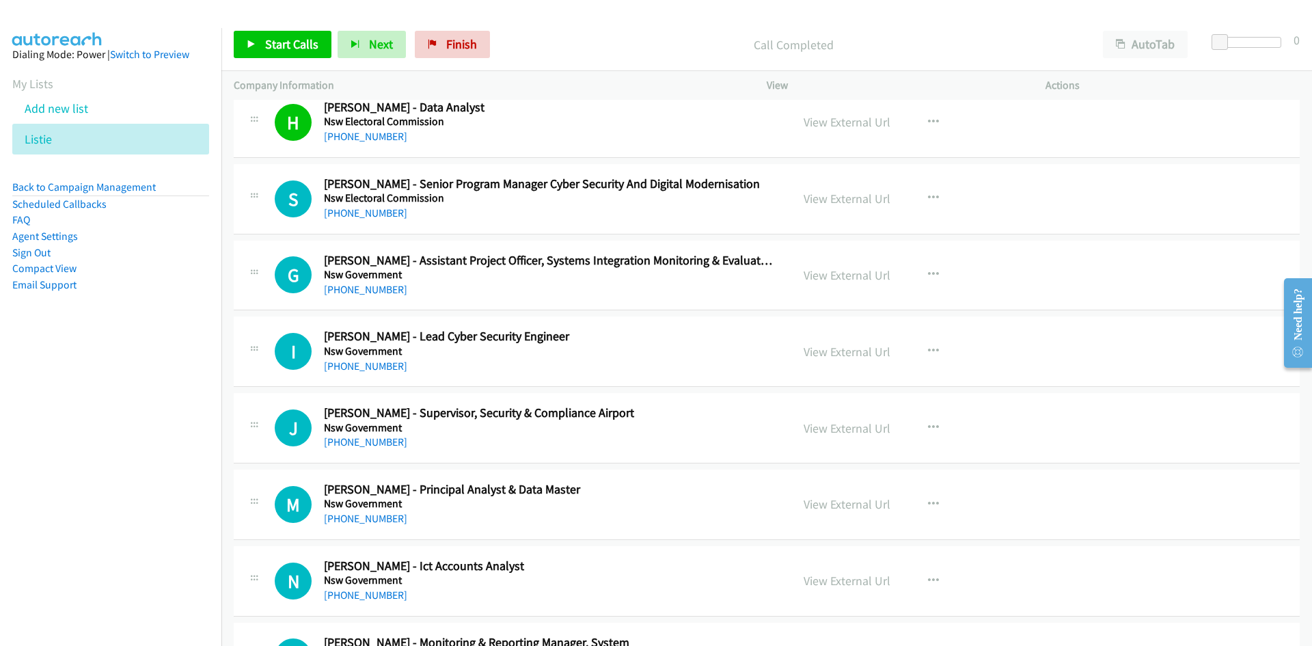
drag, startPoint x: 367, startPoint y: 217, endPoint x: 258, endPoint y: 284, distance: 127.3
click at [367, 217] on link "+61 418 907 228" at bounding box center [365, 212] width 83 height 13
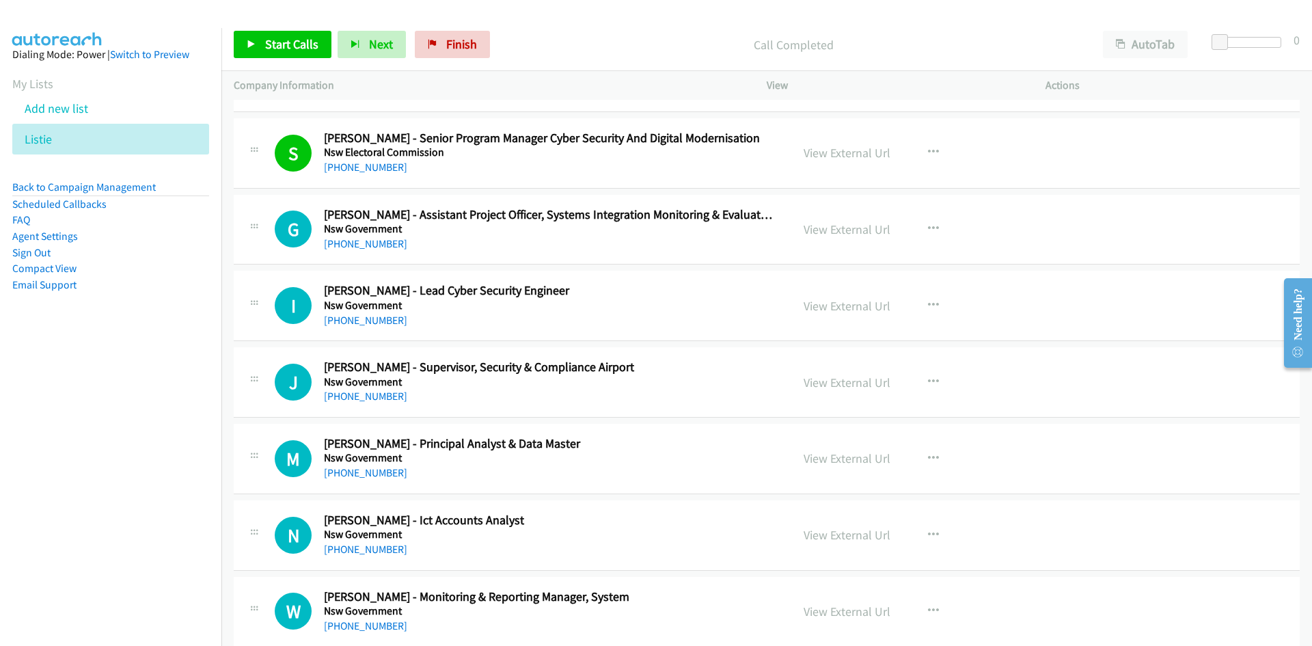
scroll to position [10933, 0]
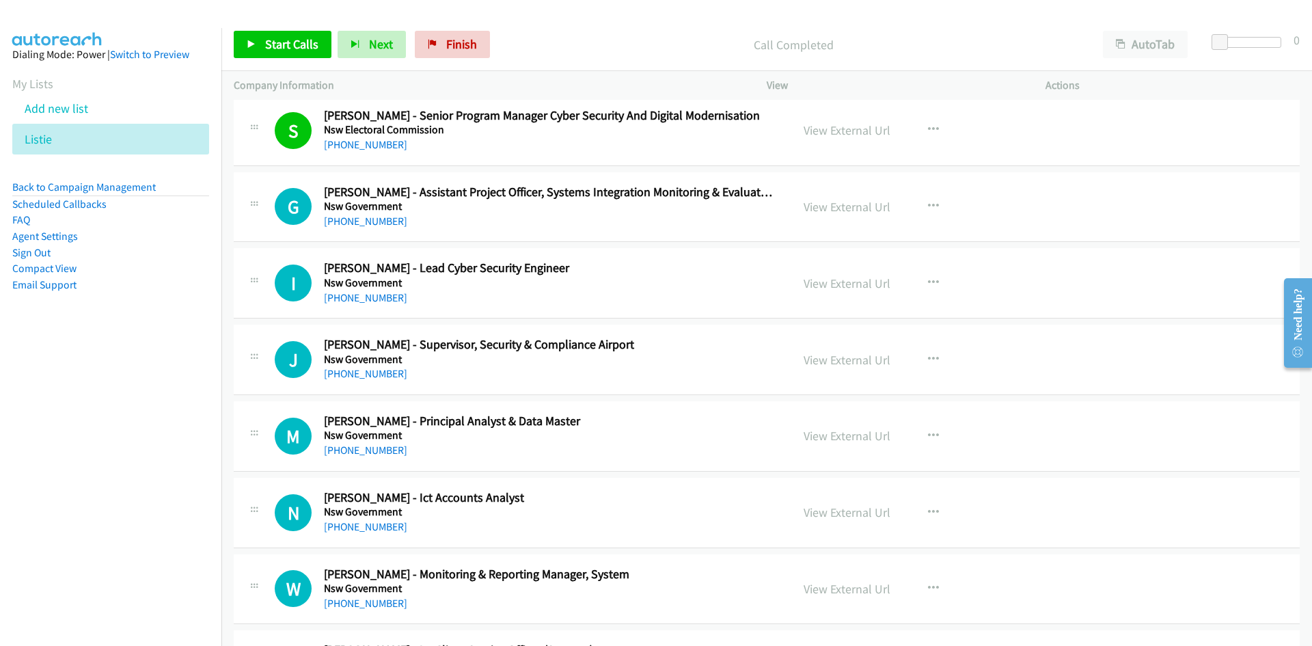
drag, startPoint x: 367, startPoint y: 299, endPoint x: 161, endPoint y: 385, distance: 223.6
click at [347, 299] on link "+61 2 6245 9650" at bounding box center [365, 297] width 83 height 13
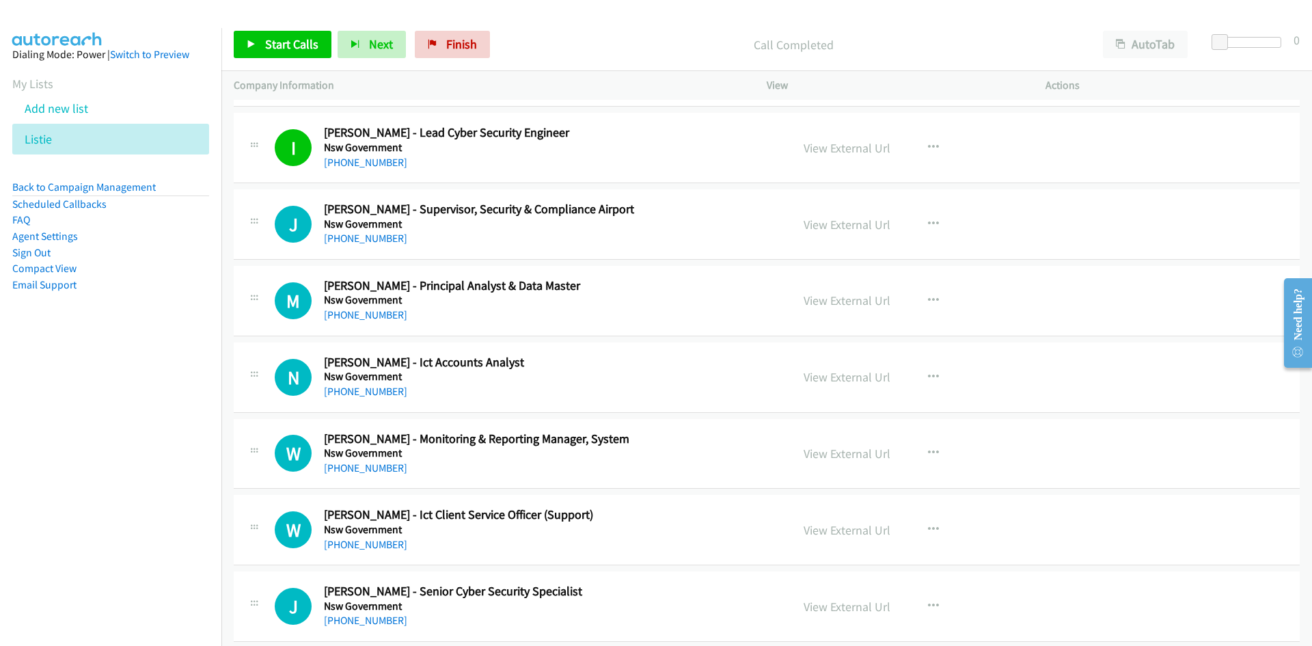
scroll to position [11069, 0]
drag, startPoint x: 383, startPoint y: 308, endPoint x: 297, endPoint y: 337, distance: 90.8
click at [383, 308] on link "+61 2 8633 1051" at bounding box center [365, 313] width 83 height 13
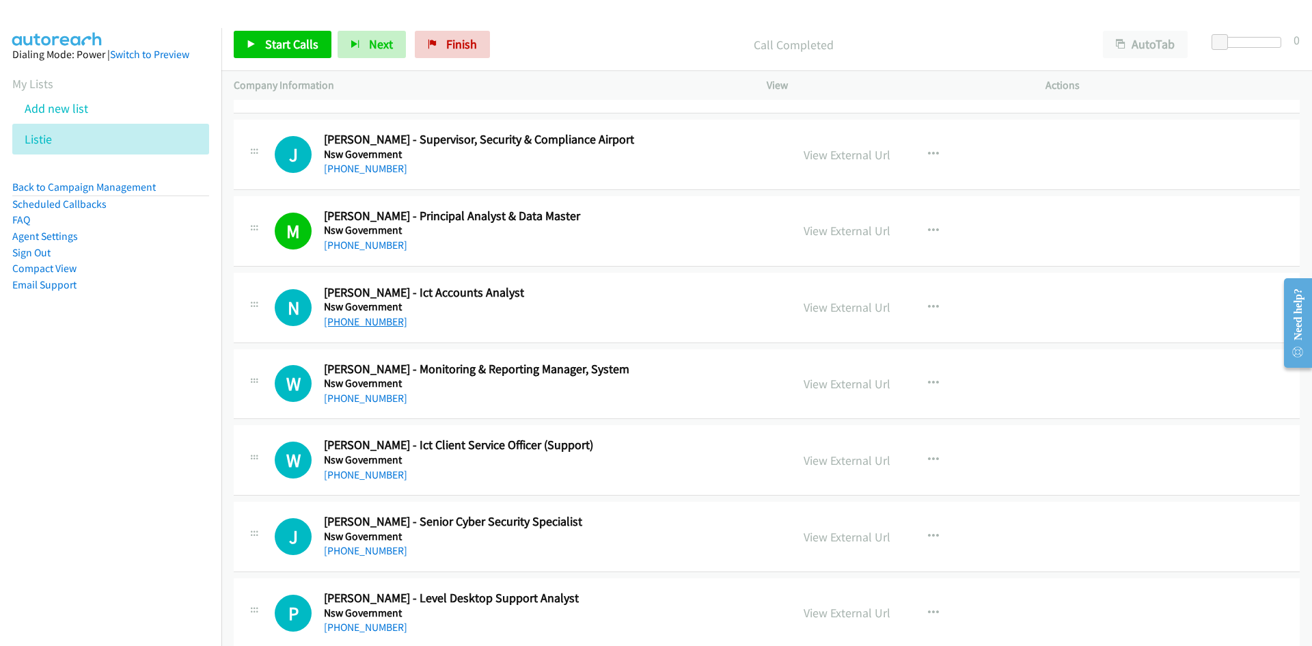
click at [351, 318] on link "+61 2 8688 7667" at bounding box center [365, 321] width 83 height 13
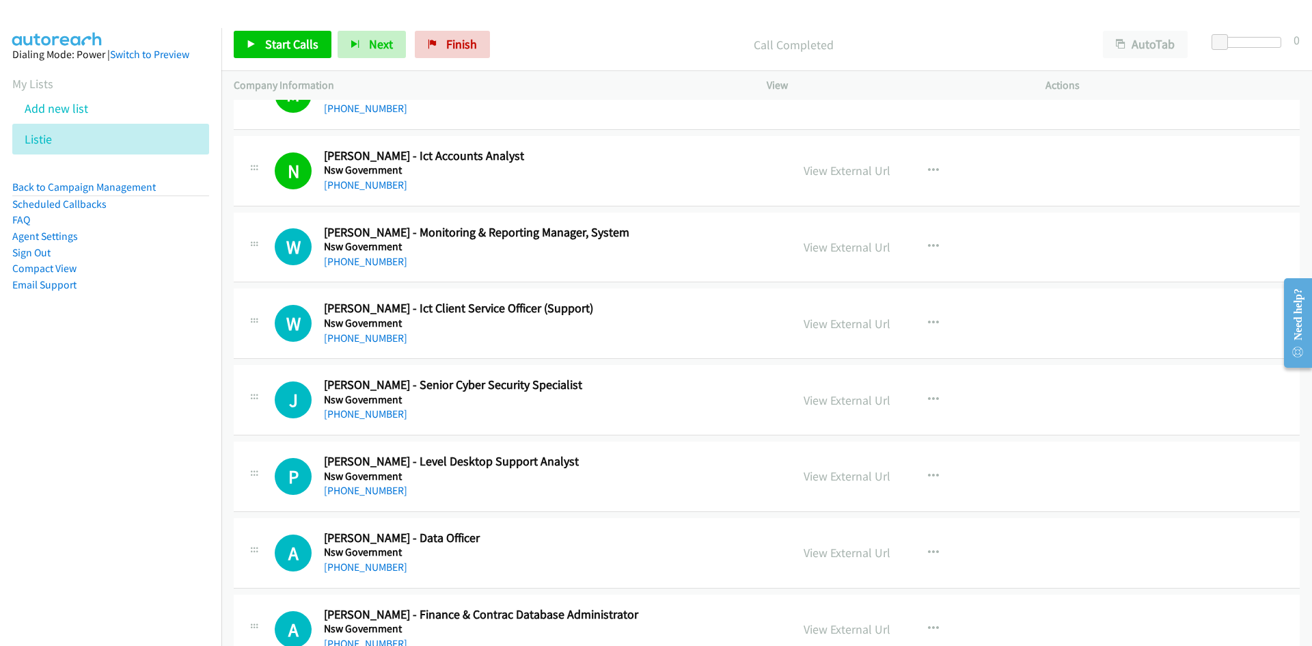
scroll to position [11343, 0]
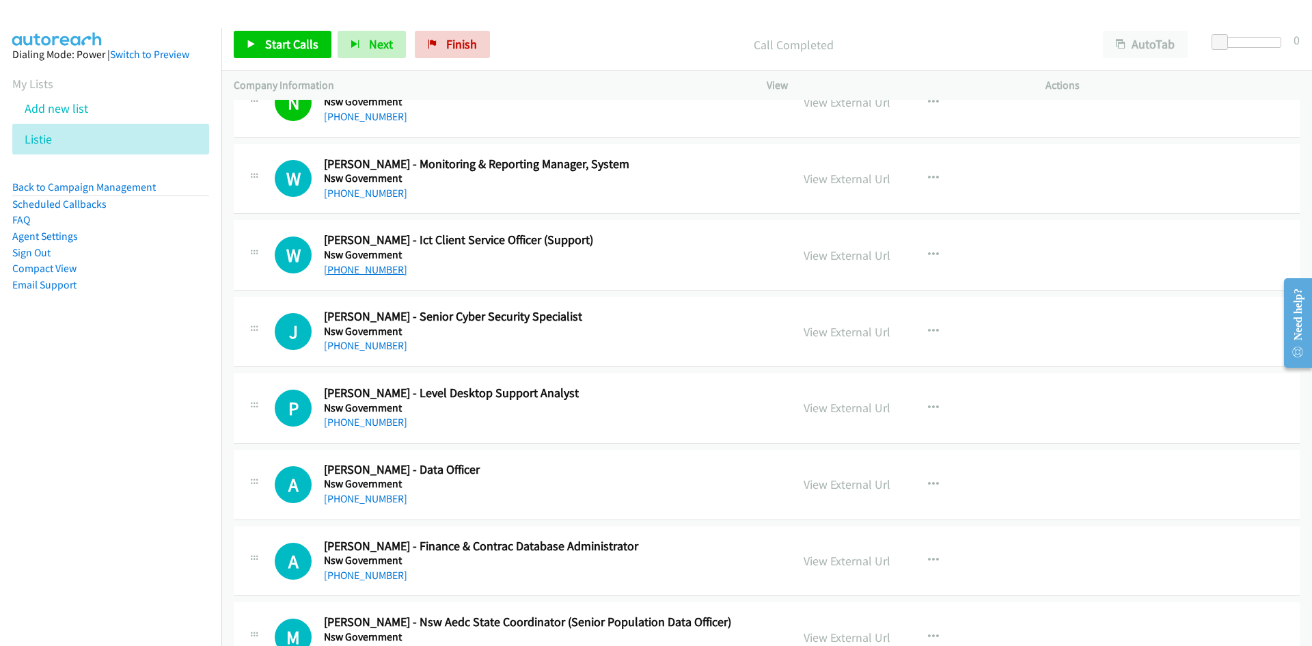
click at [340, 271] on link "+61 2 7544 7918" at bounding box center [365, 269] width 83 height 13
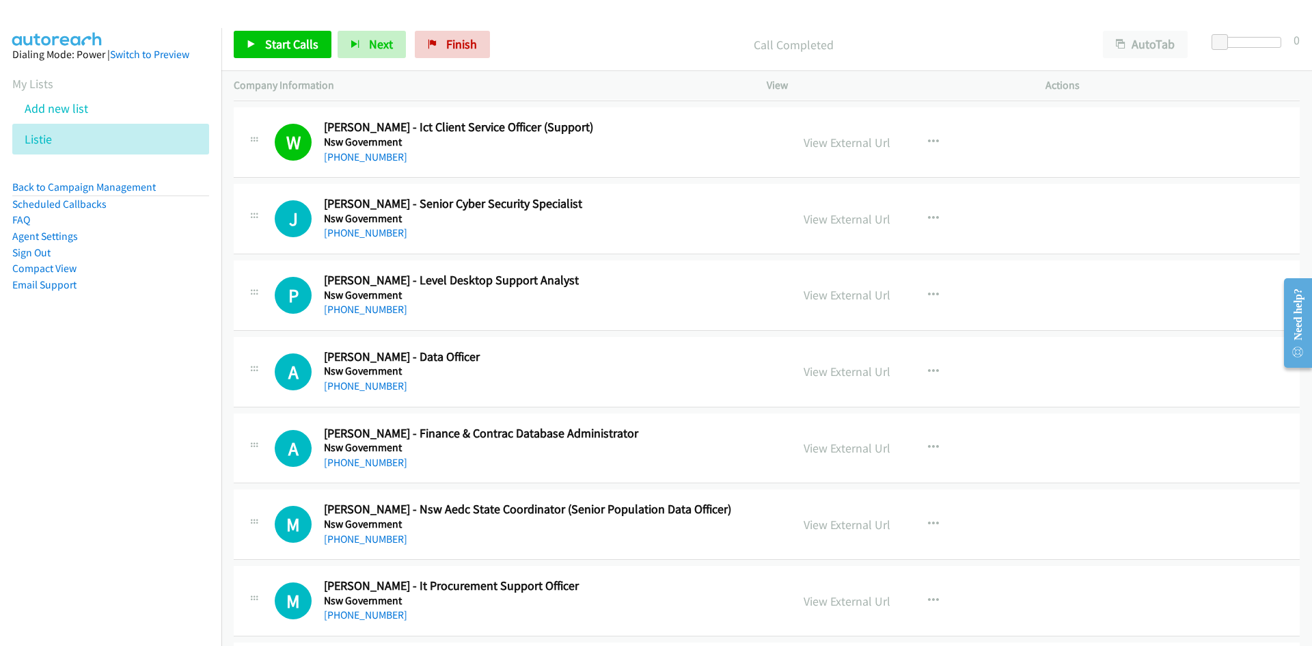
scroll to position [11479, 0]
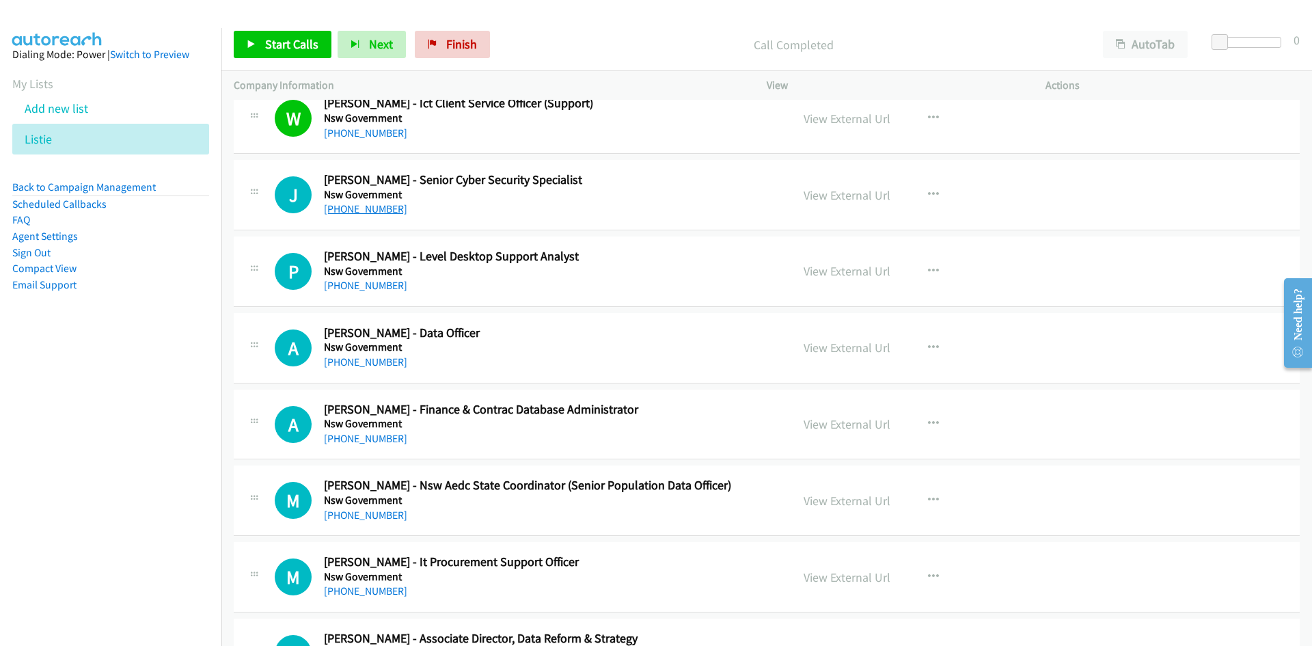
click at [367, 207] on link "+61 2 9796 5400" at bounding box center [365, 208] width 83 height 13
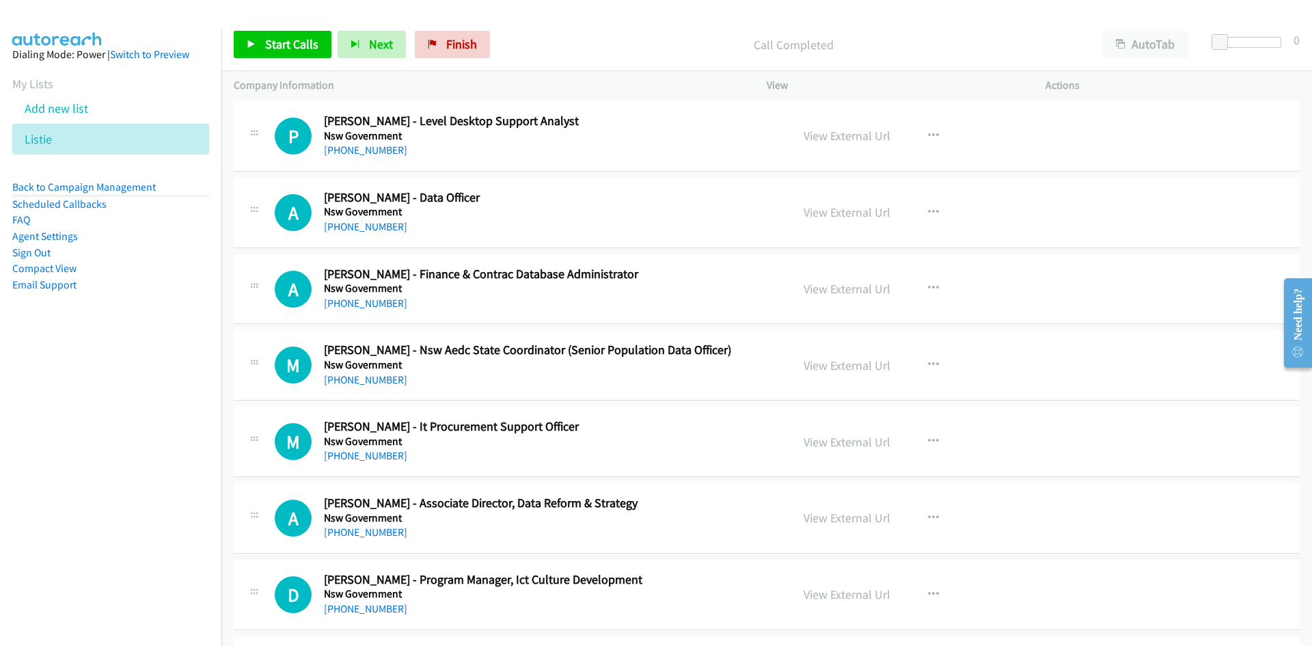
scroll to position [11616, 0]
drag, startPoint x: 381, startPoint y: 147, endPoint x: 260, endPoint y: 177, distance: 125.3
drag, startPoint x: 345, startPoint y: 150, endPoint x: 317, endPoint y: 154, distance: 28.4
click at [368, 141] on div "+61 2 9685 3001" at bounding box center [549, 149] width 450 height 16
click at [367, 145] on link "+61 2 9685 3001" at bounding box center [365, 148] width 83 height 13
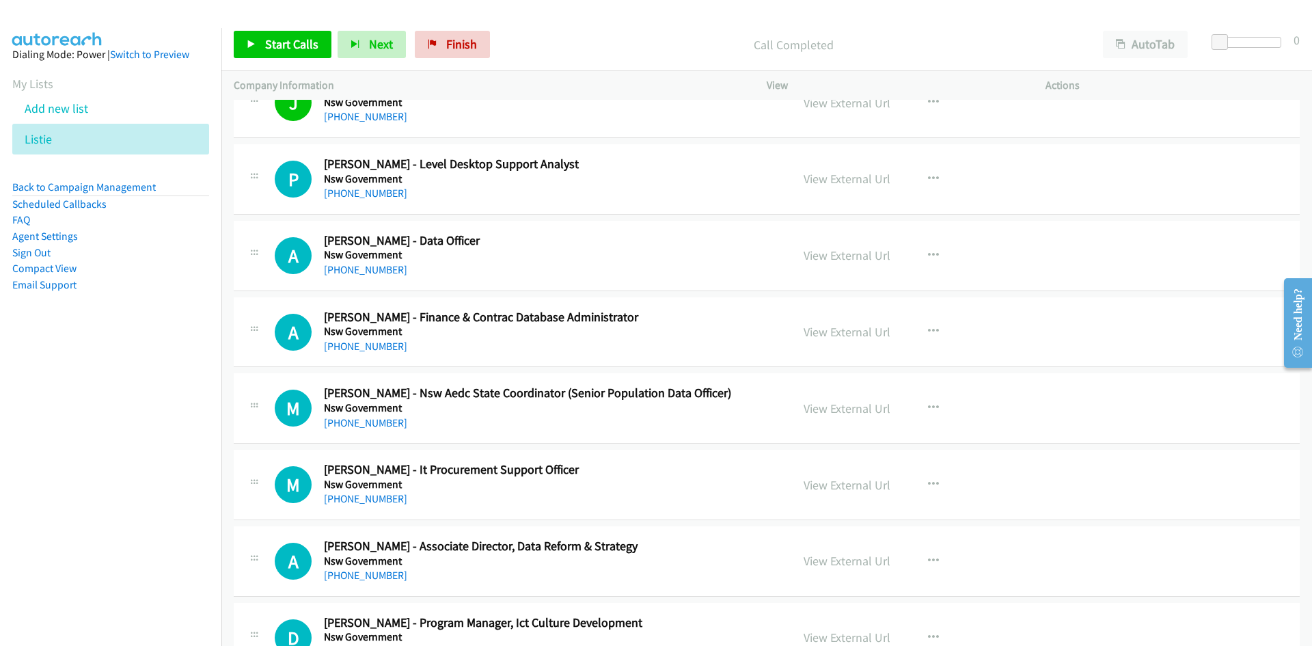
scroll to position [11548, 0]
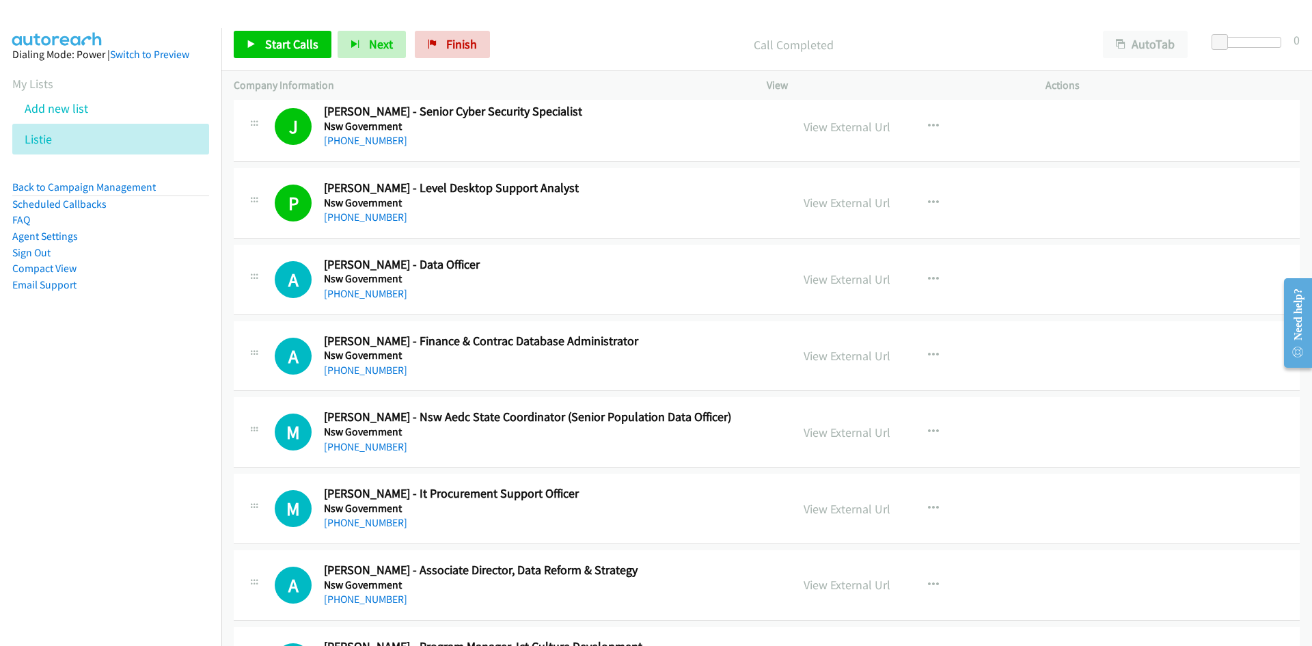
drag, startPoint x: 371, startPoint y: 297, endPoint x: 151, endPoint y: 376, distance: 233.6
click at [371, 297] on link "+61 2 6023 8206" at bounding box center [365, 293] width 83 height 13
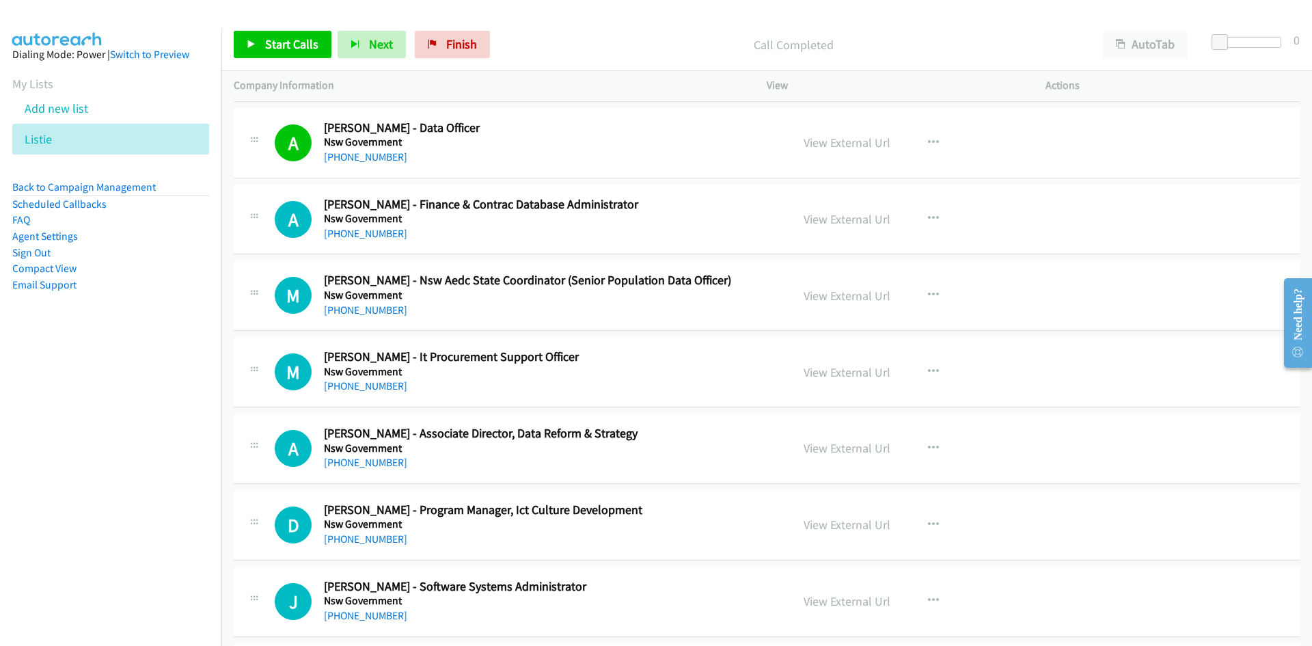
scroll to position [11753, 0]
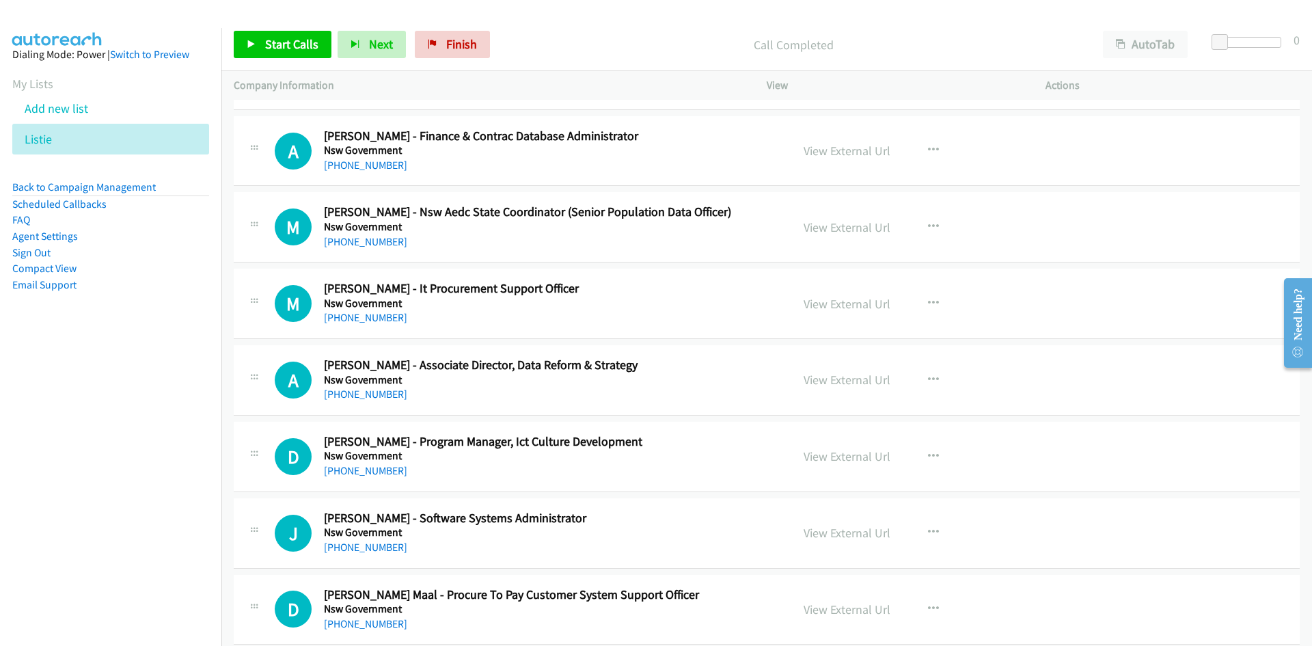
drag, startPoint x: 380, startPoint y: 316, endPoint x: 295, endPoint y: 331, distance: 85.9
click at [380, 316] on link "+61 2 9228 3631" at bounding box center [365, 317] width 83 height 13
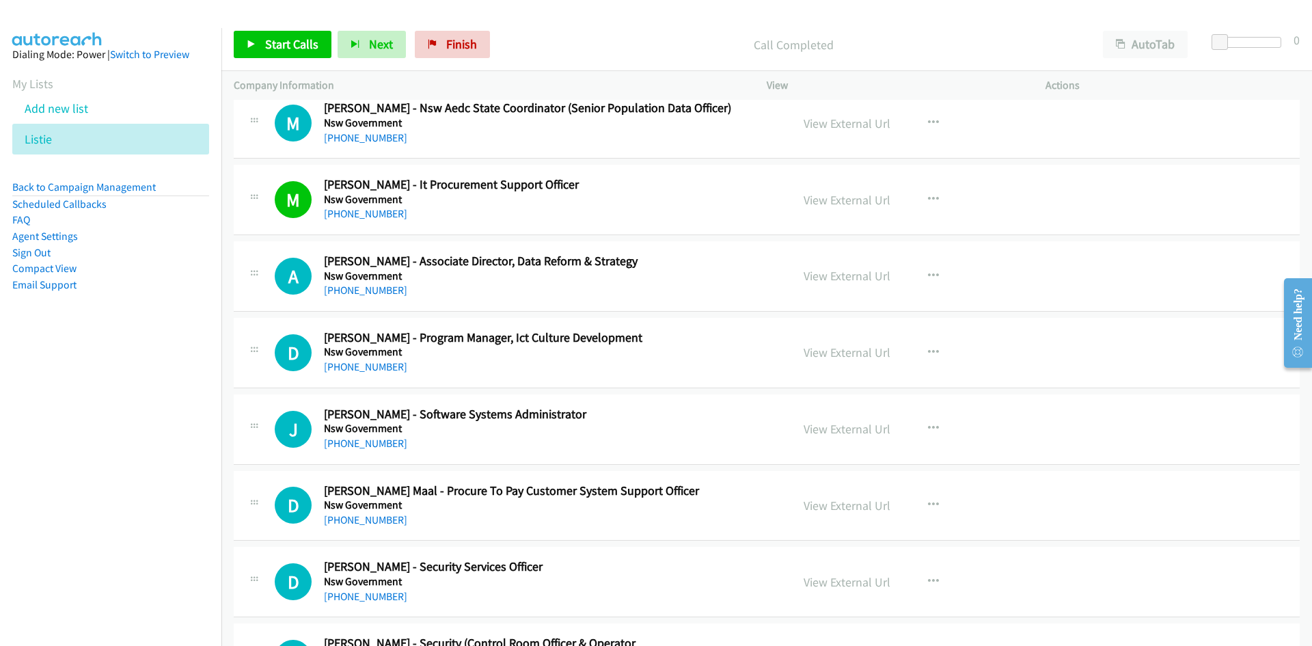
scroll to position [11889, 0]
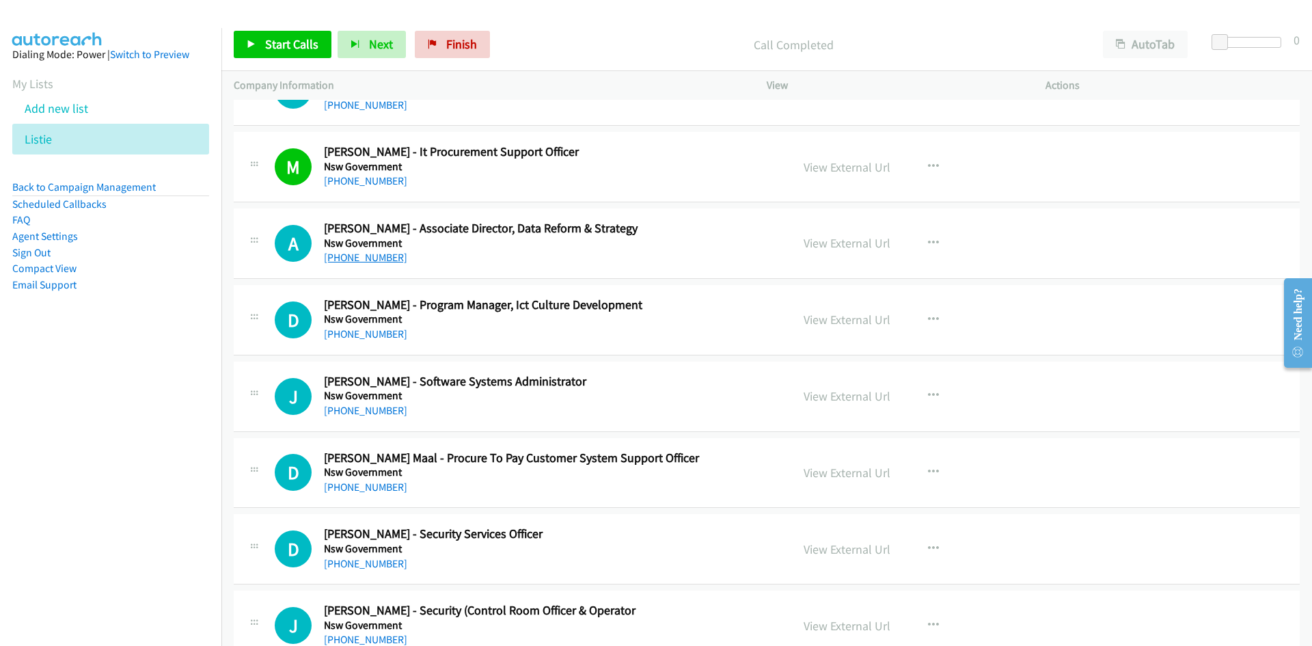
click at [364, 256] on link "+61 2 8275 1102" at bounding box center [365, 257] width 83 height 13
drag, startPoint x: 383, startPoint y: 336, endPoint x: 116, endPoint y: 387, distance: 272.0
click at [383, 336] on link "+61 2 9219 1975" at bounding box center [365, 333] width 83 height 13
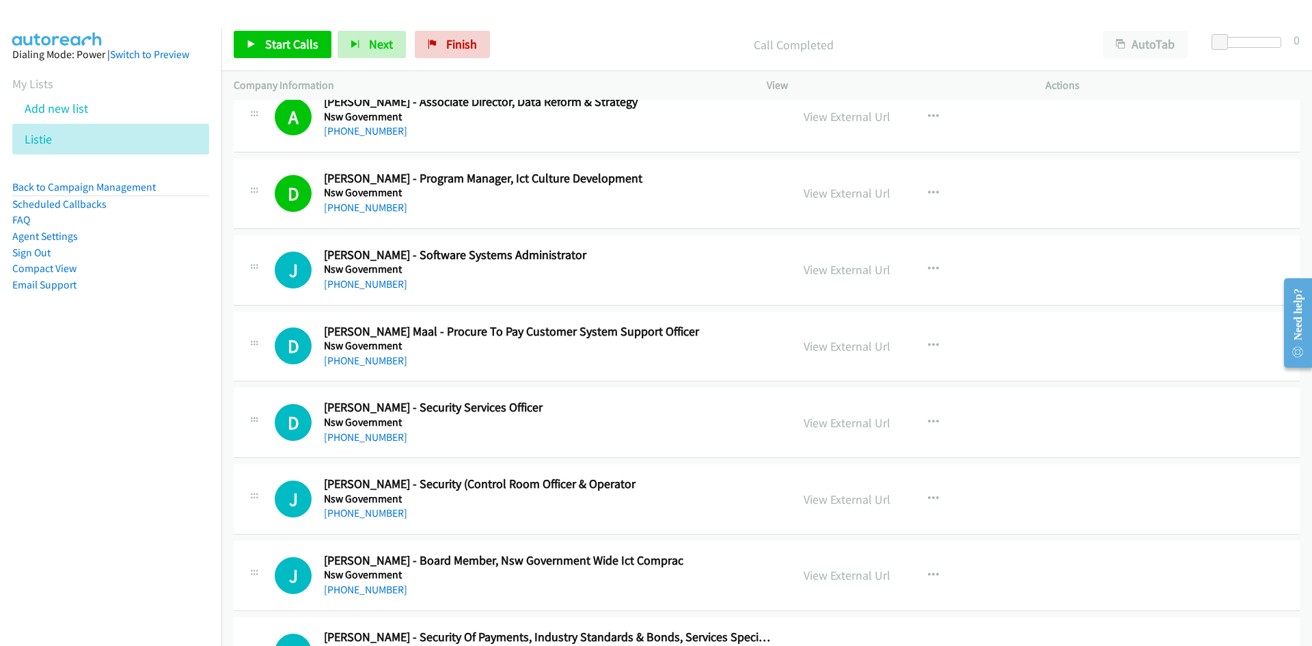
scroll to position [12026, 0]
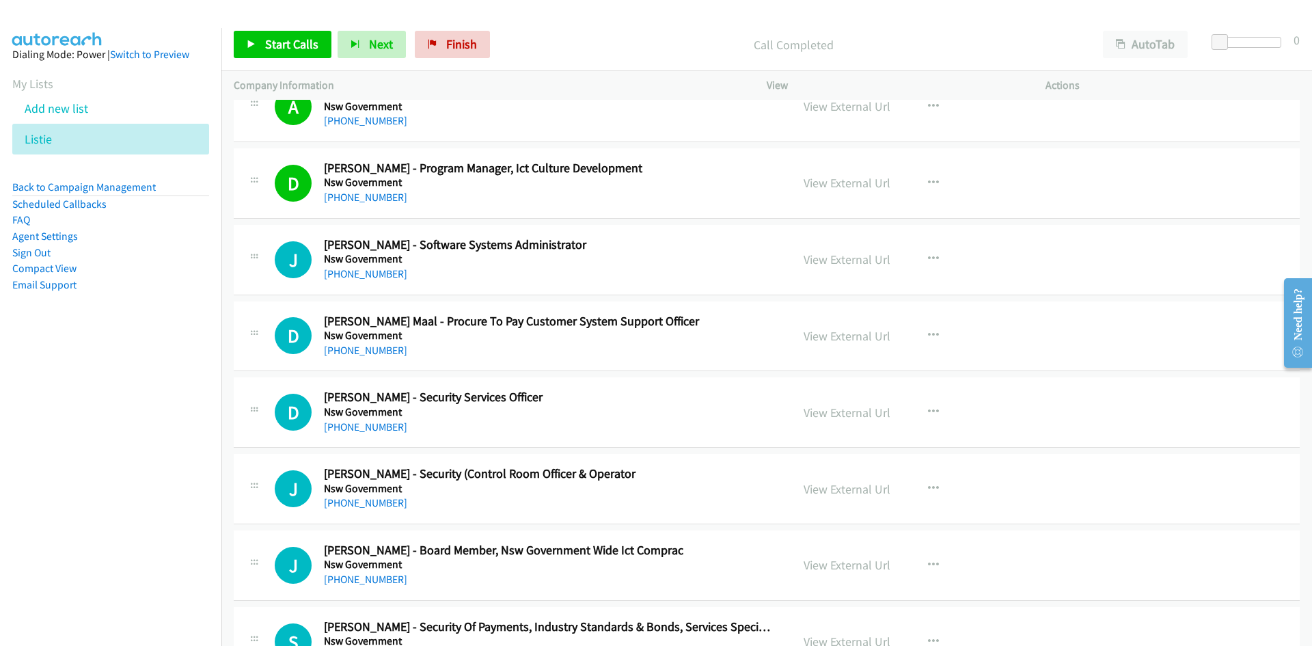
drag, startPoint x: 394, startPoint y: 269, endPoint x: 329, endPoint y: 301, distance: 72.1
click at [394, 269] on link "+61 2 8522 7815" at bounding box center [365, 273] width 83 height 13
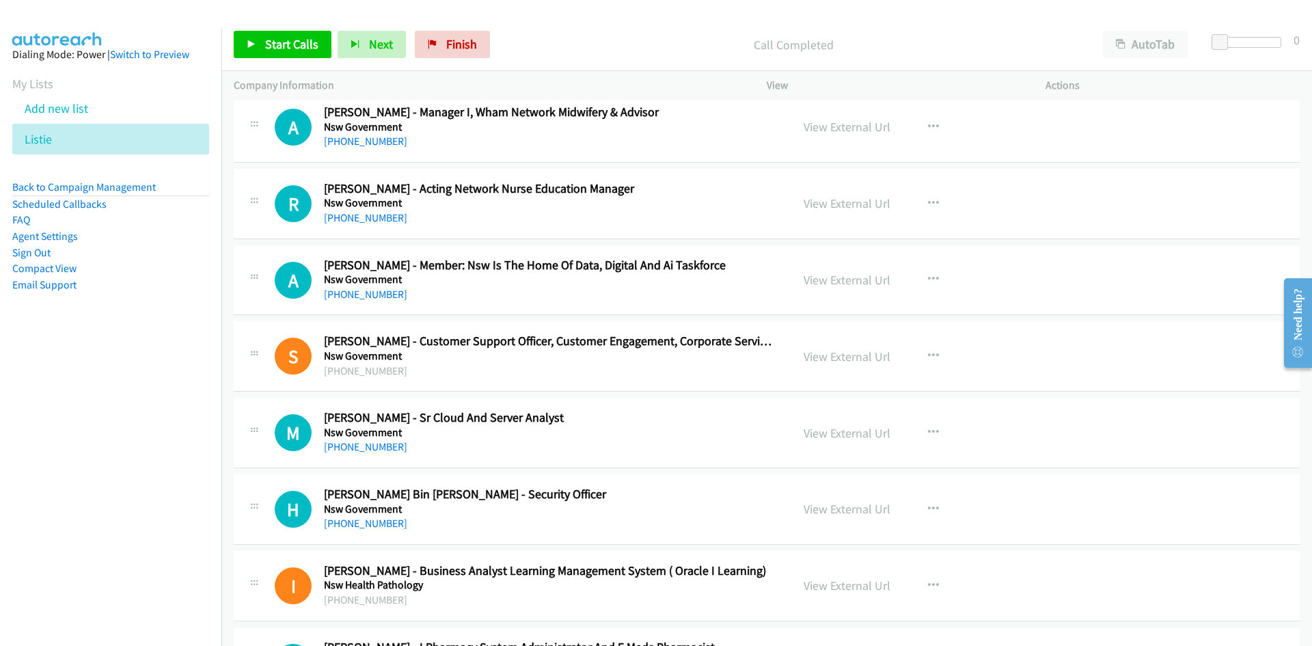
scroll to position [12914, 0]
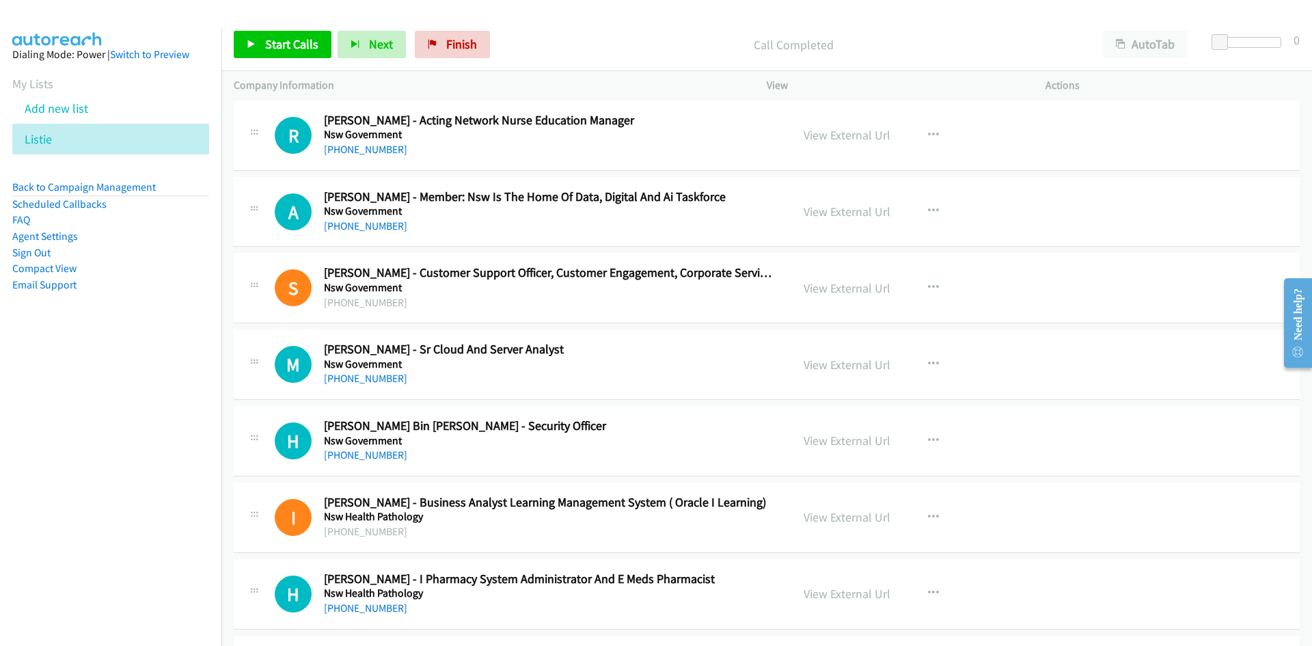
drag, startPoint x: 352, startPoint y: 376, endPoint x: 198, endPoint y: 462, distance: 175.9
click at [352, 376] on link "+61 466 534 883" at bounding box center [365, 378] width 83 height 13
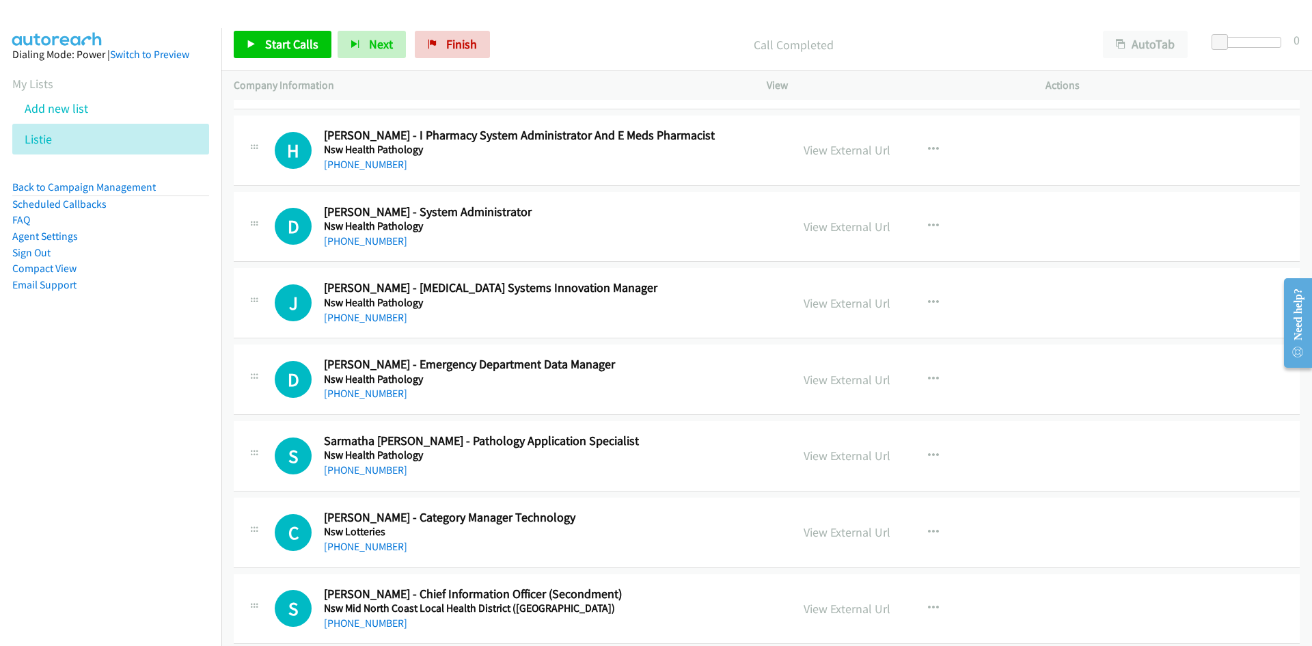
scroll to position [13256, 0]
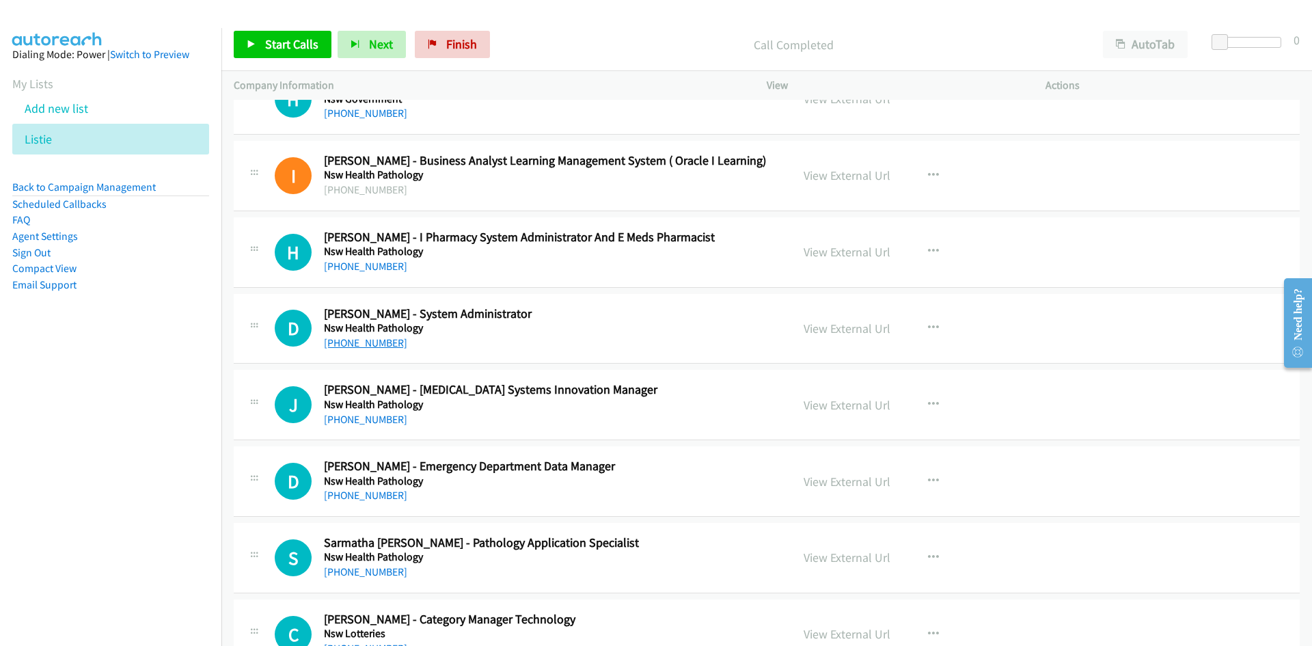
click at [364, 347] on link "+61 2 8877 5292" at bounding box center [365, 342] width 83 height 13
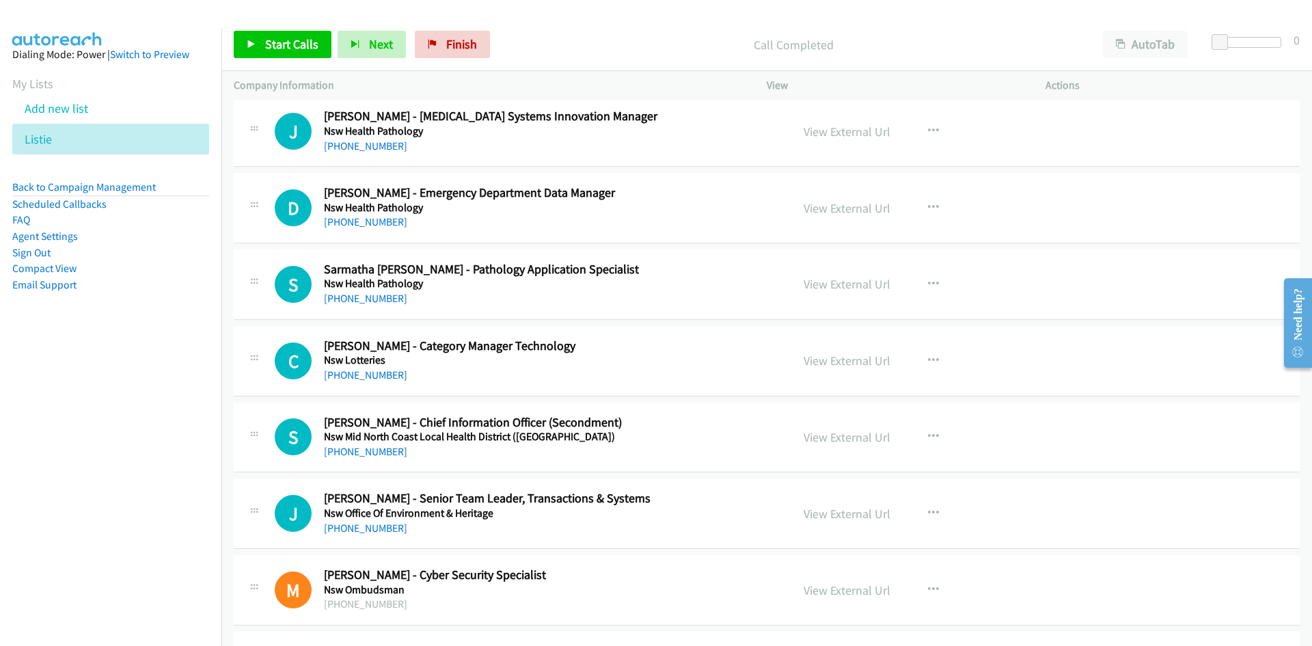
scroll to position [13598, 0]
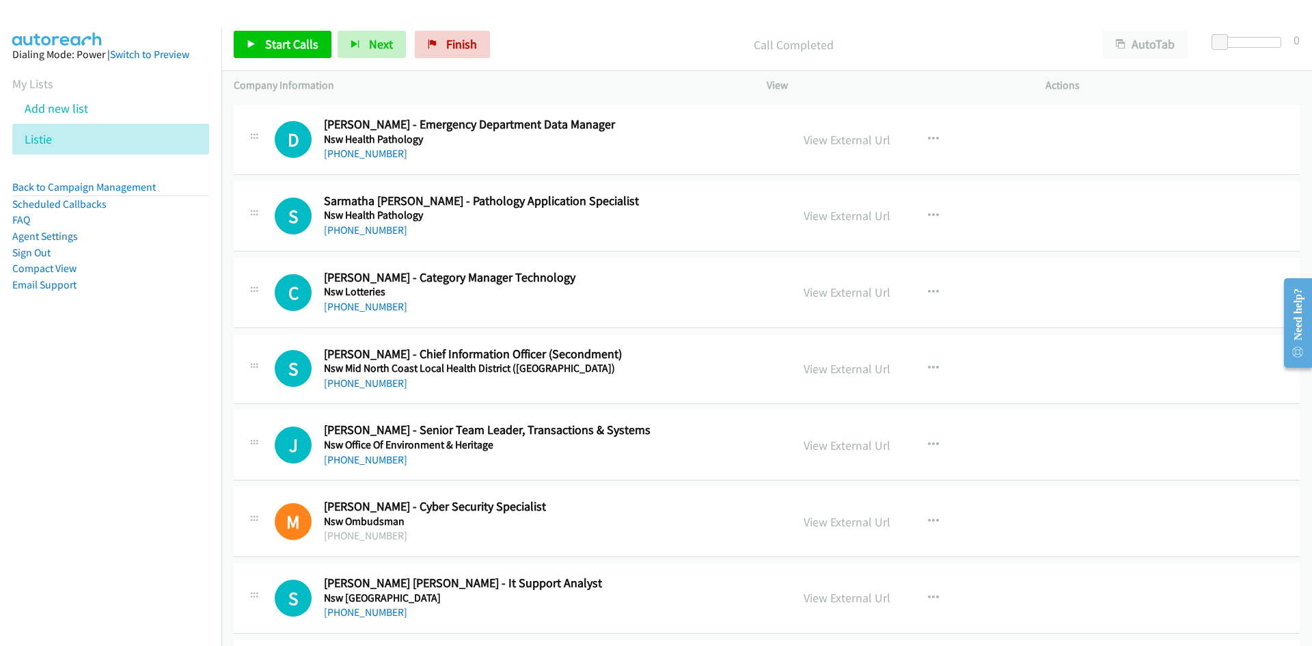
drag, startPoint x: 358, startPoint y: 307, endPoint x: 242, endPoint y: 327, distance: 118.0
click at [358, 307] on link "+61 2 8121 3300" at bounding box center [365, 306] width 83 height 13
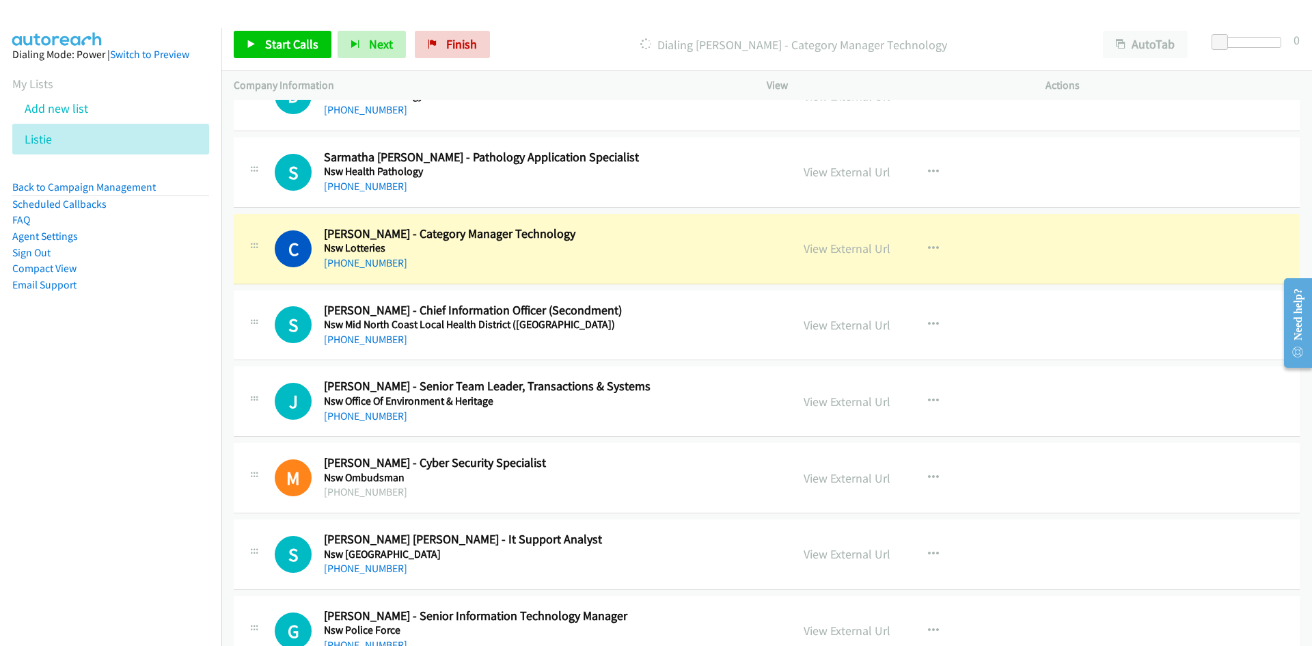
scroll to position [13666, 0]
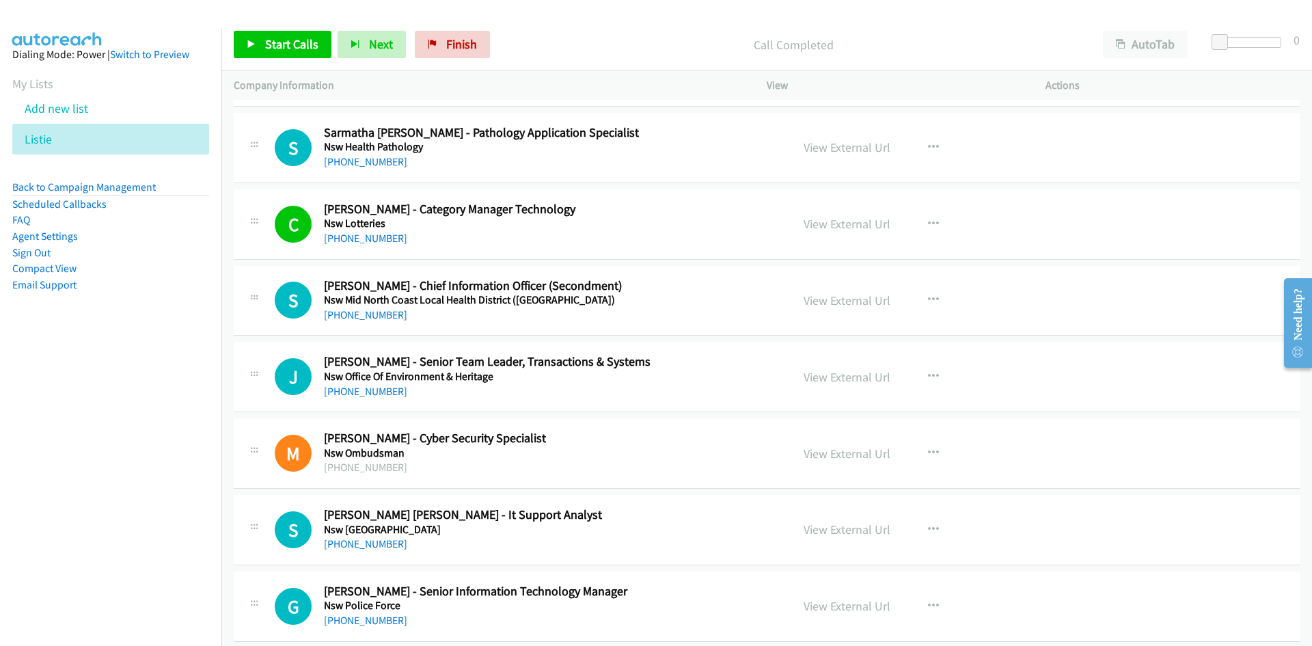
drag, startPoint x: 359, startPoint y: 316, endPoint x: 249, endPoint y: 335, distance: 111.7
click at [359, 316] on link "+61 438 204 640" at bounding box center [365, 314] width 83 height 13
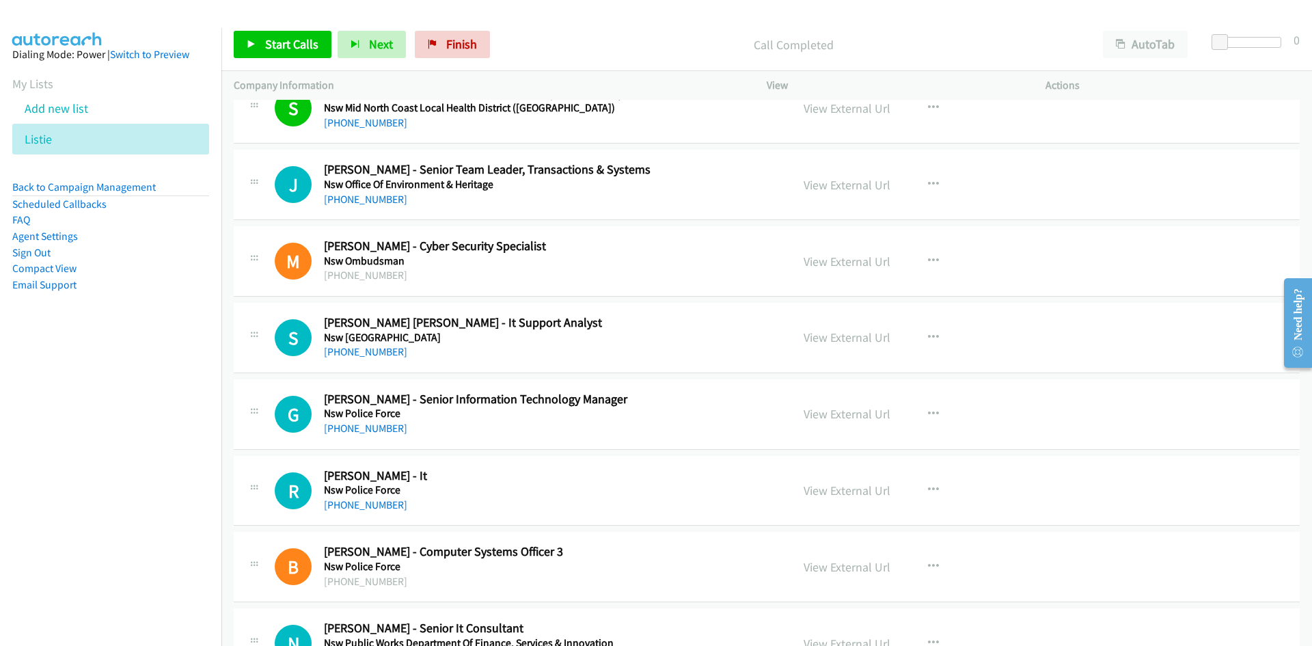
scroll to position [13871, 0]
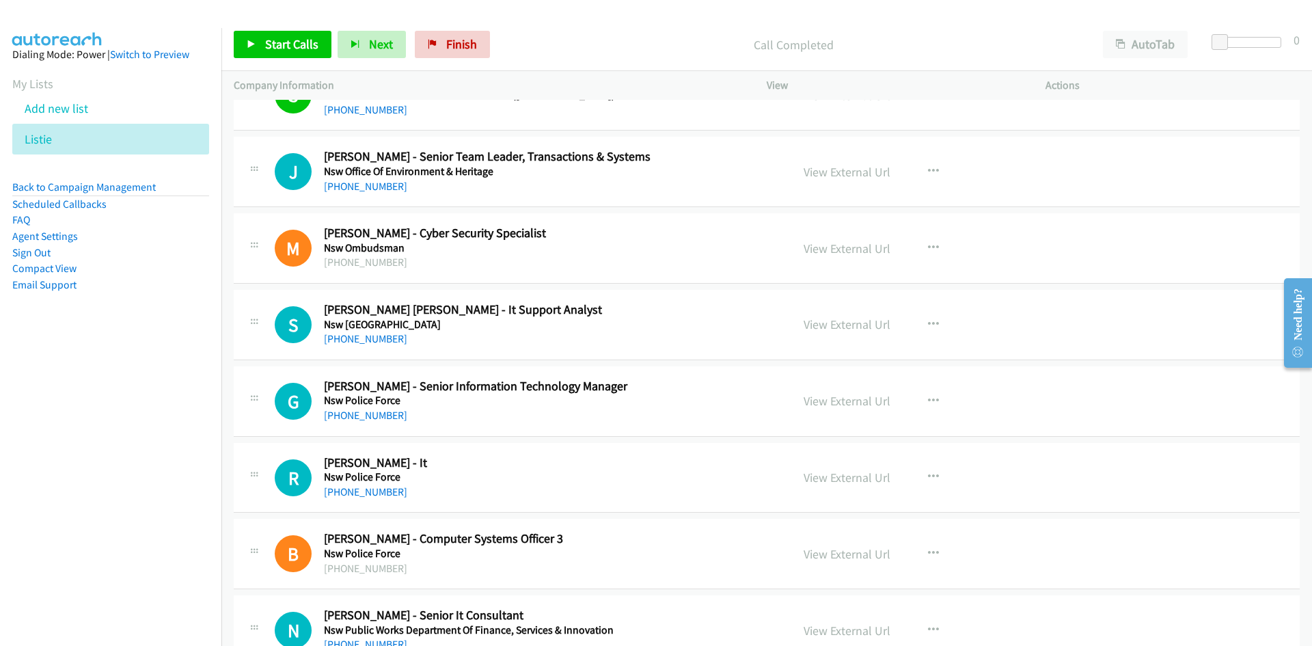
drag, startPoint x: 352, startPoint y: 344, endPoint x: 299, endPoint y: 398, distance: 76.3
click at [352, 344] on link "+61 452 451 986" at bounding box center [365, 338] width 83 height 13
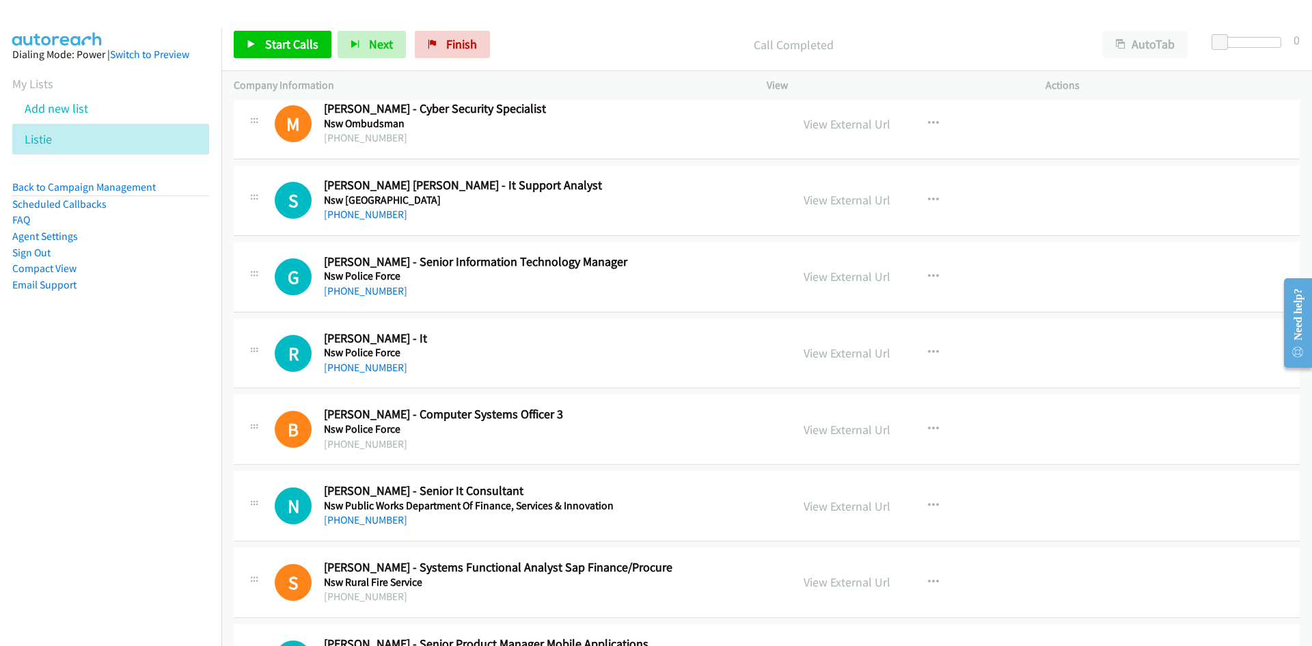
scroll to position [14008, 0]
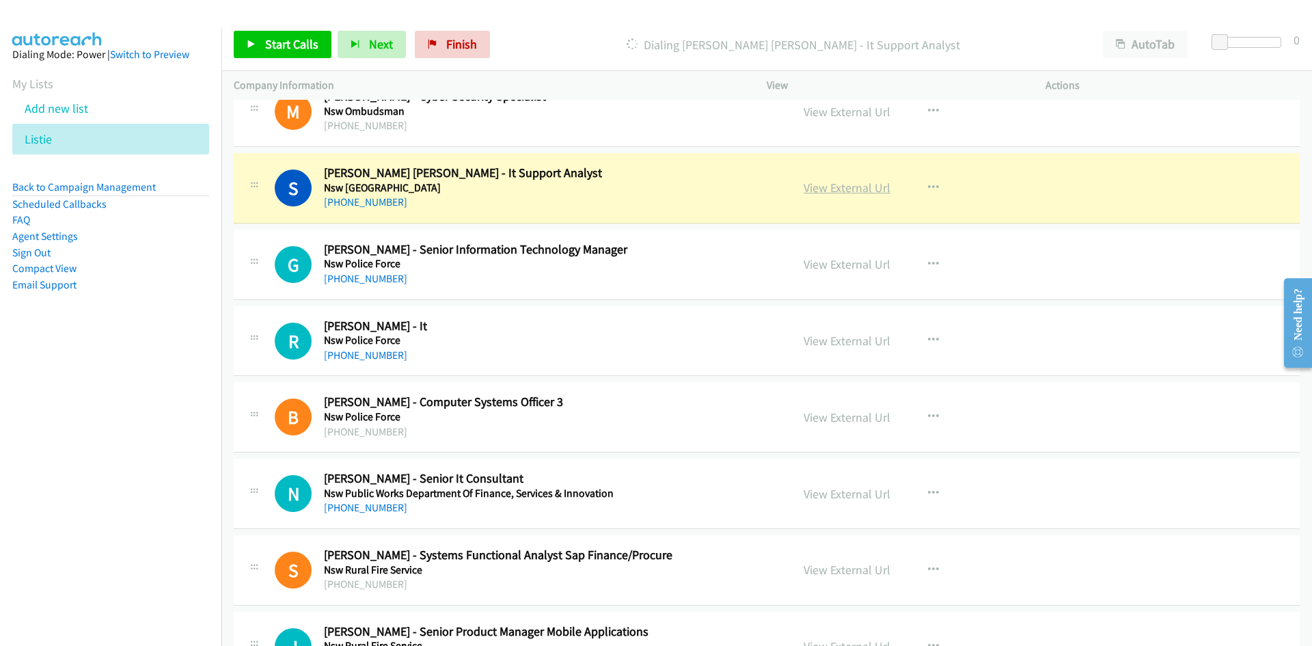
click at [847, 187] on link "View External Url" at bounding box center [847, 188] width 87 height 16
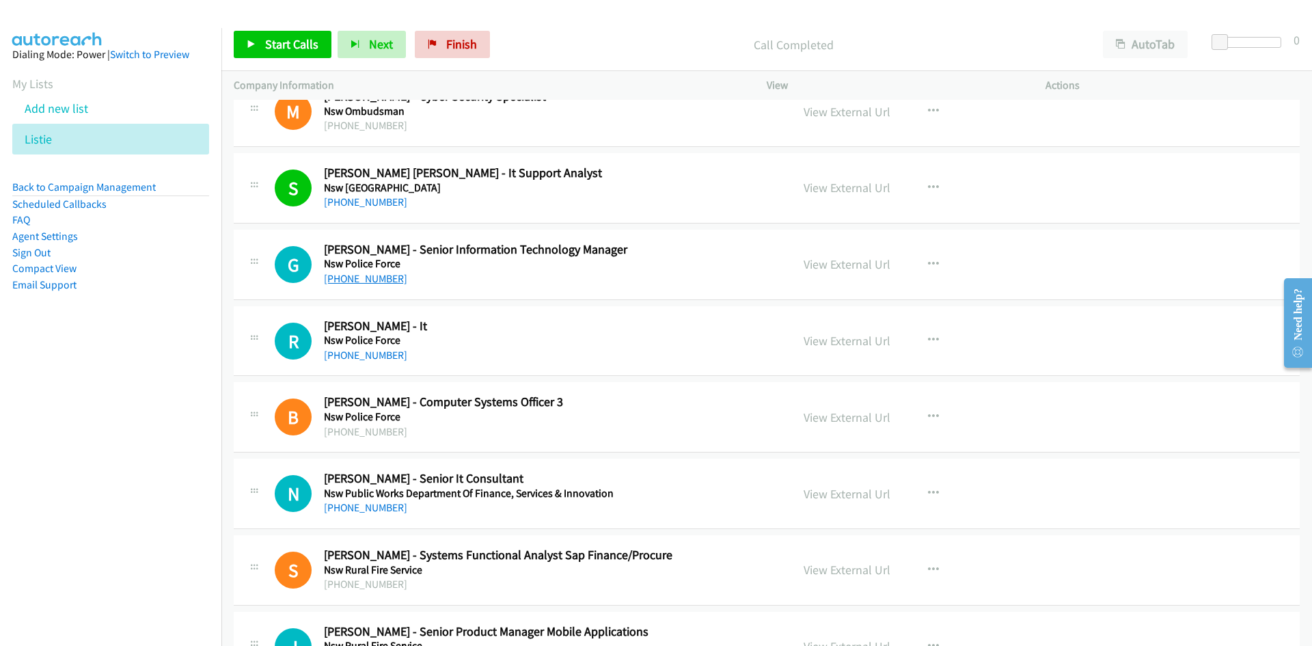
click at [339, 277] on link "+61 439 403 750" at bounding box center [365, 278] width 83 height 13
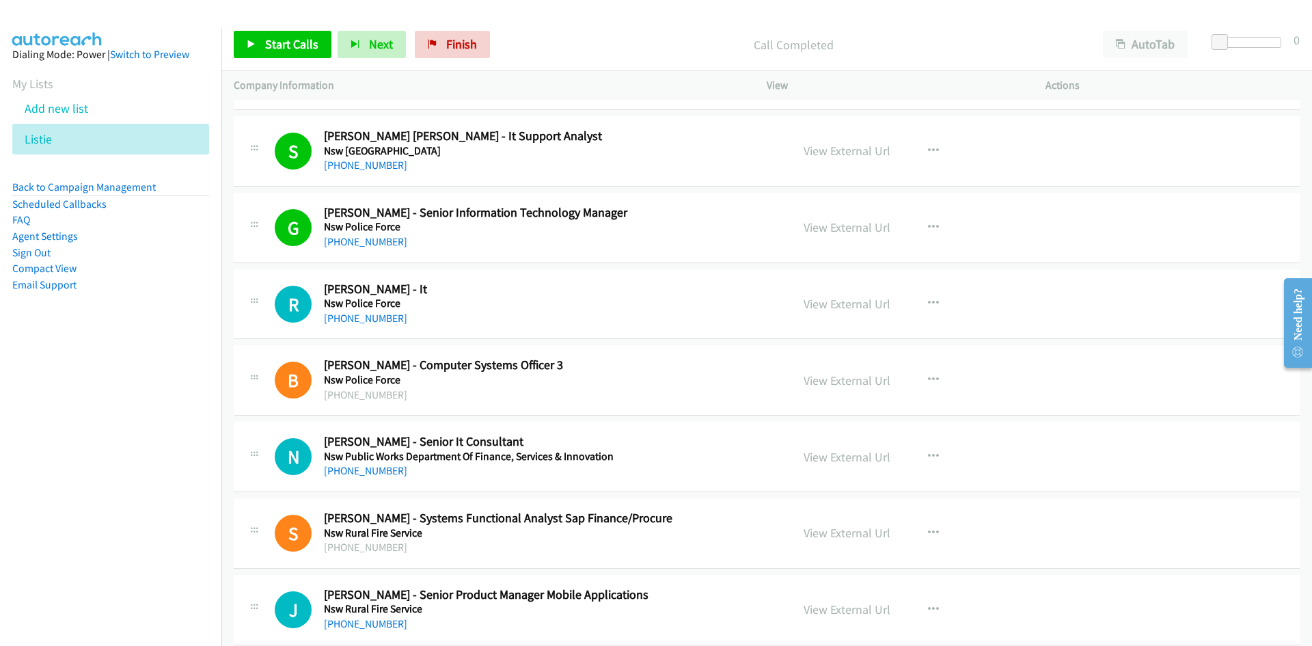
scroll to position [14064, 0]
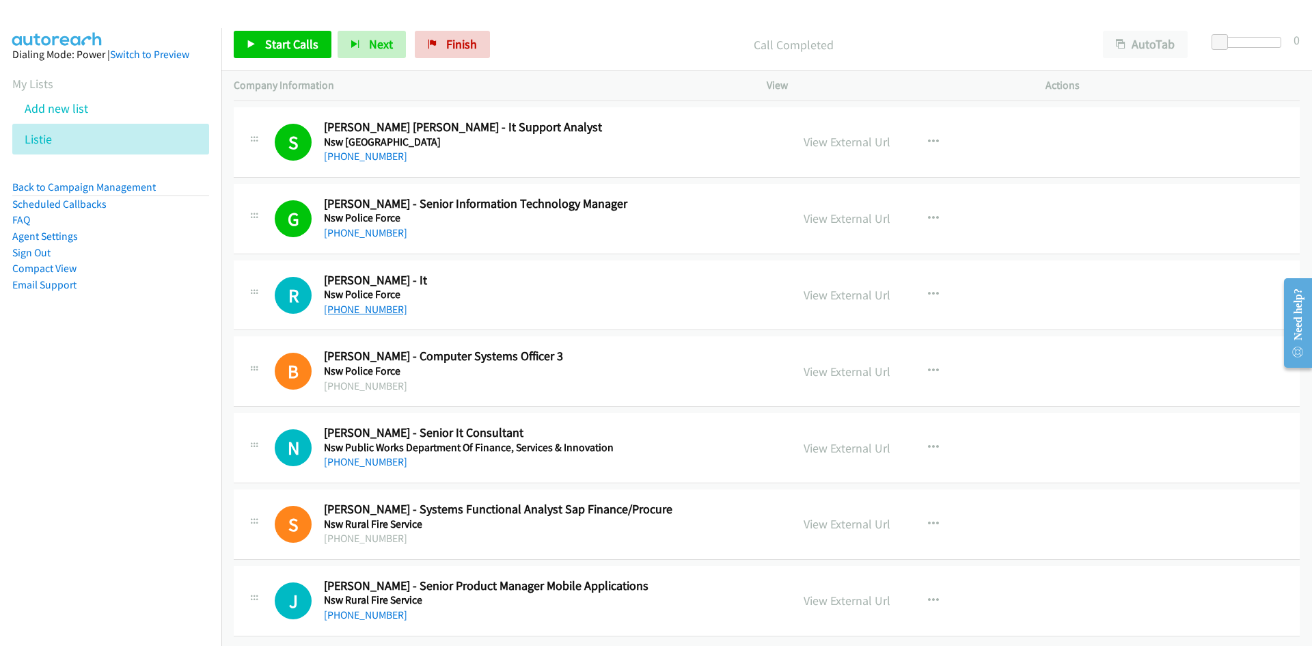
click at [356, 303] on link "+61 2 8835 9137" at bounding box center [365, 309] width 83 height 13
click at [351, 455] on link "+61 410 677 822" at bounding box center [365, 461] width 83 height 13
click at [352, 608] on link "+61 2 9464 3462" at bounding box center [365, 614] width 83 height 13
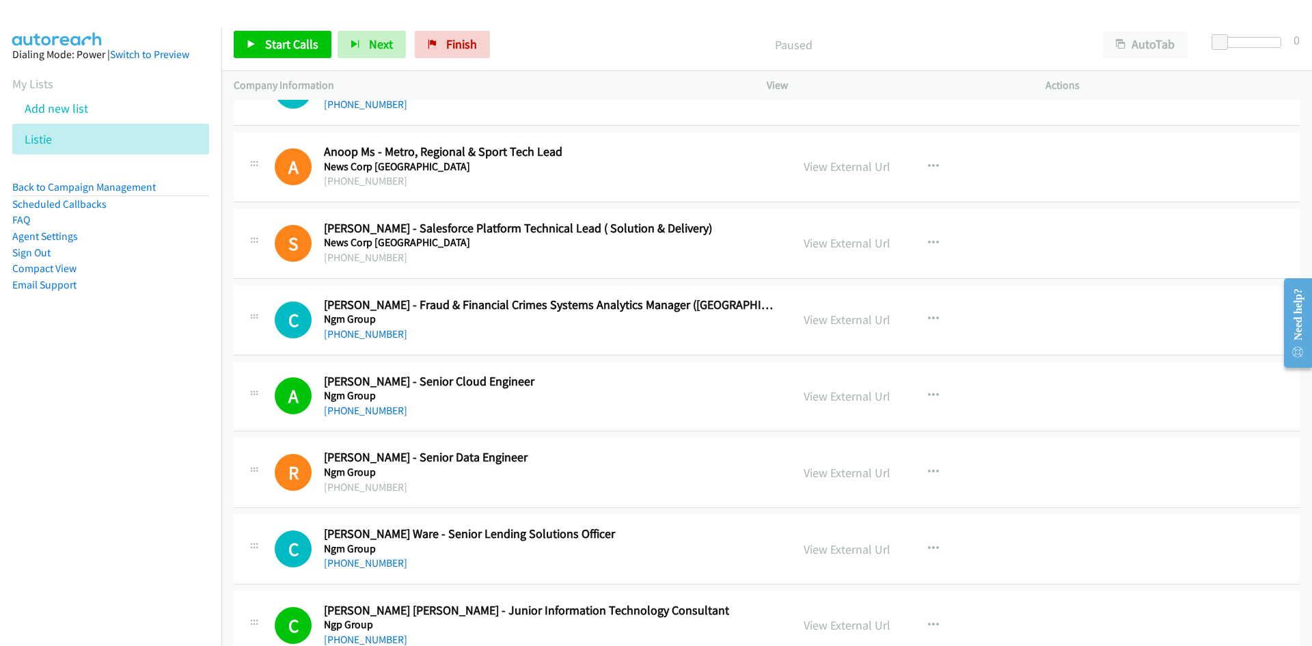
scroll to position [2255, 0]
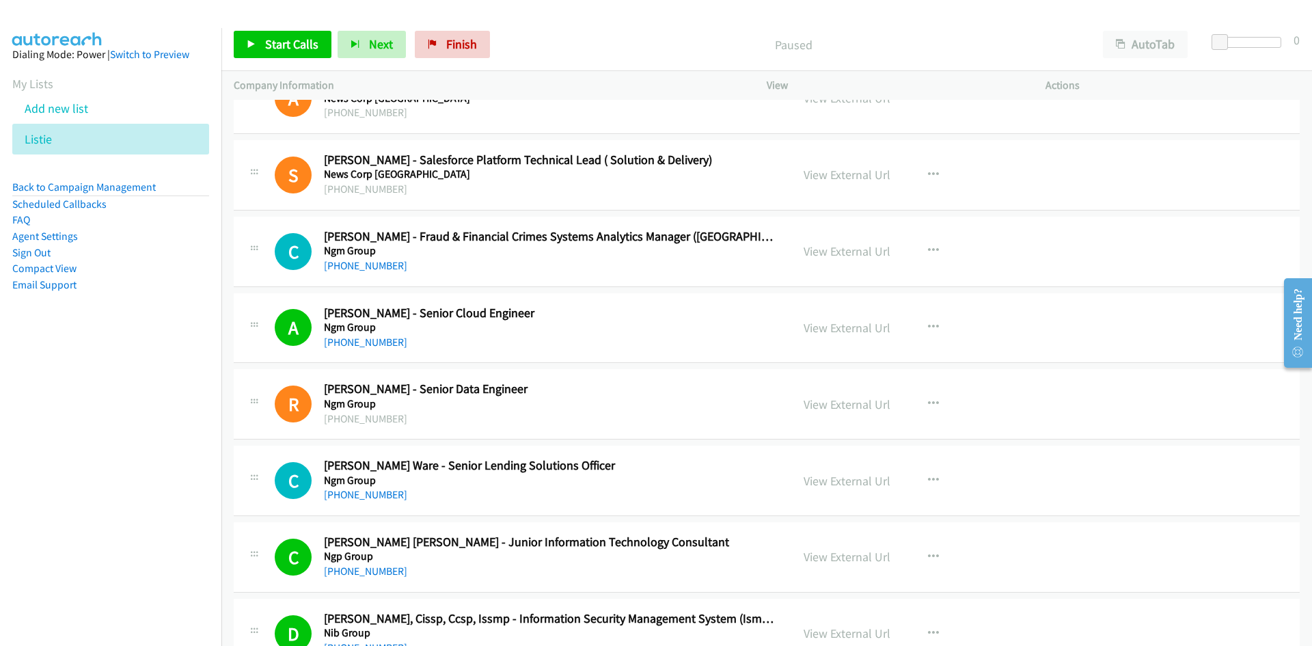
drag, startPoint x: 353, startPoint y: 267, endPoint x: 146, endPoint y: 320, distance: 213.1
click at [353, 267] on link "+61 2 4927 4333" at bounding box center [365, 265] width 83 height 13
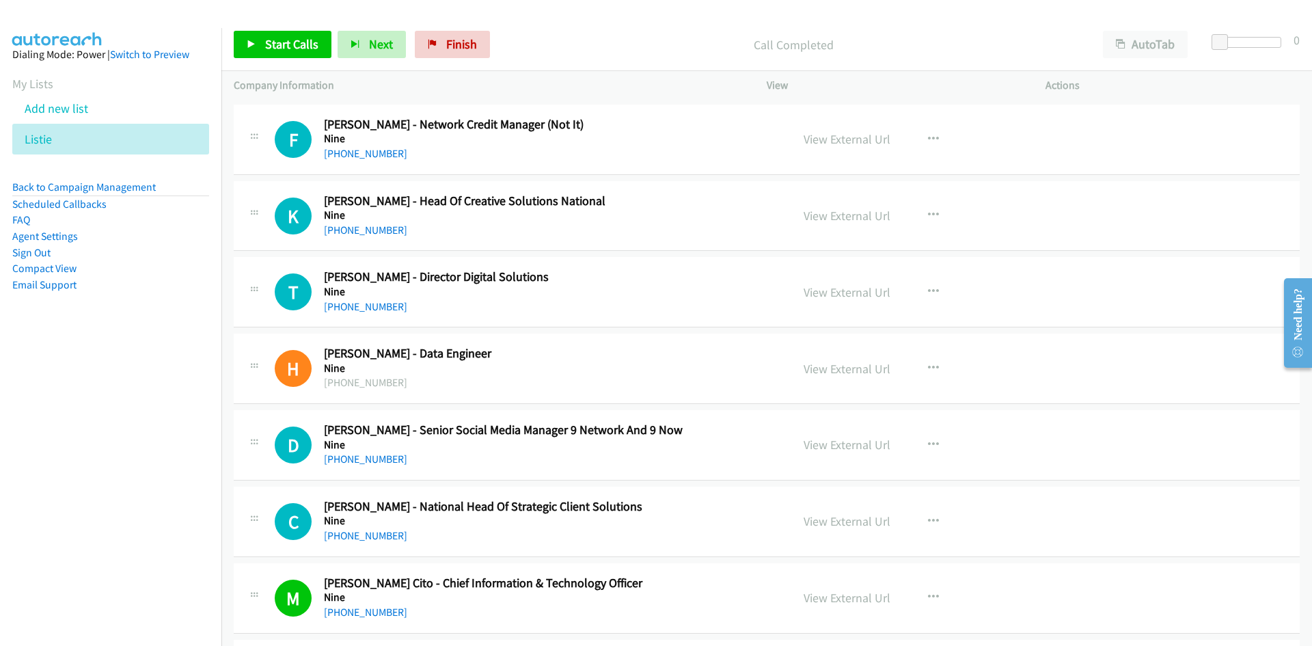
scroll to position [3143, 0]
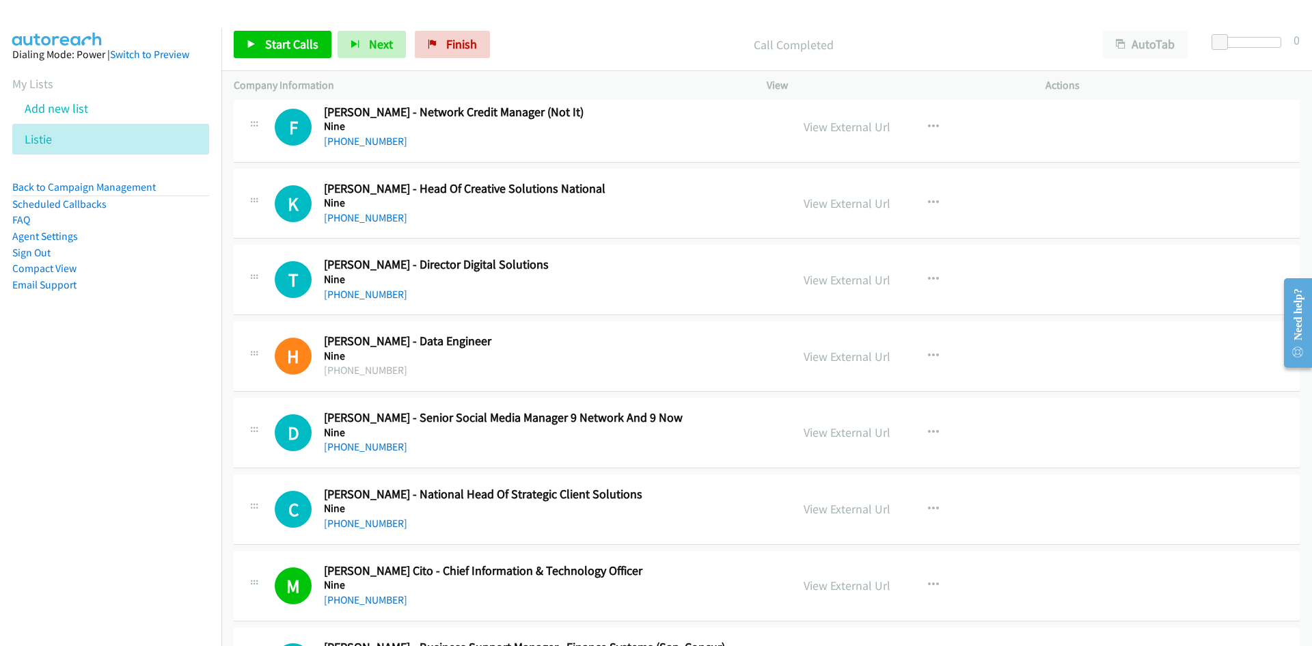
drag, startPoint x: 385, startPoint y: 291, endPoint x: 117, endPoint y: 309, distance: 268.4
click at [385, 291] on link "+61 407 276 255" at bounding box center [365, 294] width 83 height 13
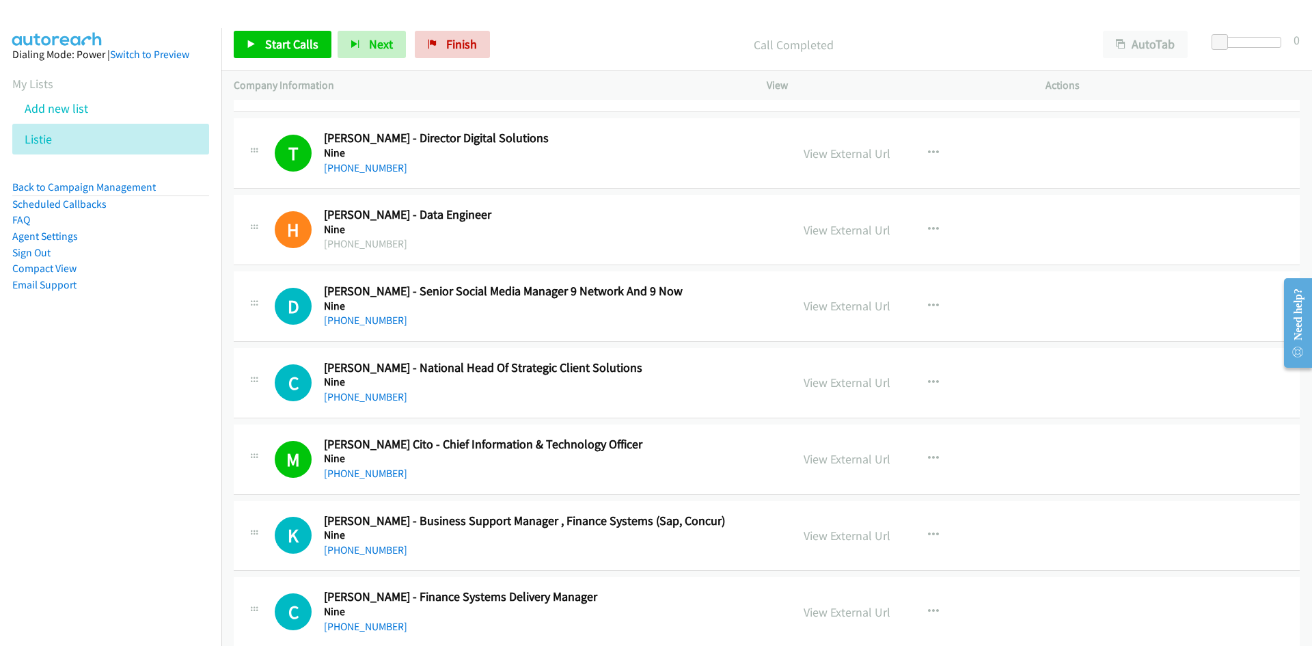
scroll to position [3348, 0]
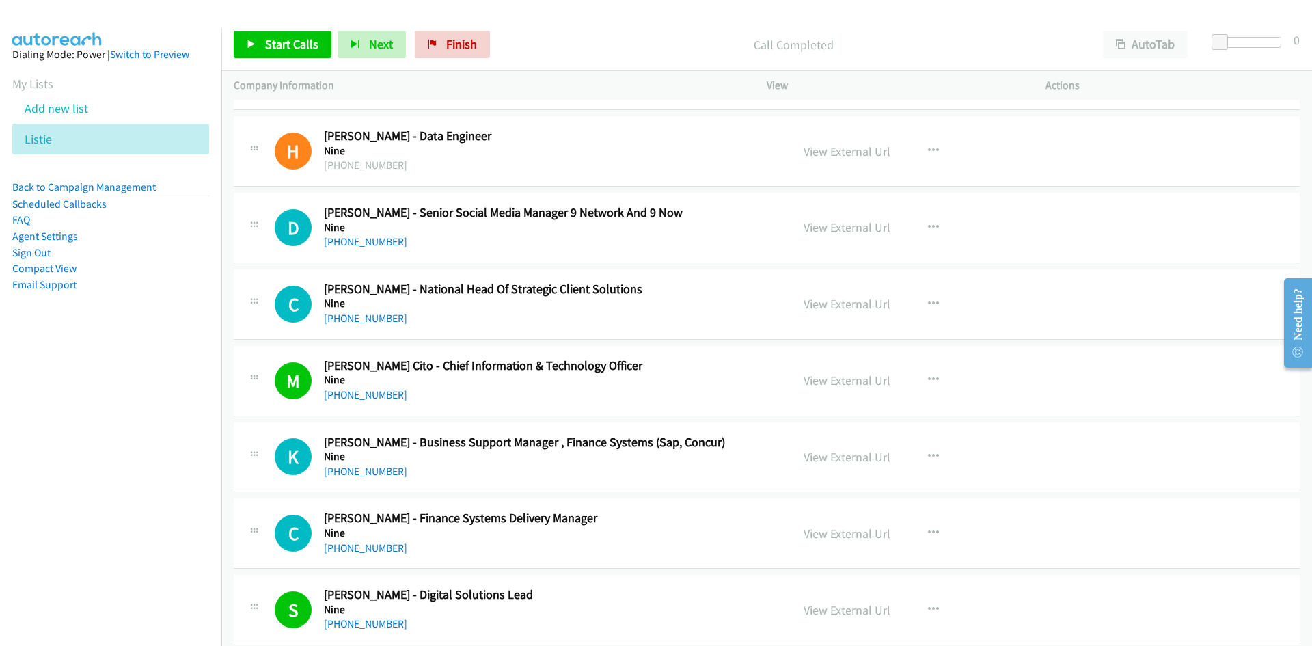
drag, startPoint x: 374, startPoint y: 314, endPoint x: 272, endPoint y: 342, distance: 105.4
click at [374, 314] on link "+61 421 270 170" at bounding box center [365, 318] width 83 height 13
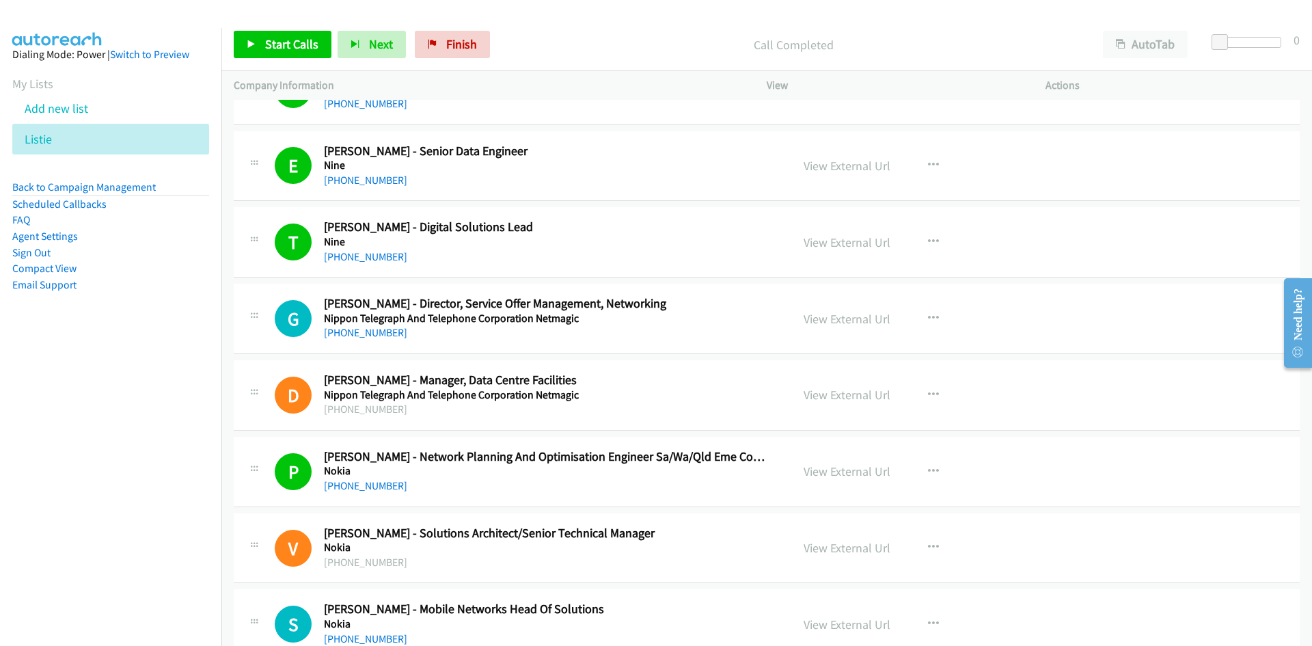
scroll to position [4031, 0]
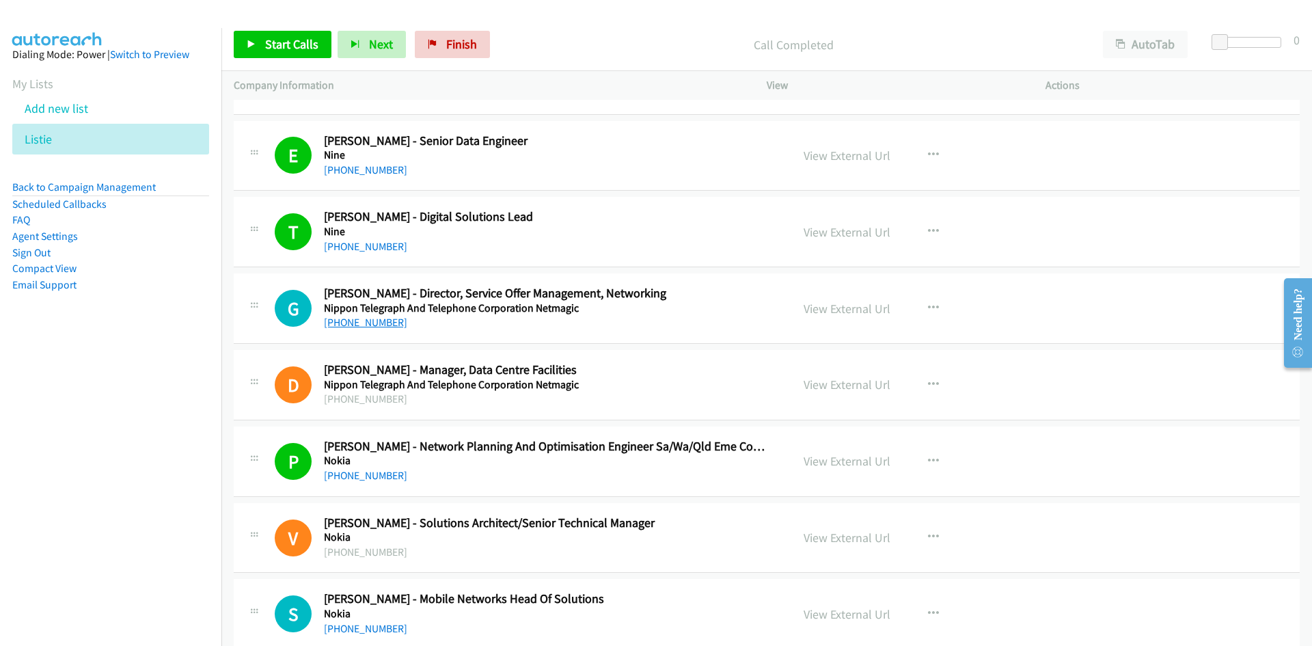
click at [382, 322] on link "+61 402 930 834" at bounding box center [365, 322] width 83 height 13
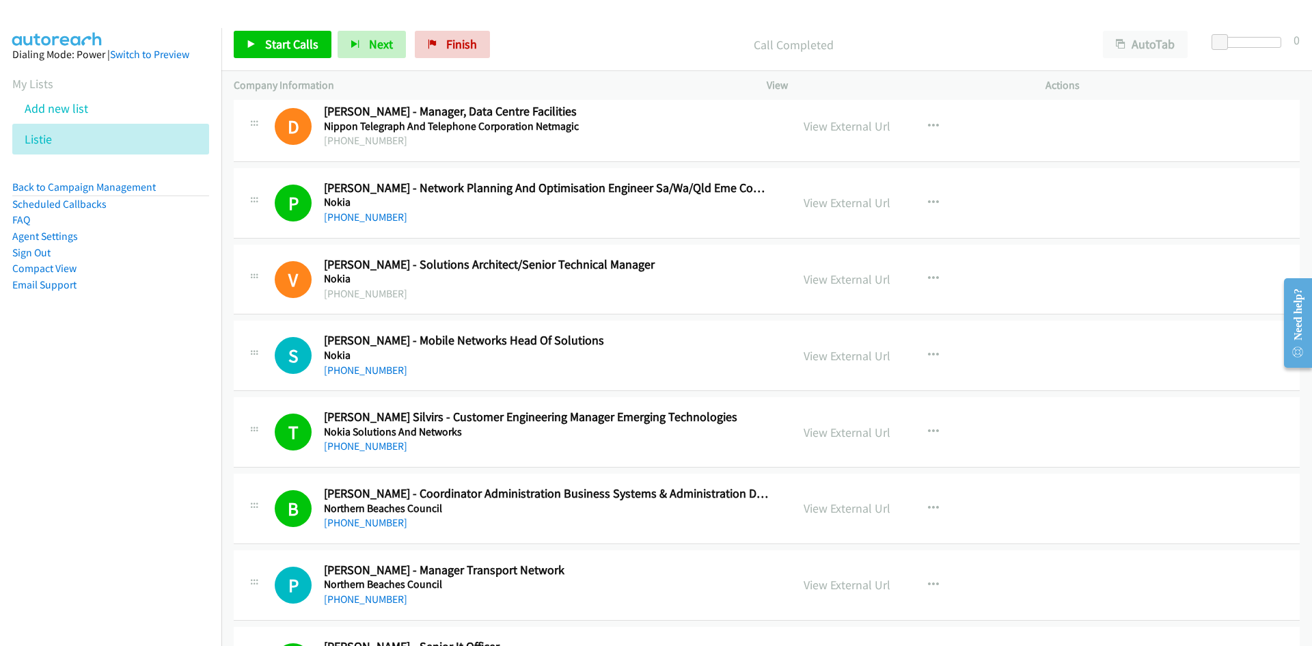
scroll to position [4305, 0]
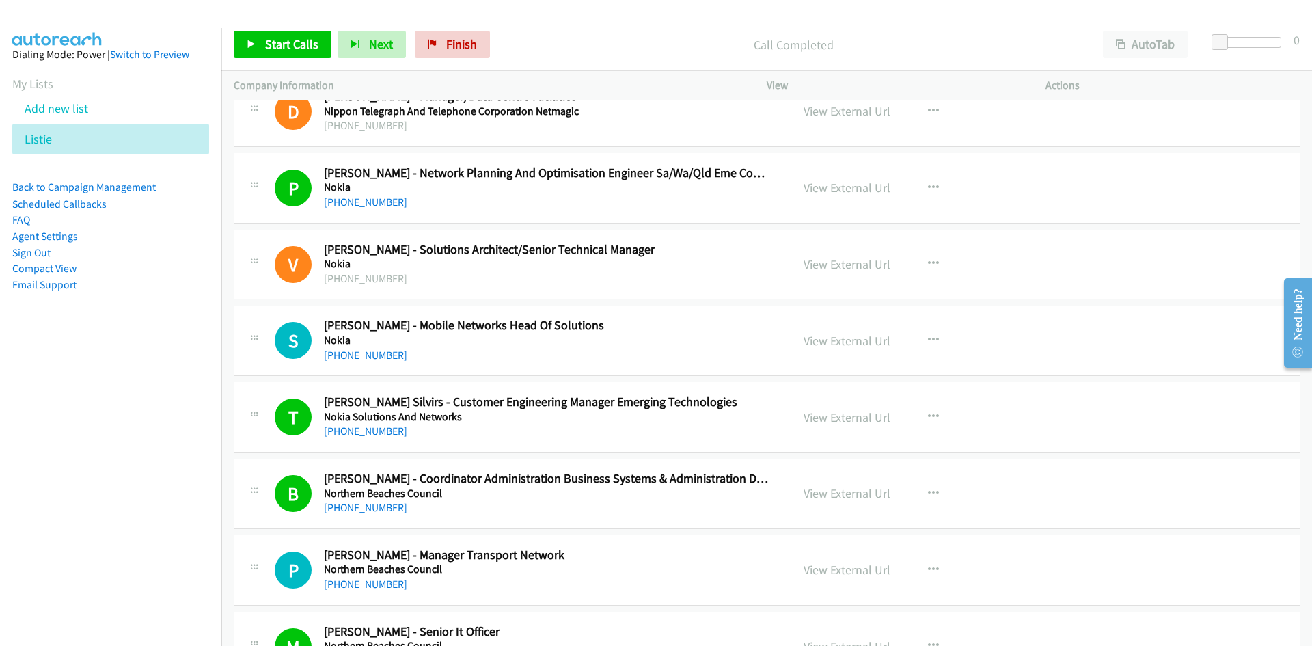
drag, startPoint x: 372, startPoint y: 357, endPoint x: 273, endPoint y: 380, distance: 102.4
click at [372, 357] on link "+61 2 9429 9637" at bounding box center [365, 354] width 83 height 13
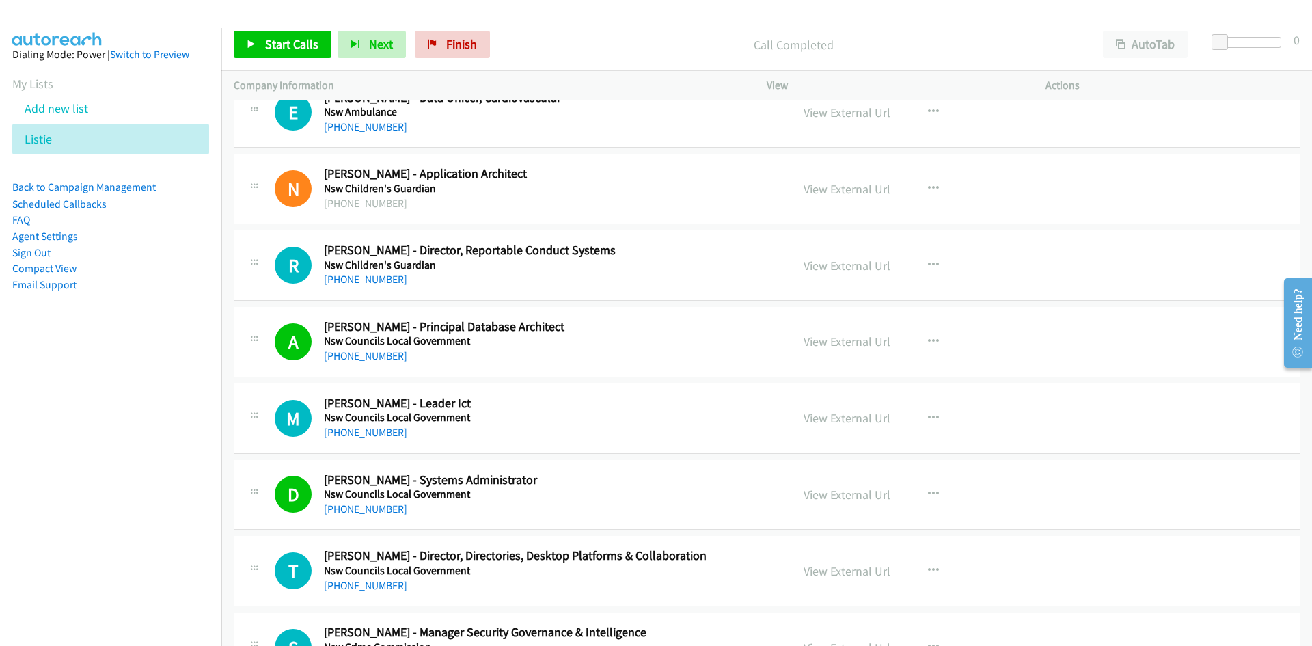
scroll to position [6218, 0]
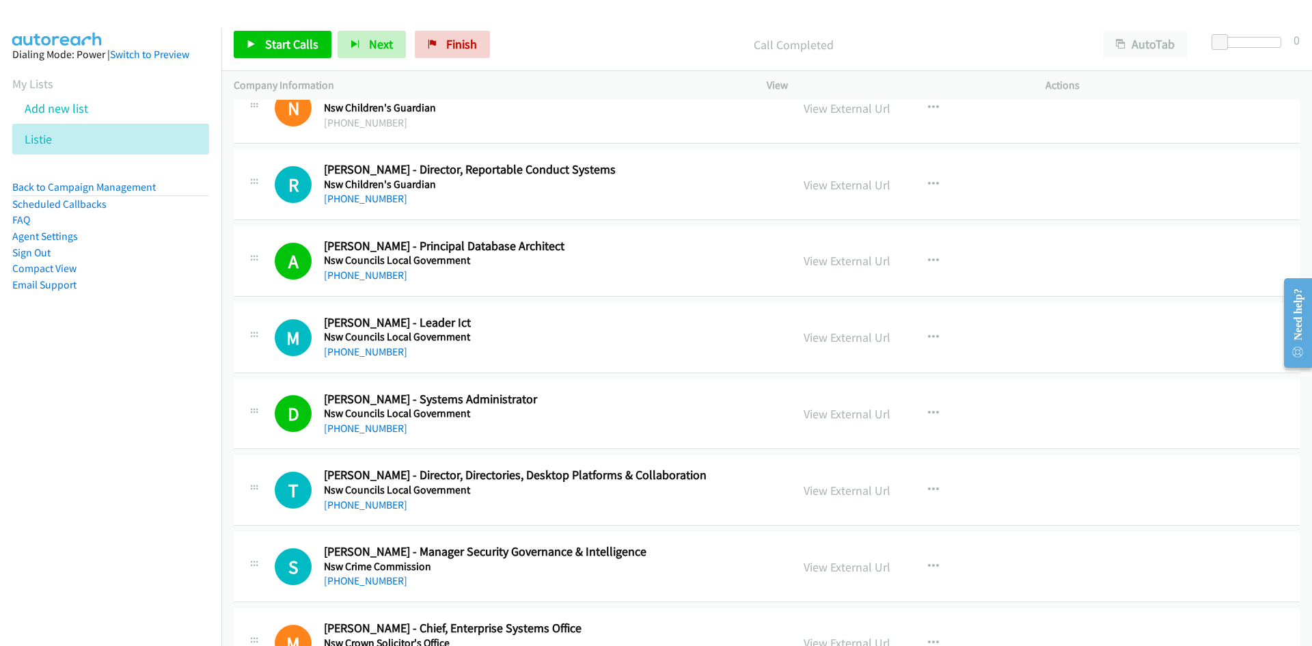
drag, startPoint x: 361, startPoint y: 355, endPoint x: 221, endPoint y: 379, distance: 141.4
click at [361, 355] on link "+61 2 4017 3065" at bounding box center [365, 351] width 83 height 13
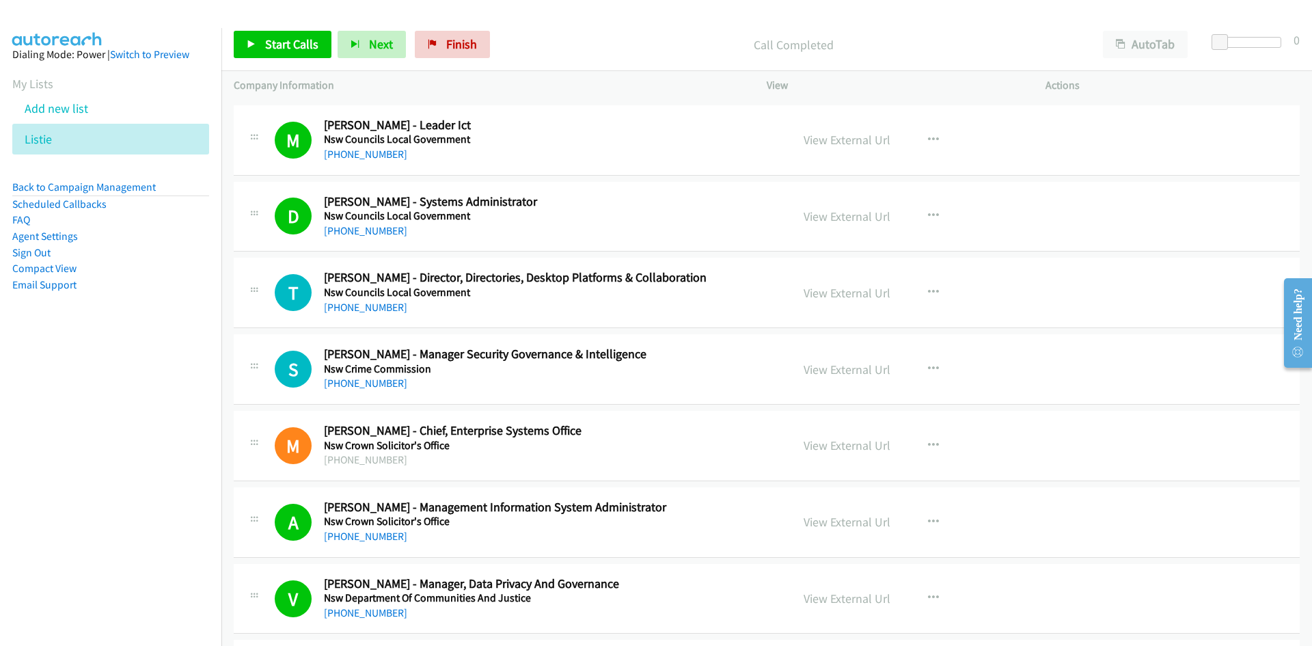
scroll to position [6423, 0]
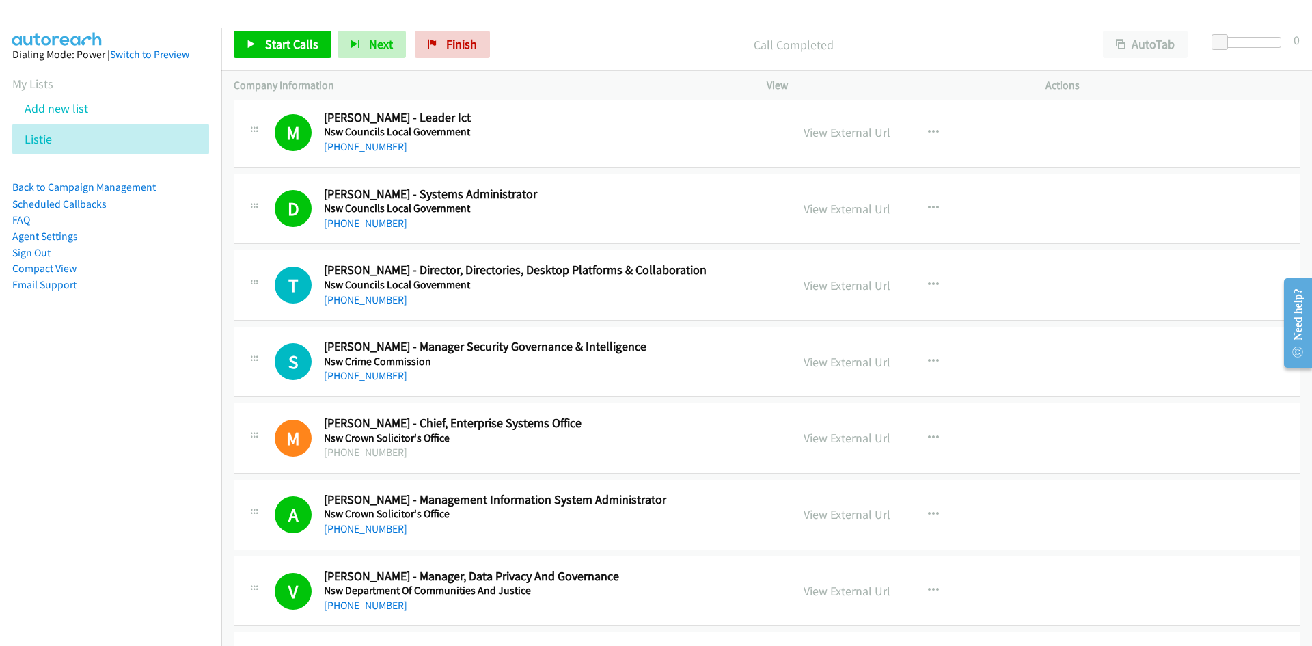
drag, startPoint x: 357, startPoint y: 301, endPoint x: 398, endPoint y: 277, distance: 47.5
click at [357, 301] on link "+61 467 789 857" at bounding box center [365, 299] width 83 height 13
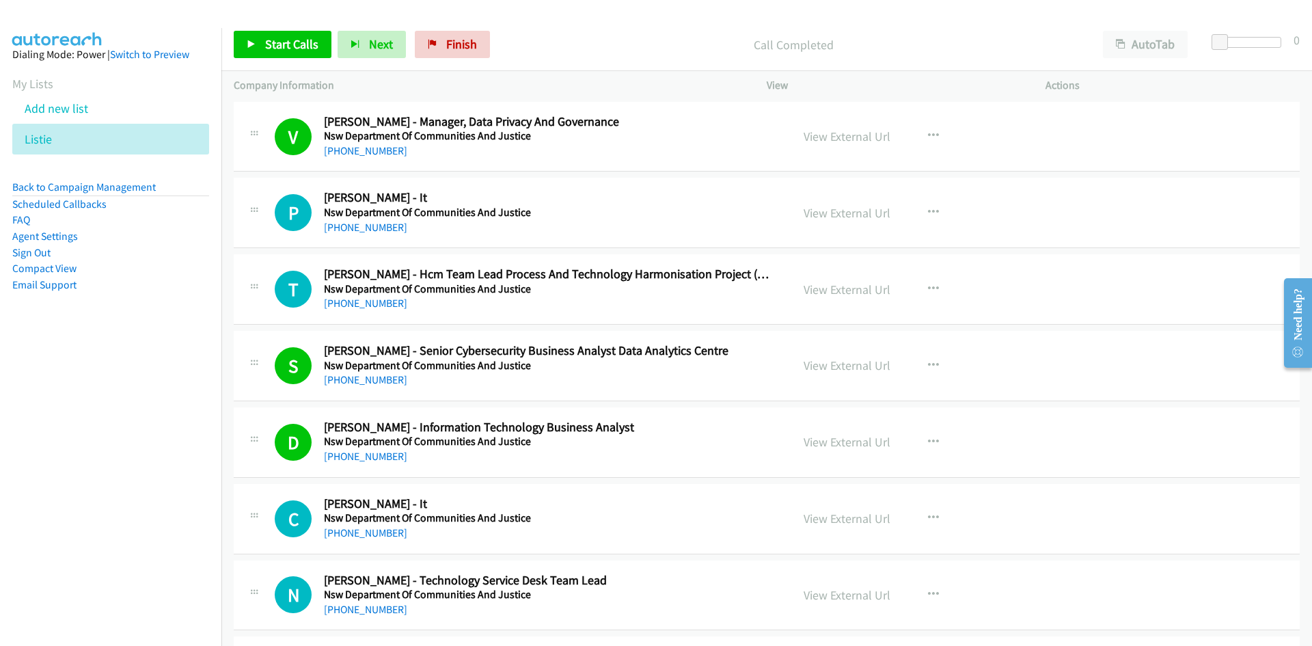
scroll to position [6901, 0]
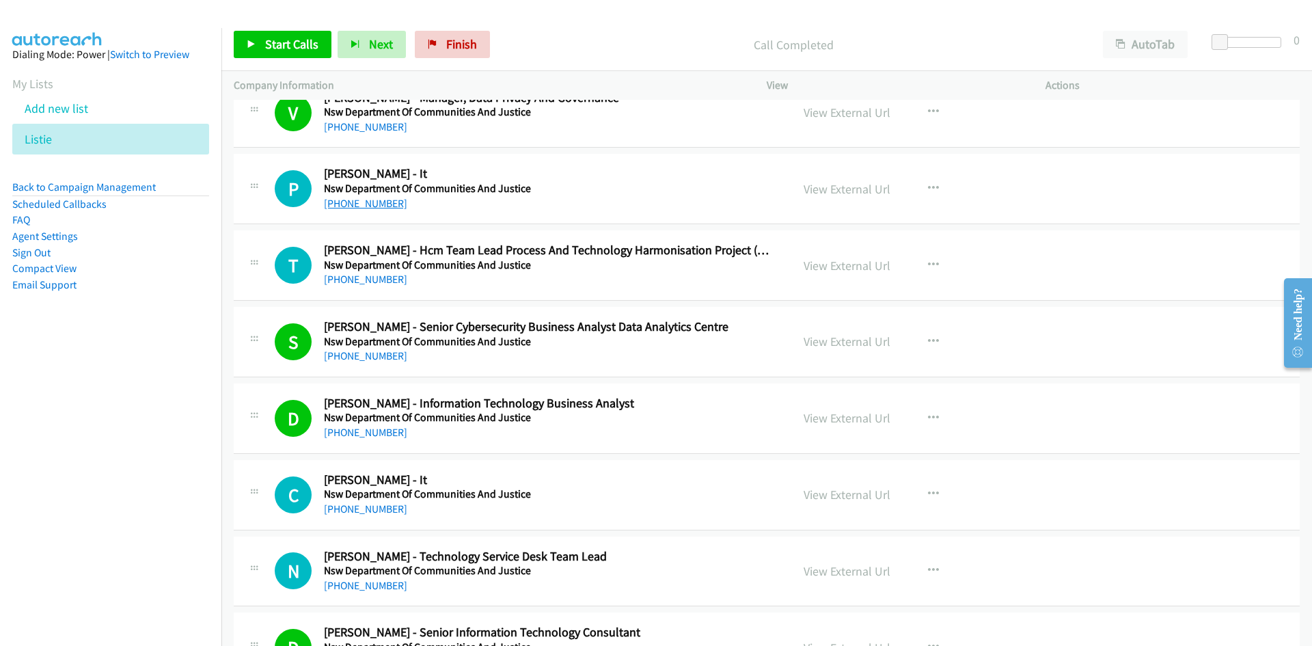
click at [376, 202] on link "+61 418 647 365" at bounding box center [365, 203] width 83 height 13
drag, startPoint x: 366, startPoint y: 283, endPoint x: 233, endPoint y: 315, distance: 137.1
click at [366, 283] on link "+61 2 4824 2402" at bounding box center [365, 279] width 83 height 13
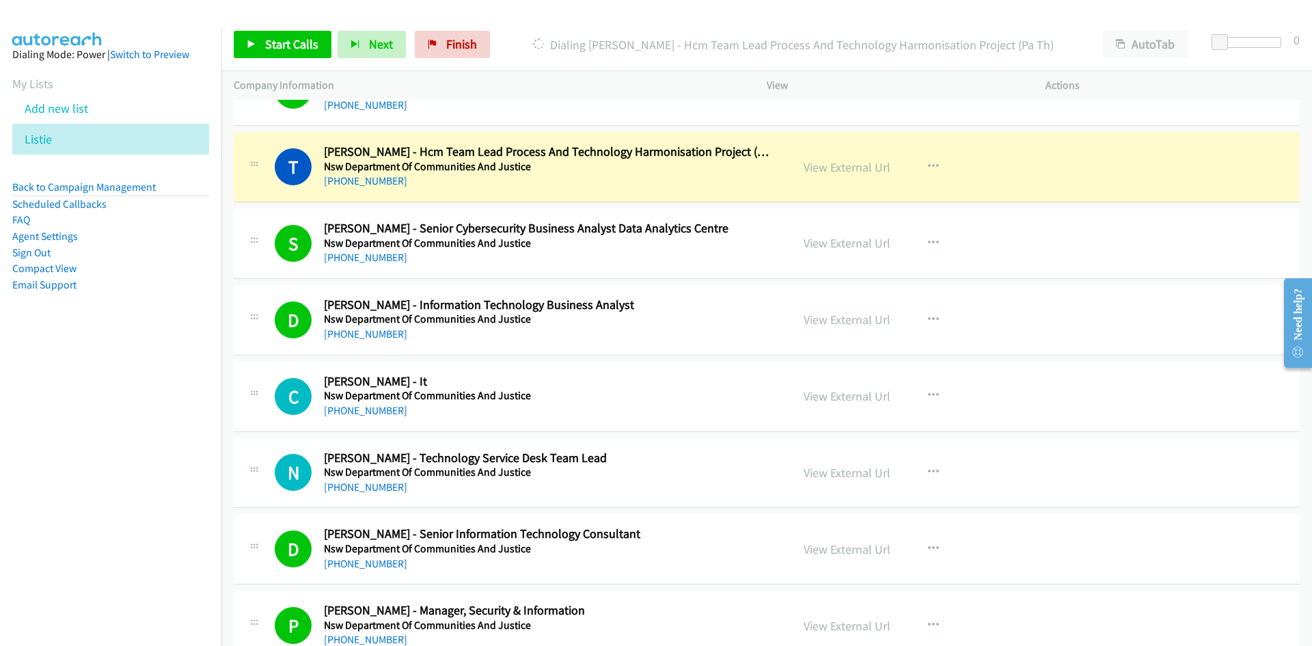
scroll to position [7038, 0]
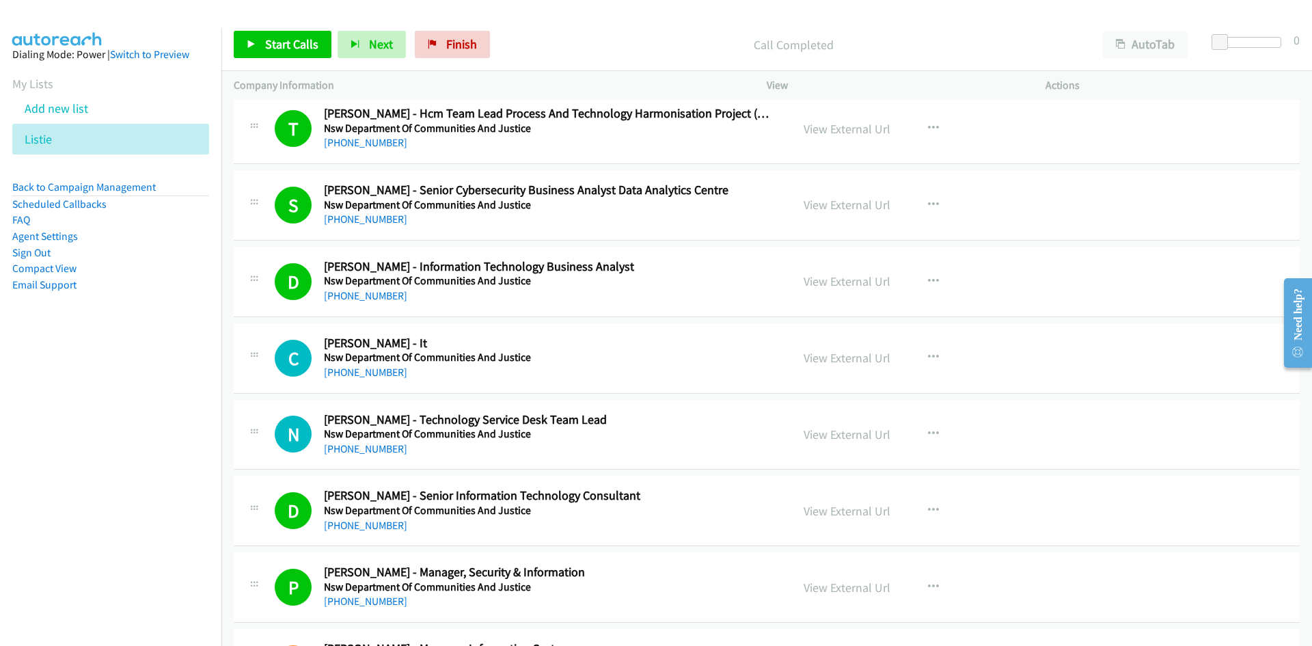
drag, startPoint x: 339, startPoint y: 370, endPoint x: 303, endPoint y: 383, distance: 37.8
click at [339, 370] on link "+61 407 896 339" at bounding box center [365, 372] width 83 height 13
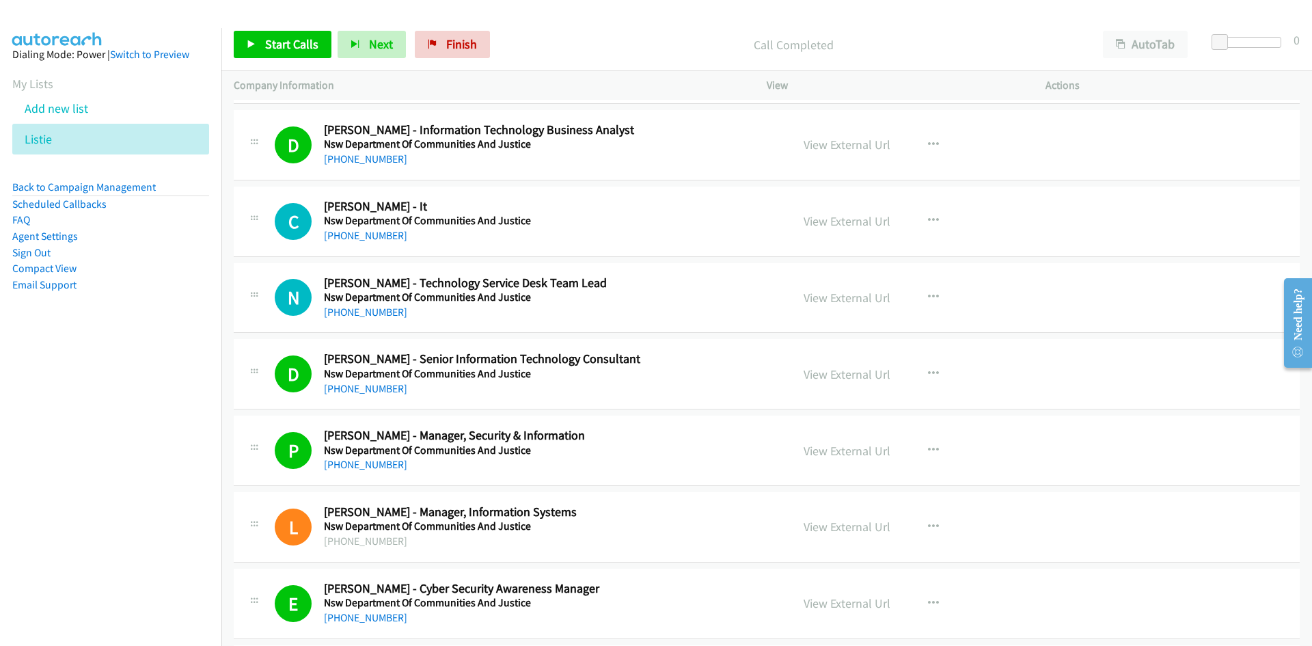
scroll to position [7243, 0]
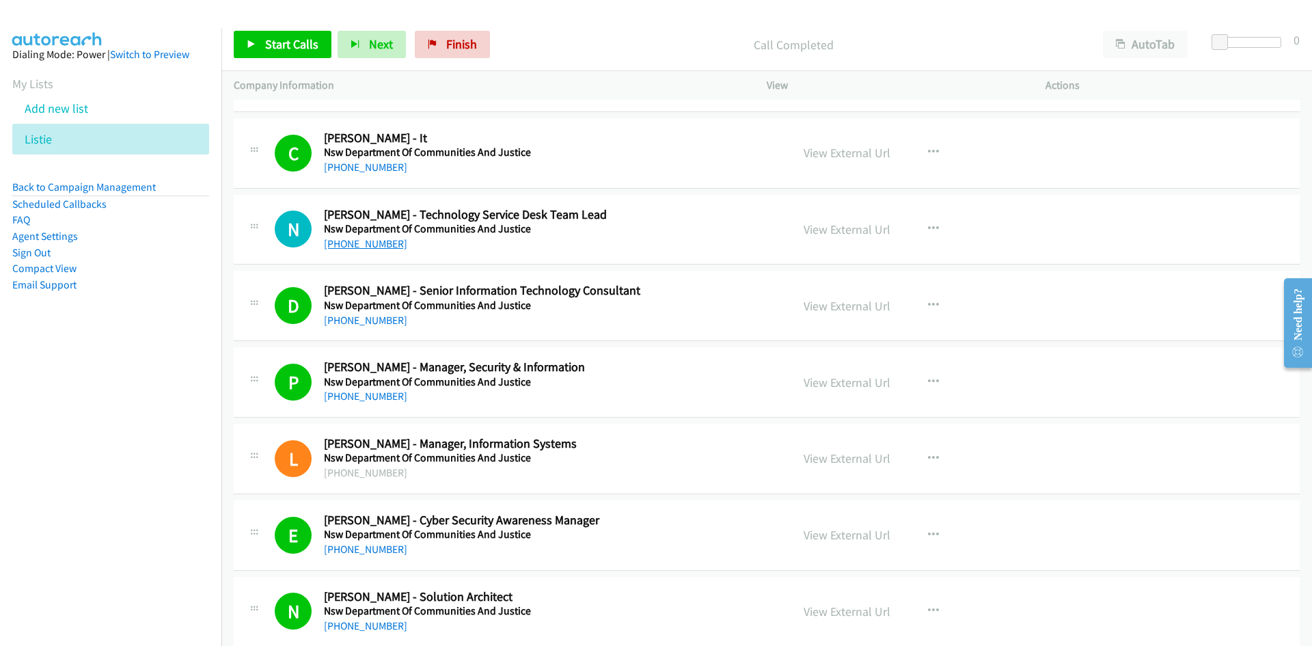
click at [385, 245] on link "+61 1300 791 327" at bounding box center [365, 243] width 83 height 13
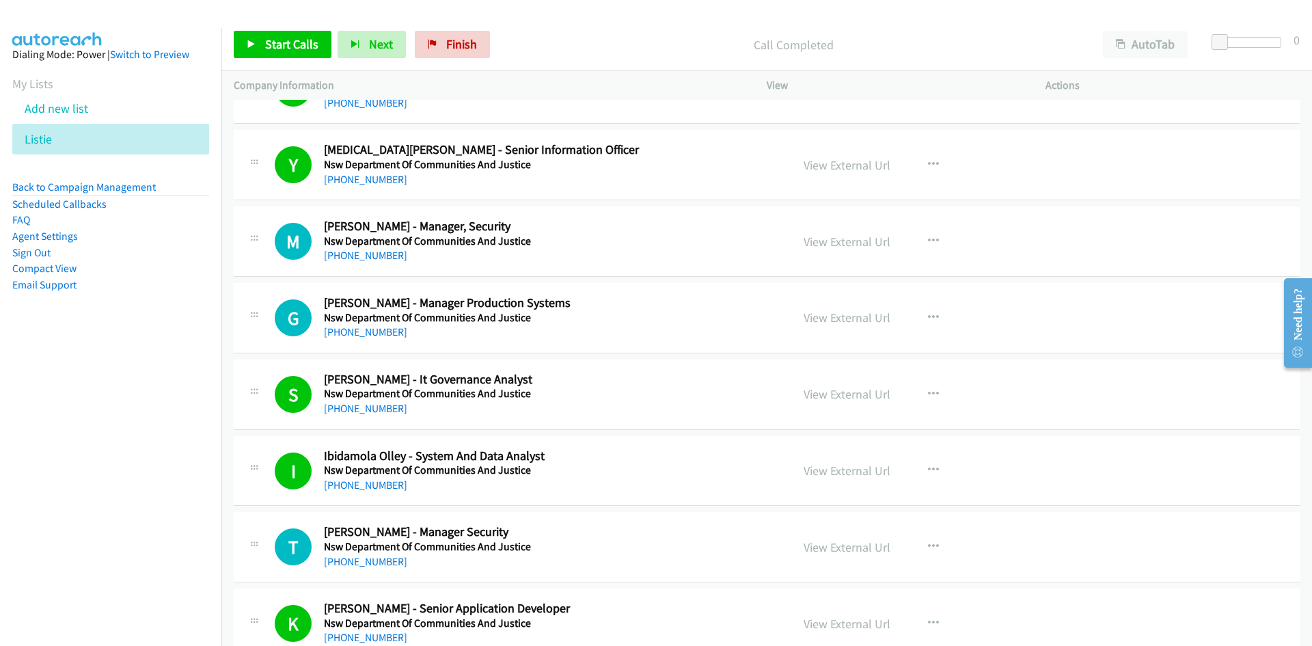
scroll to position [7790, 0]
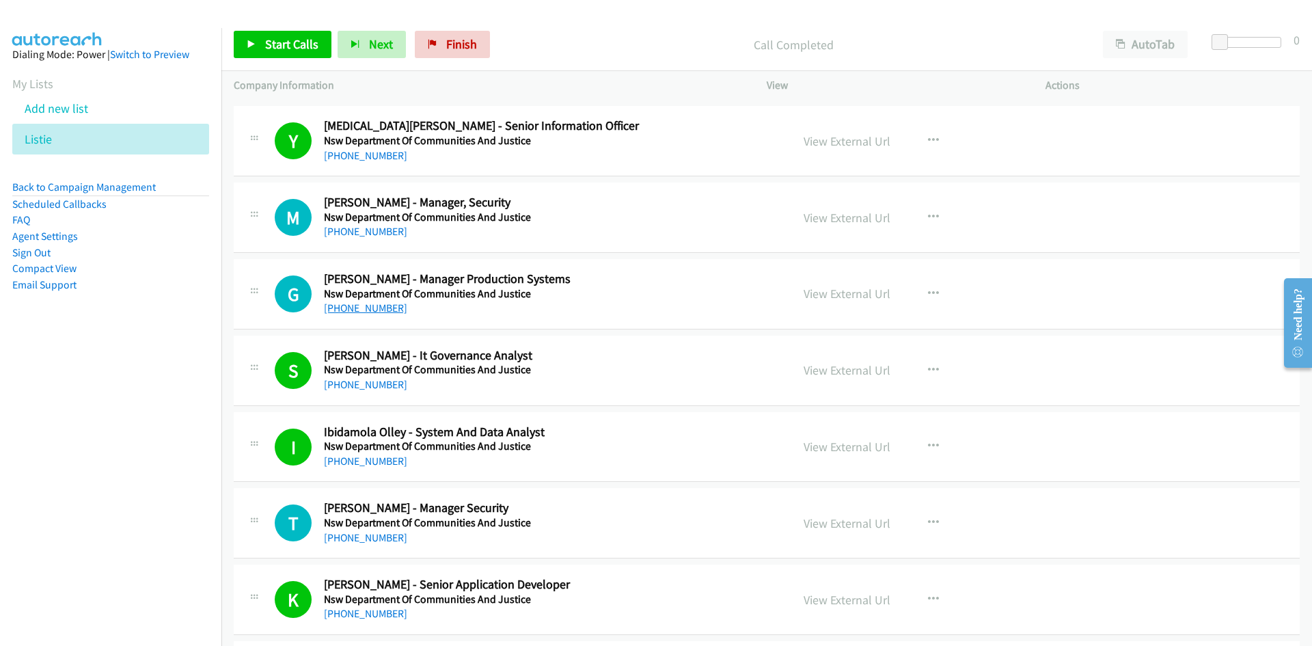
click at [370, 306] on link "+61 404 818 939" at bounding box center [365, 307] width 83 height 13
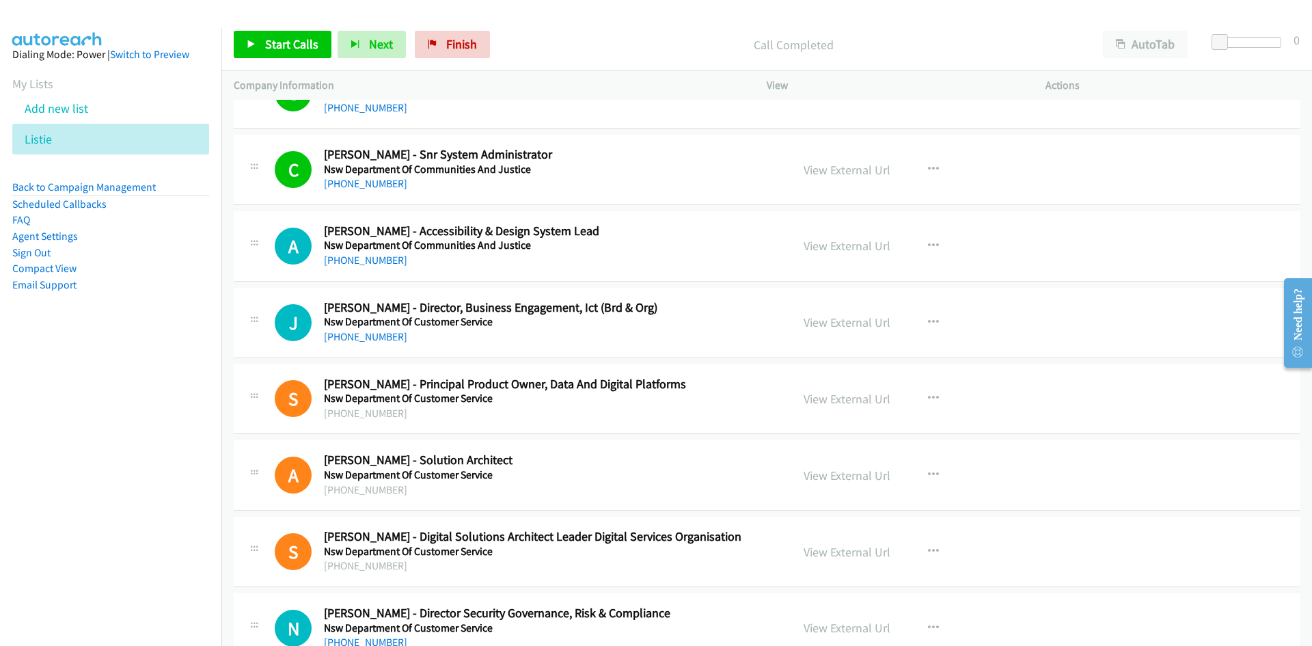
scroll to position [8746, 0]
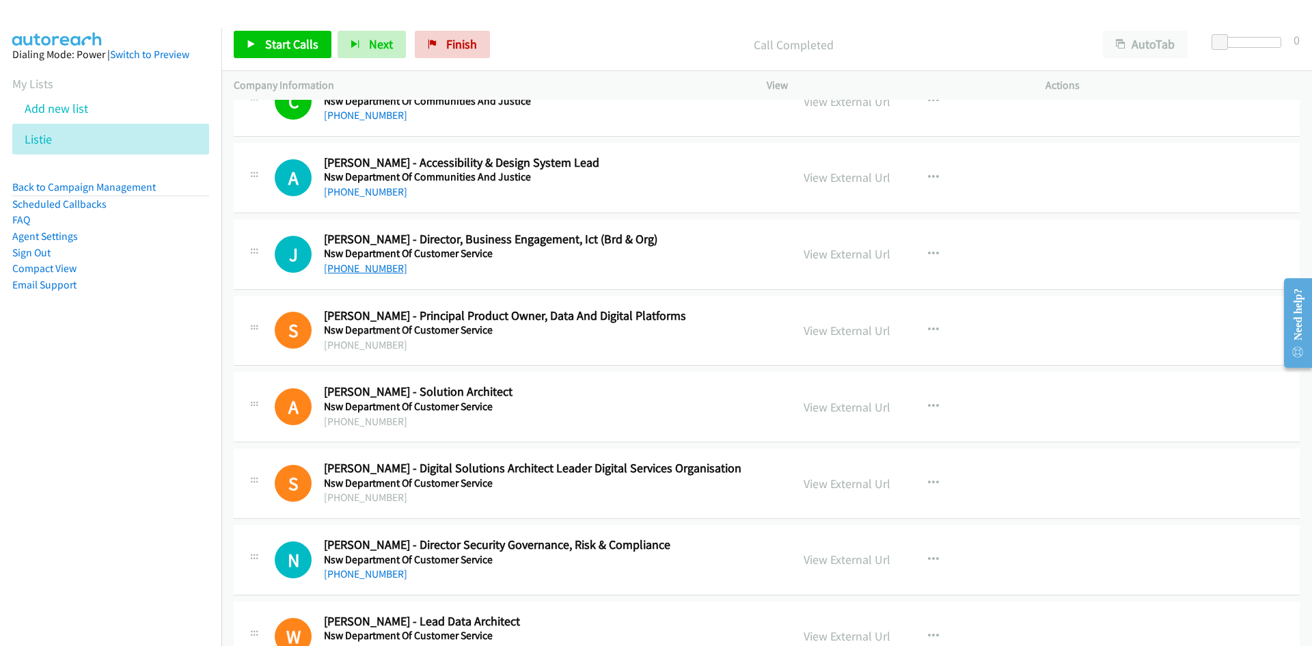
click at [359, 267] on link "+61 497 345 755" at bounding box center [365, 268] width 83 height 13
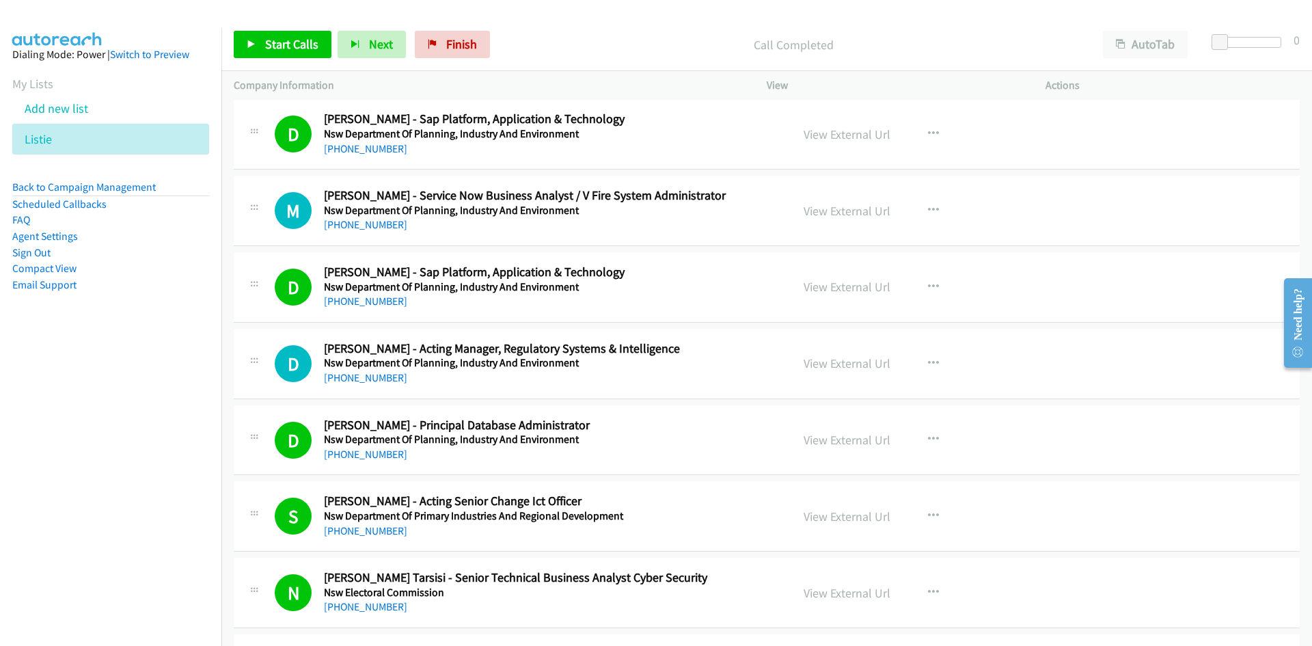
scroll to position [10318, 0]
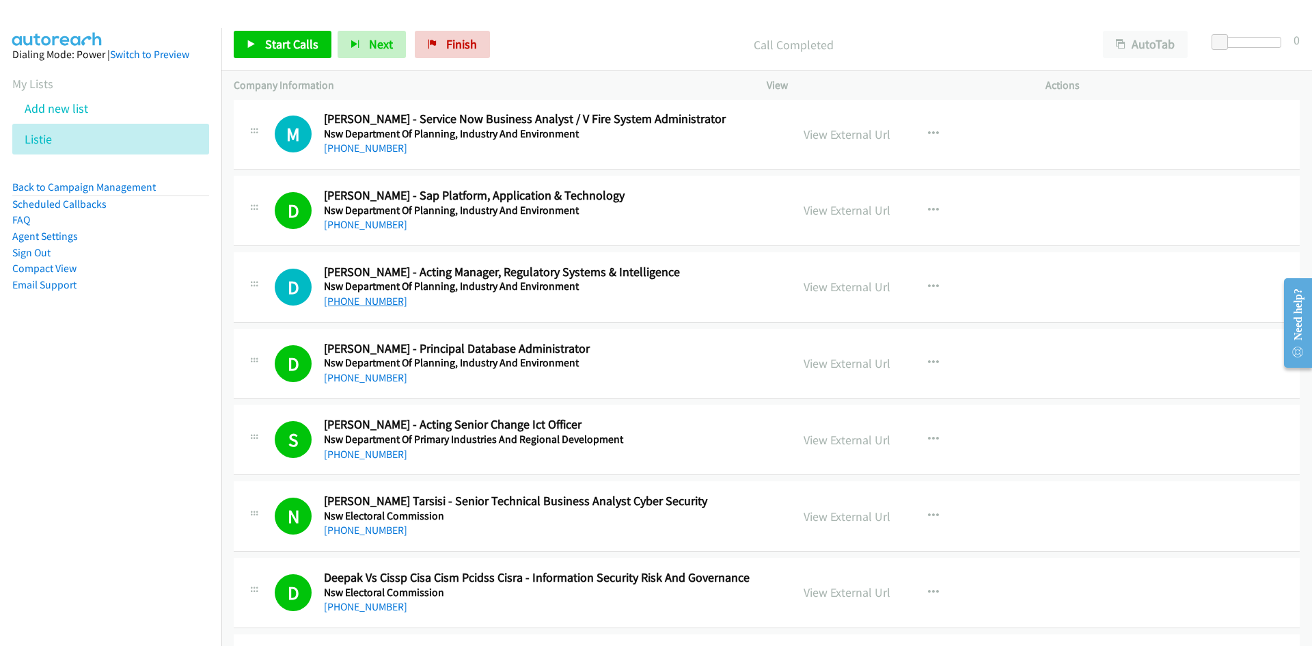
click at [357, 302] on link "+61 417 410 736" at bounding box center [365, 301] width 83 height 13
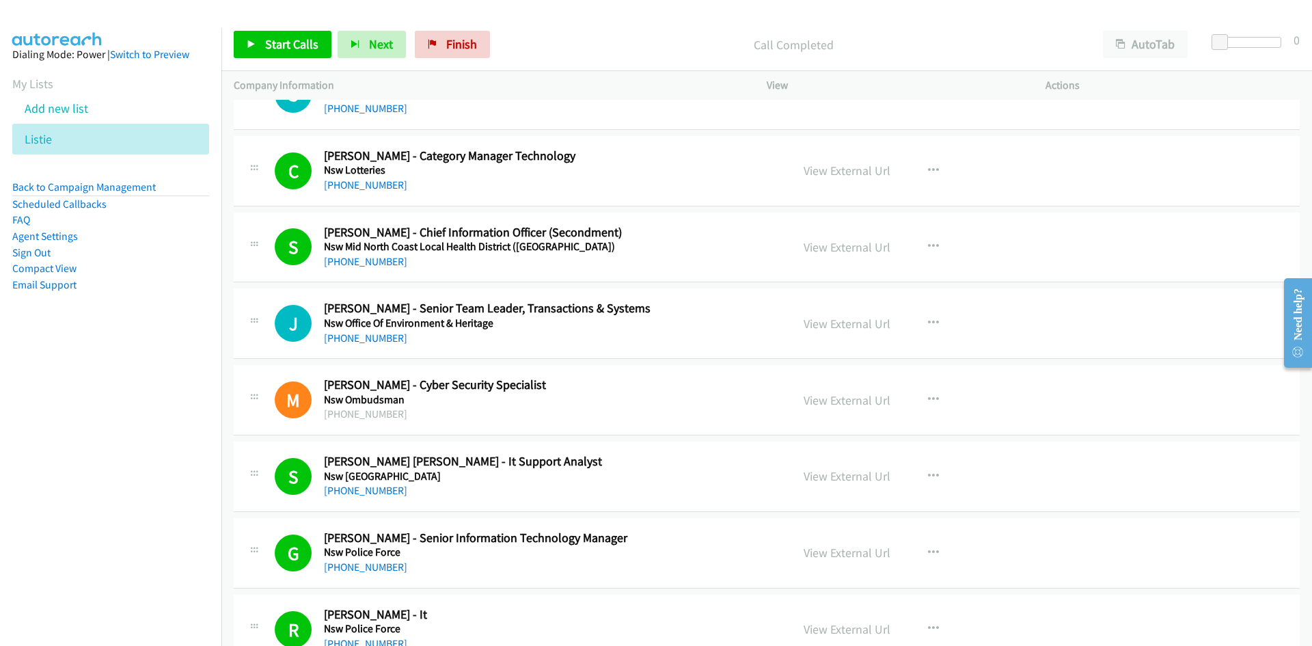
scroll to position [13734, 0]
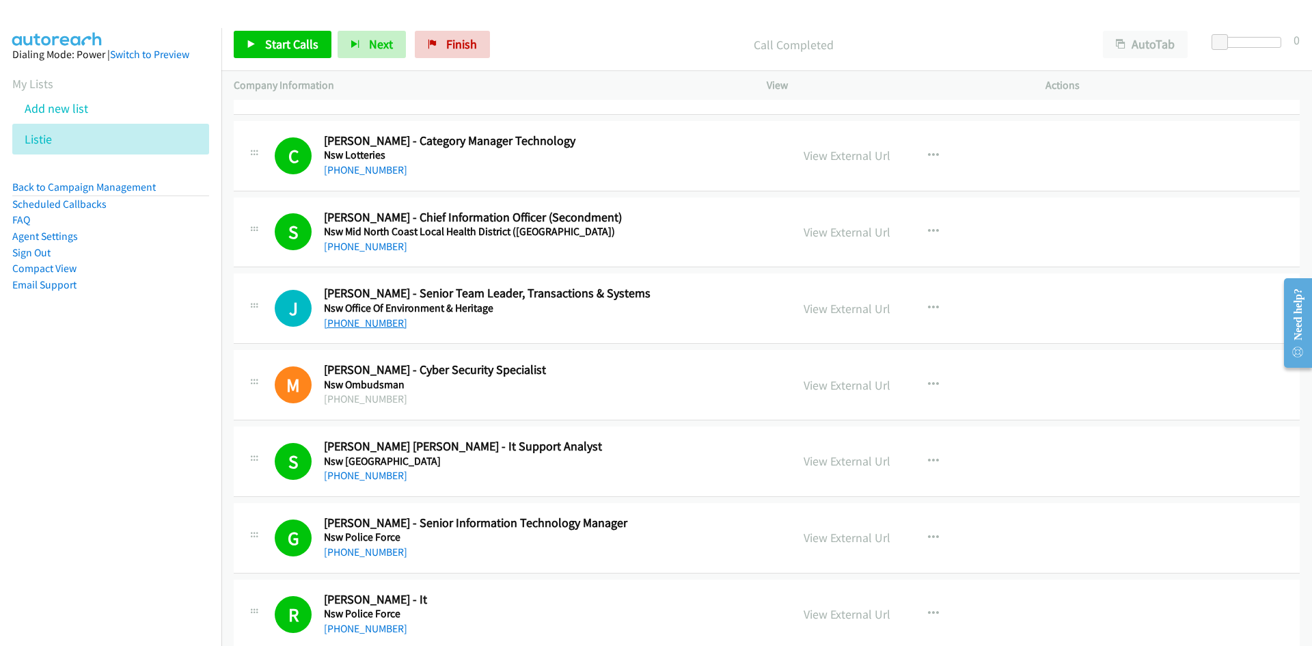
click at [389, 320] on link "+61 2 9585 6762" at bounding box center [365, 322] width 83 height 13
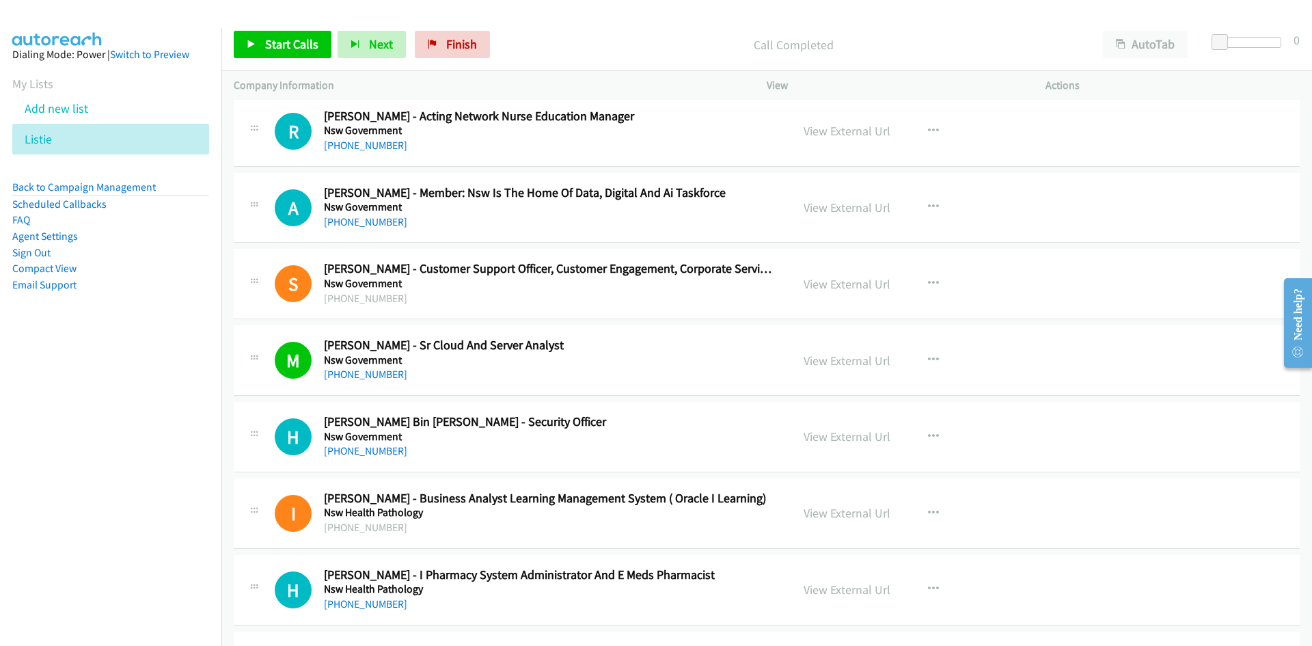
scroll to position [12834, 0]
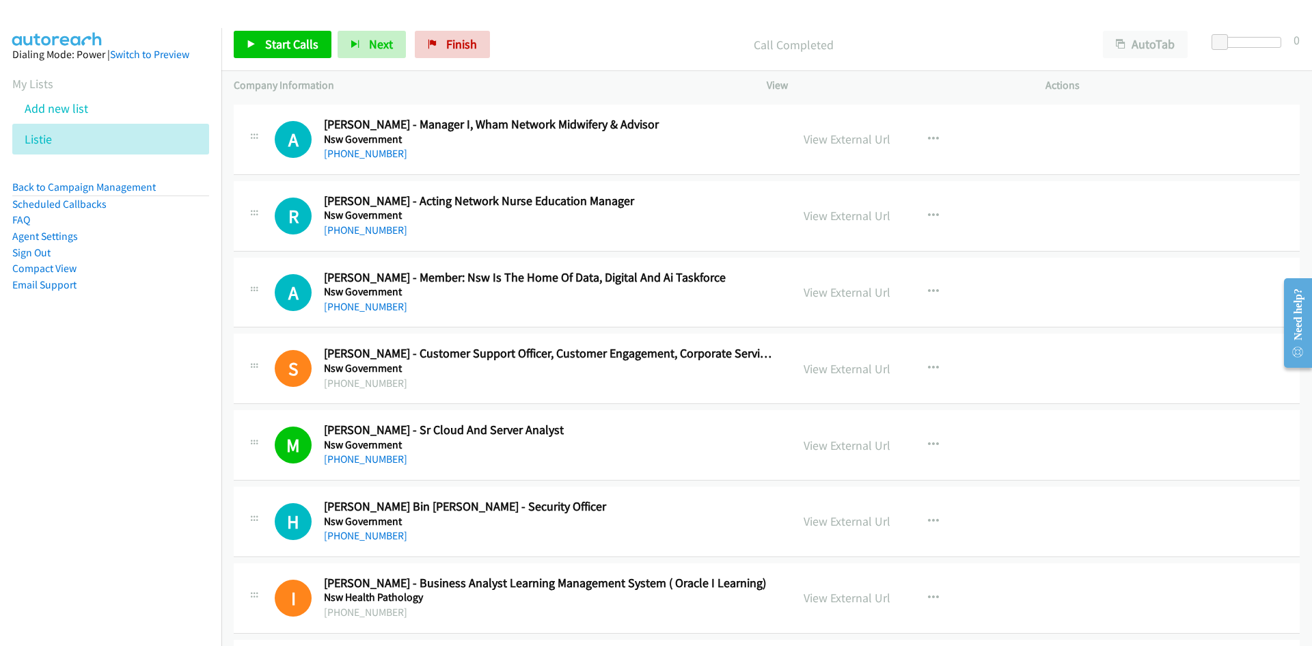
drag, startPoint x: 359, startPoint y: 311, endPoint x: 232, endPoint y: 331, distance: 128.0
click at [346, 307] on link "+61 449 726 059" at bounding box center [365, 306] width 83 height 13
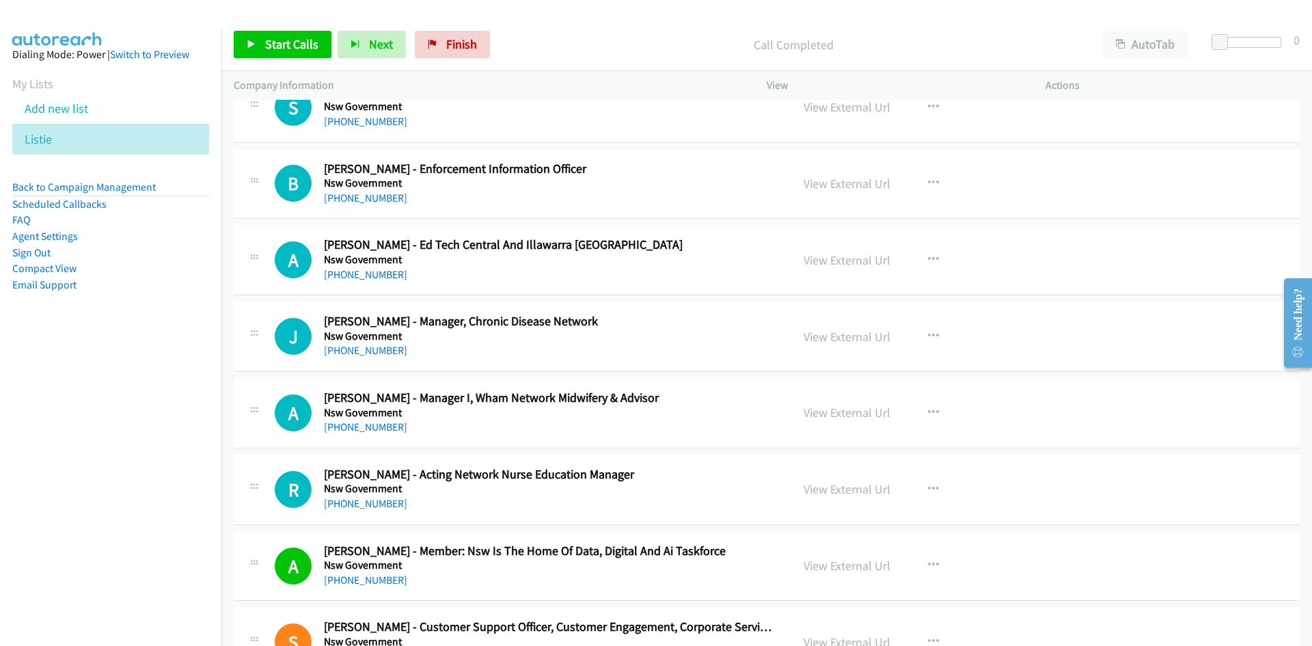
scroll to position [12492, 0]
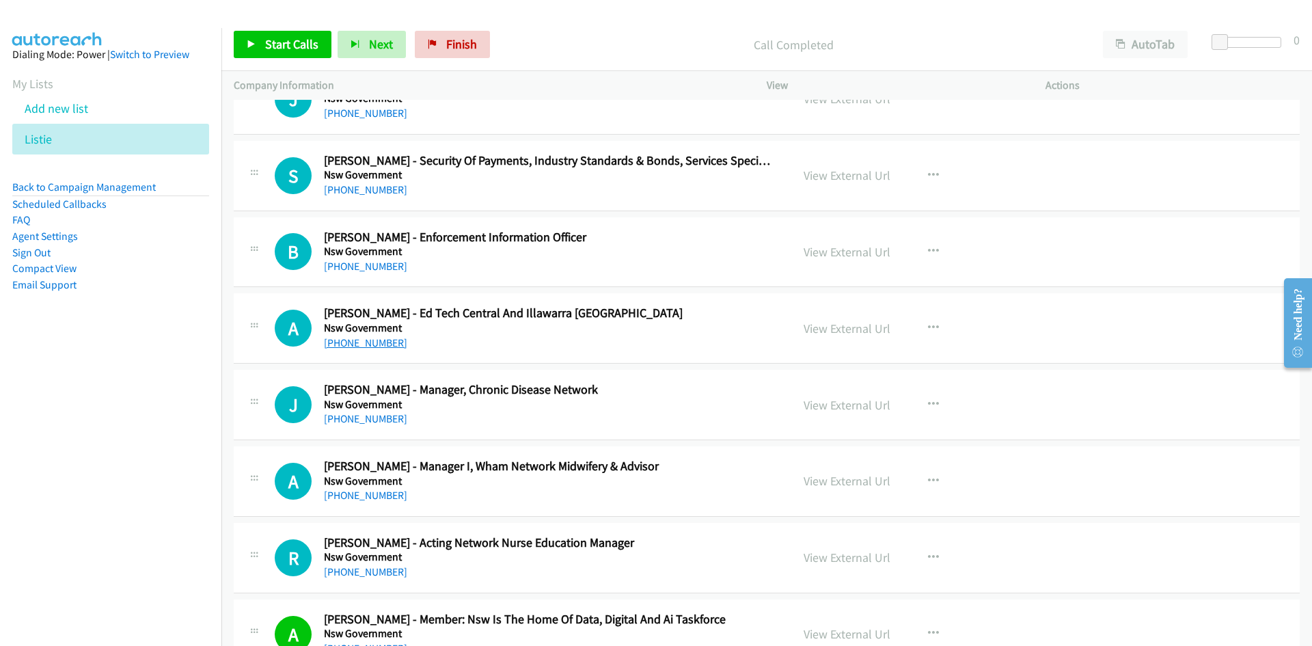
click at [357, 342] on link "+61 2 8289 6234" at bounding box center [365, 342] width 83 height 13
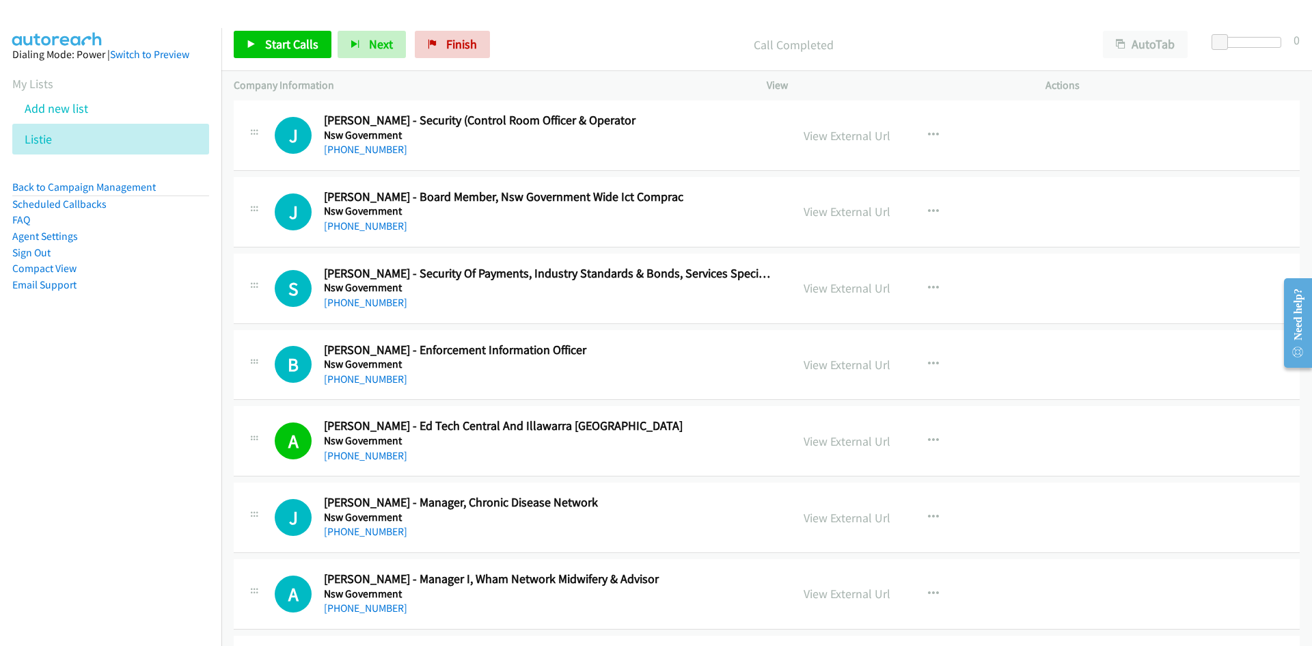
scroll to position [12355, 0]
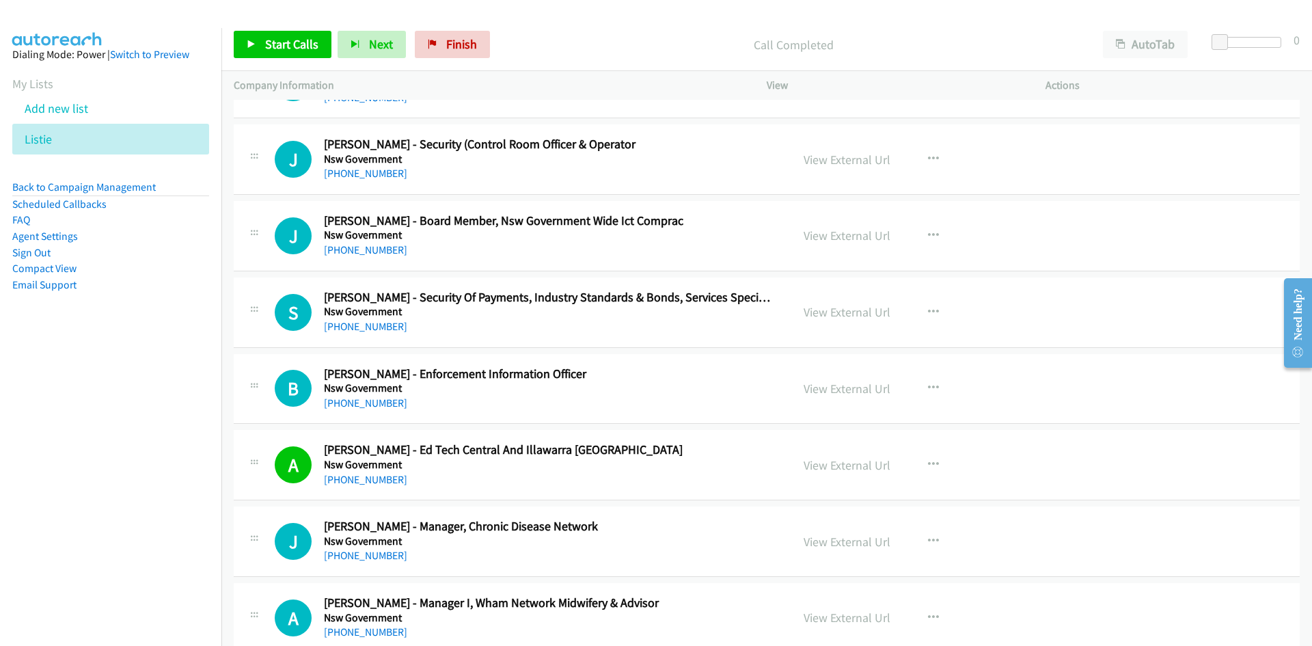
drag, startPoint x: 368, startPoint y: 400, endPoint x: 311, endPoint y: 412, distance: 58.6
click at [340, 403] on link "+61 2 8849 2897" at bounding box center [365, 402] width 83 height 13
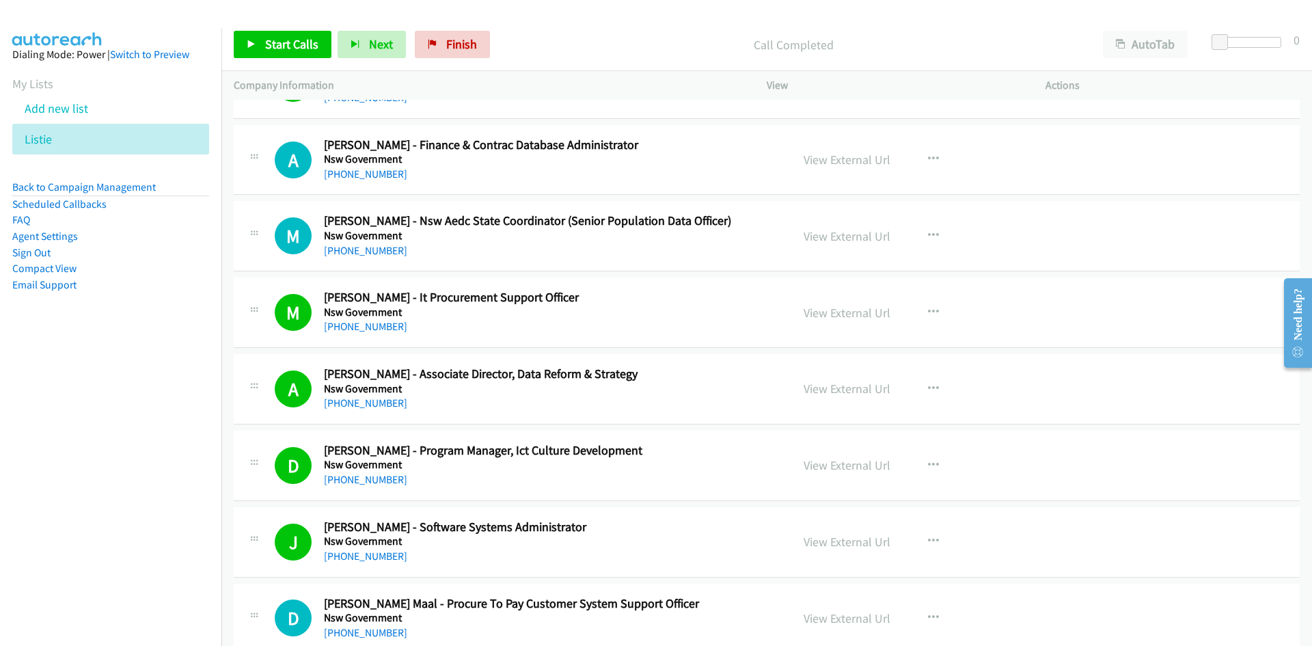
scroll to position [11604, 0]
